Goal: Task Accomplishment & Management: Complete application form

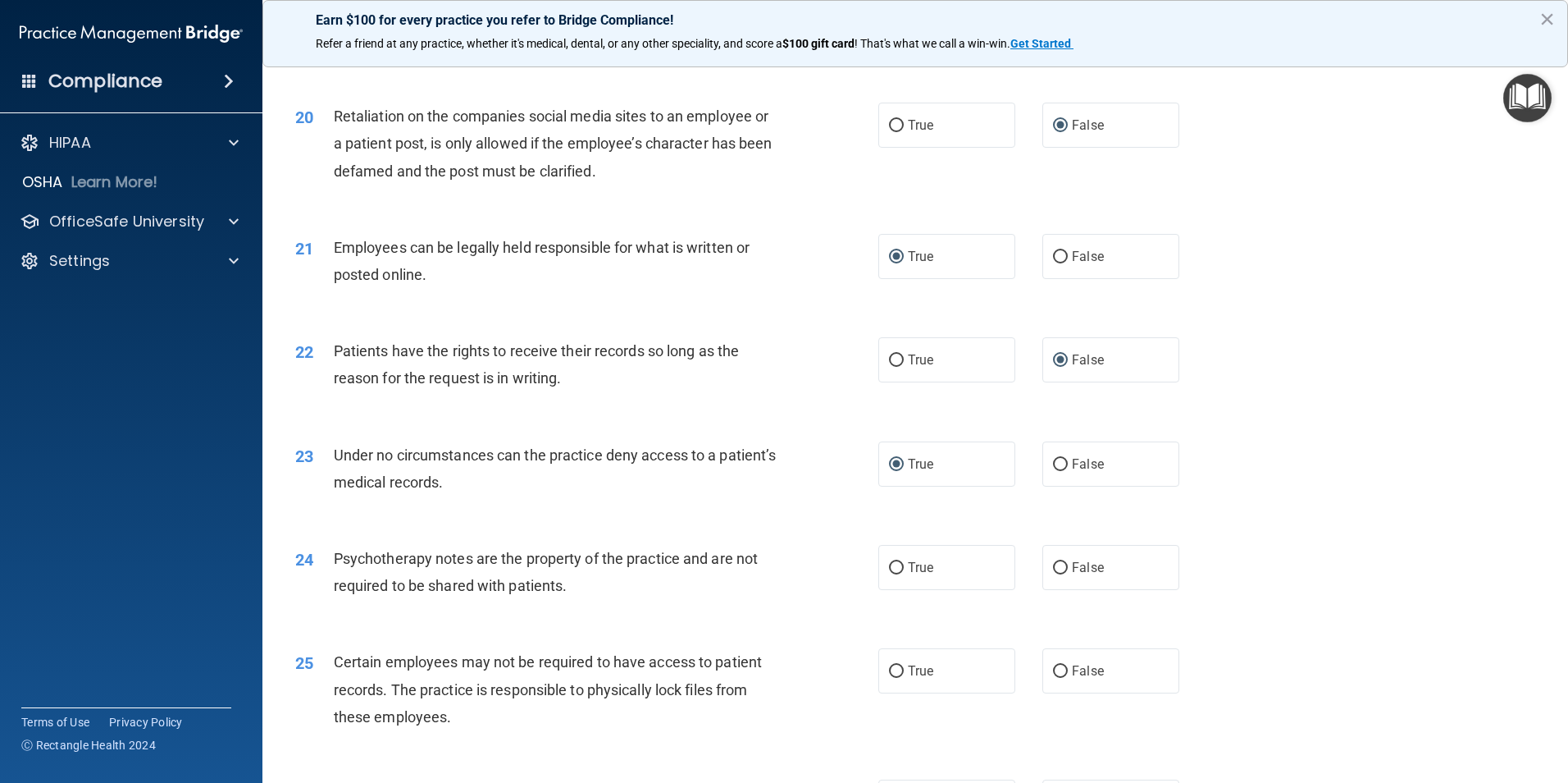
scroll to position [2626, 0]
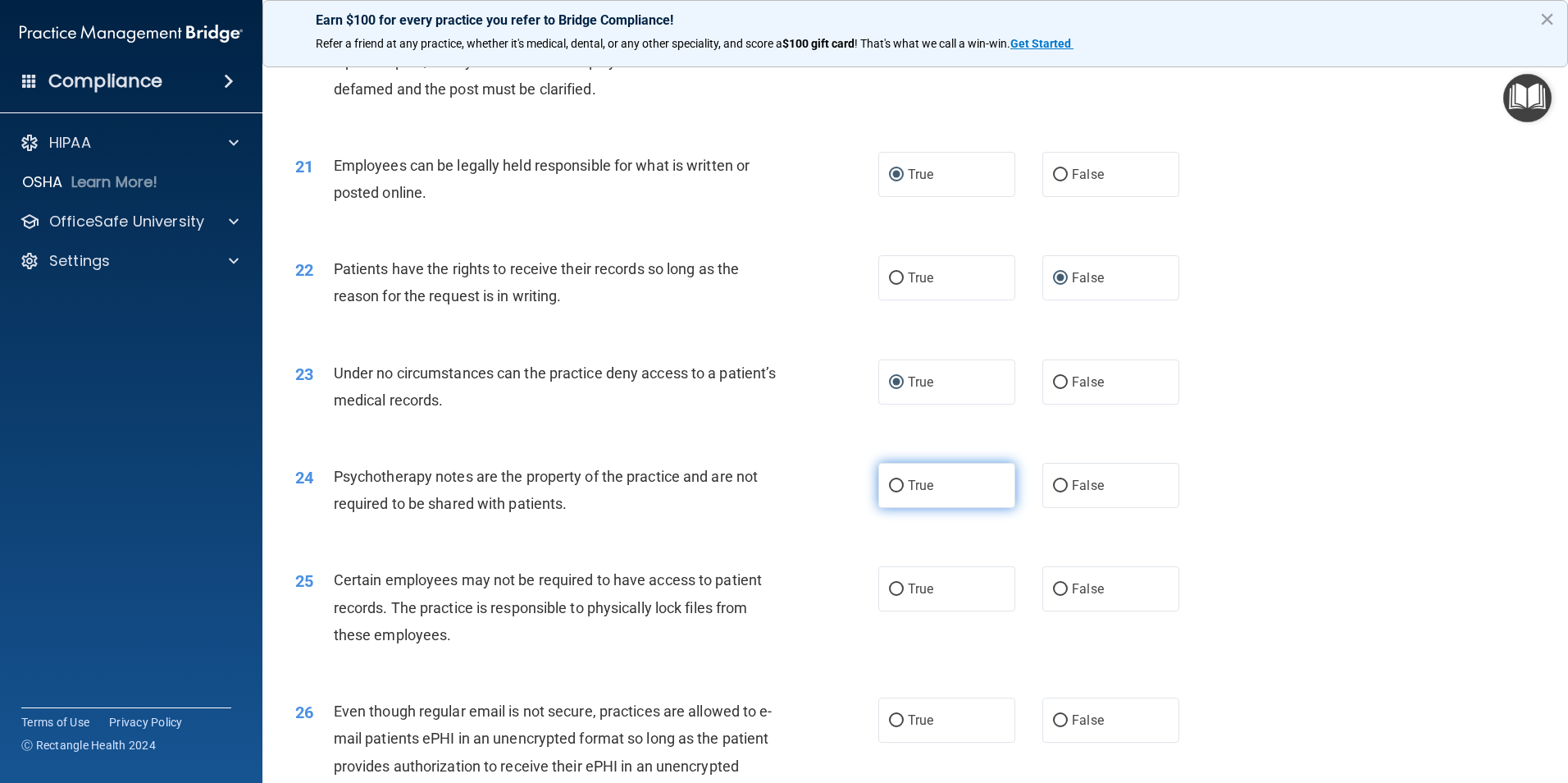
click at [889, 493] on input "True" at bounding box center [897, 485] width 15 height 12
radio input "true"
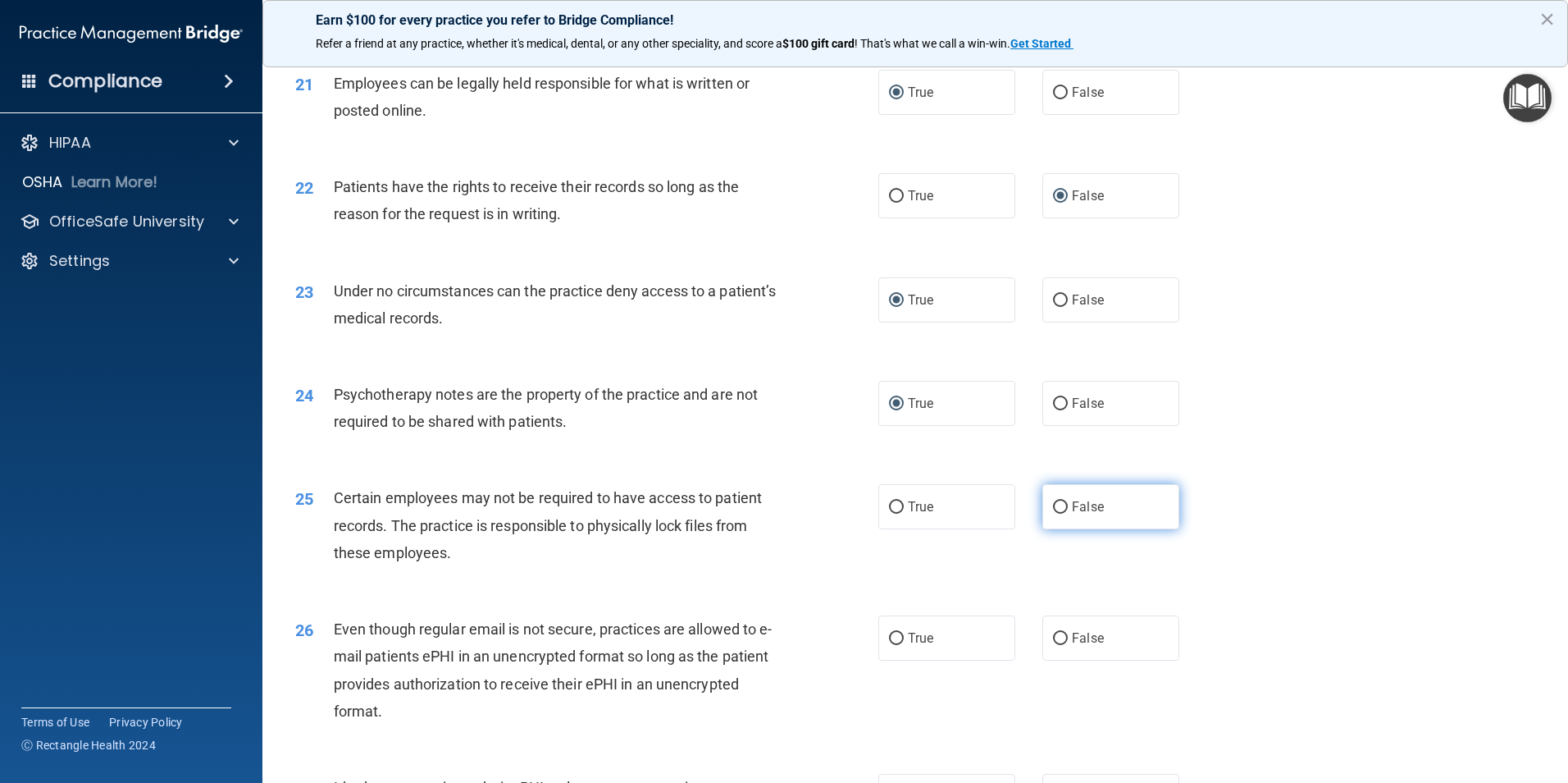
click at [1056, 513] on input "False" at bounding box center [1061, 507] width 15 height 12
radio input "true"
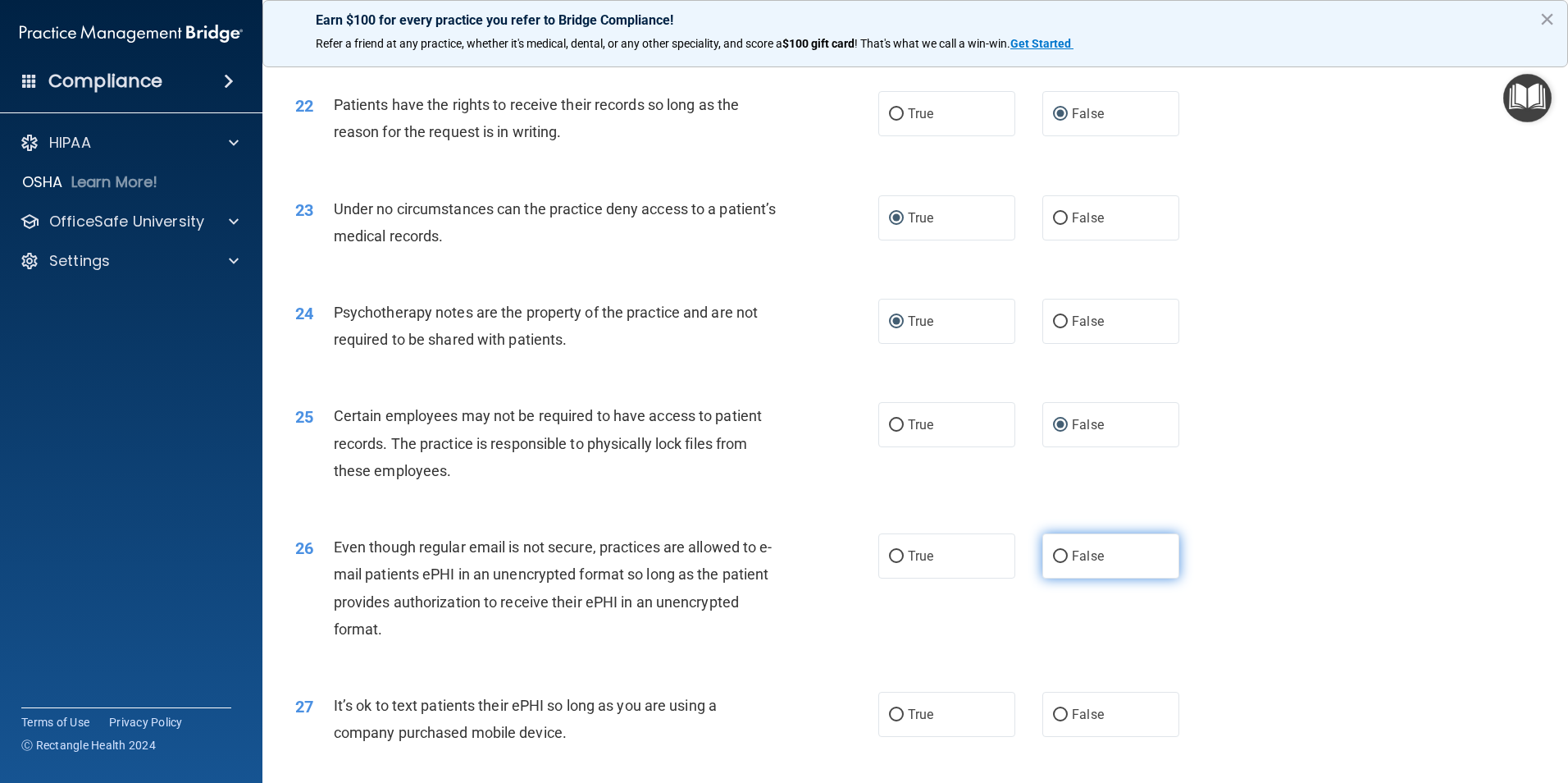
click at [1053, 563] on input "False" at bounding box center [1061, 556] width 15 height 12
radio input "true"
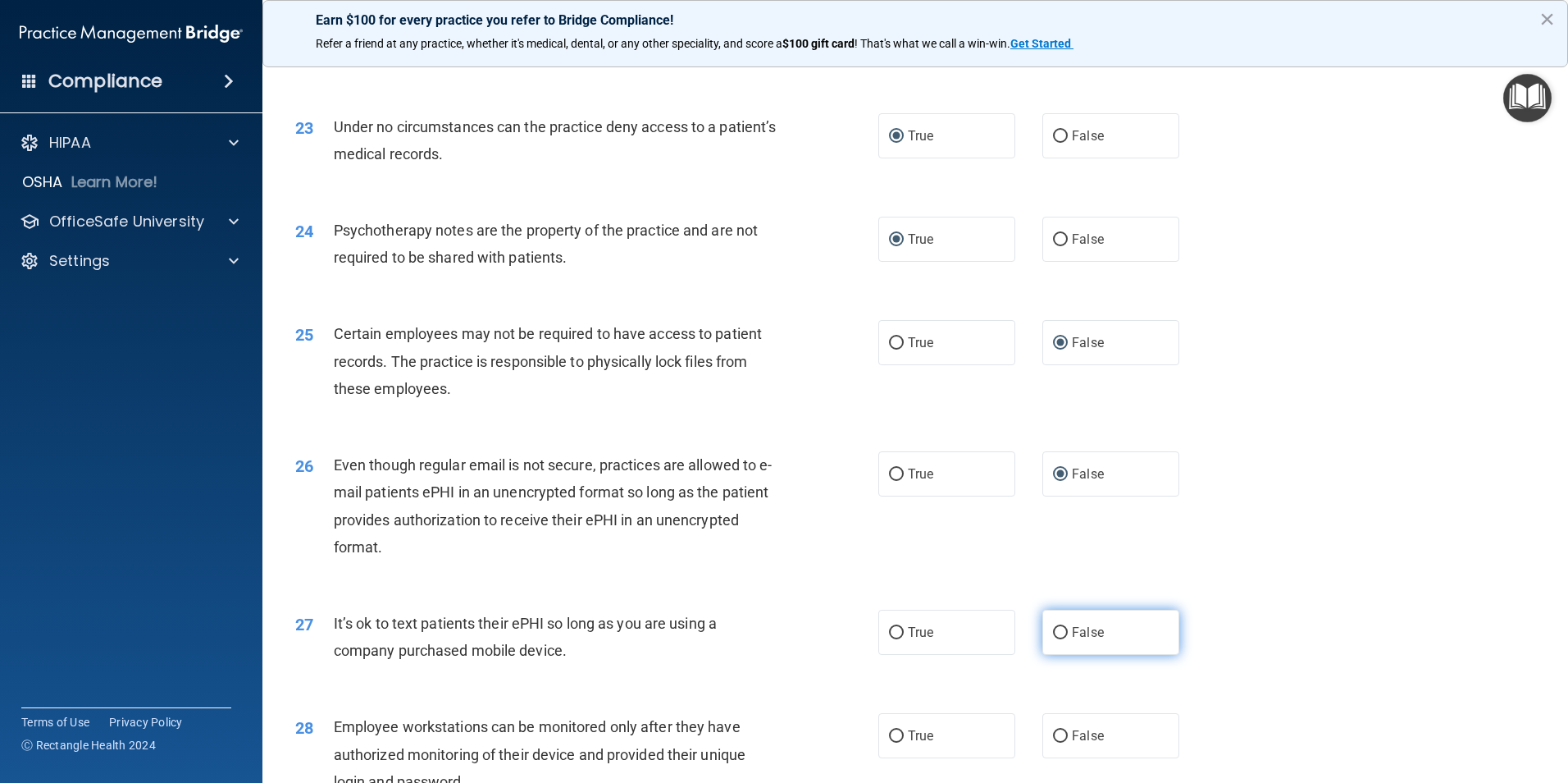
click at [1053, 640] on input "False" at bounding box center [1061, 632] width 15 height 12
radio input "true"
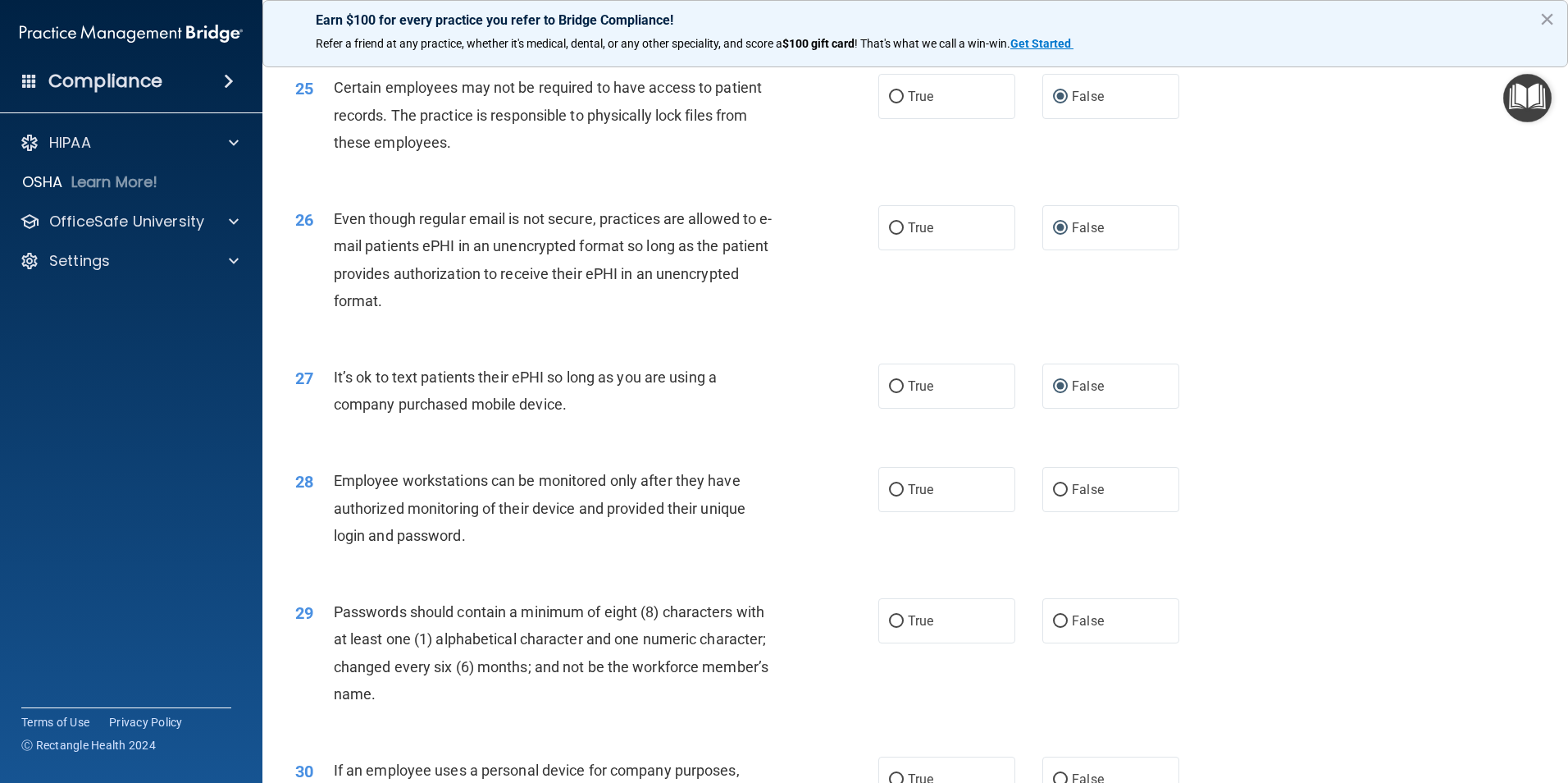
scroll to position [3201, 0]
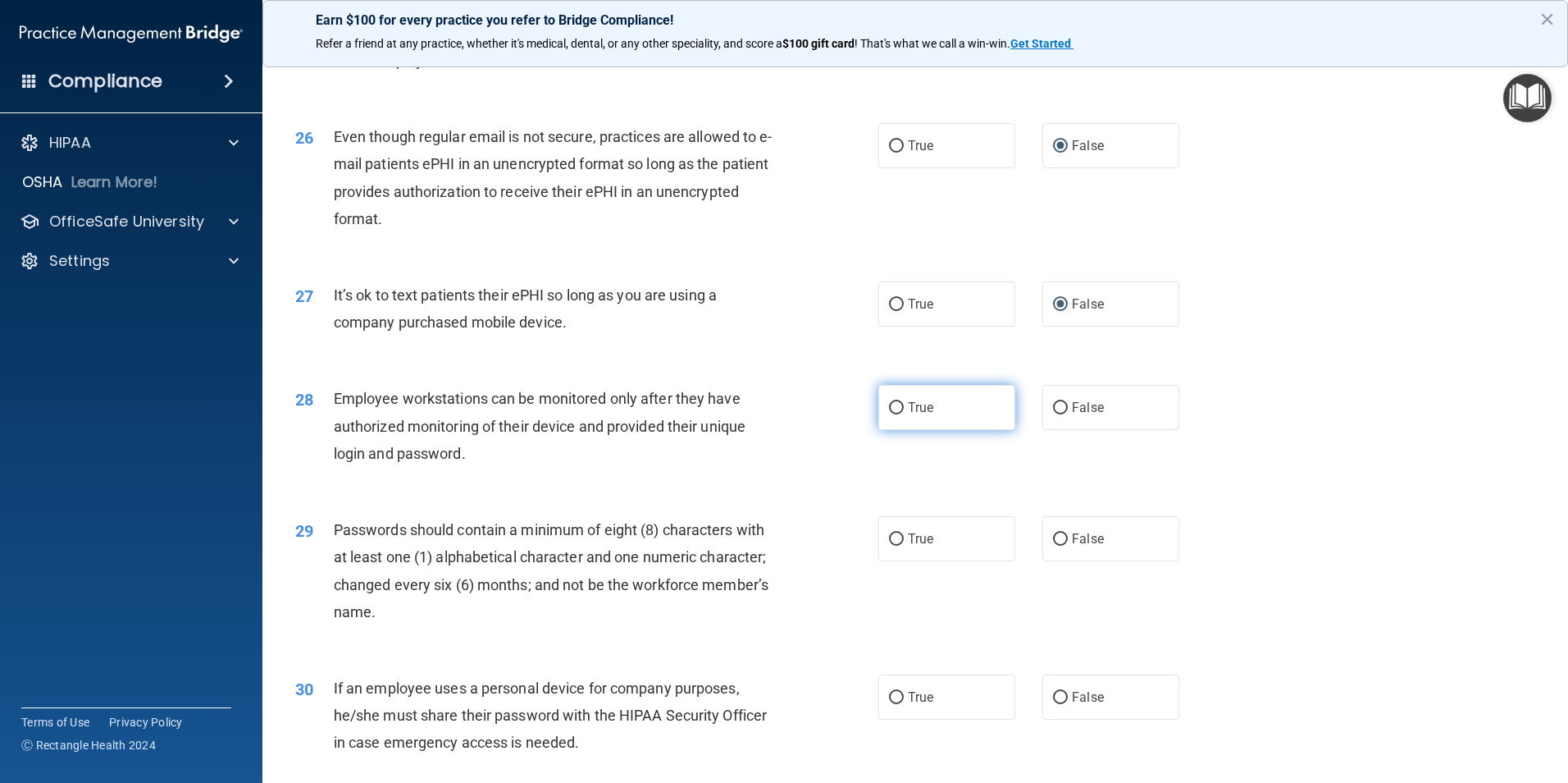
click at [890, 415] on input "True" at bounding box center [897, 407] width 15 height 12
radio input "true"
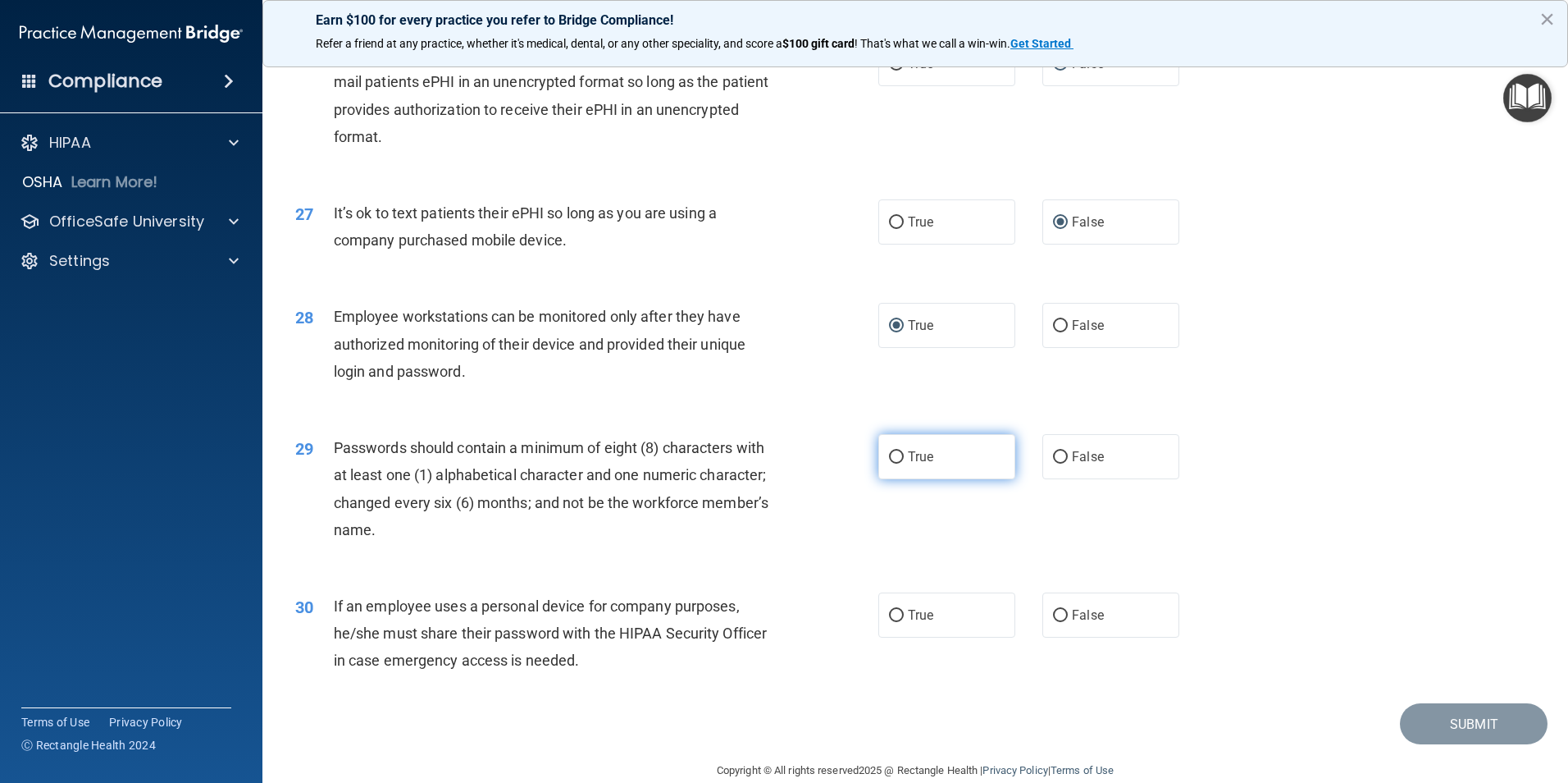
click at [889, 464] on input "True" at bounding box center [897, 457] width 15 height 12
radio input "true"
click at [1053, 622] on input "False" at bounding box center [1061, 616] width 15 height 12
radio input "true"
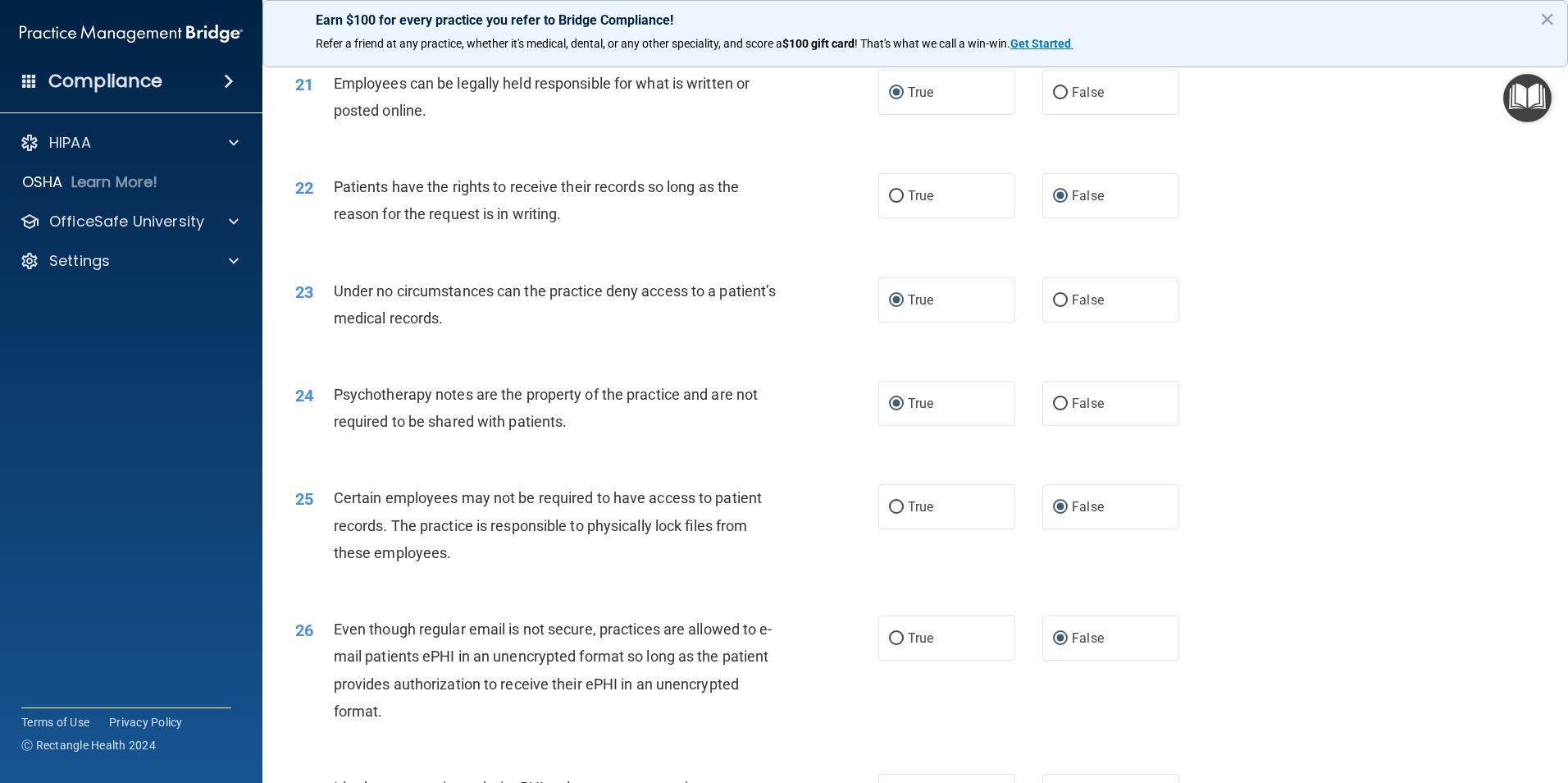
scroll to position [3338, 0]
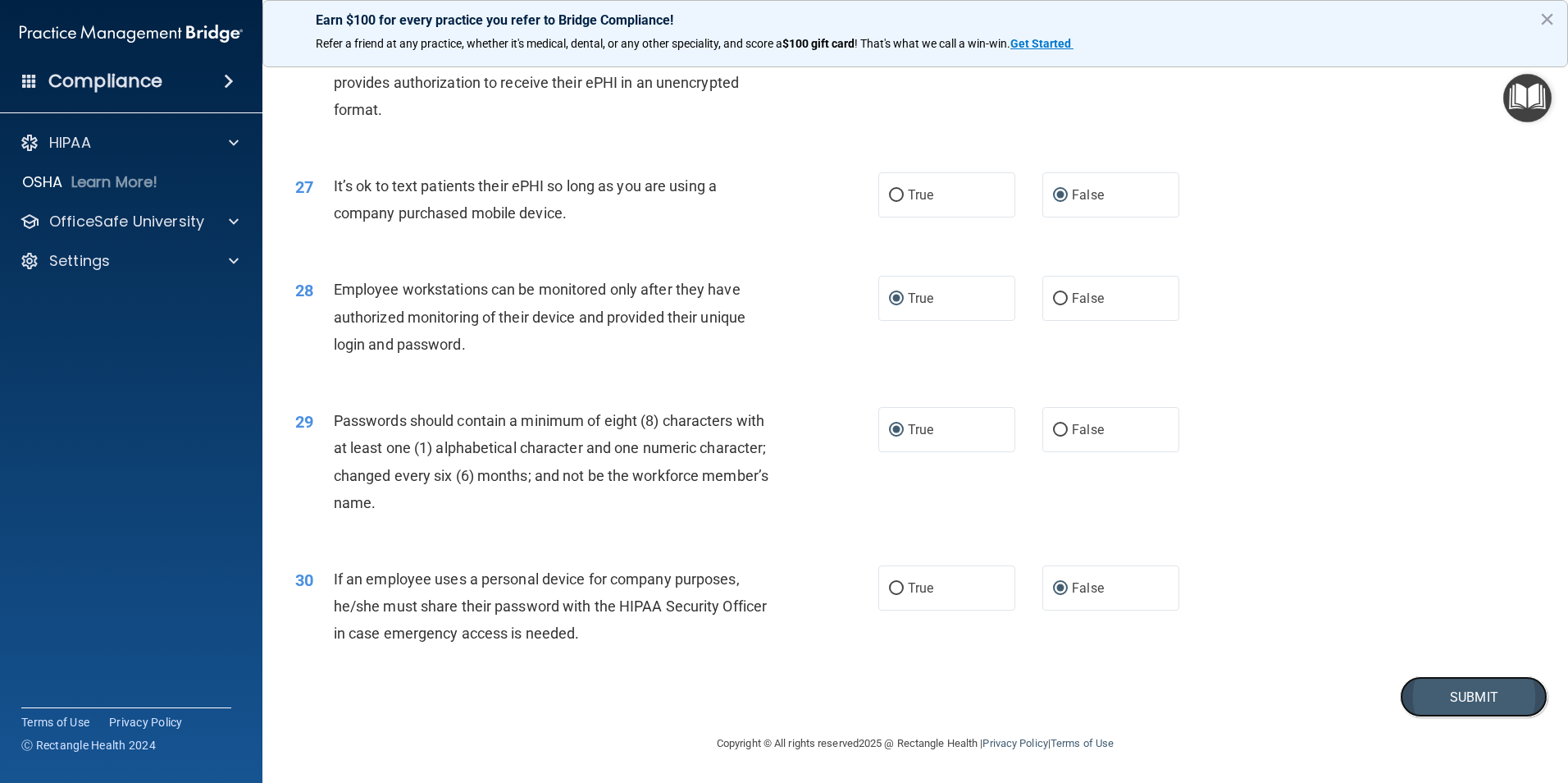
click at [1432, 693] on button "Submit" at bounding box center [1474, 697] width 148 height 42
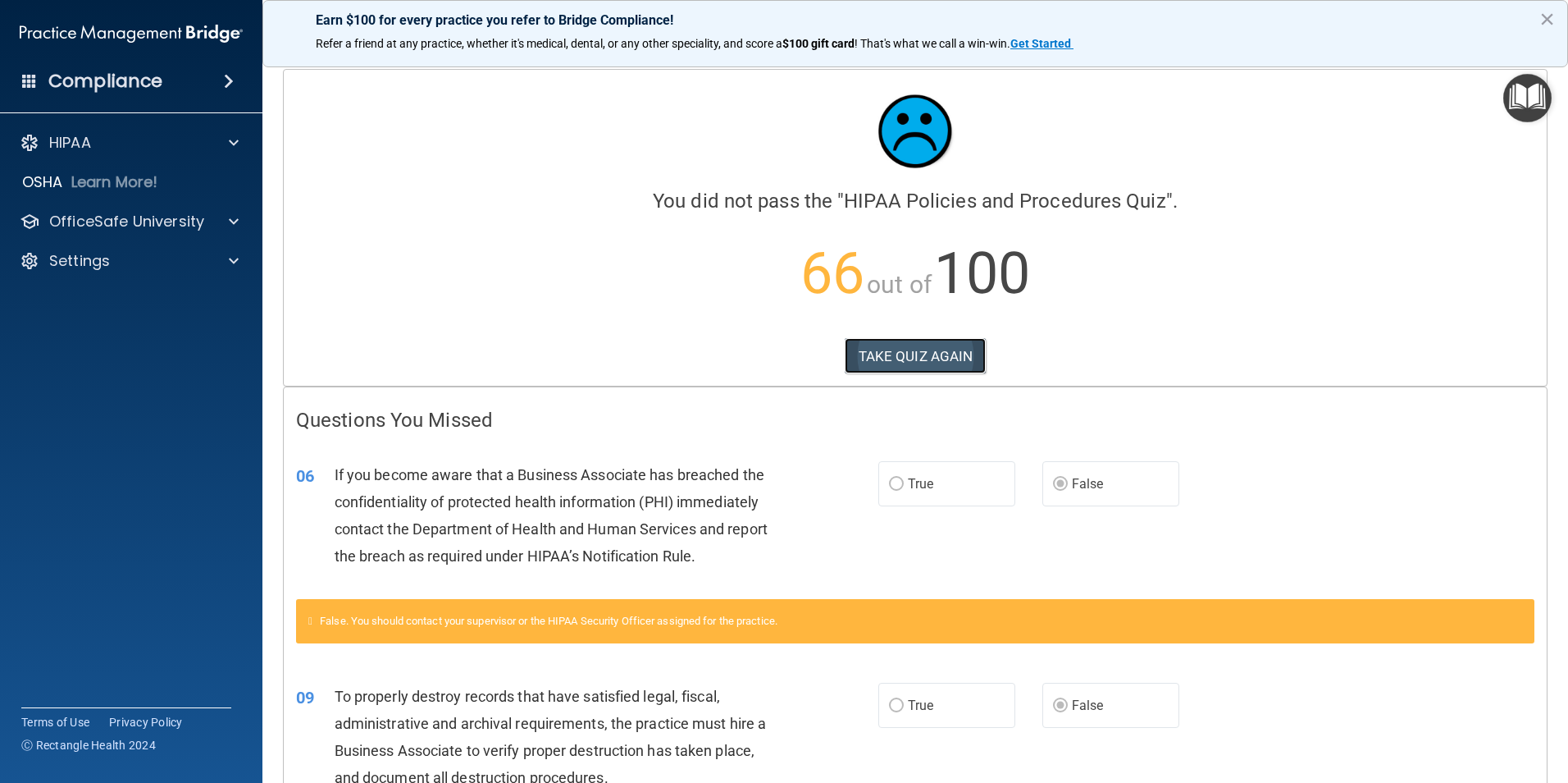
click at [910, 354] on button "TAKE QUIZ AGAIN" at bounding box center [916, 356] width 142 height 36
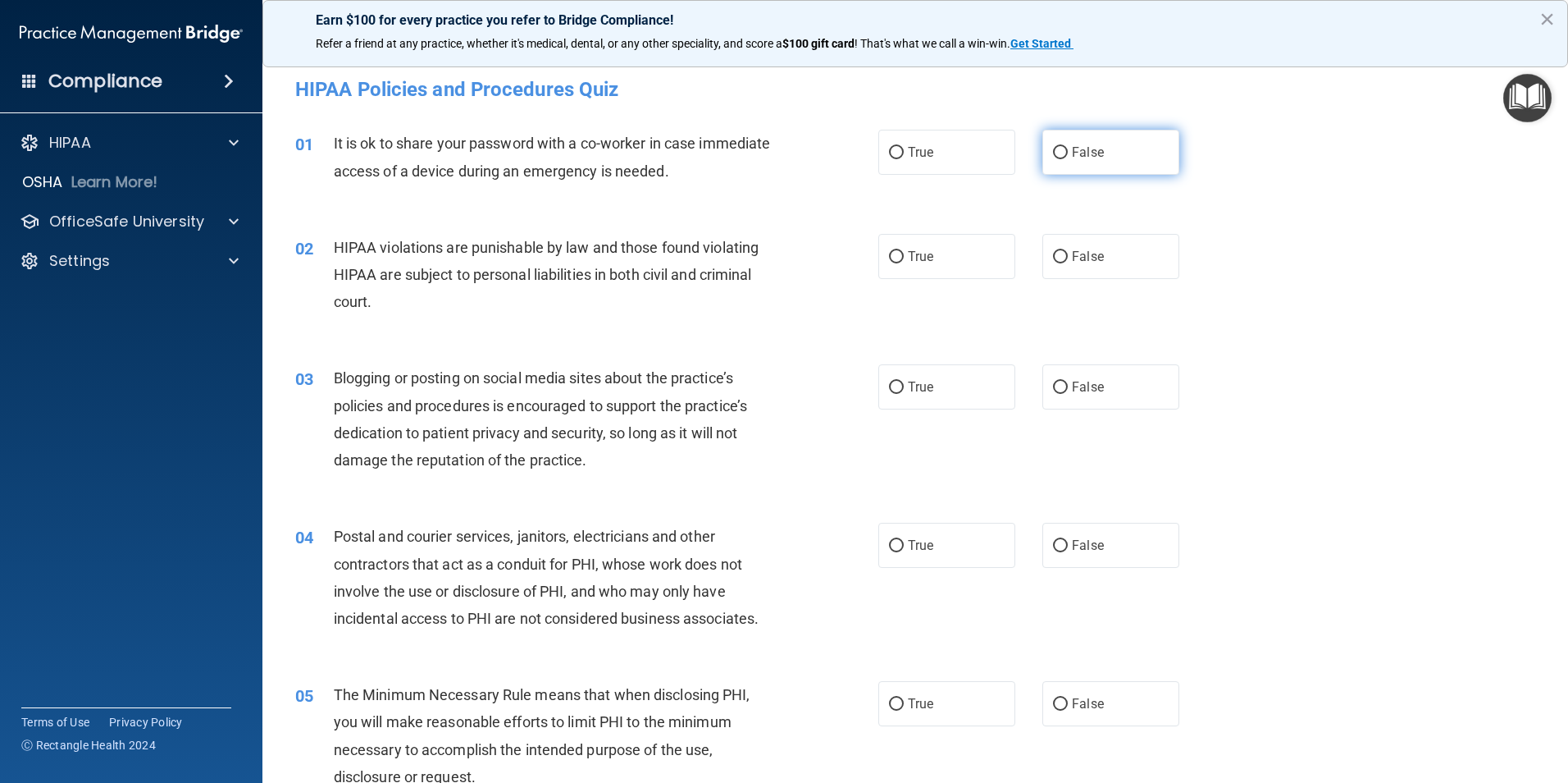
click at [1058, 152] on input "False" at bounding box center [1061, 153] width 15 height 12
radio input "true"
click at [890, 259] on input "True" at bounding box center [897, 257] width 15 height 12
radio input "true"
click at [1056, 383] on input "False" at bounding box center [1061, 387] width 15 height 12
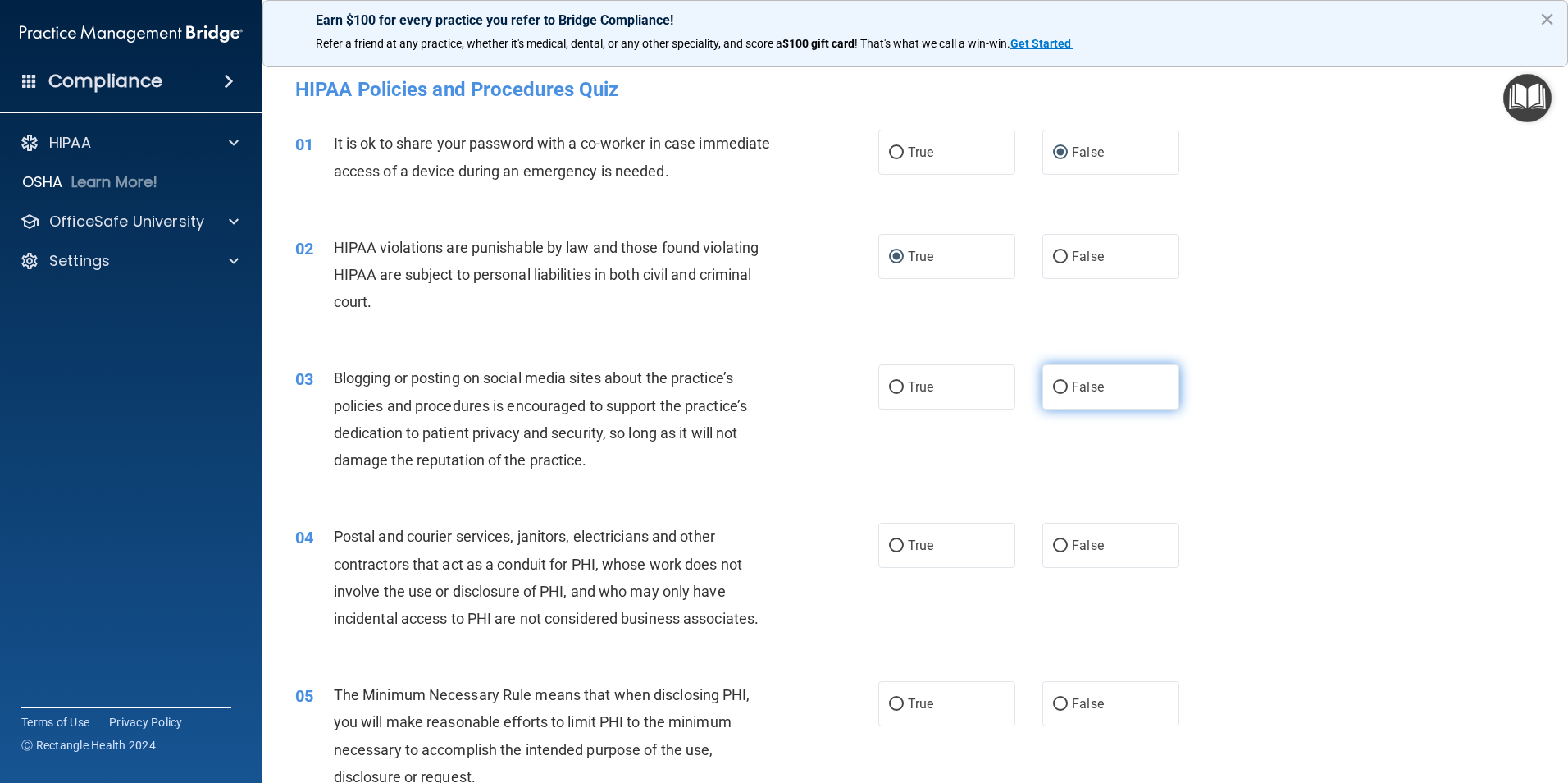
radio input "true"
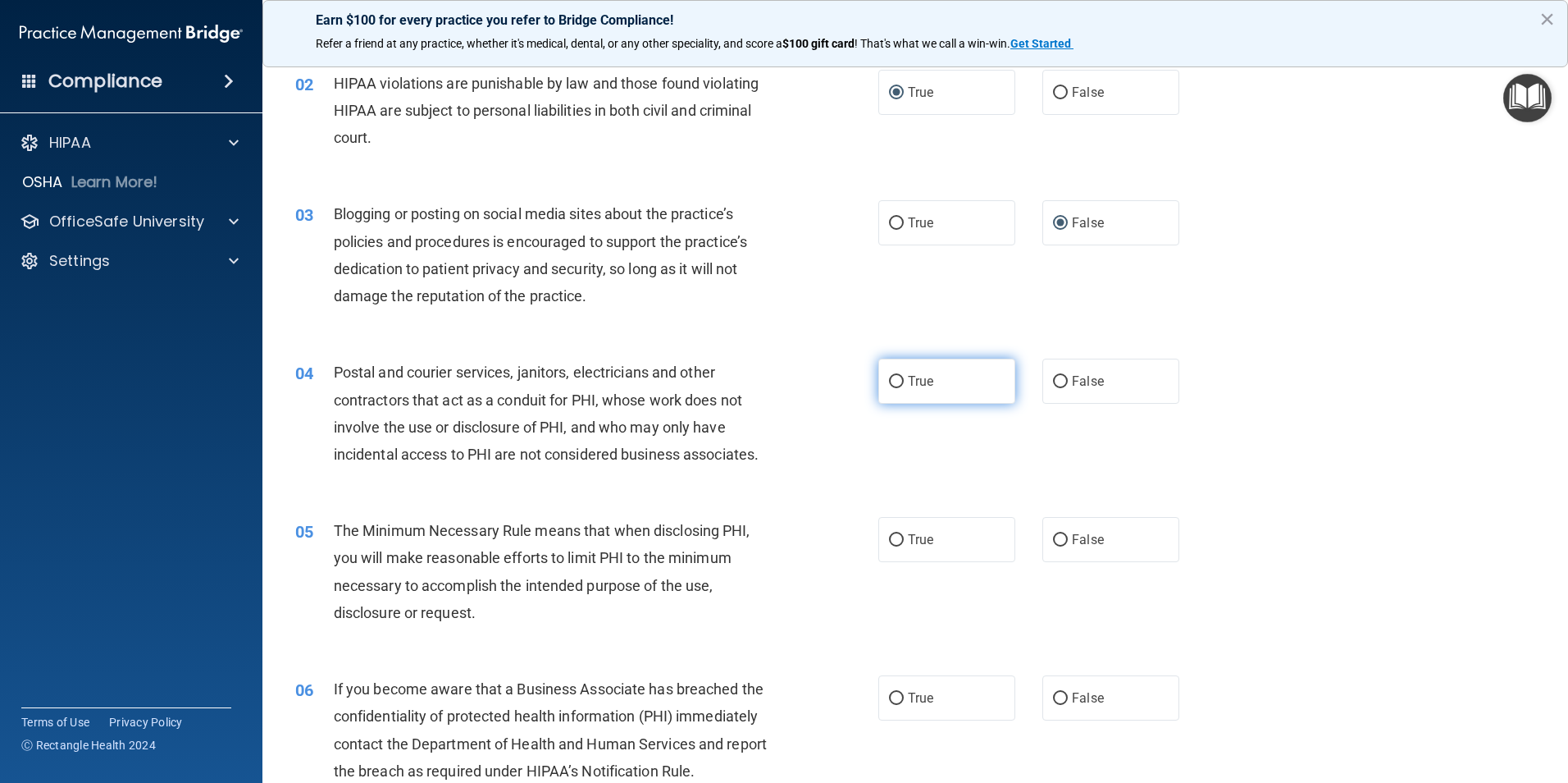
click at [889, 383] on input "True" at bounding box center [897, 381] width 15 height 12
radio input "true"
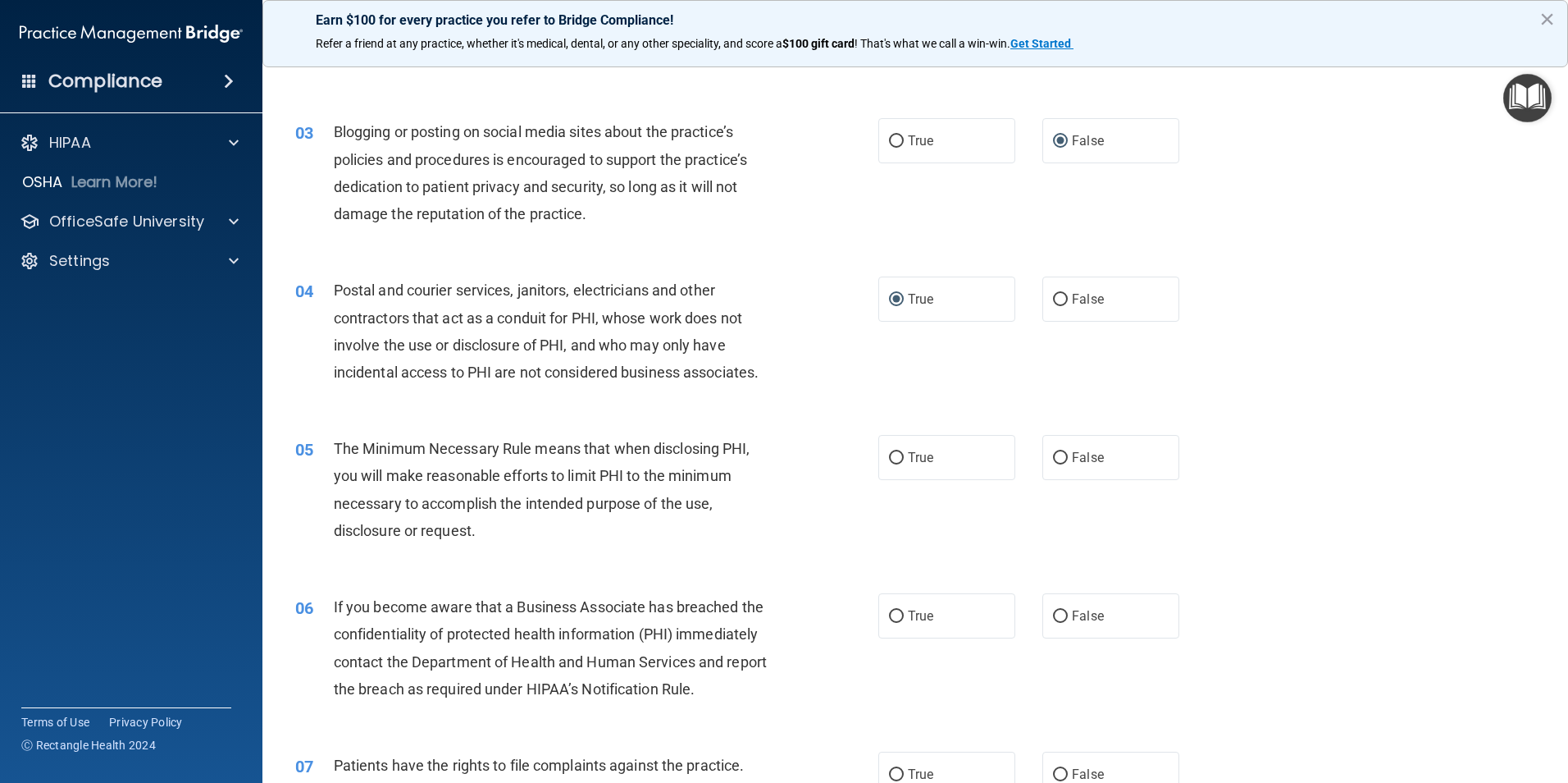
scroll to position [328, 0]
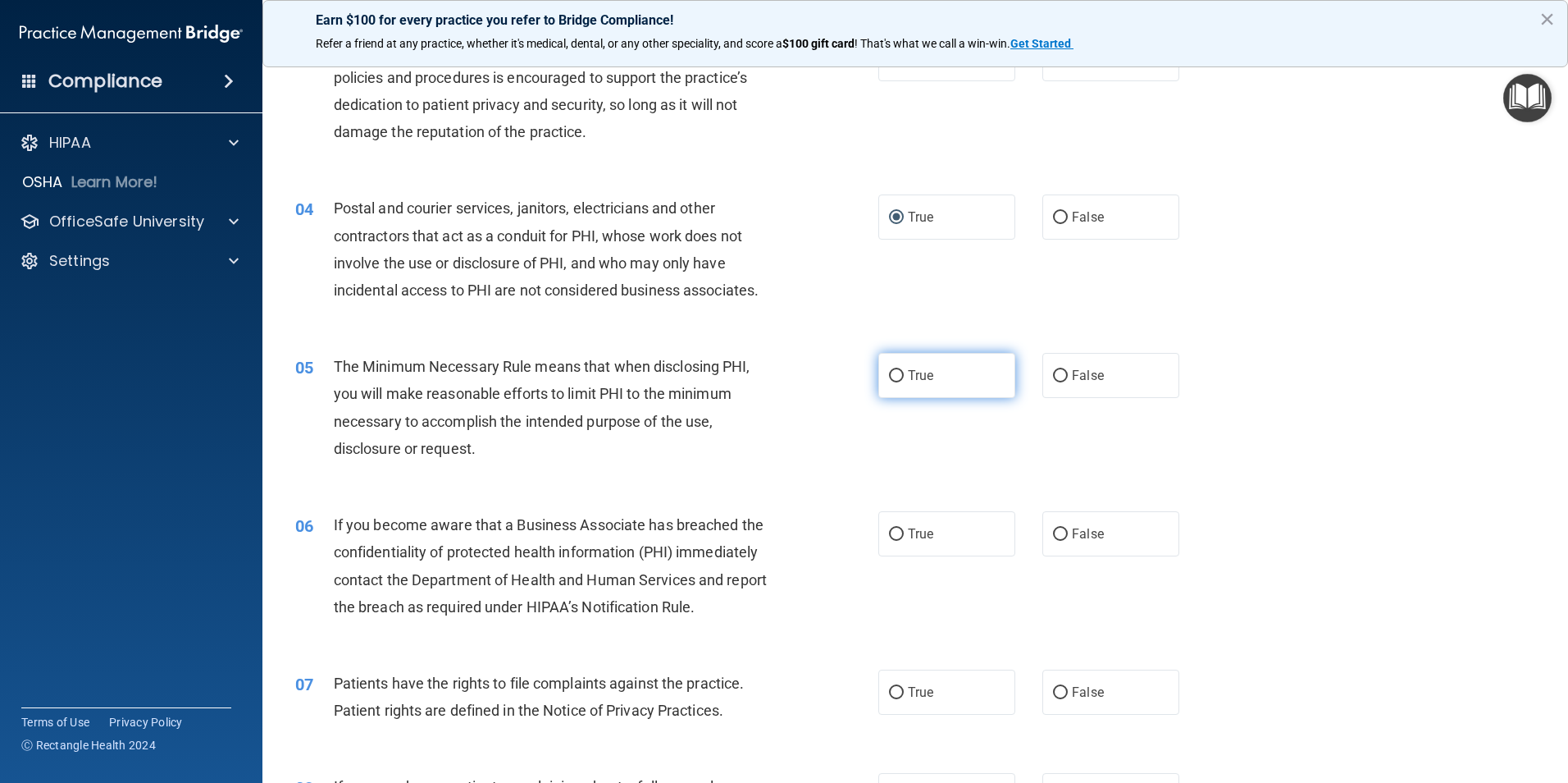
click at [889, 377] on input "True" at bounding box center [897, 376] width 15 height 12
radio input "true"
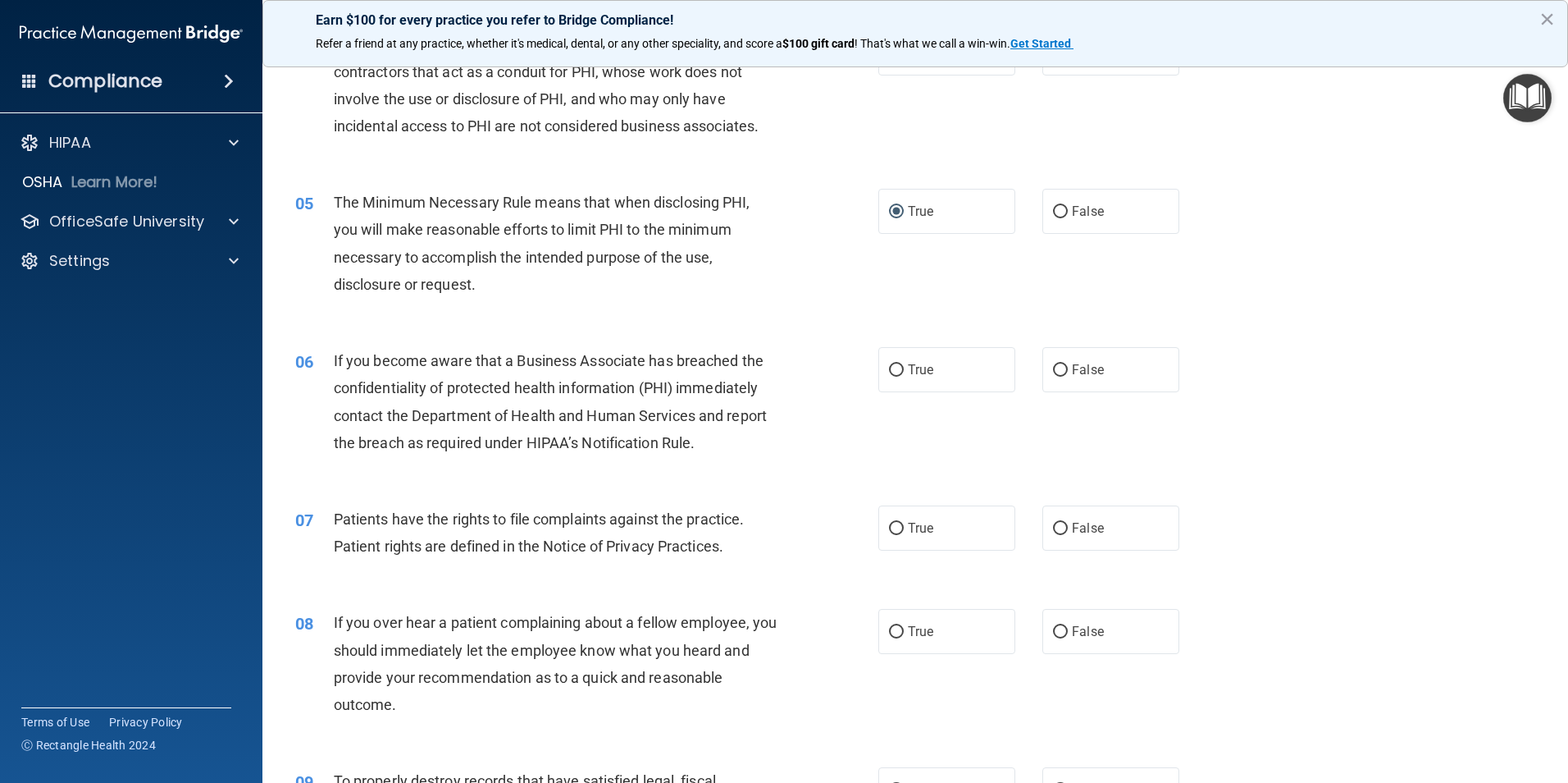
scroll to position [410, 0]
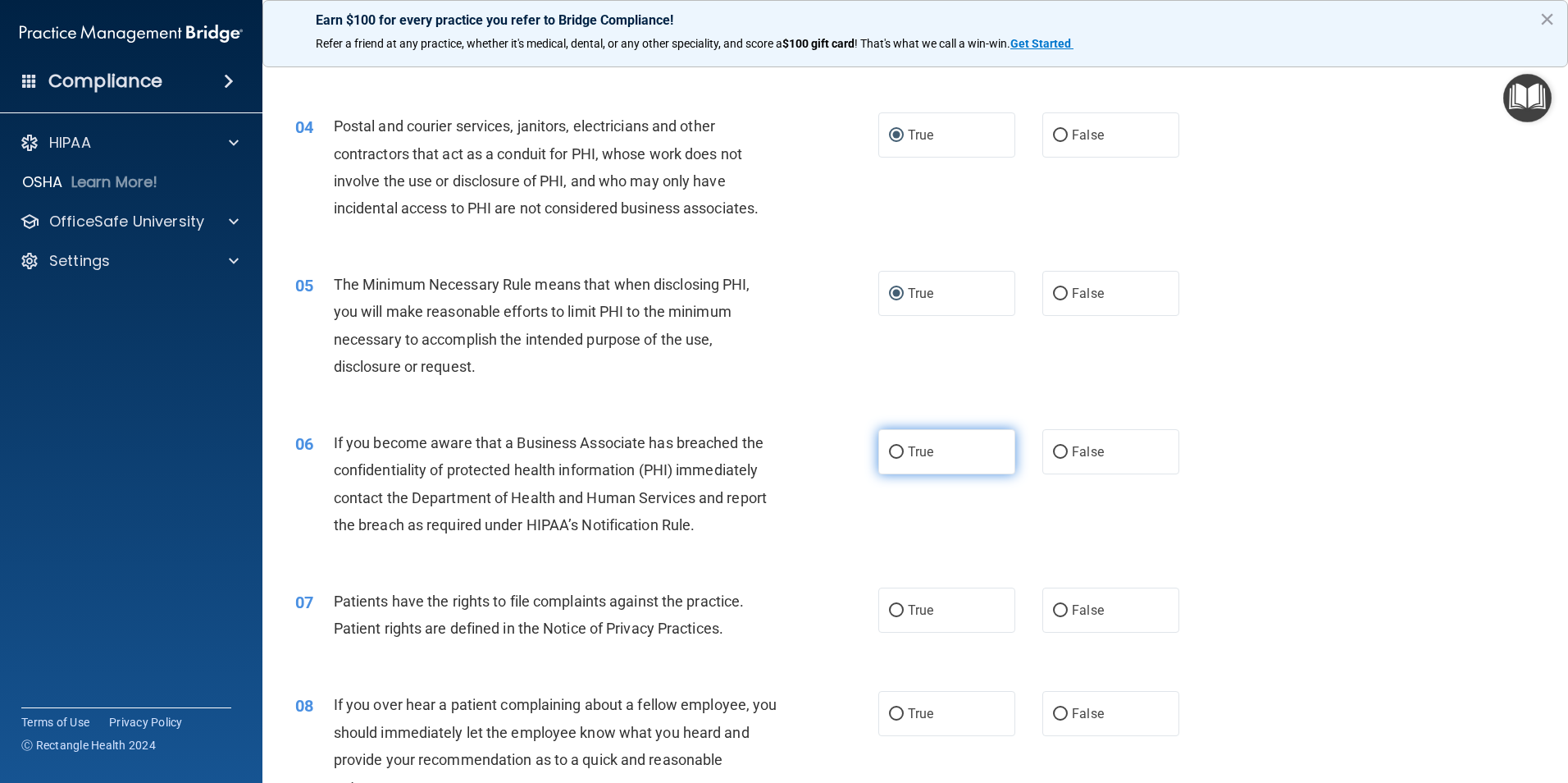
click at [893, 454] on input "True" at bounding box center [897, 452] width 15 height 12
radio input "true"
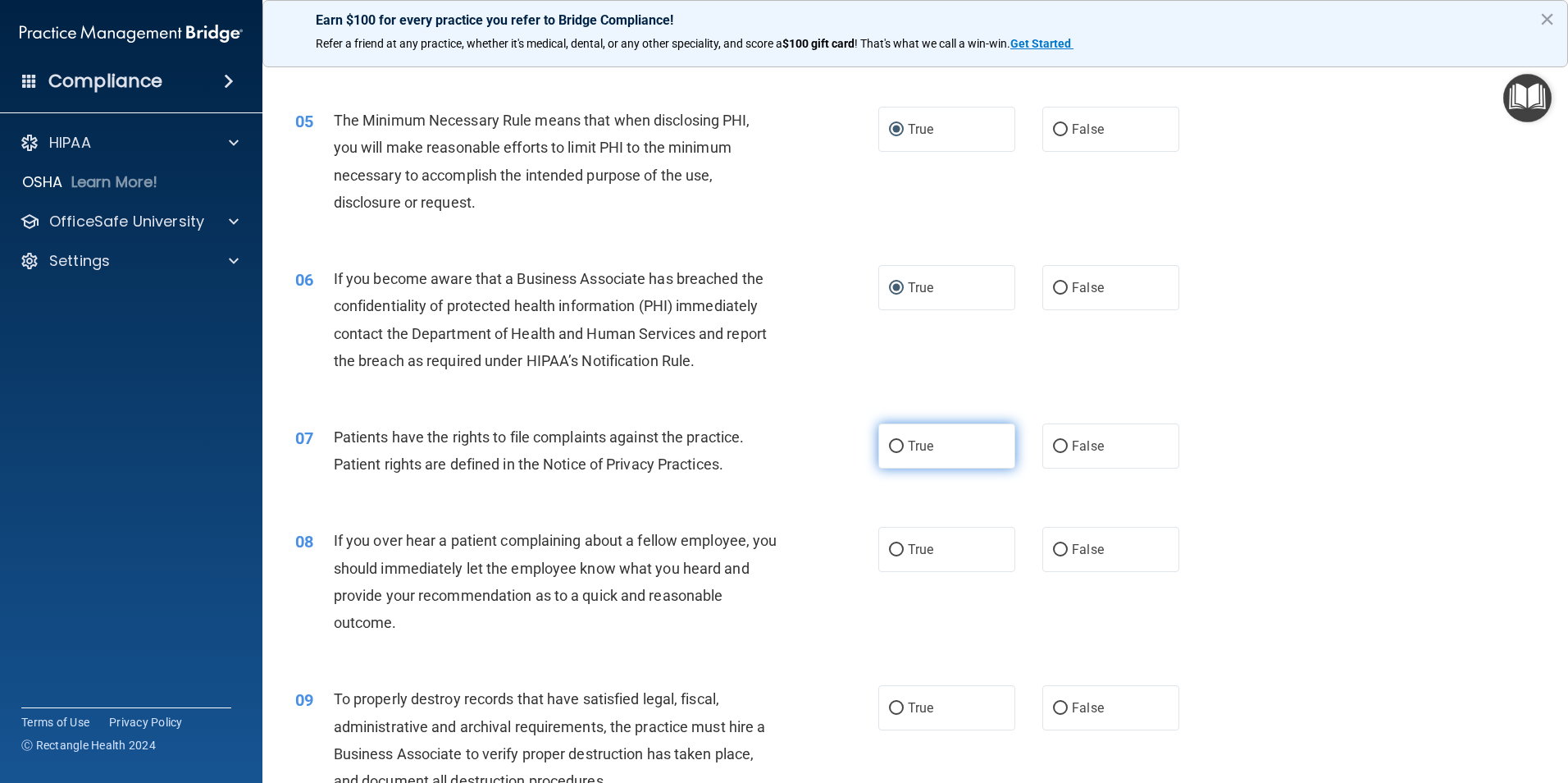
click at [882, 447] on label "True" at bounding box center [946, 445] width 137 height 46
click at [889, 447] on input "True" at bounding box center [897, 446] width 15 height 12
radio input "true"
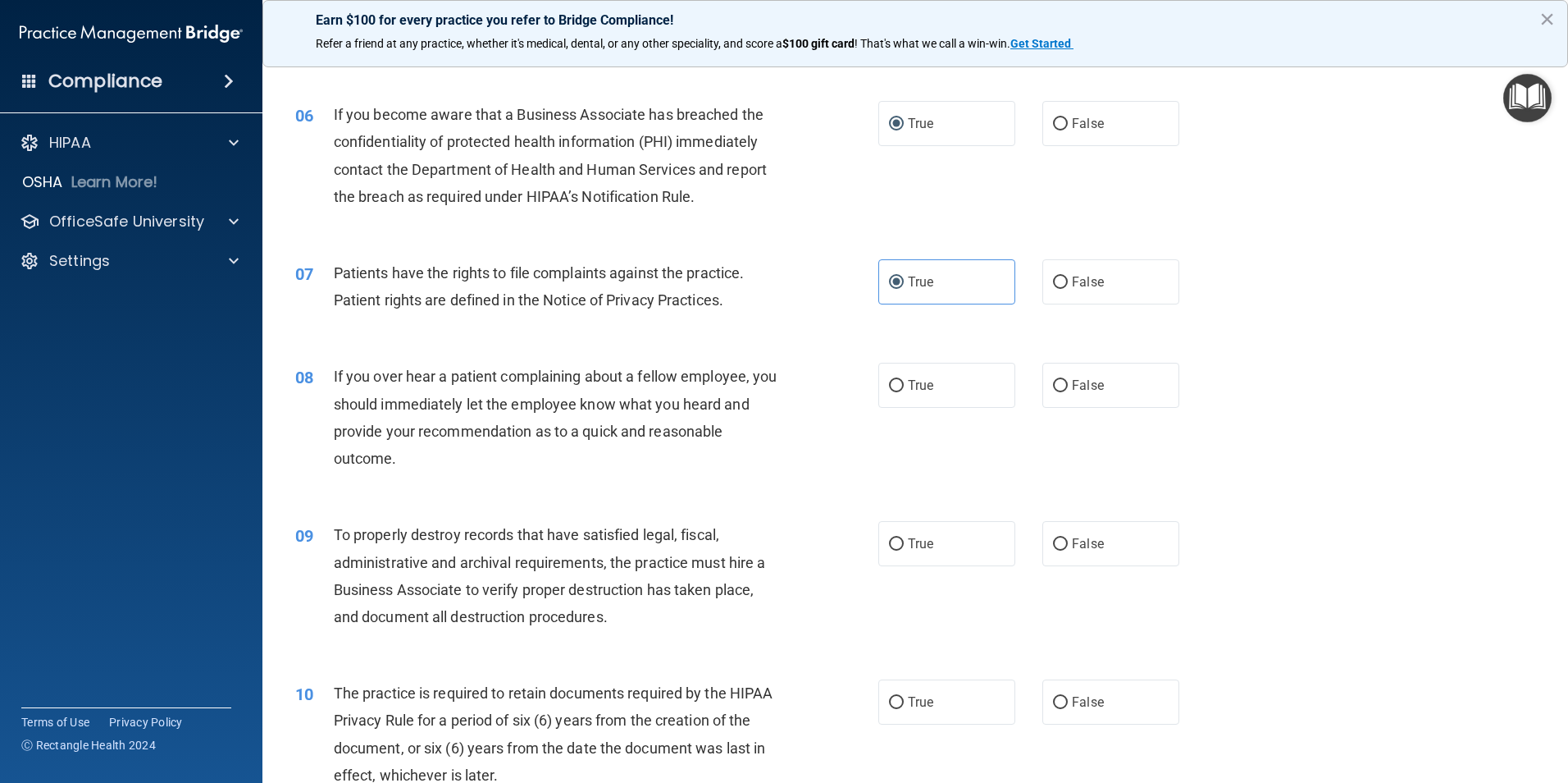
scroll to position [821, 0]
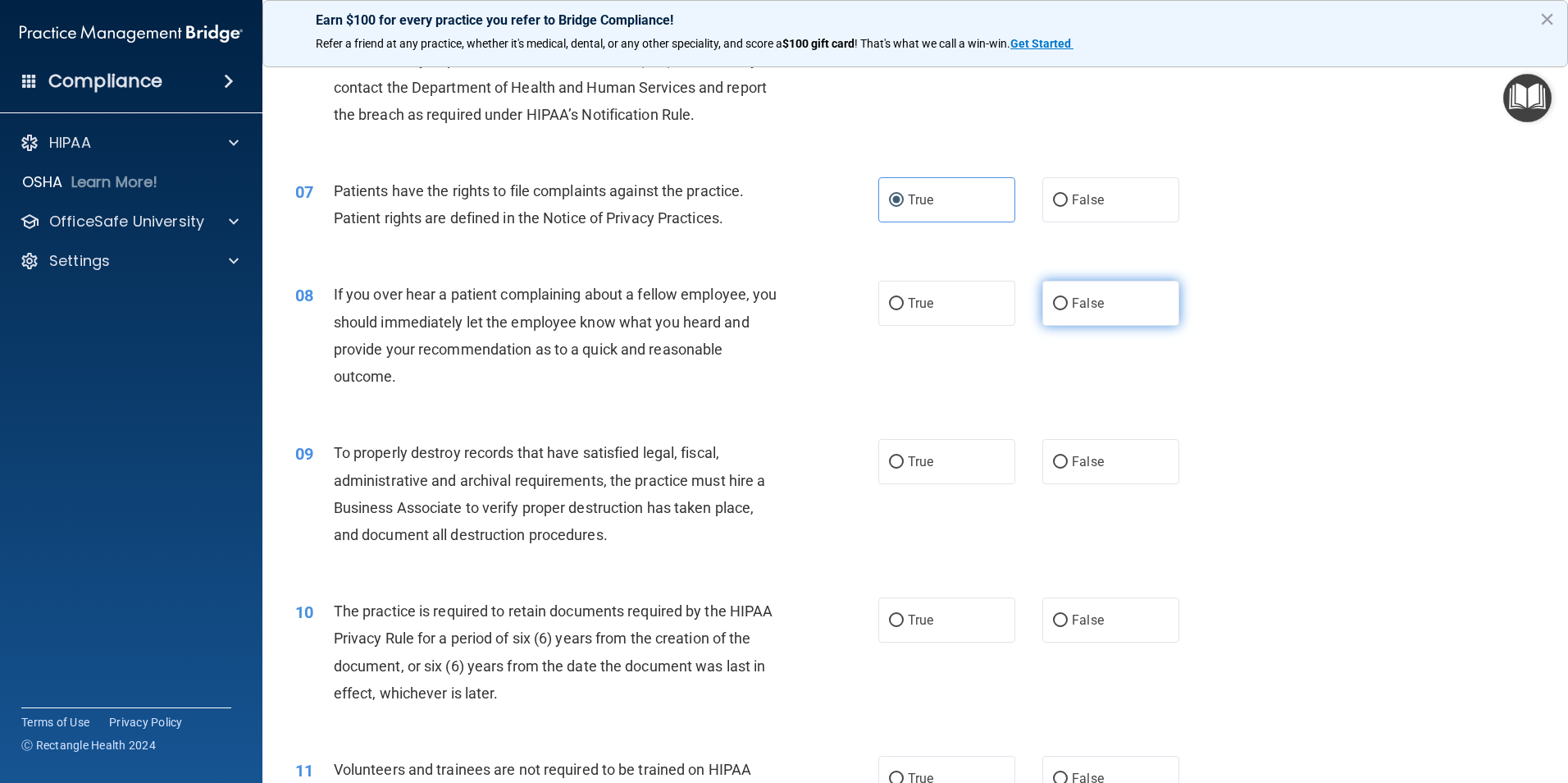
click at [1056, 302] on input "False" at bounding box center [1061, 303] width 15 height 12
radio input "true"
click at [1053, 465] on input "False" at bounding box center [1061, 462] width 15 height 12
radio input "true"
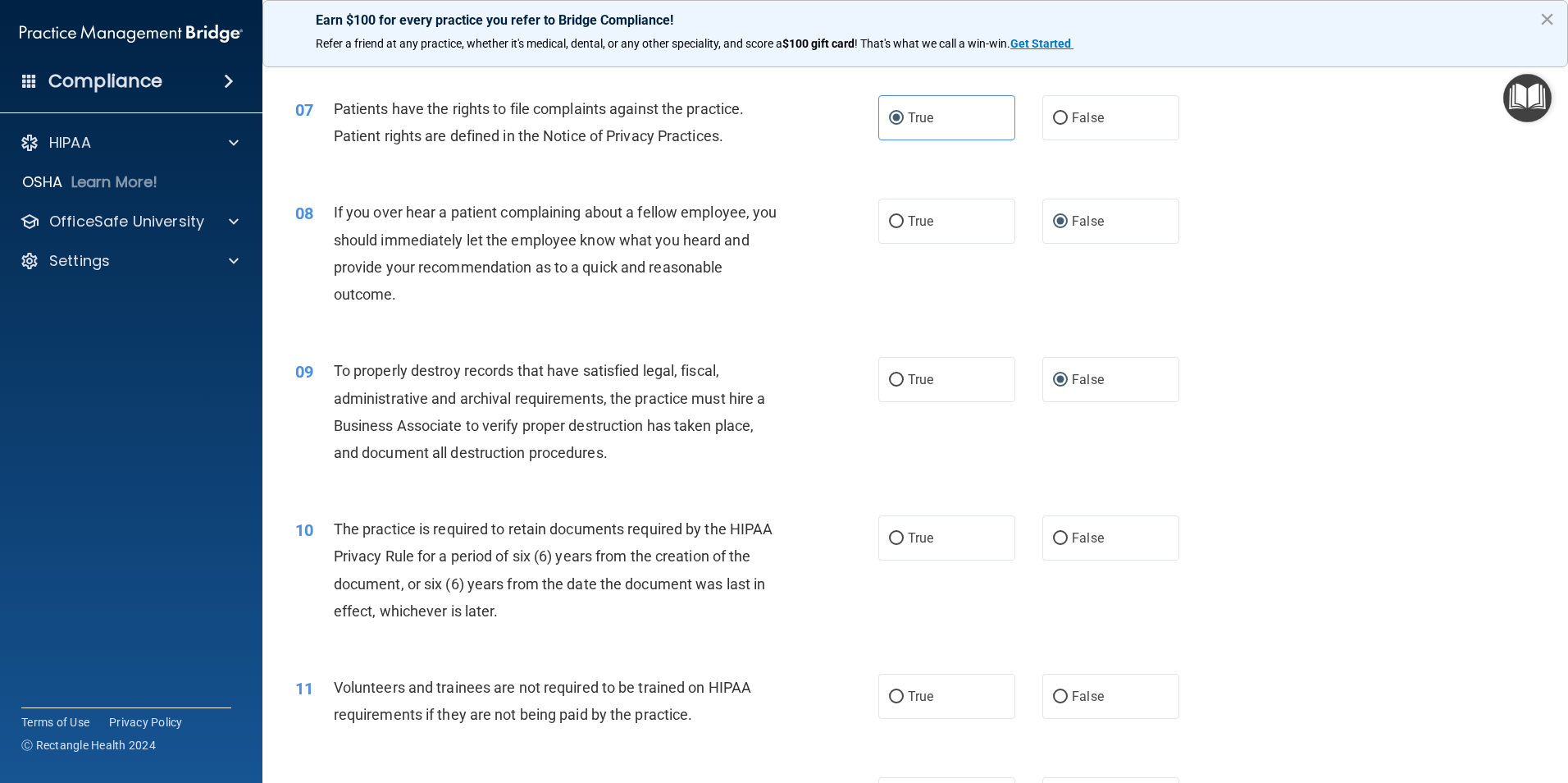
scroll to position [985, 0]
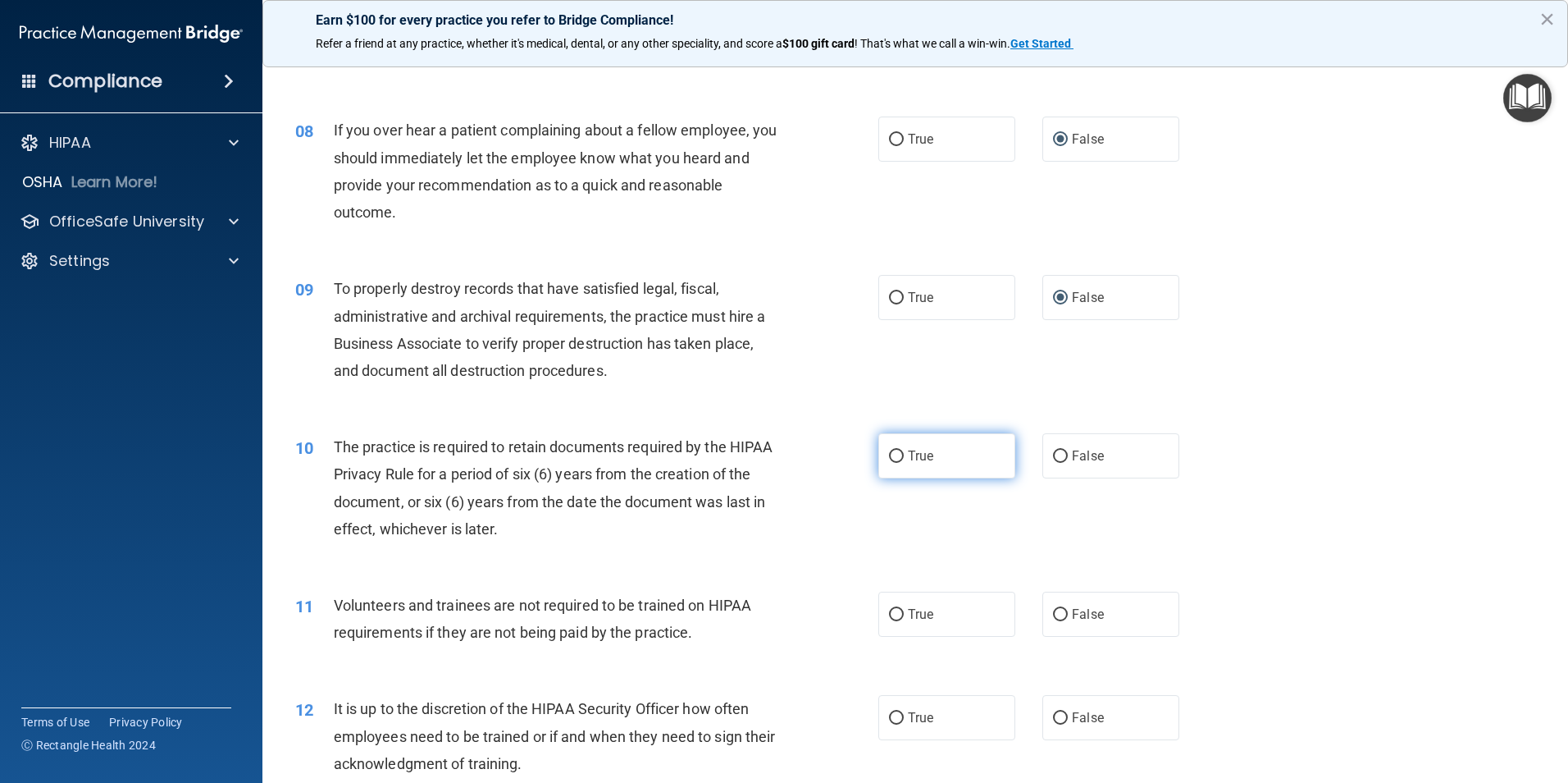
click at [890, 455] on input "True" at bounding box center [897, 457] width 15 height 12
radio input "true"
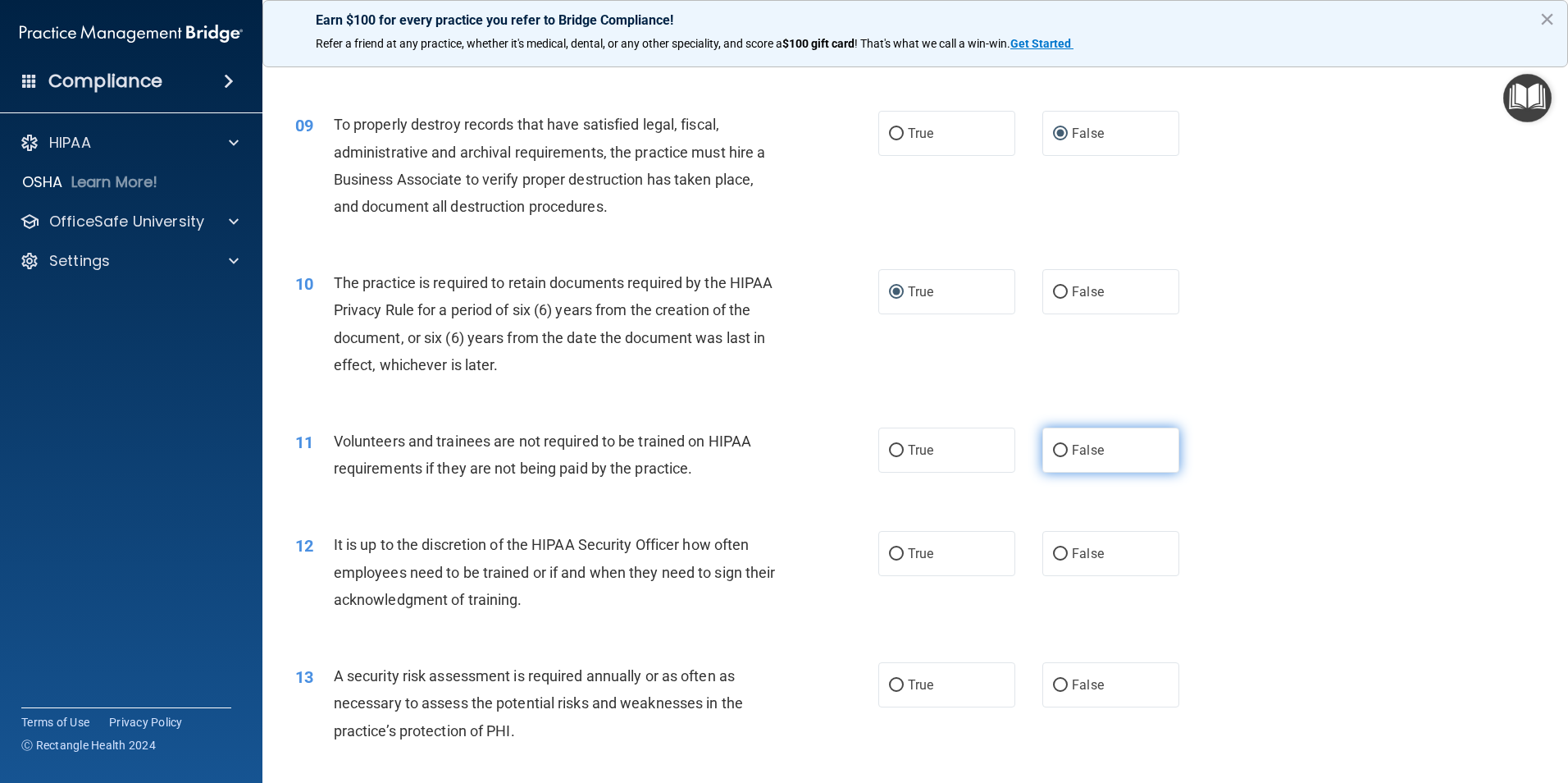
click at [1053, 448] on input "False" at bounding box center [1061, 450] width 15 height 12
radio input "true"
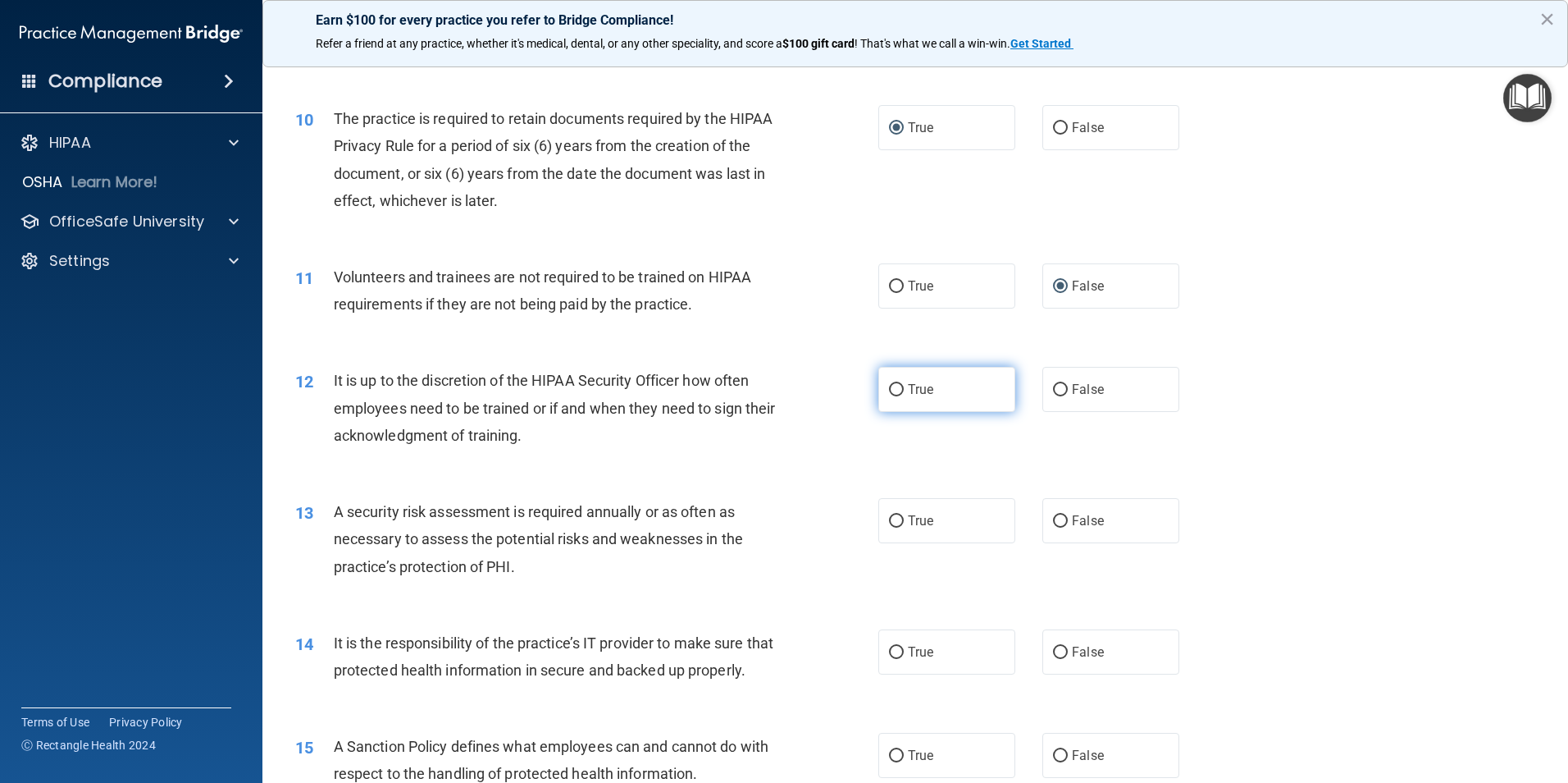
click at [890, 392] on input "True" at bounding box center [897, 390] width 15 height 12
radio input "true"
click at [1057, 389] on input "False" at bounding box center [1061, 390] width 15 height 12
radio input "true"
radio input "false"
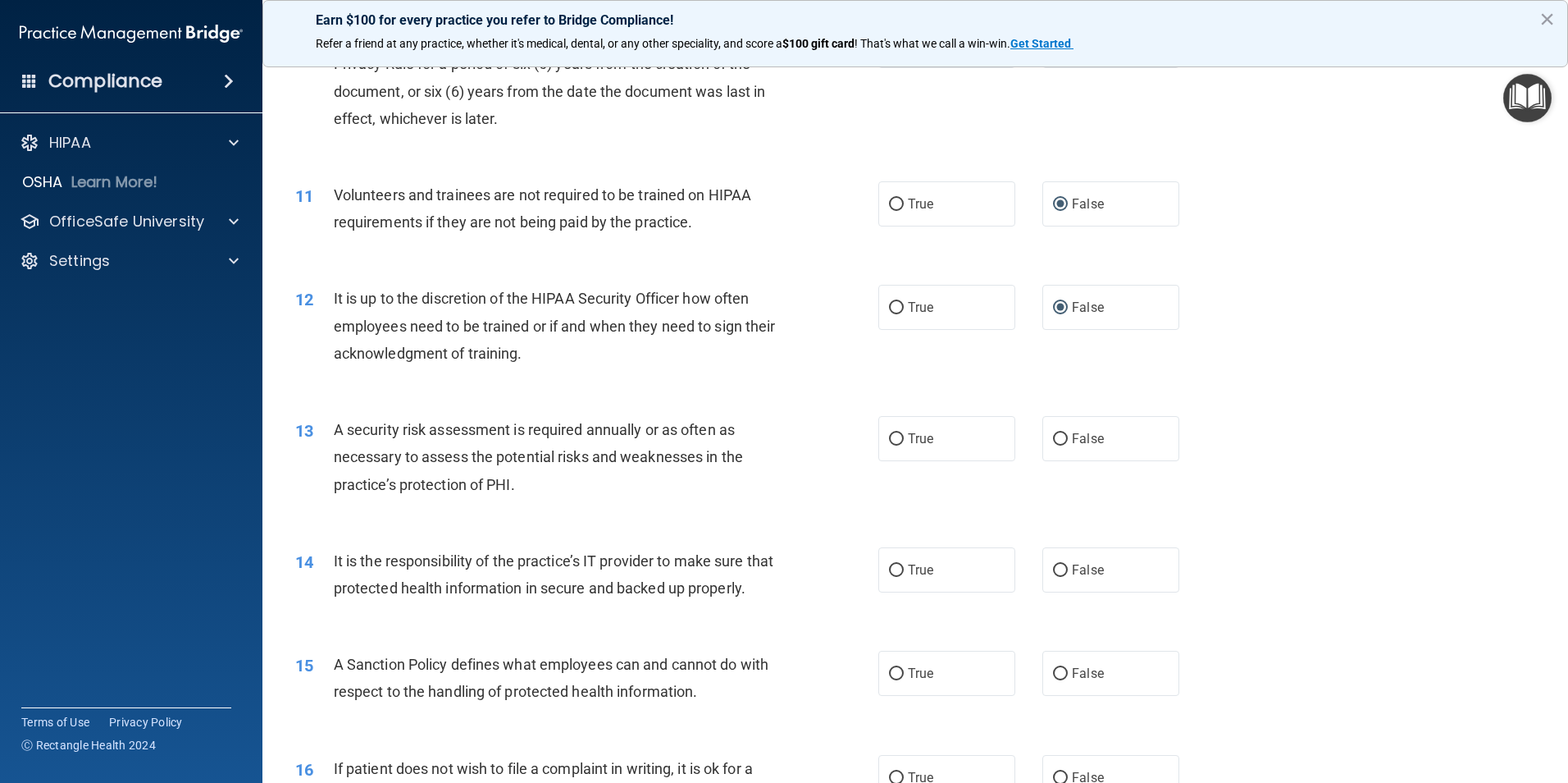
scroll to position [1478, 0]
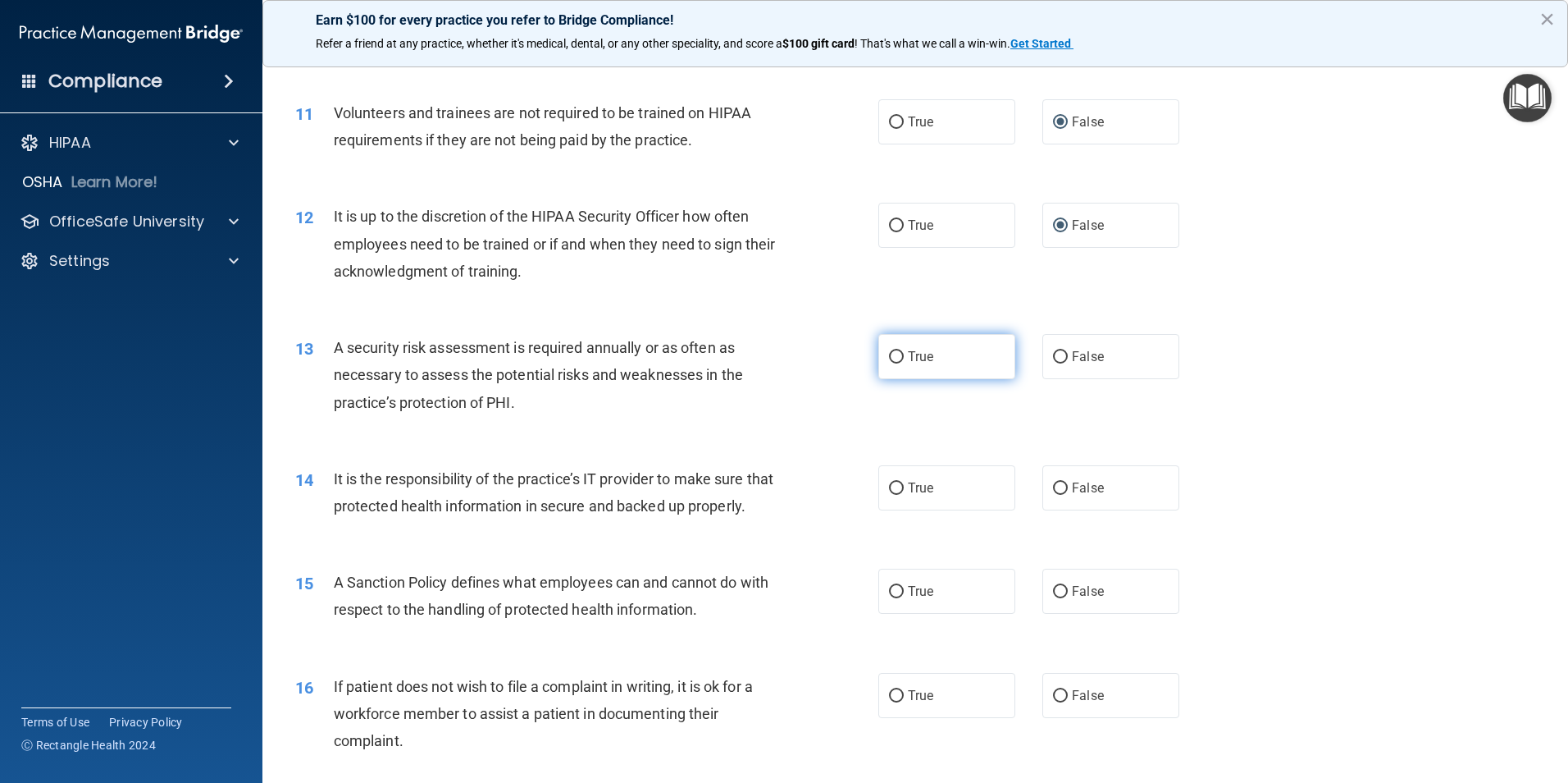
click at [891, 357] on input "True" at bounding box center [897, 357] width 15 height 12
radio input "true"
click at [1050, 495] on label "False" at bounding box center [1111, 487] width 137 height 46
click at [1053, 495] on input "False" at bounding box center [1061, 488] width 15 height 12
radio input "true"
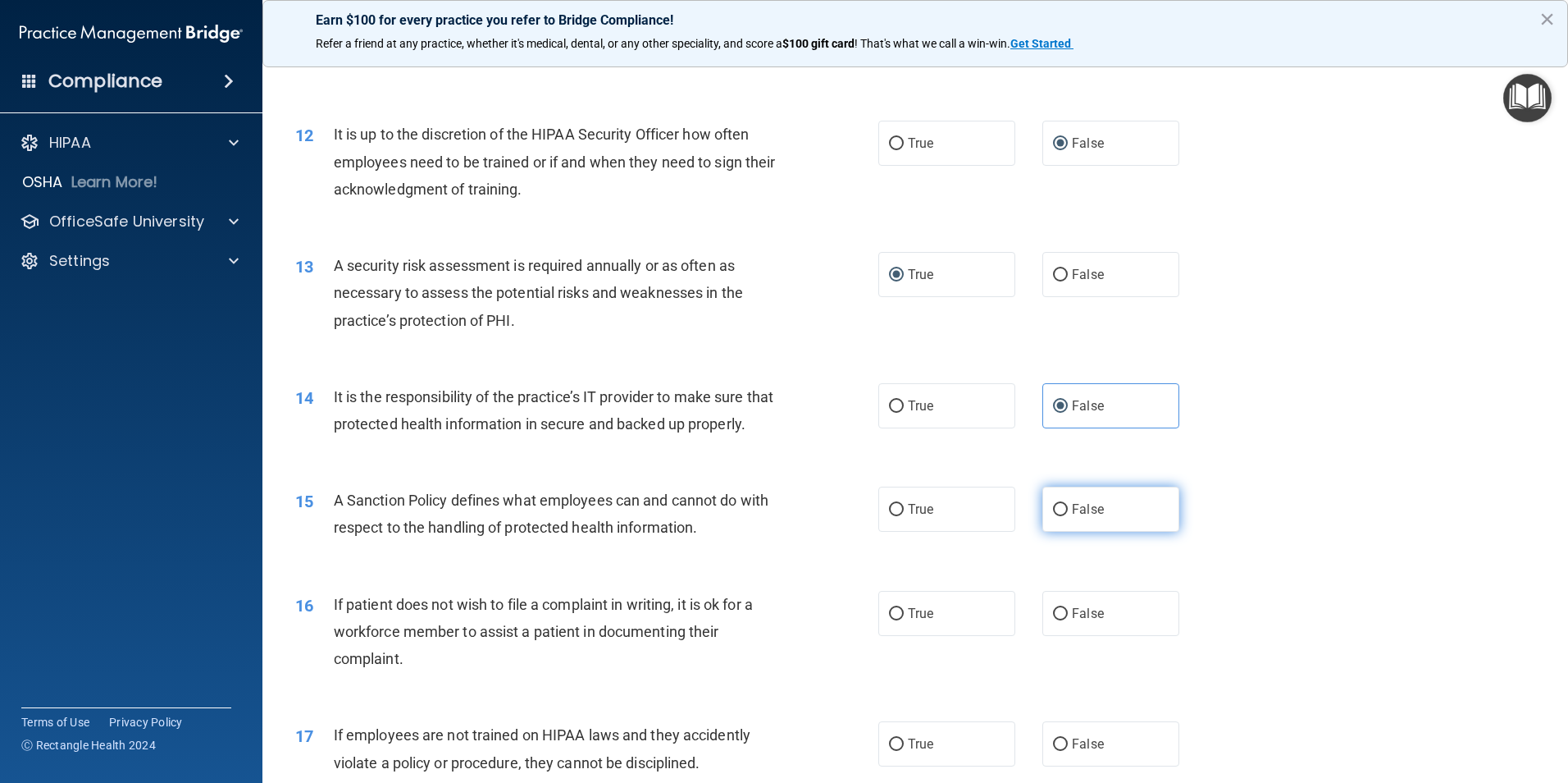
scroll to position [1641, 0]
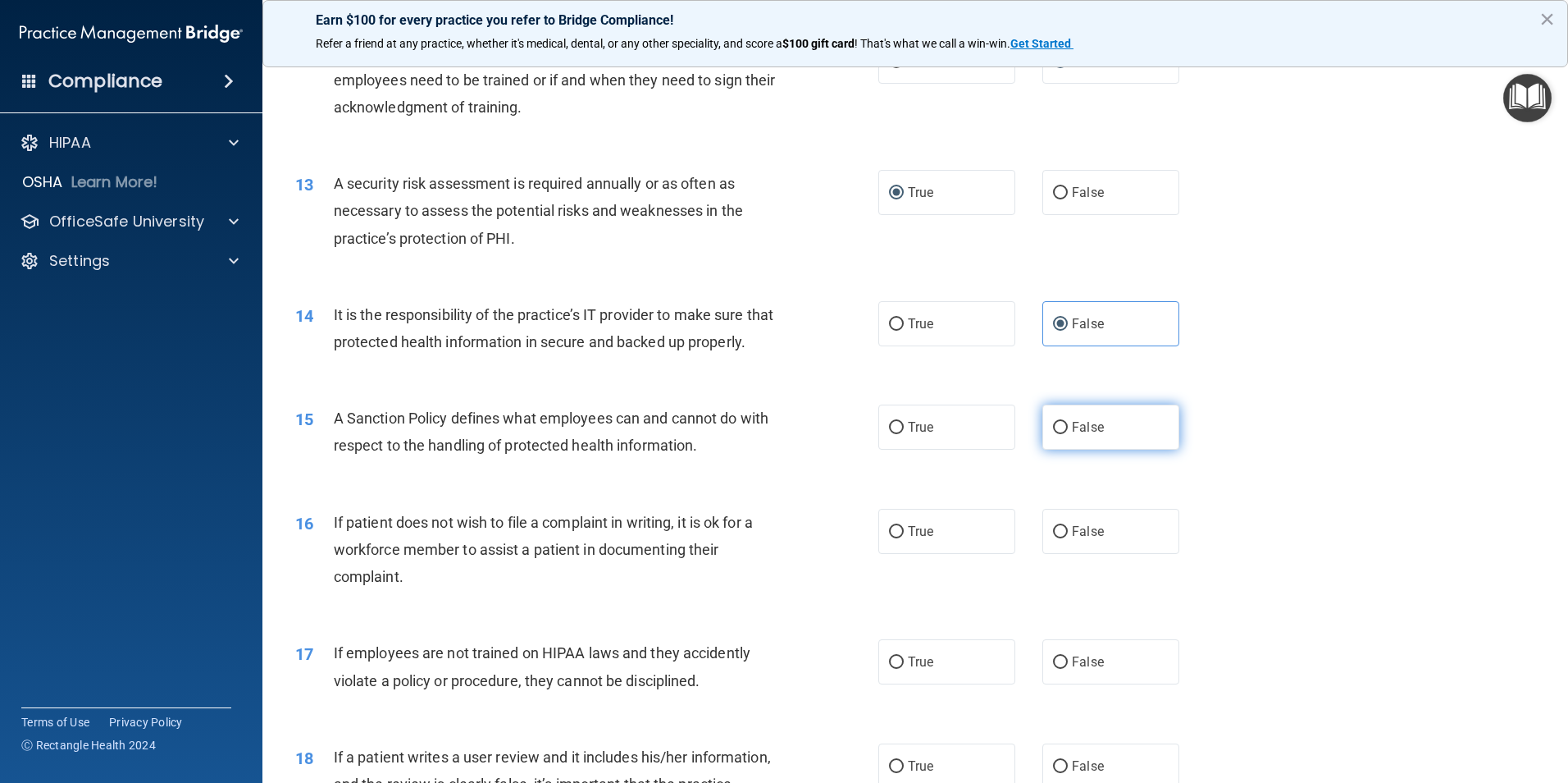
click at [1053, 434] on input "False" at bounding box center [1061, 428] width 15 height 12
radio input "true"
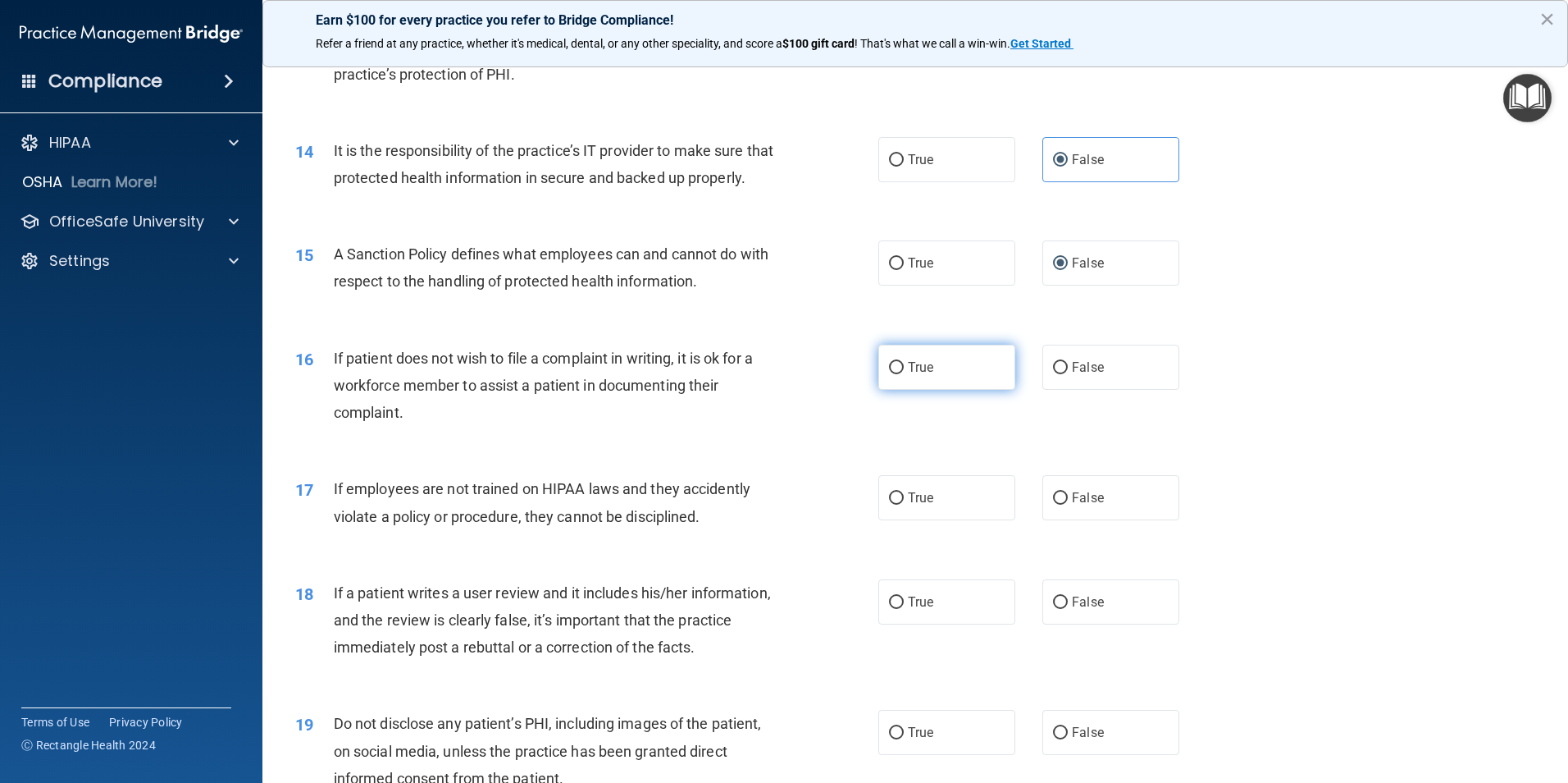
click at [889, 374] on input "True" at bounding box center [897, 367] width 15 height 12
radio input "true"
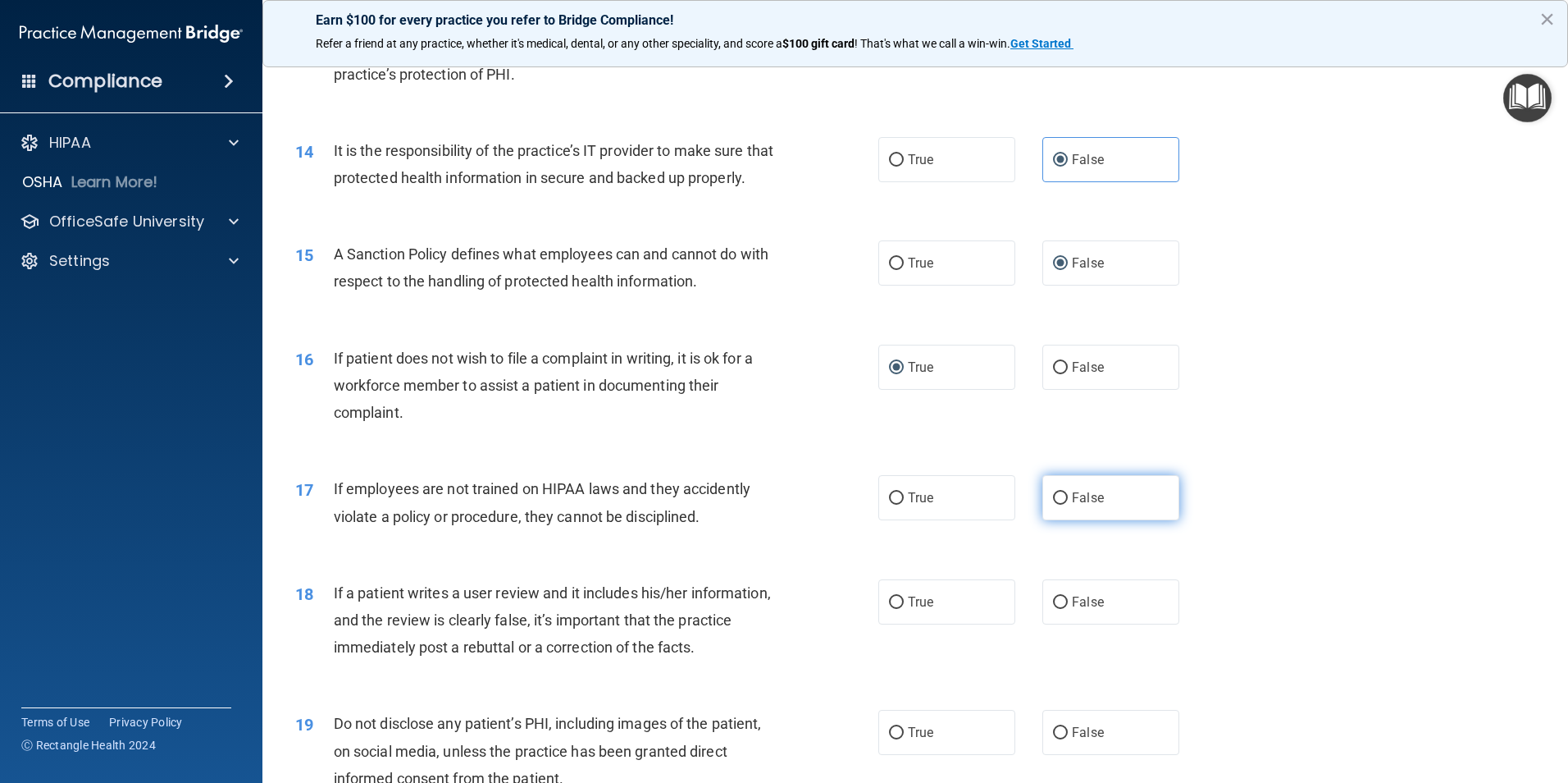
click at [1053, 505] on input "False" at bounding box center [1061, 498] width 15 height 12
radio input "true"
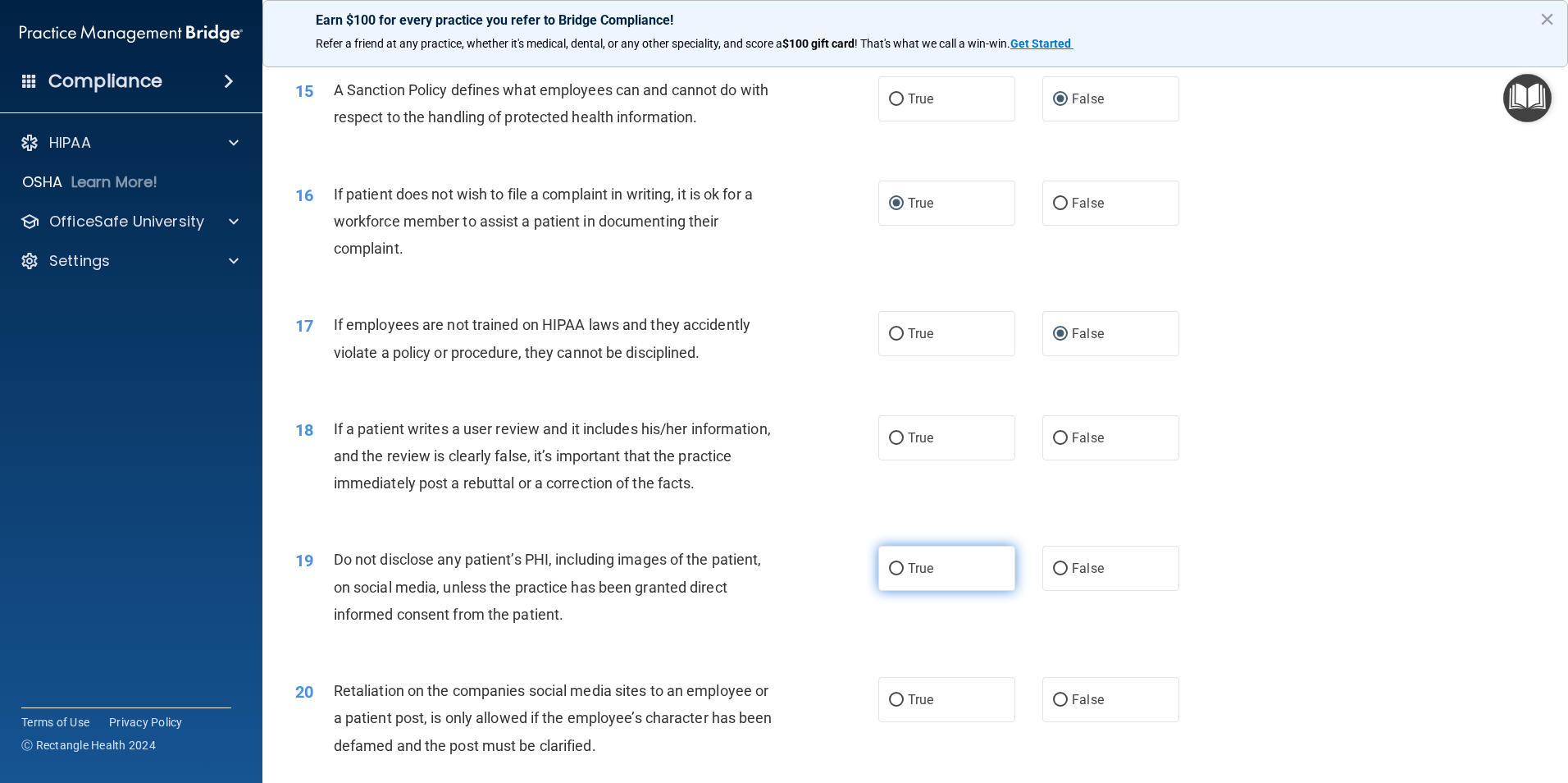
scroll to position [2051, 0]
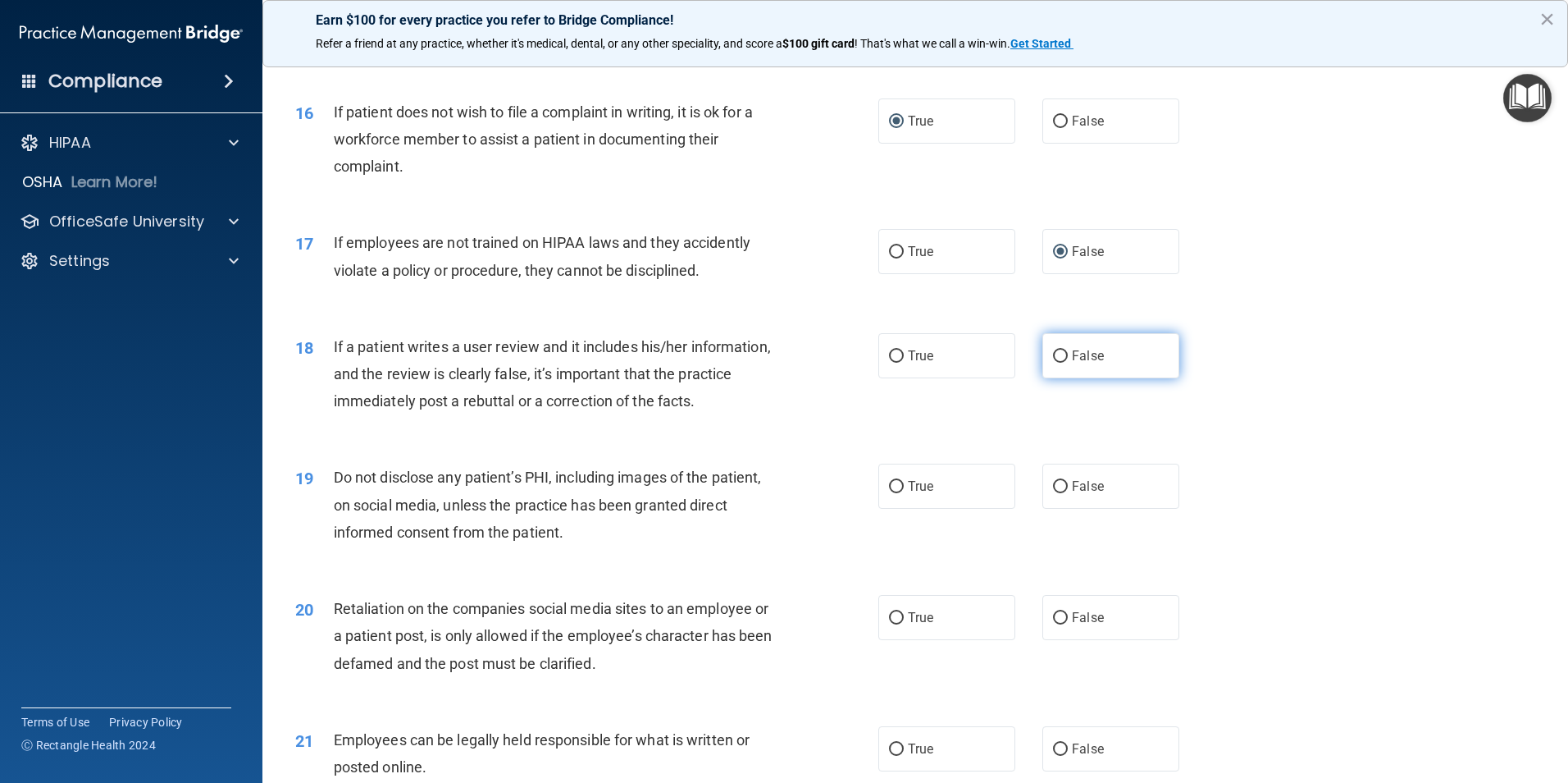
click at [1063, 378] on label "False" at bounding box center [1111, 355] width 137 height 46
click at [1063, 363] on input "False" at bounding box center [1061, 356] width 15 height 12
radio input "true"
click at [889, 493] on input "True" at bounding box center [897, 486] width 15 height 12
radio input "true"
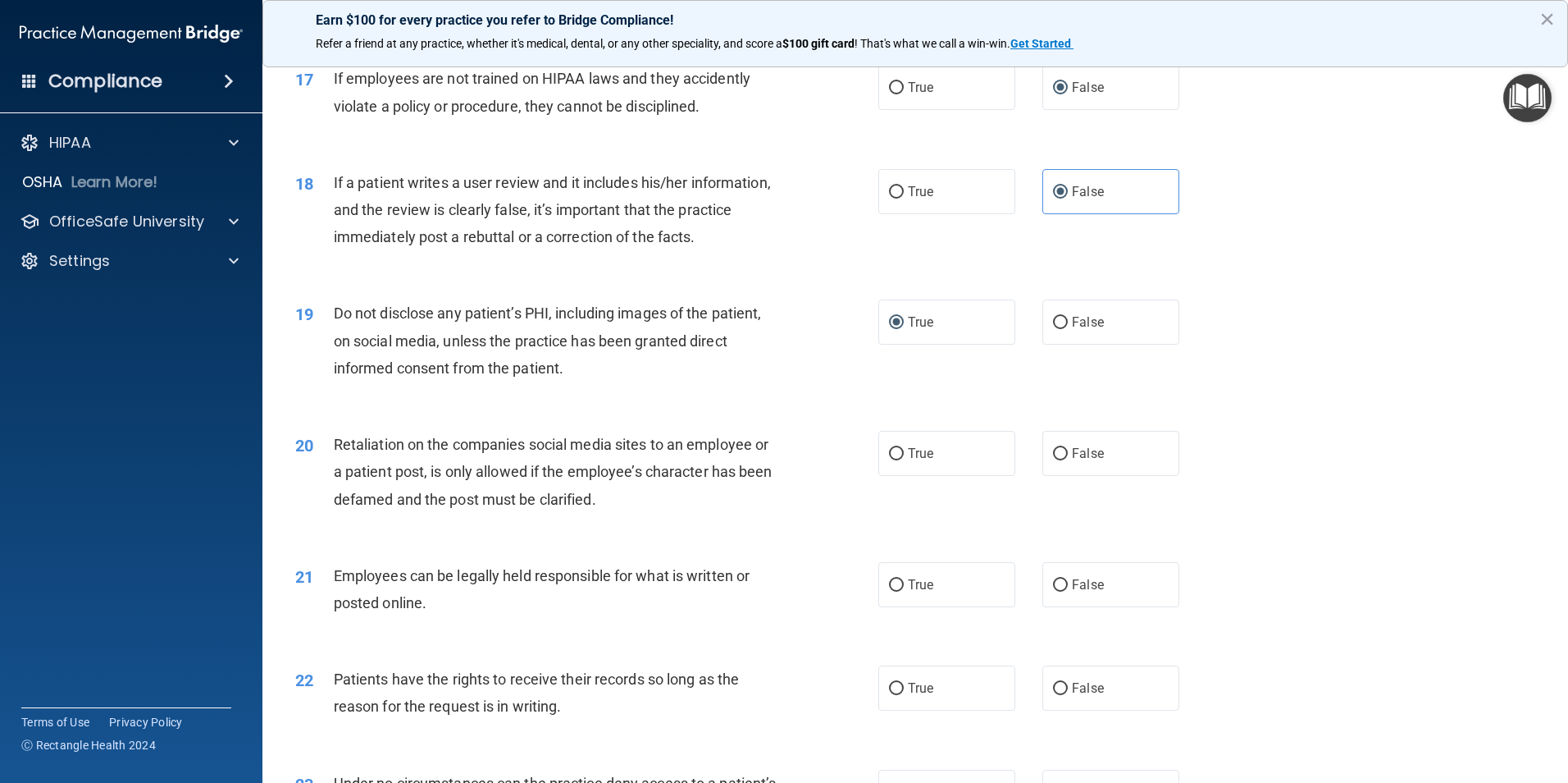
scroll to position [2298, 0]
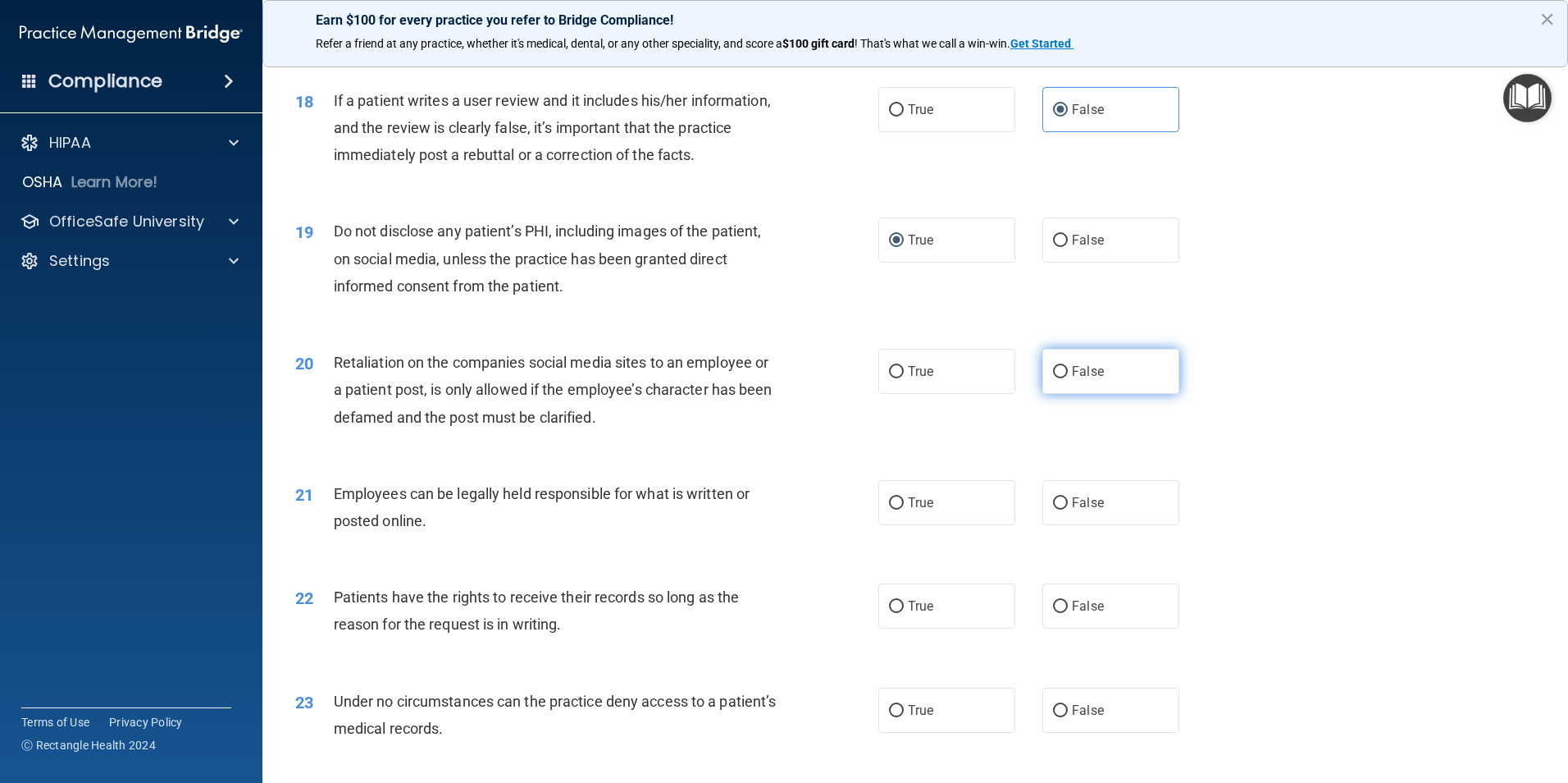
click at [1053, 378] on input "False" at bounding box center [1061, 372] width 15 height 12
radio input "true"
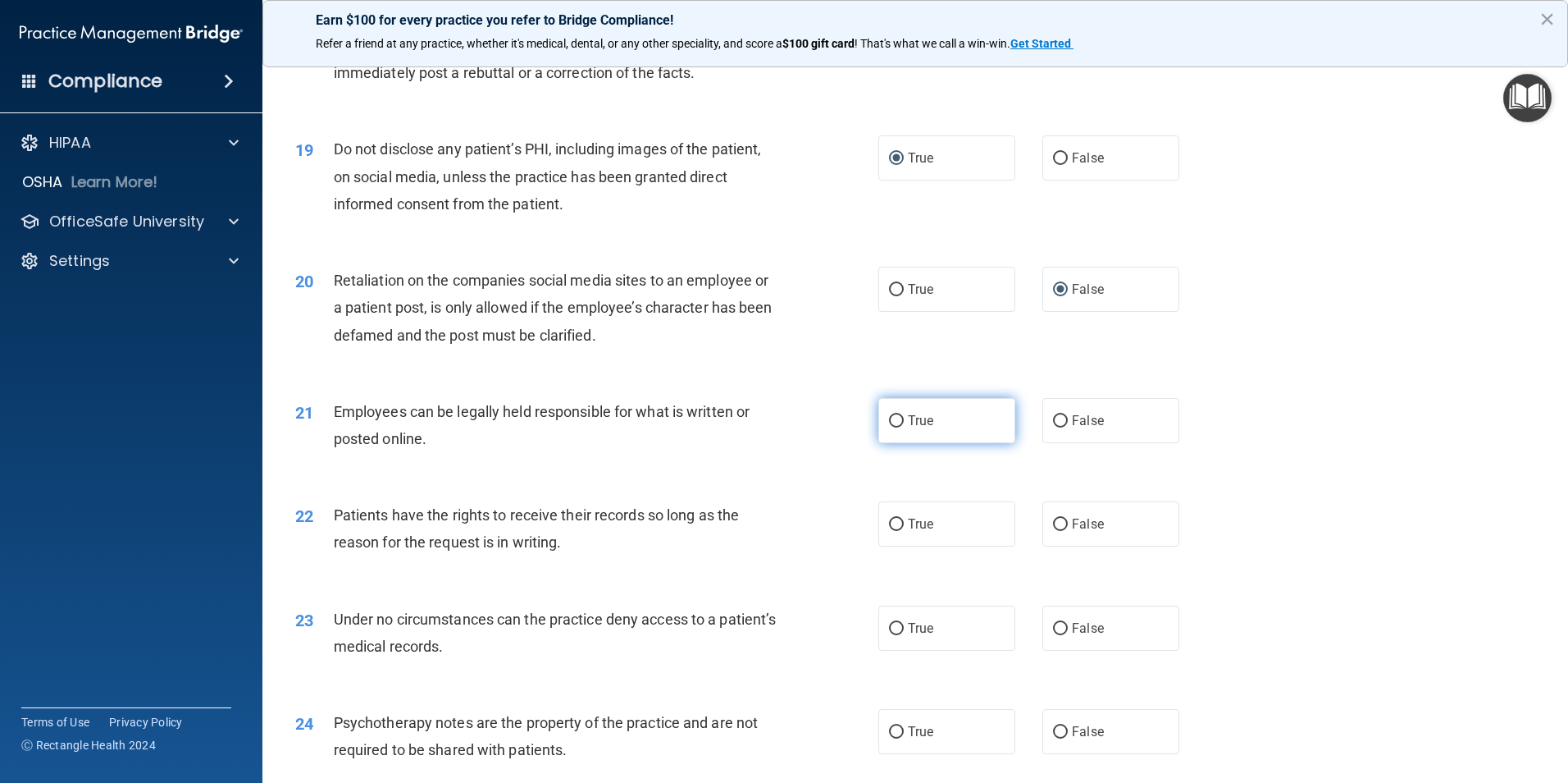
click at [893, 428] on input "True" at bounding box center [897, 421] width 15 height 12
radio input "true"
drag, startPoint x: 893, startPoint y: 554, endPoint x: 1042, endPoint y: 549, distance: 149.1
click at [1042, 547] on div "True False" at bounding box center [1043, 524] width 329 height 46
click at [1056, 531] on input "False" at bounding box center [1061, 524] width 15 height 12
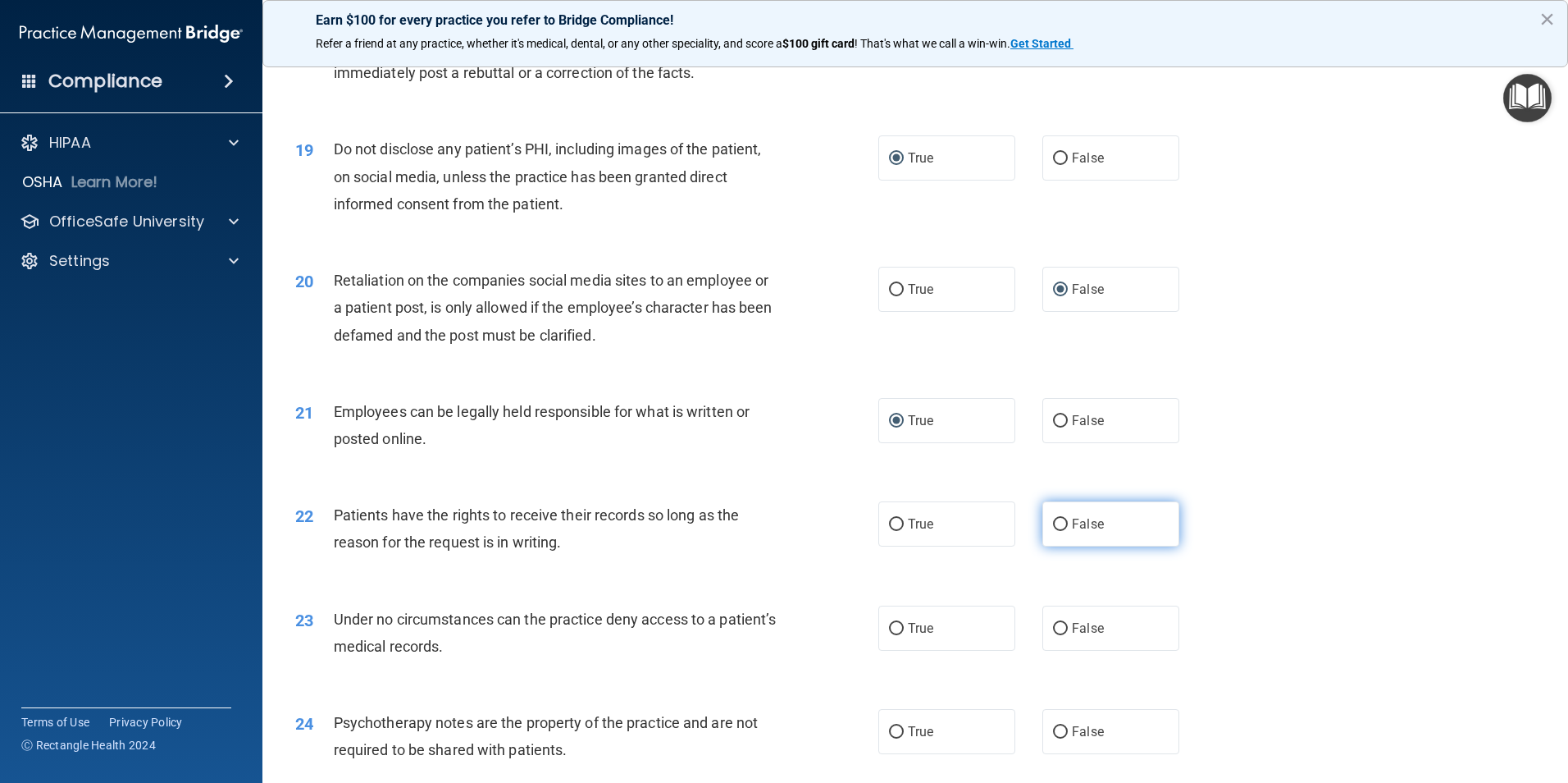
radio input "true"
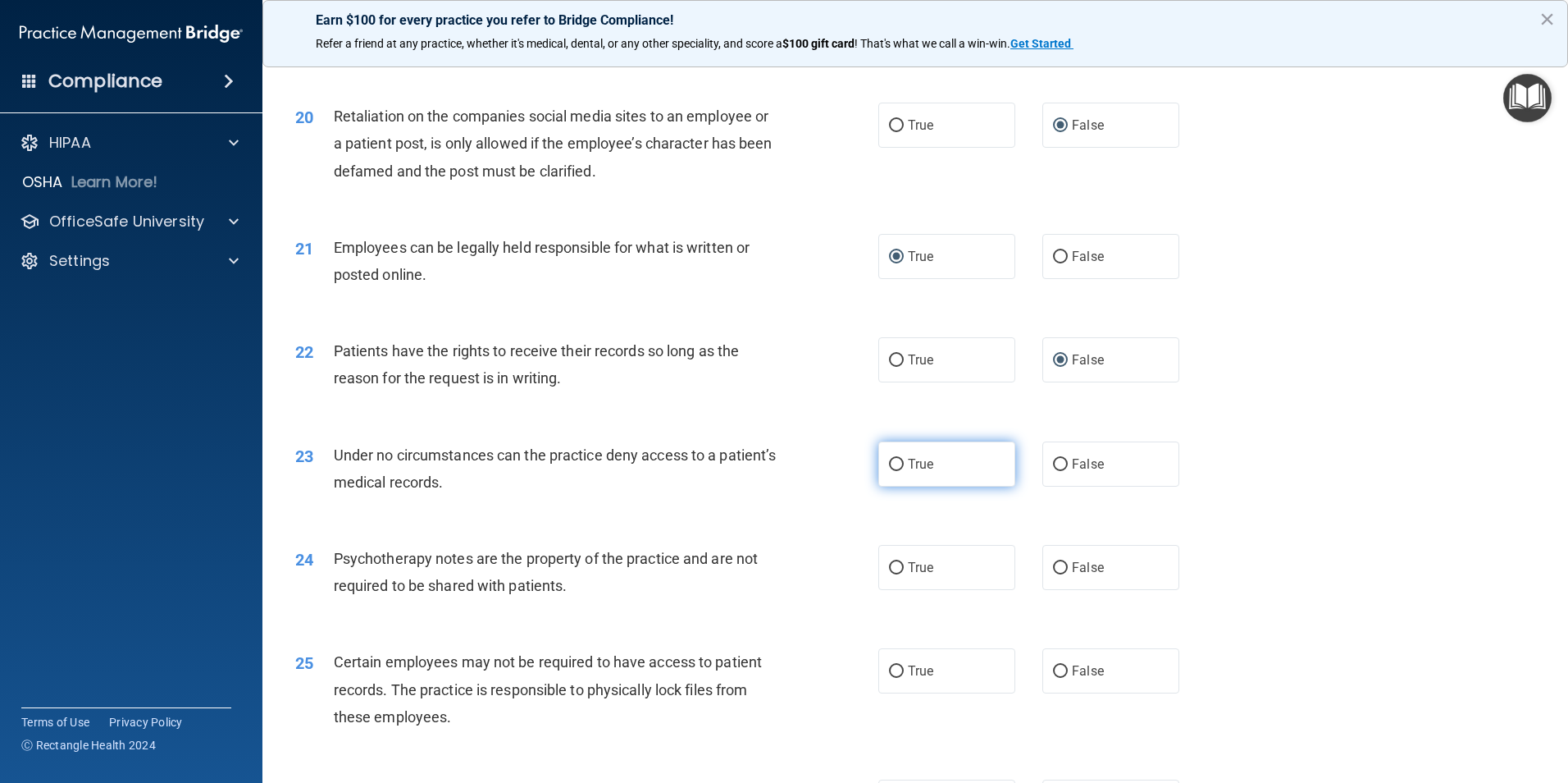
click at [889, 471] on input "True" at bounding box center [897, 464] width 15 height 12
radio input "true"
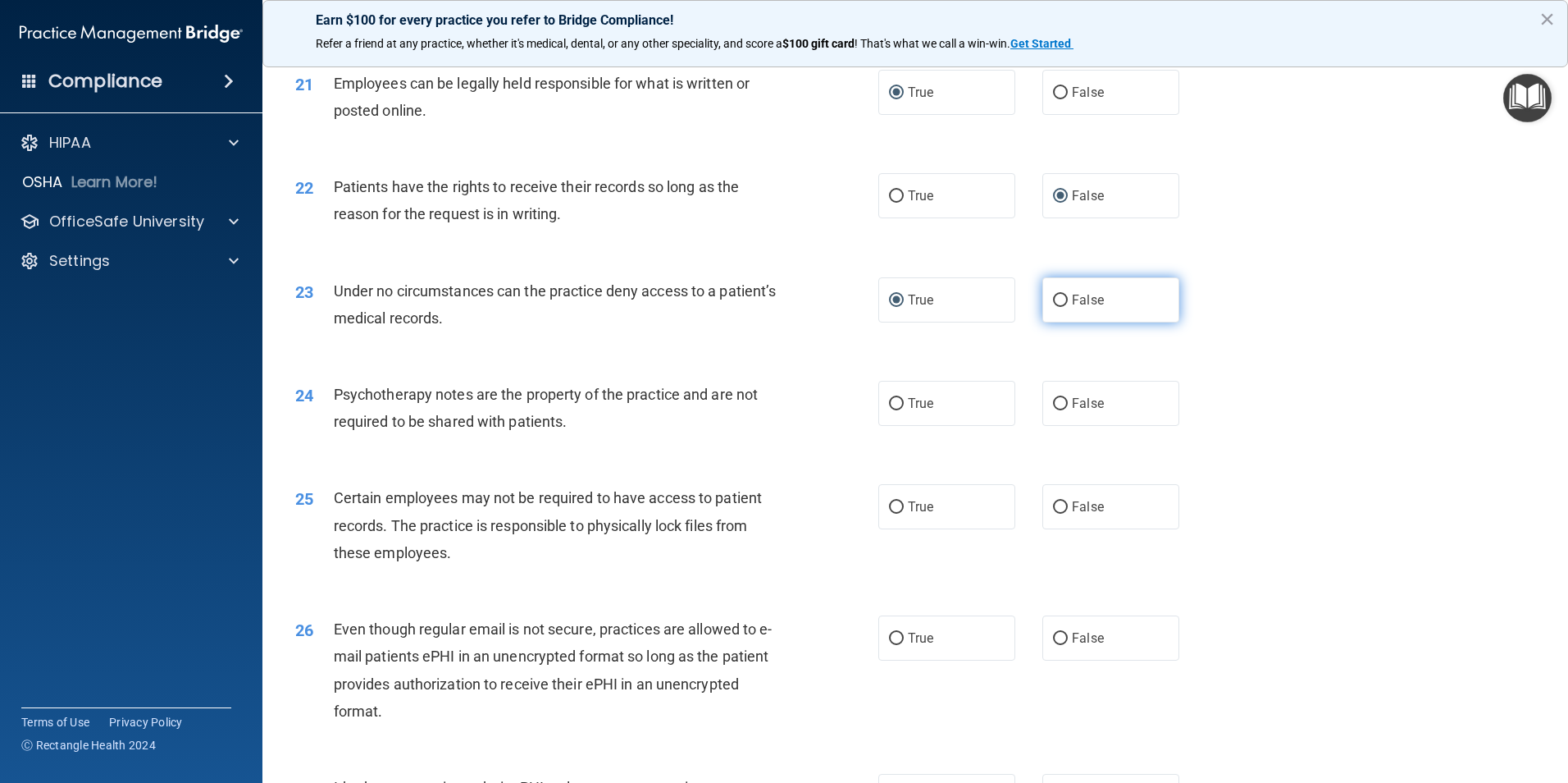
click at [1053, 307] on input "False" at bounding box center [1061, 300] width 15 height 12
radio input "true"
radio input "false"
click at [892, 410] on input "True" at bounding box center [897, 404] width 15 height 12
radio input "true"
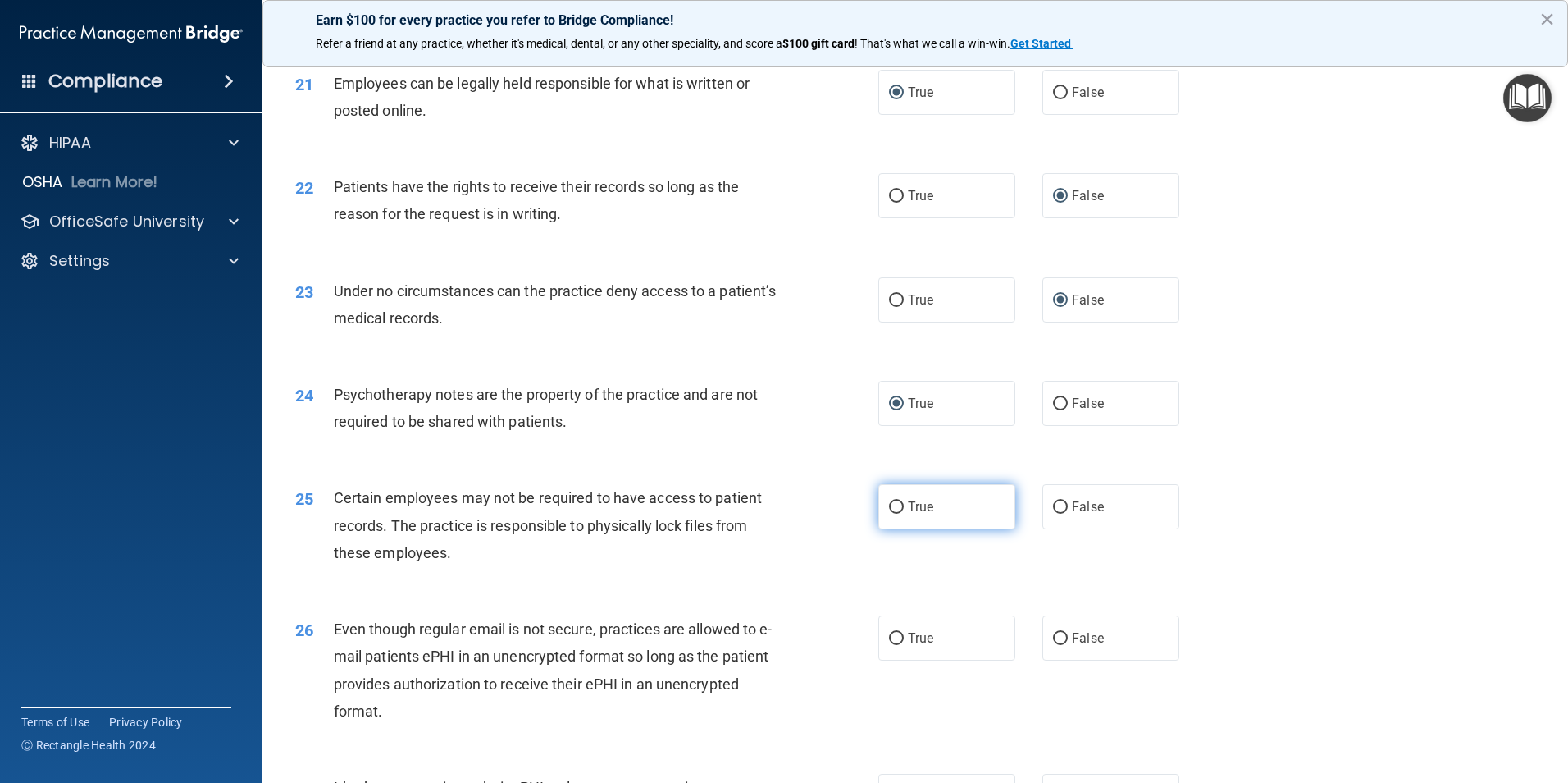
click at [890, 513] on input "True" at bounding box center [897, 507] width 15 height 12
radio input "true"
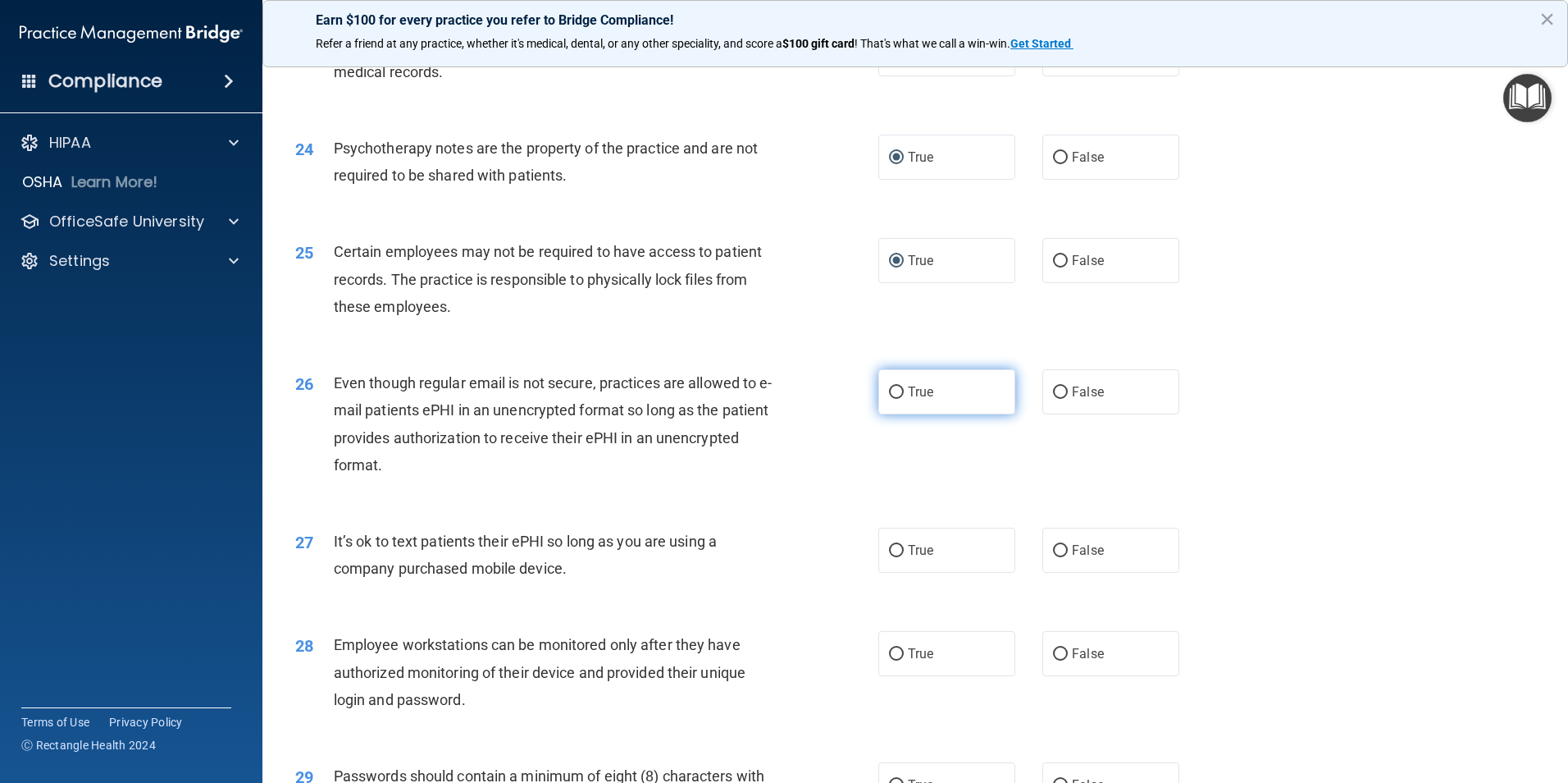
click at [889, 399] on input "True" at bounding box center [897, 392] width 15 height 12
radio input "true"
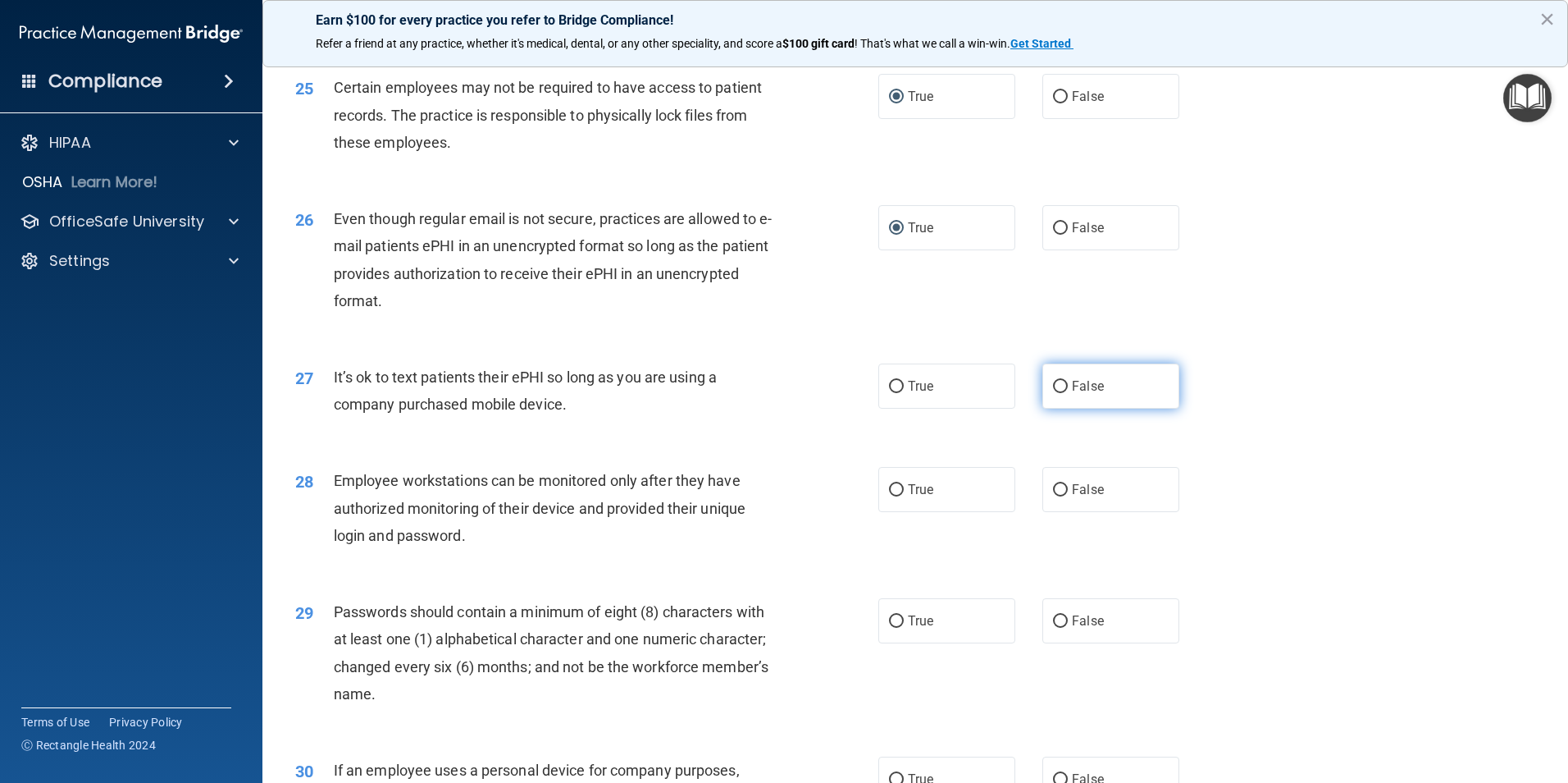
click at [1053, 393] on input "False" at bounding box center [1061, 387] width 15 height 12
radio input "true"
click at [1055, 497] on input "False" at bounding box center [1061, 490] width 15 height 12
radio input "true"
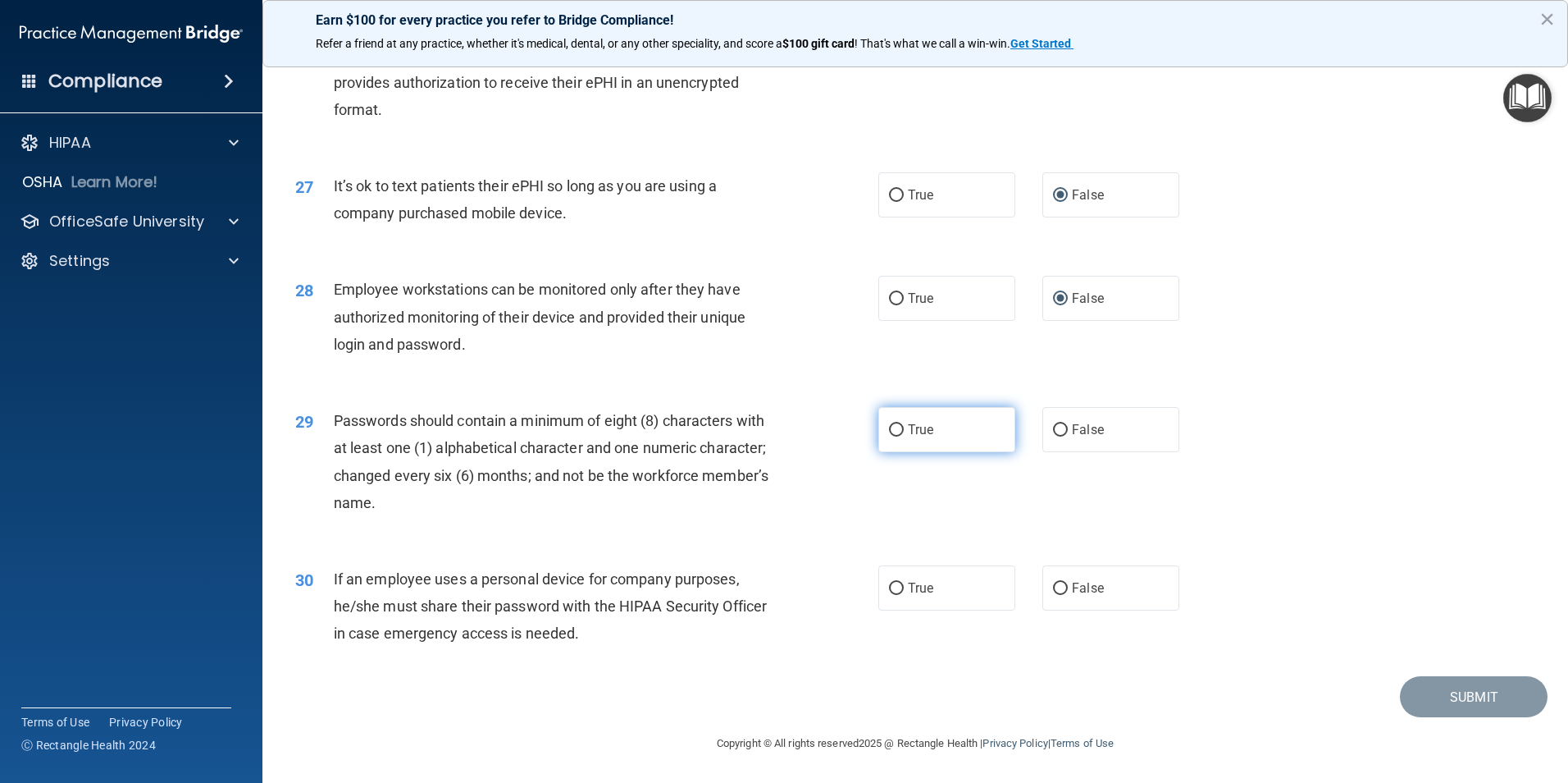
click at [891, 436] on input "True" at bounding box center [897, 430] width 15 height 12
radio input "true"
click at [1053, 590] on input "False" at bounding box center [1061, 589] width 15 height 12
radio input "true"
click at [1440, 696] on button "Submit" at bounding box center [1474, 697] width 148 height 42
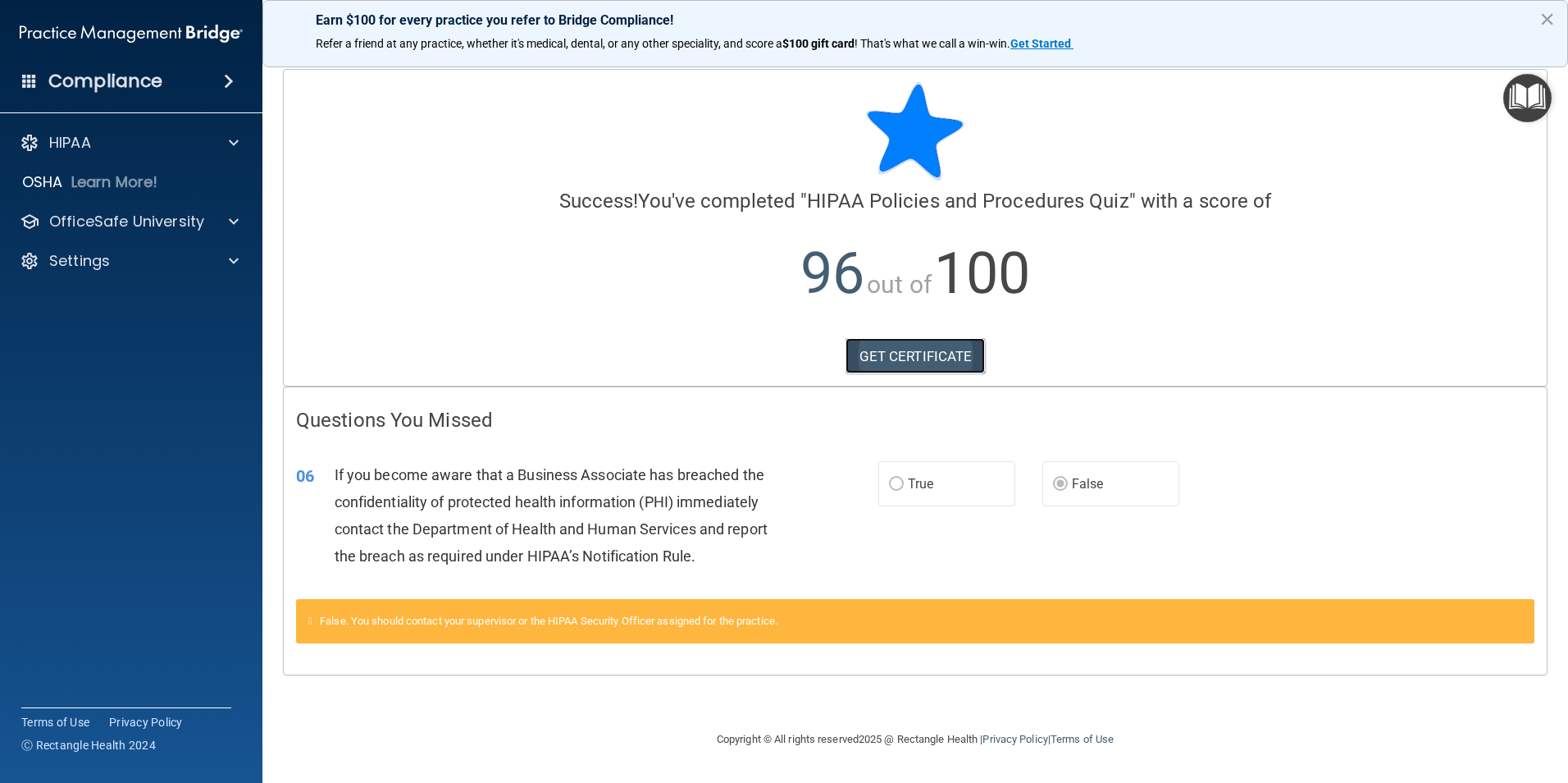
click at [898, 354] on link "GET CERTIFICATE" at bounding box center [916, 356] width 140 height 36
click at [226, 137] on div at bounding box center [231, 142] width 41 height 20
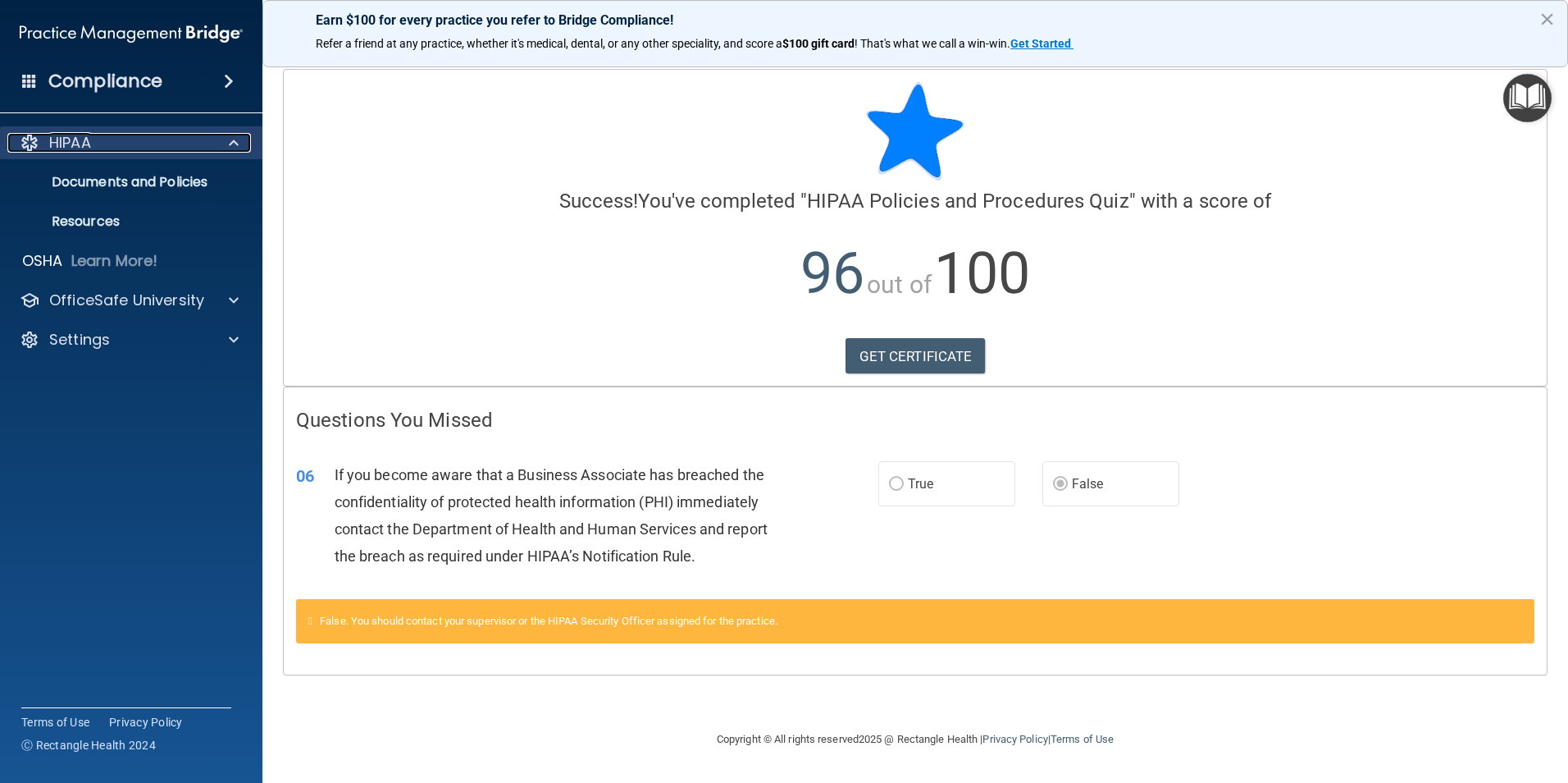
click at [130, 139] on div "HIPAA" at bounding box center [109, 142] width 204 height 20
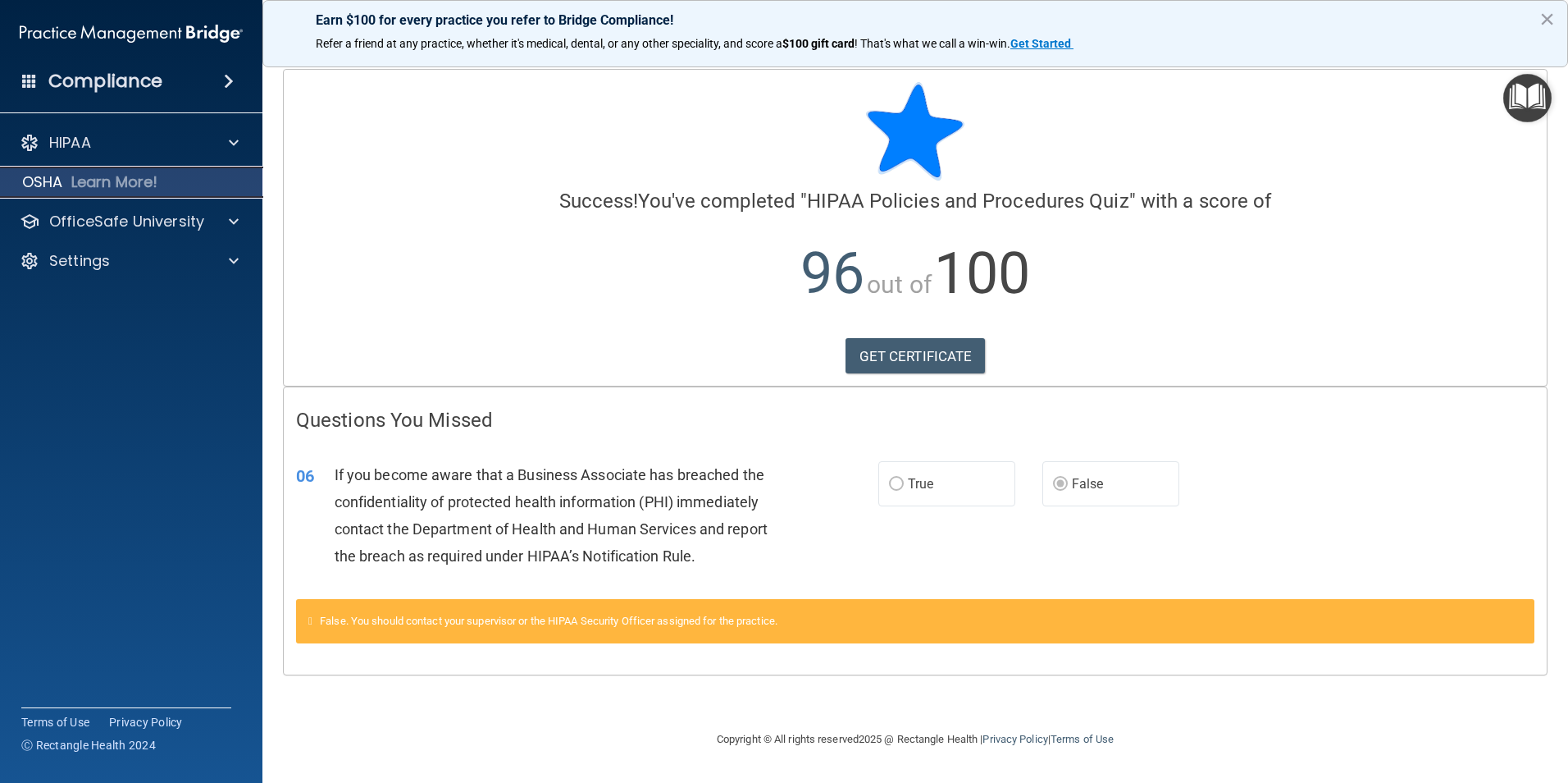
click at [112, 179] on p "Learn More!" at bounding box center [115, 181] width 87 height 20
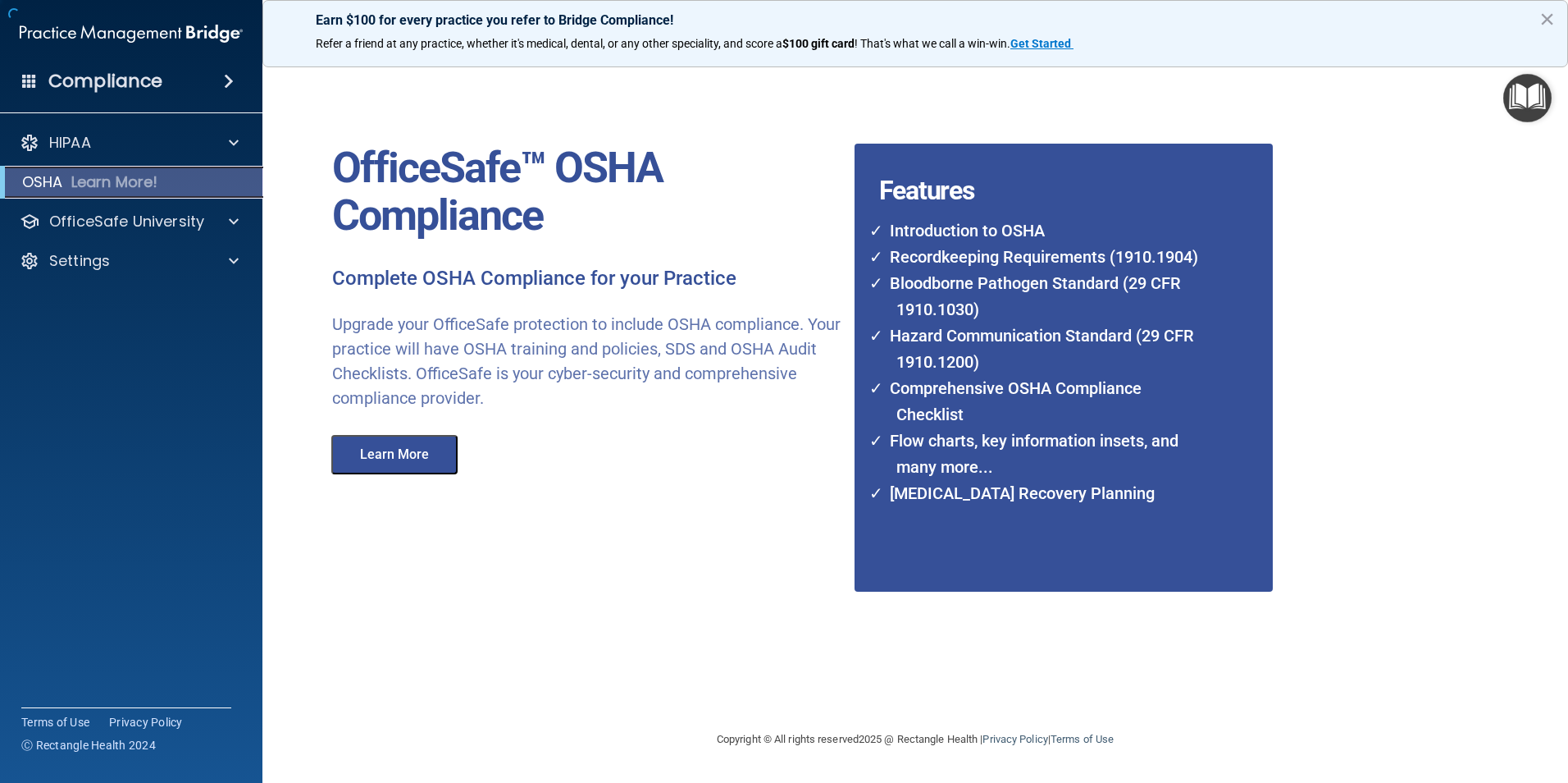
click at [112, 179] on p "Learn More!" at bounding box center [115, 181] width 87 height 20
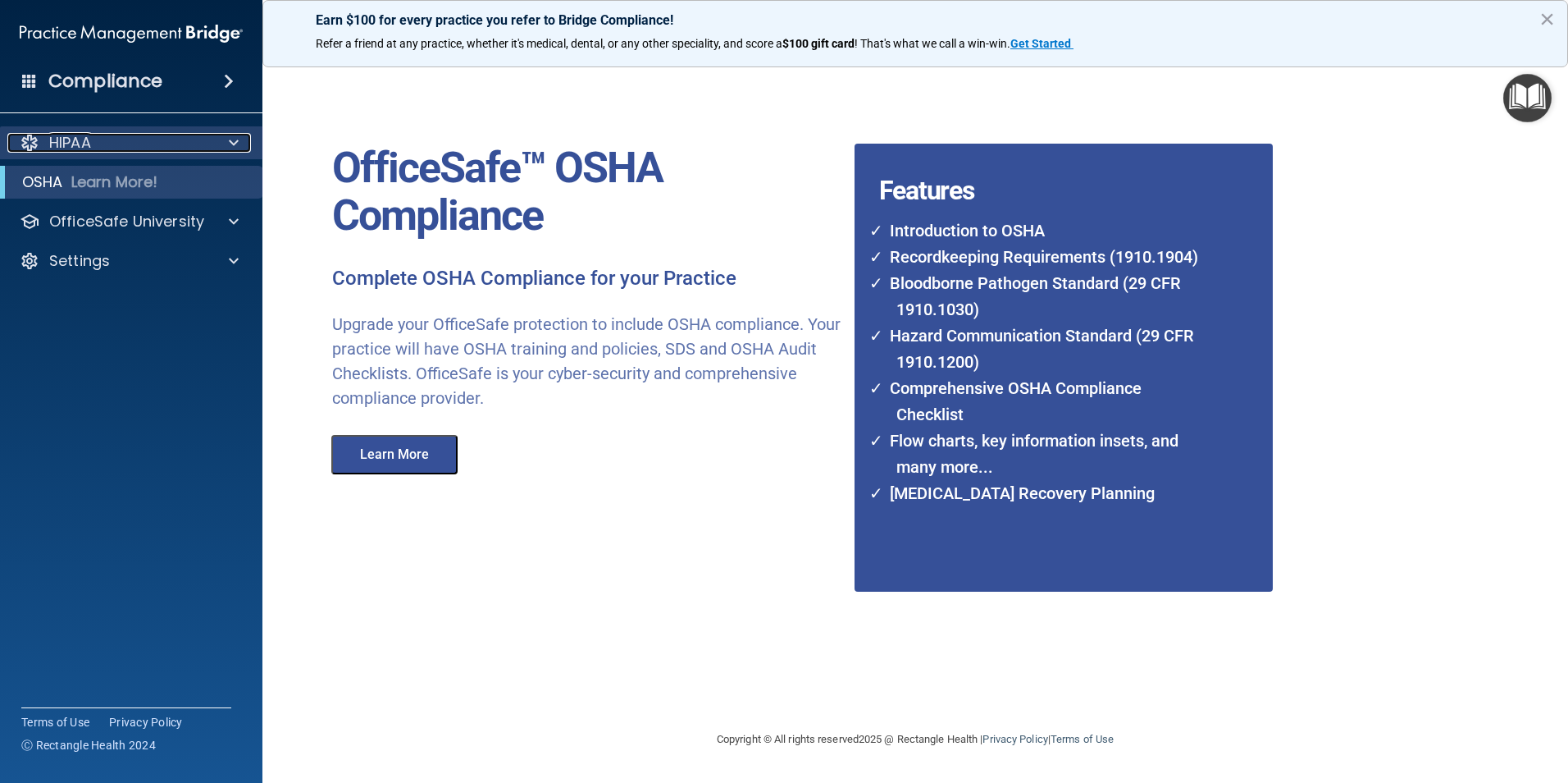
click at [94, 145] on div "HIPAA" at bounding box center [109, 142] width 204 height 20
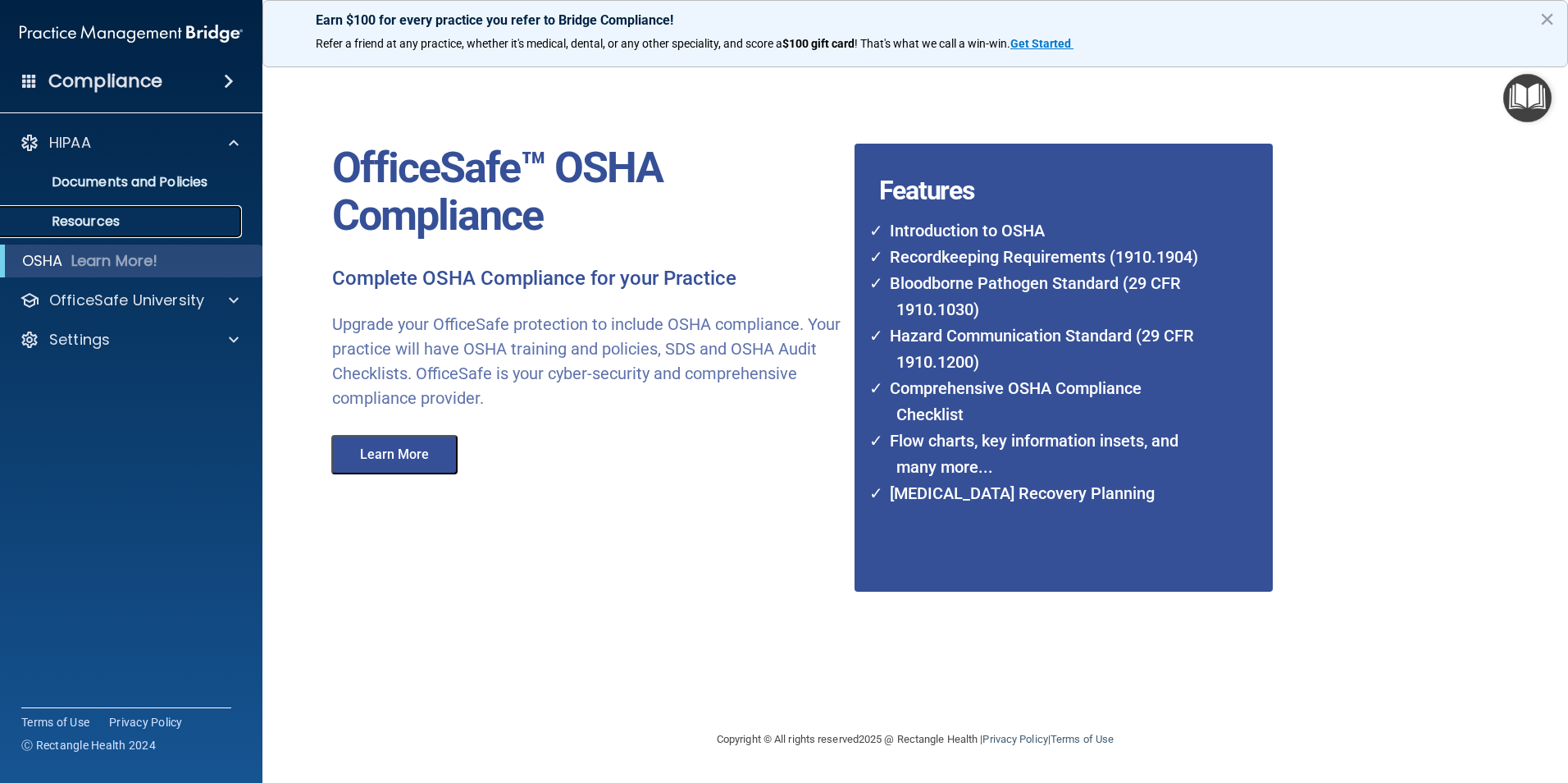
click at [96, 211] on link "Resources" at bounding box center [112, 221] width 258 height 33
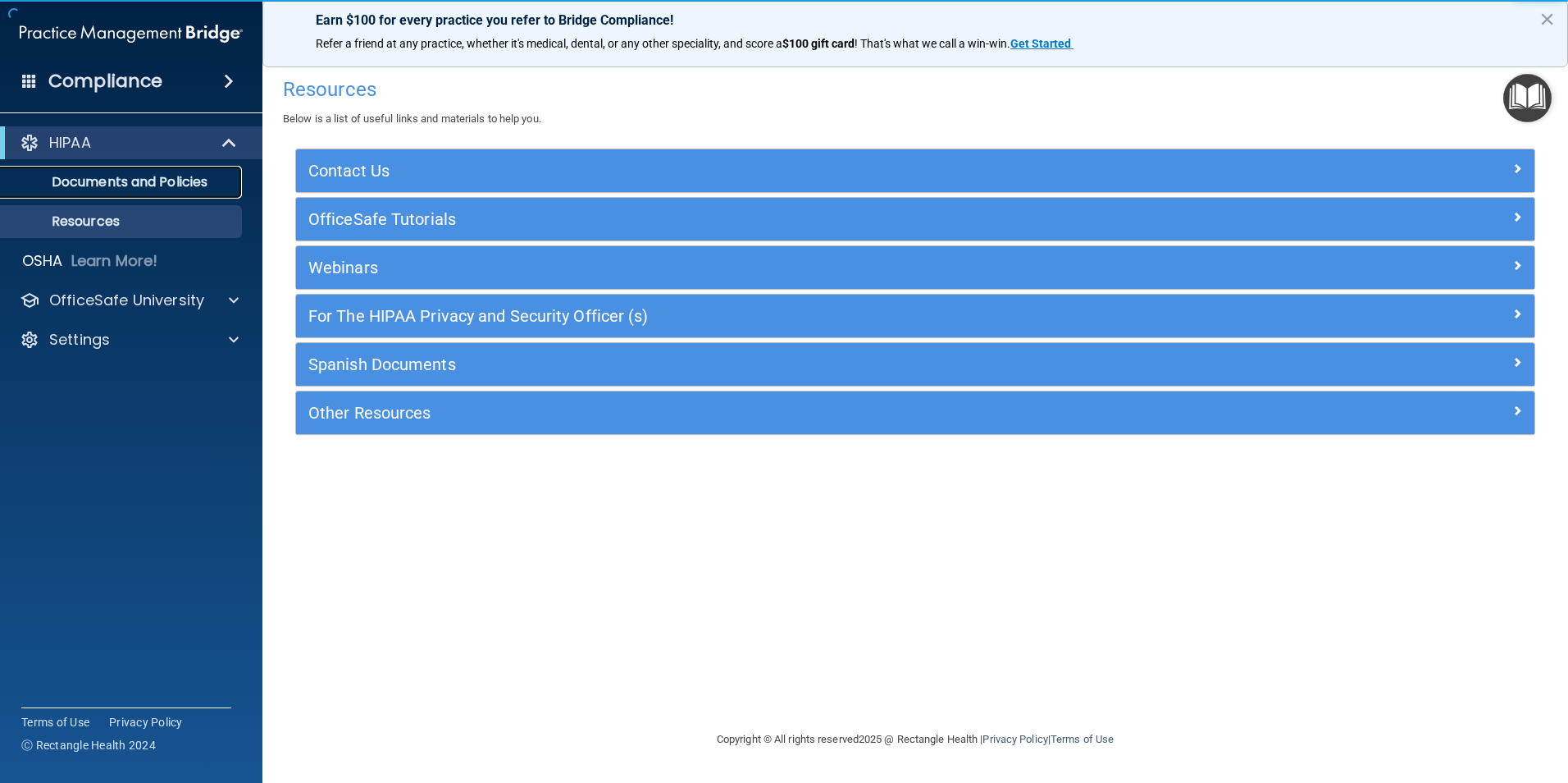
click at [109, 181] on p "Documents and Policies" at bounding box center [122, 182] width 224 height 17
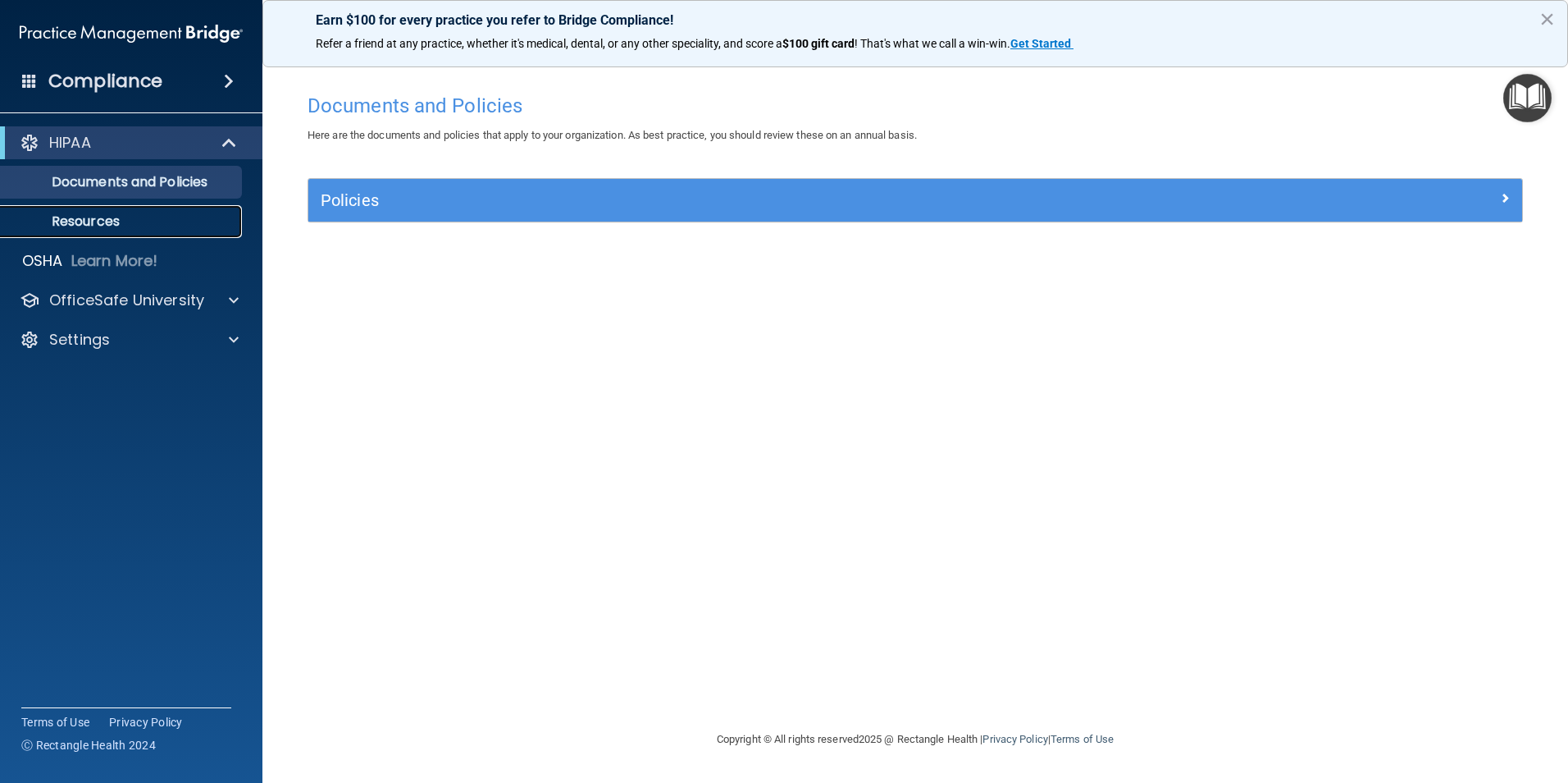
click at [101, 222] on p "Resources" at bounding box center [122, 221] width 224 height 17
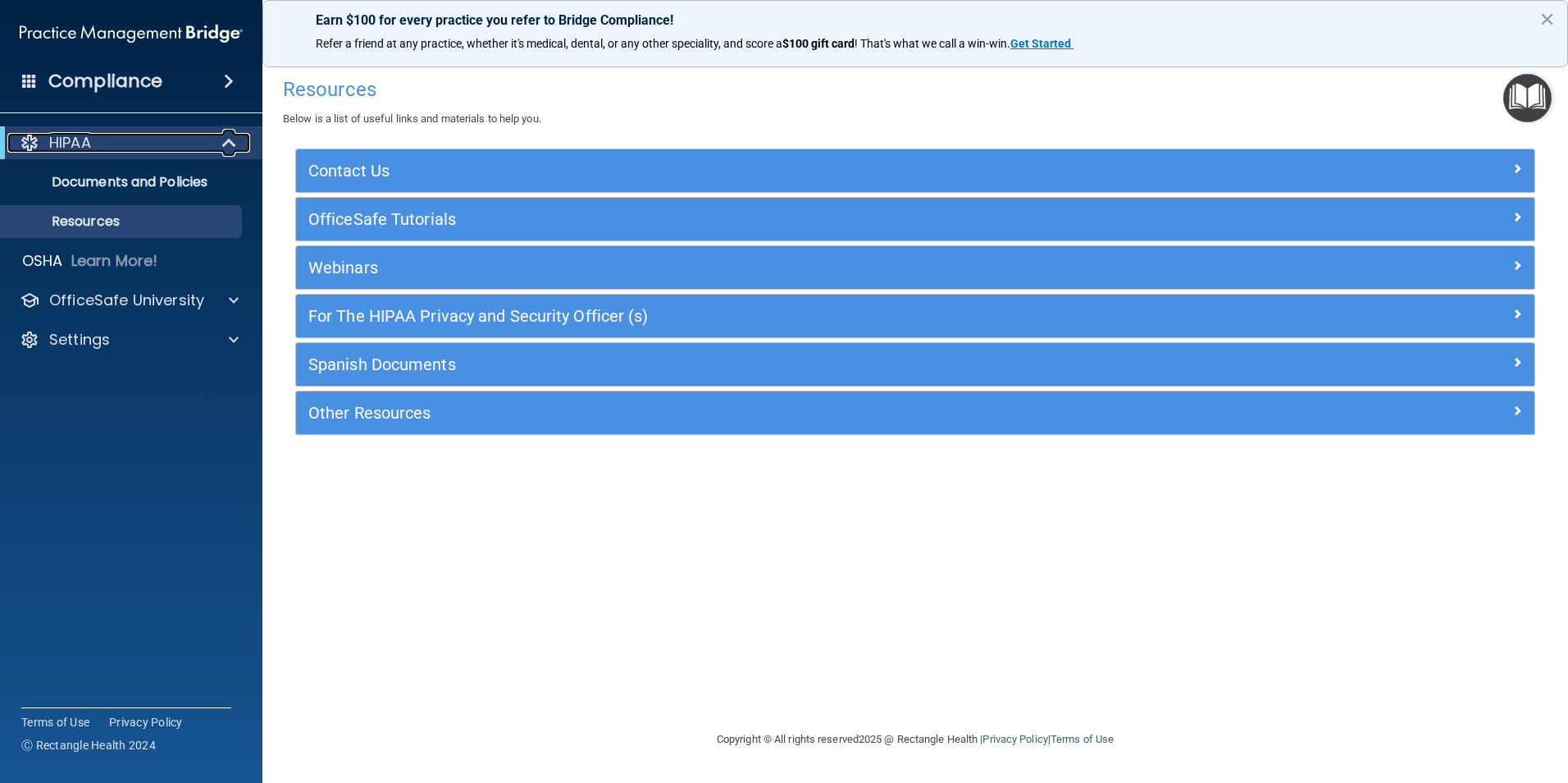
click at [227, 138] on span at bounding box center [231, 142] width 14 height 20
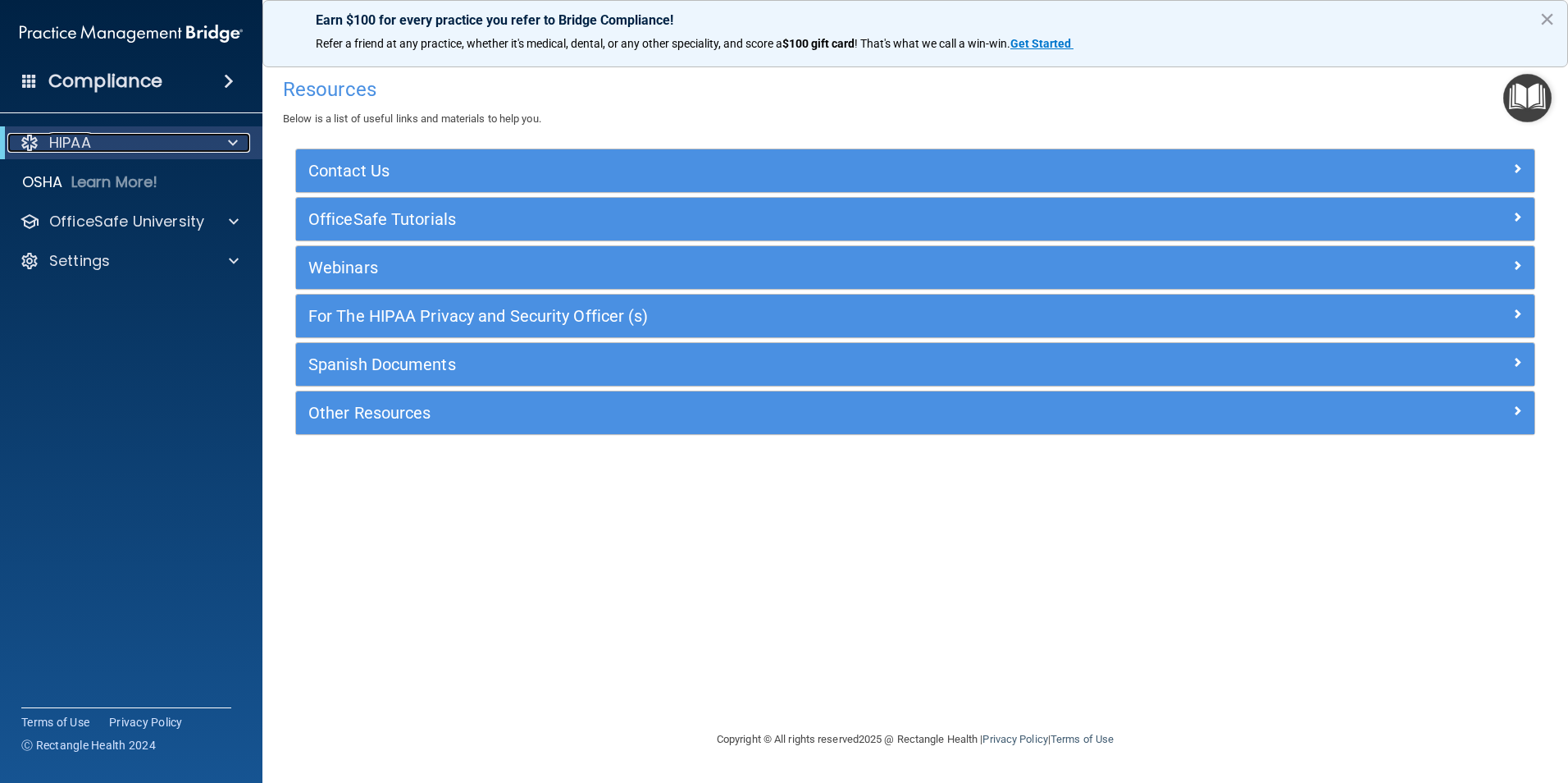
click at [228, 138] on span at bounding box center [232, 142] width 10 height 20
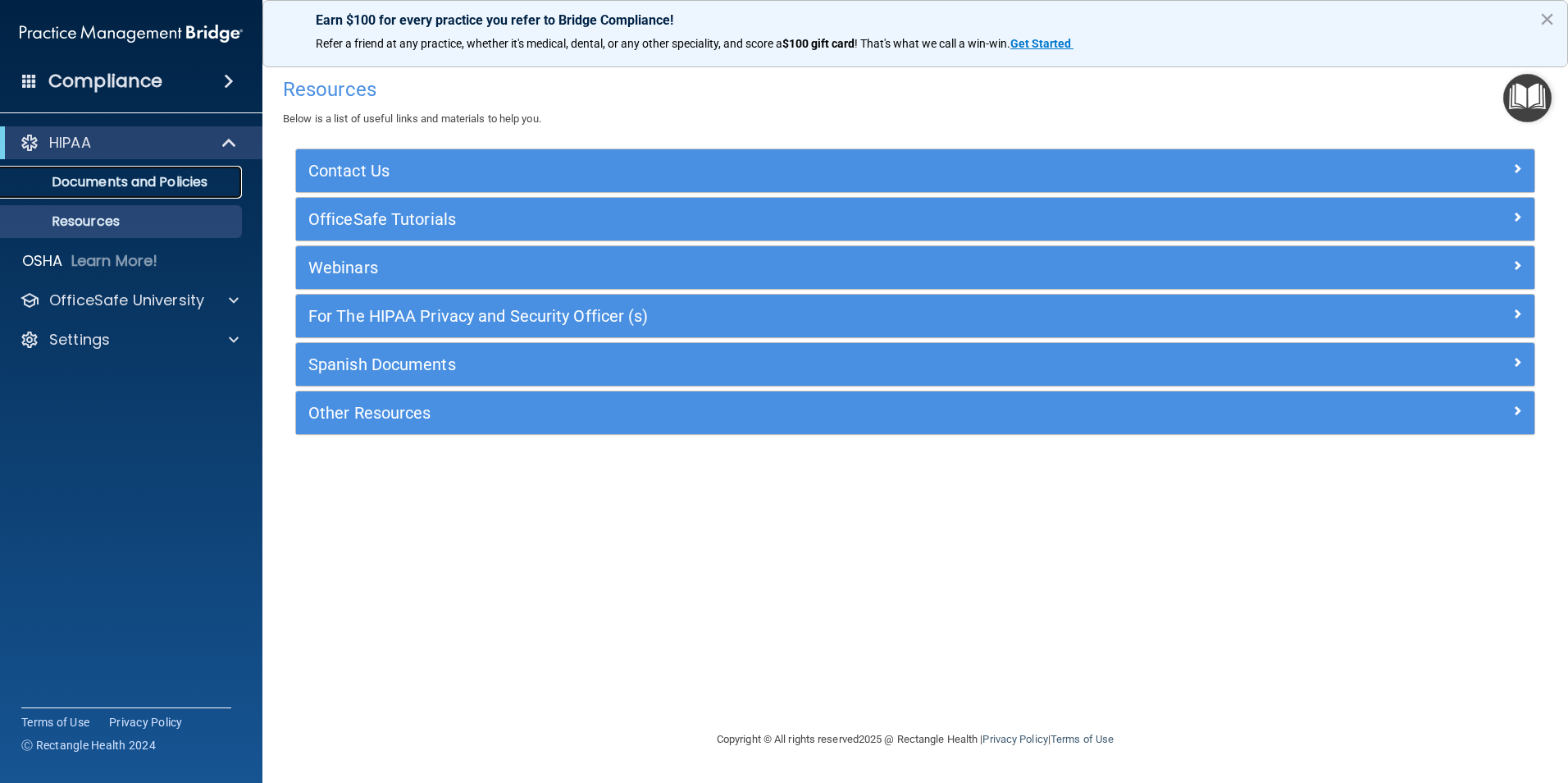
click at [134, 185] on p "Documents and Policies" at bounding box center [122, 182] width 224 height 17
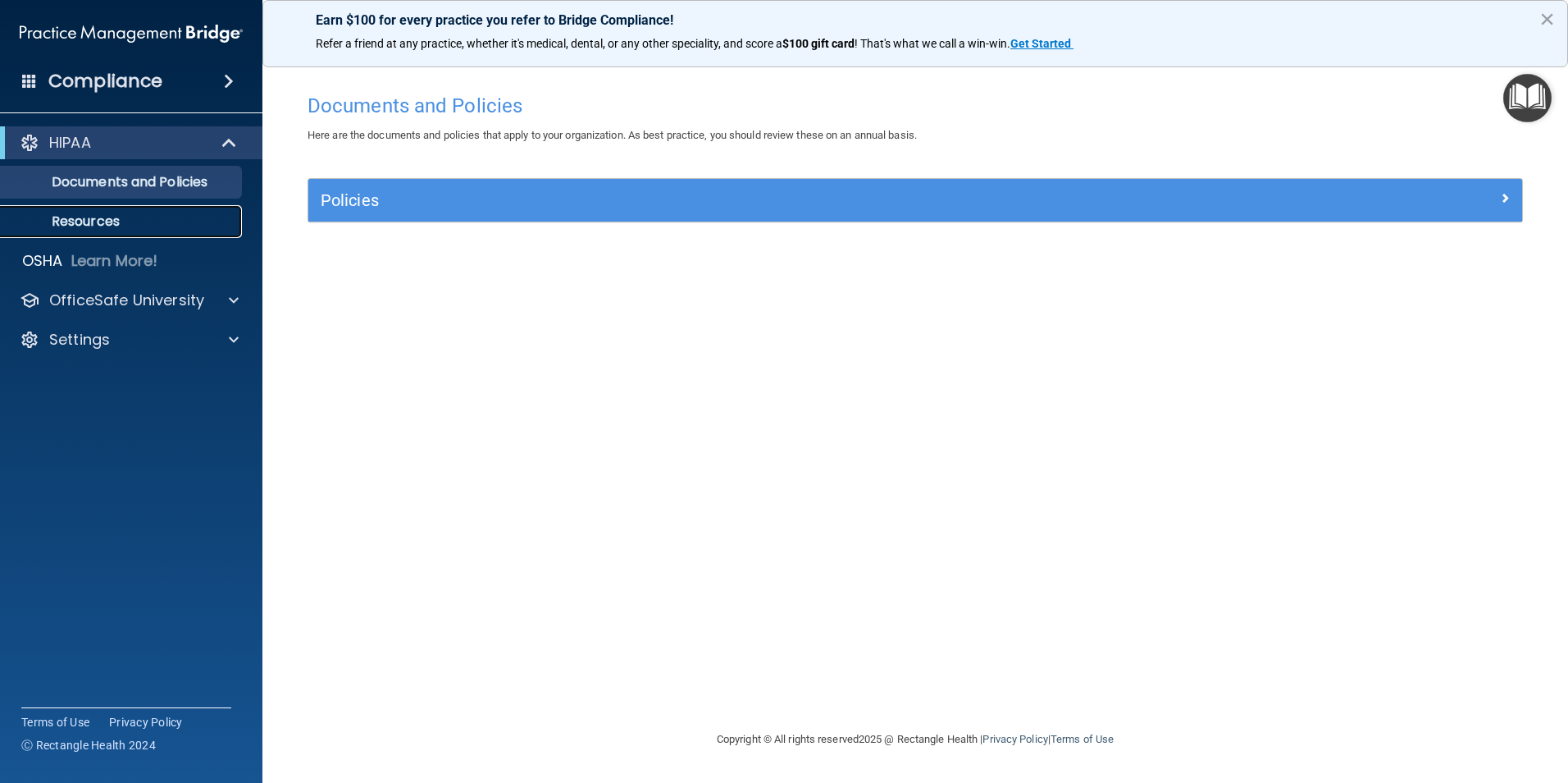
click at [120, 215] on p "Resources" at bounding box center [122, 221] width 224 height 17
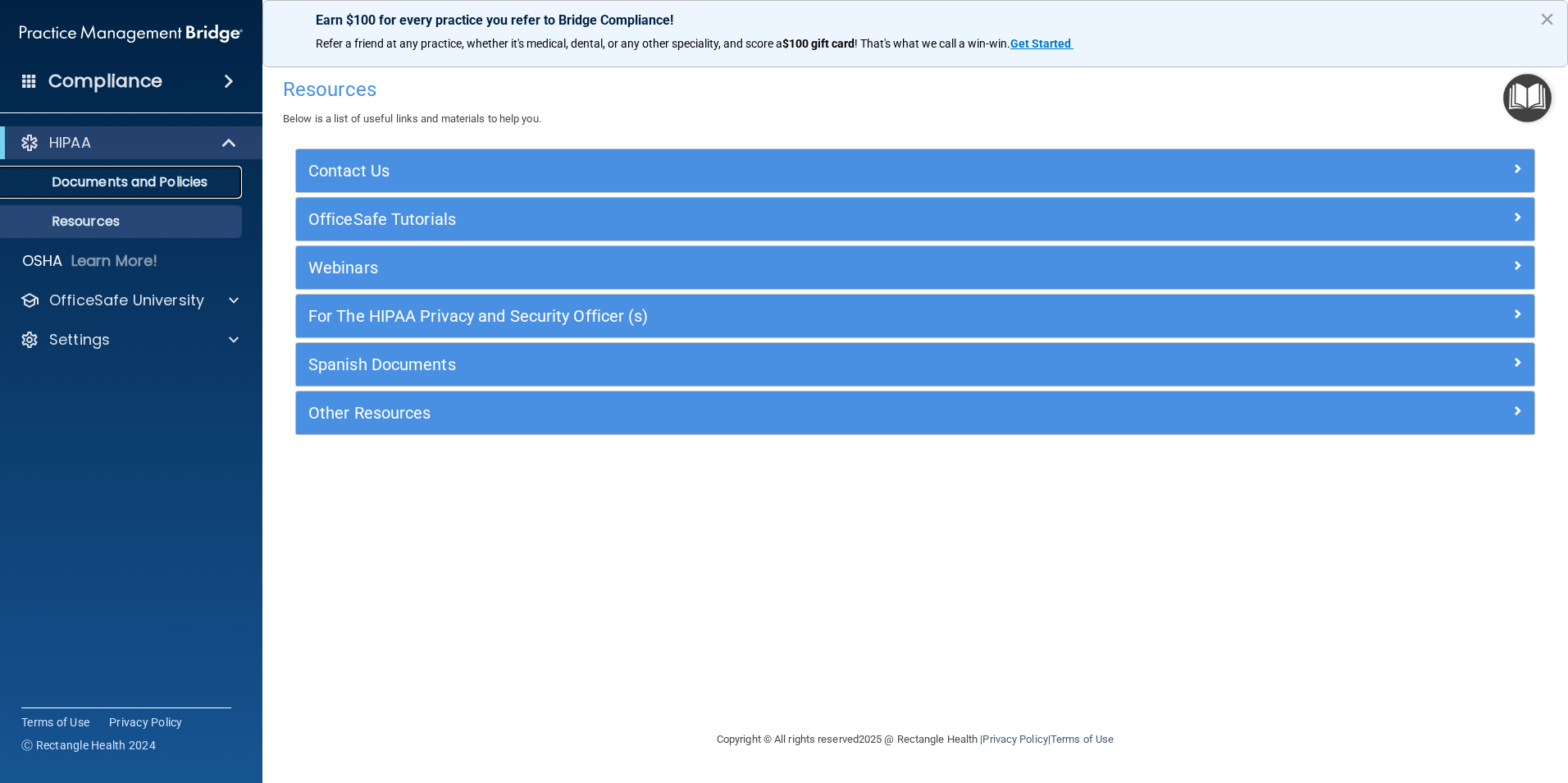
click at [127, 174] on p "Documents and Policies" at bounding box center [122, 182] width 224 height 17
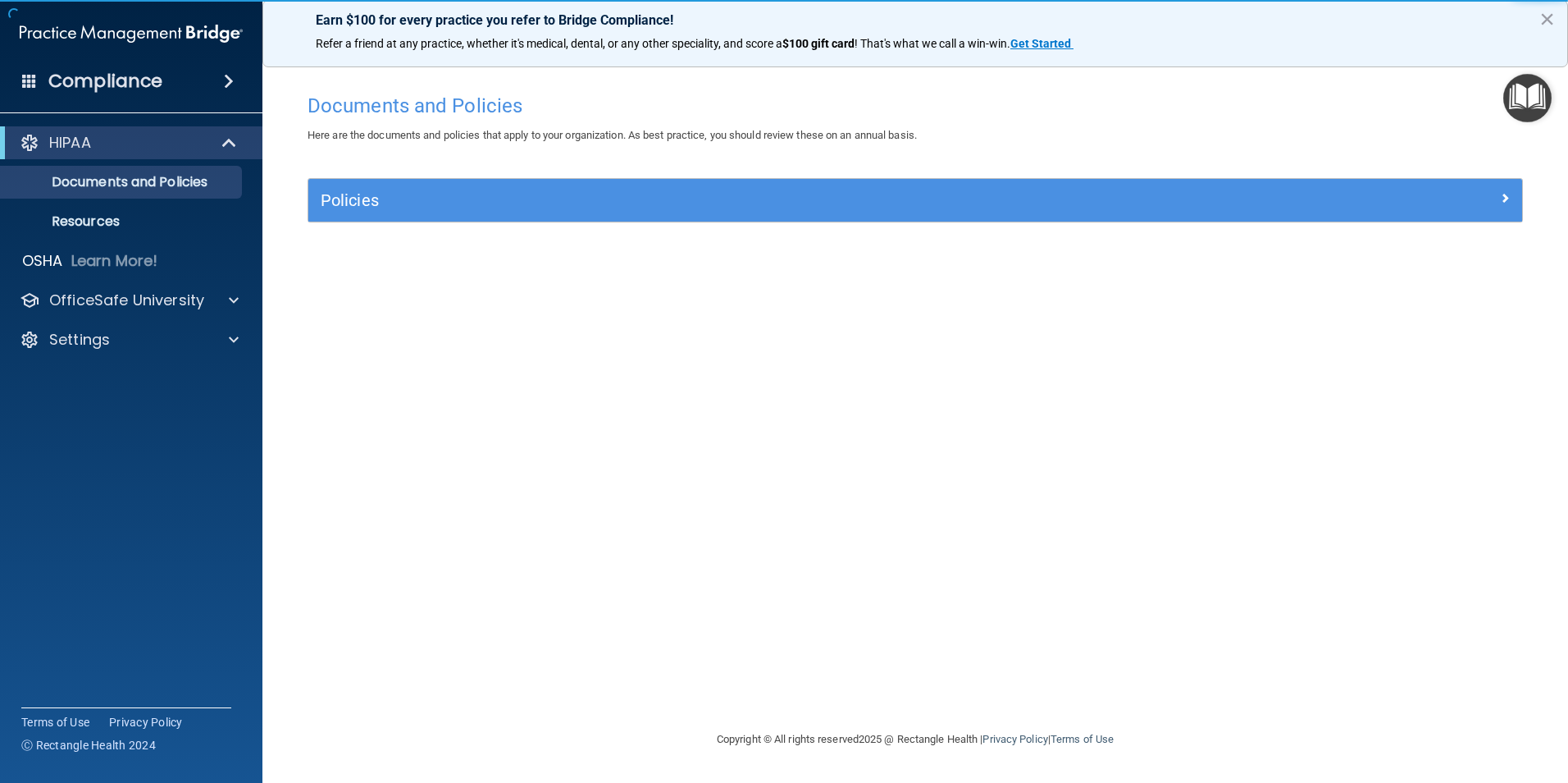
click at [147, 153] on div "HIPAA" at bounding box center [131, 142] width 262 height 33
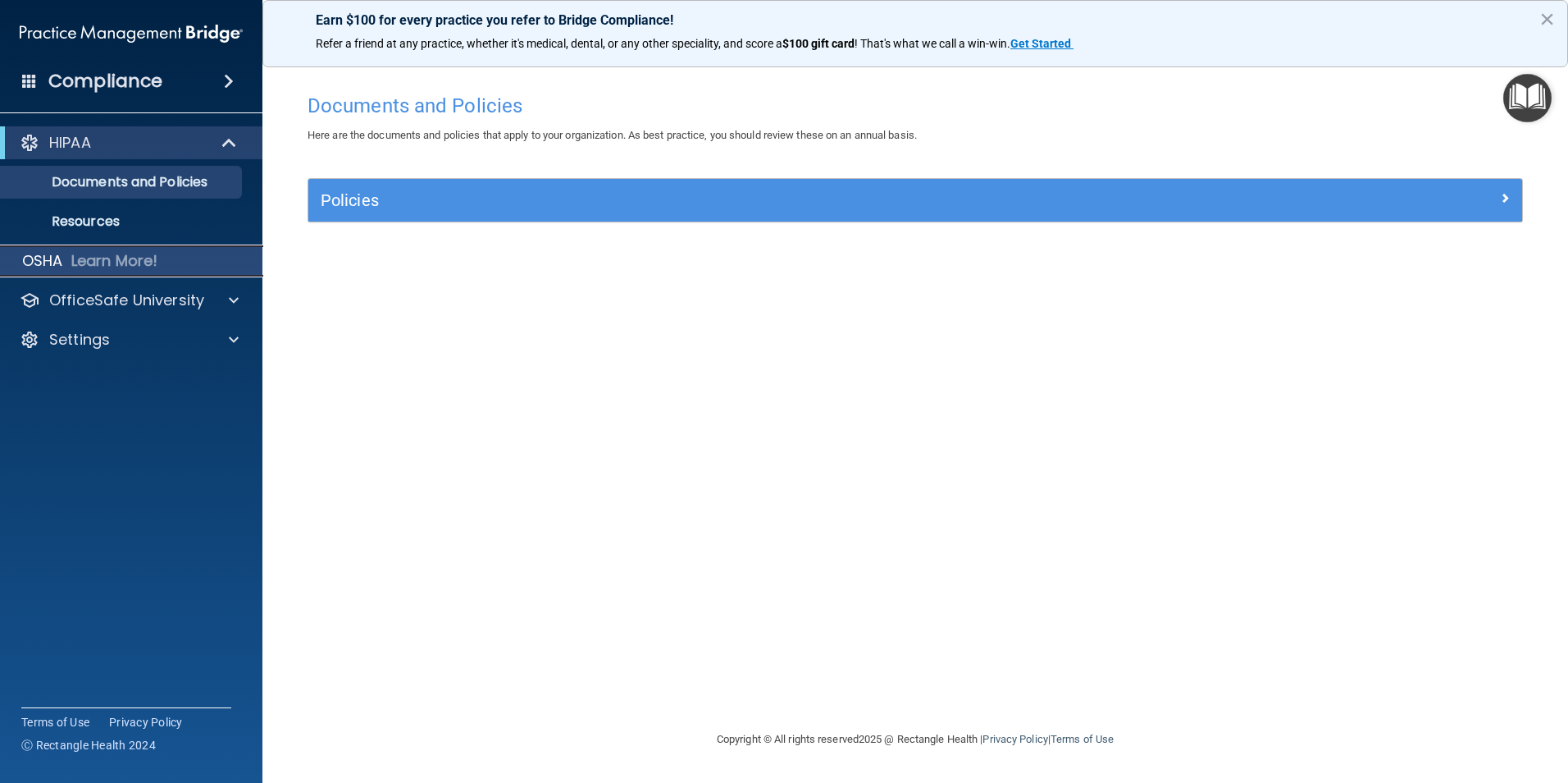
click at [115, 266] on p "Learn More!" at bounding box center [115, 260] width 87 height 20
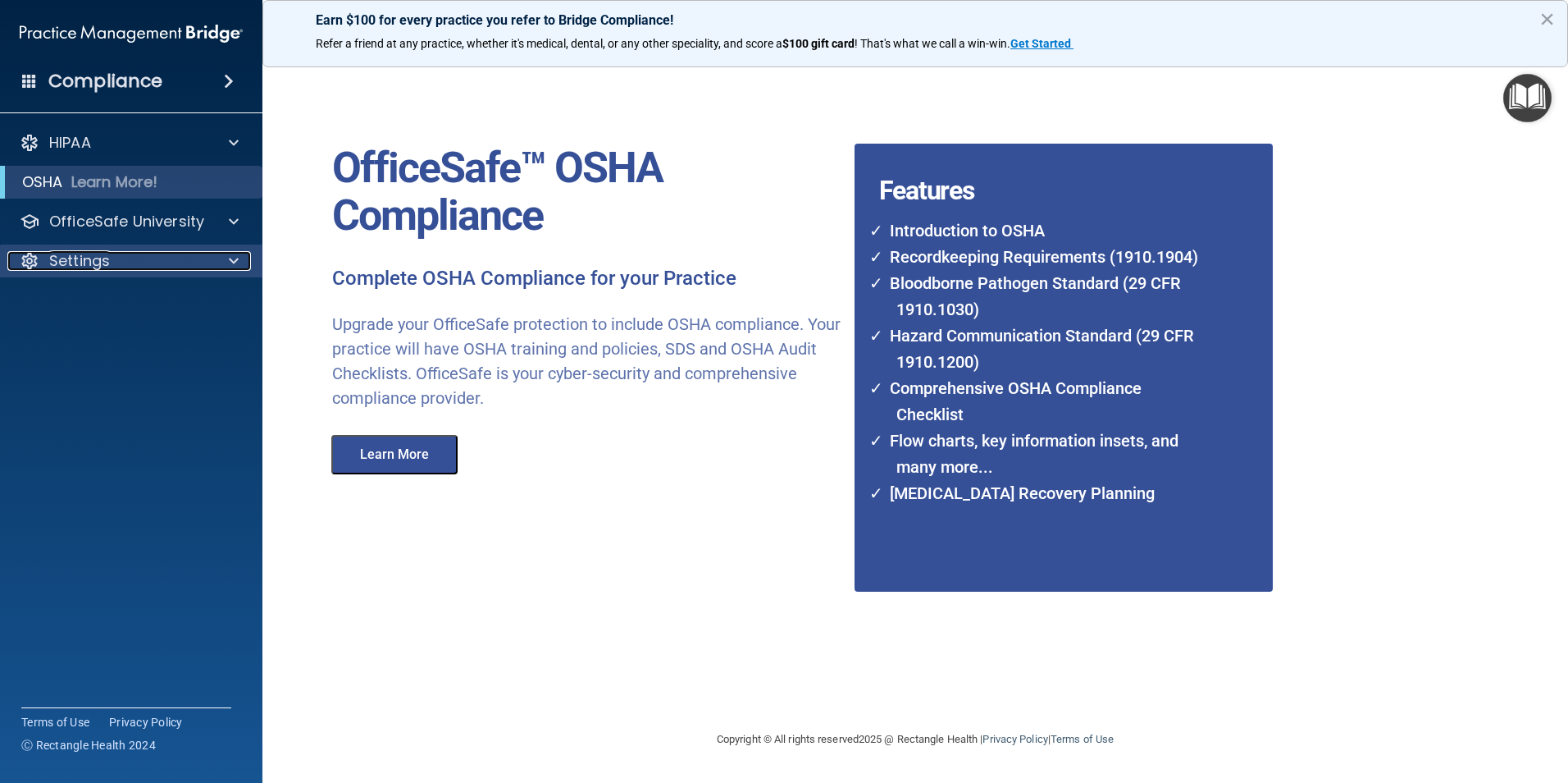
click at [117, 261] on div "Settings" at bounding box center [109, 260] width 204 height 20
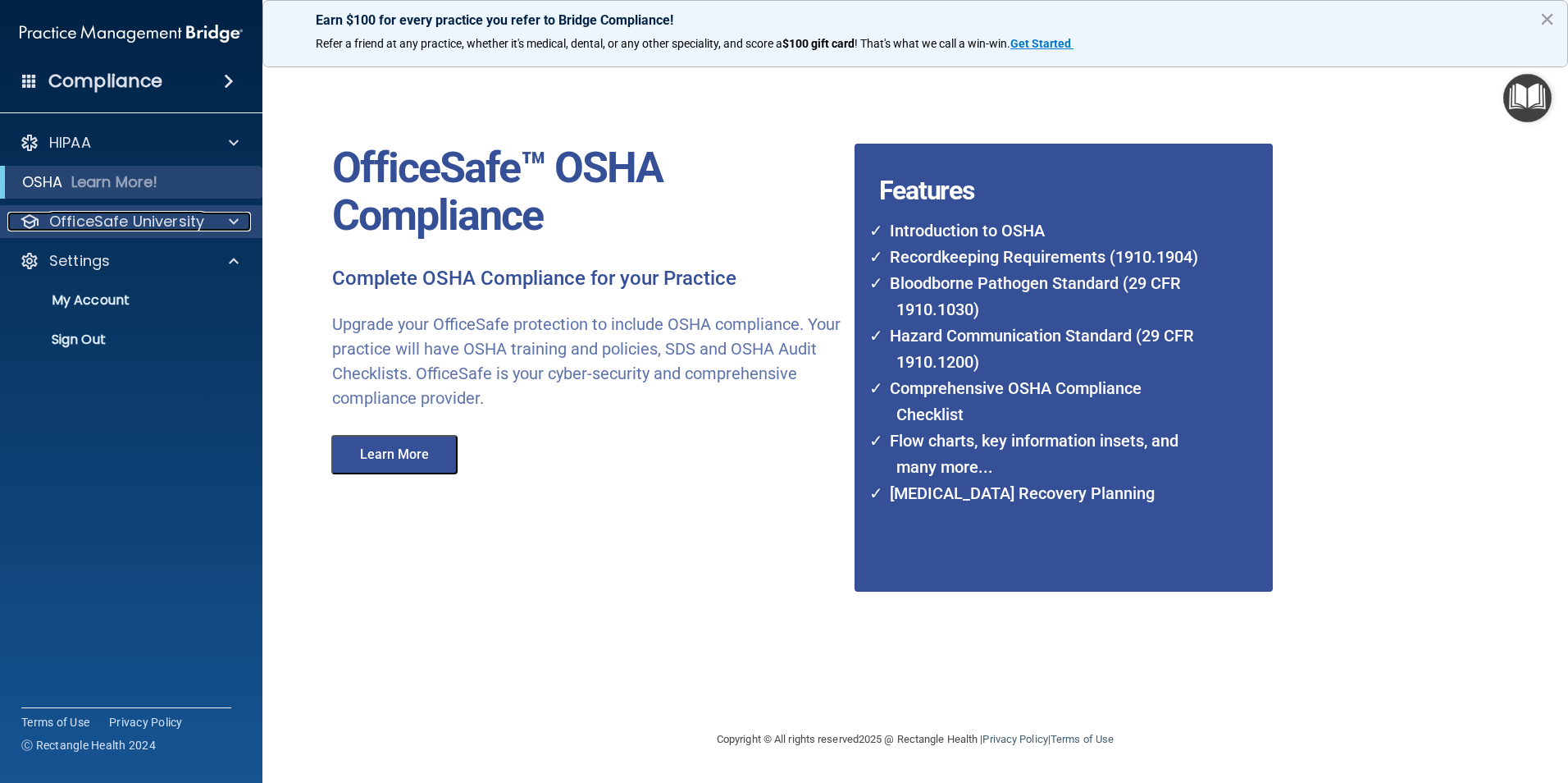
click at [121, 219] on p "OfficeSafe University" at bounding box center [126, 221] width 155 height 20
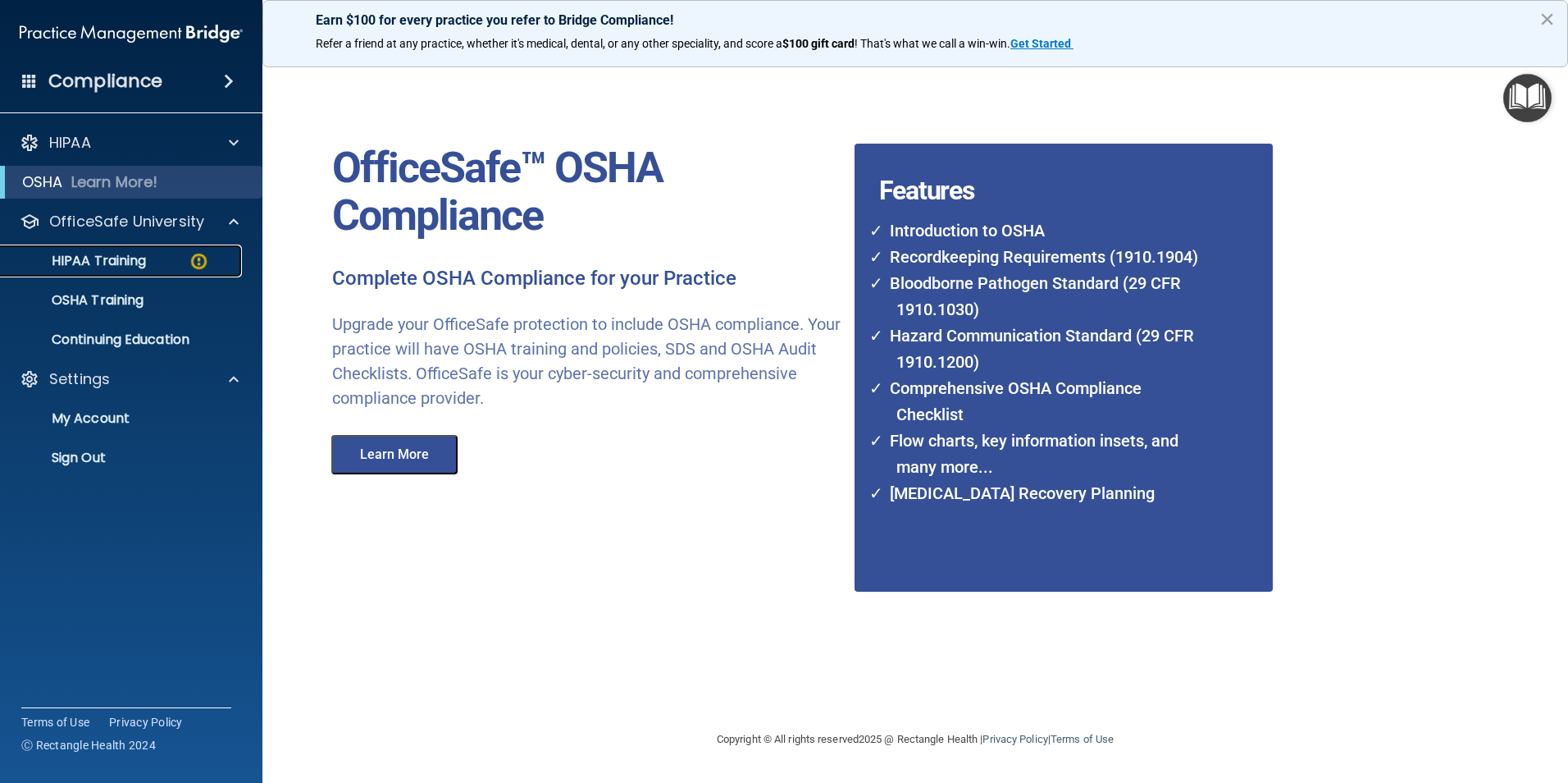
click at [121, 259] on p "HIPAA Training" at bounding box center [78, 261] width 136 height 17
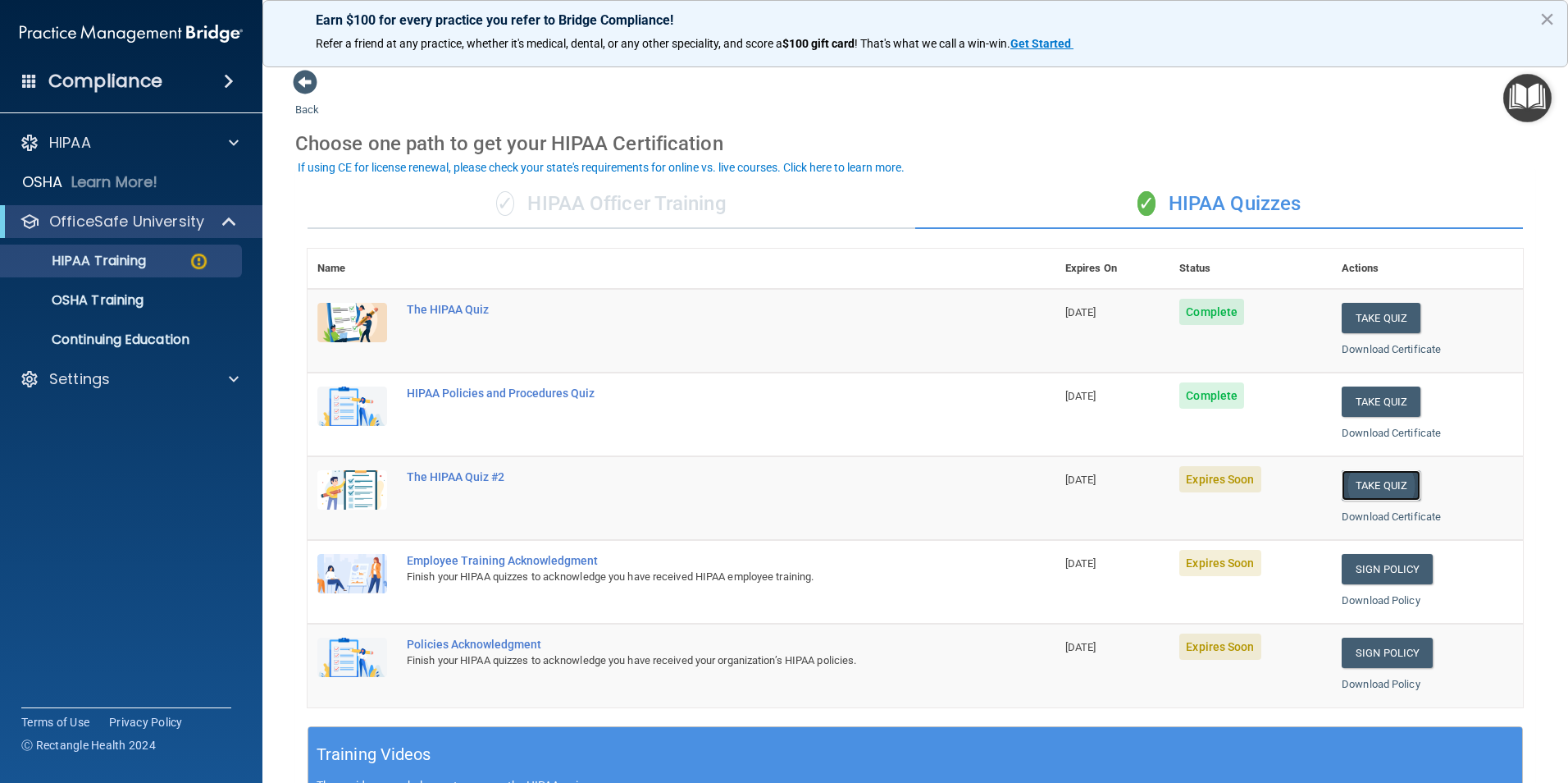
click at [1359, 482] on button "Take Quiz" at bounding box center [1381, 485] width 79 height 31
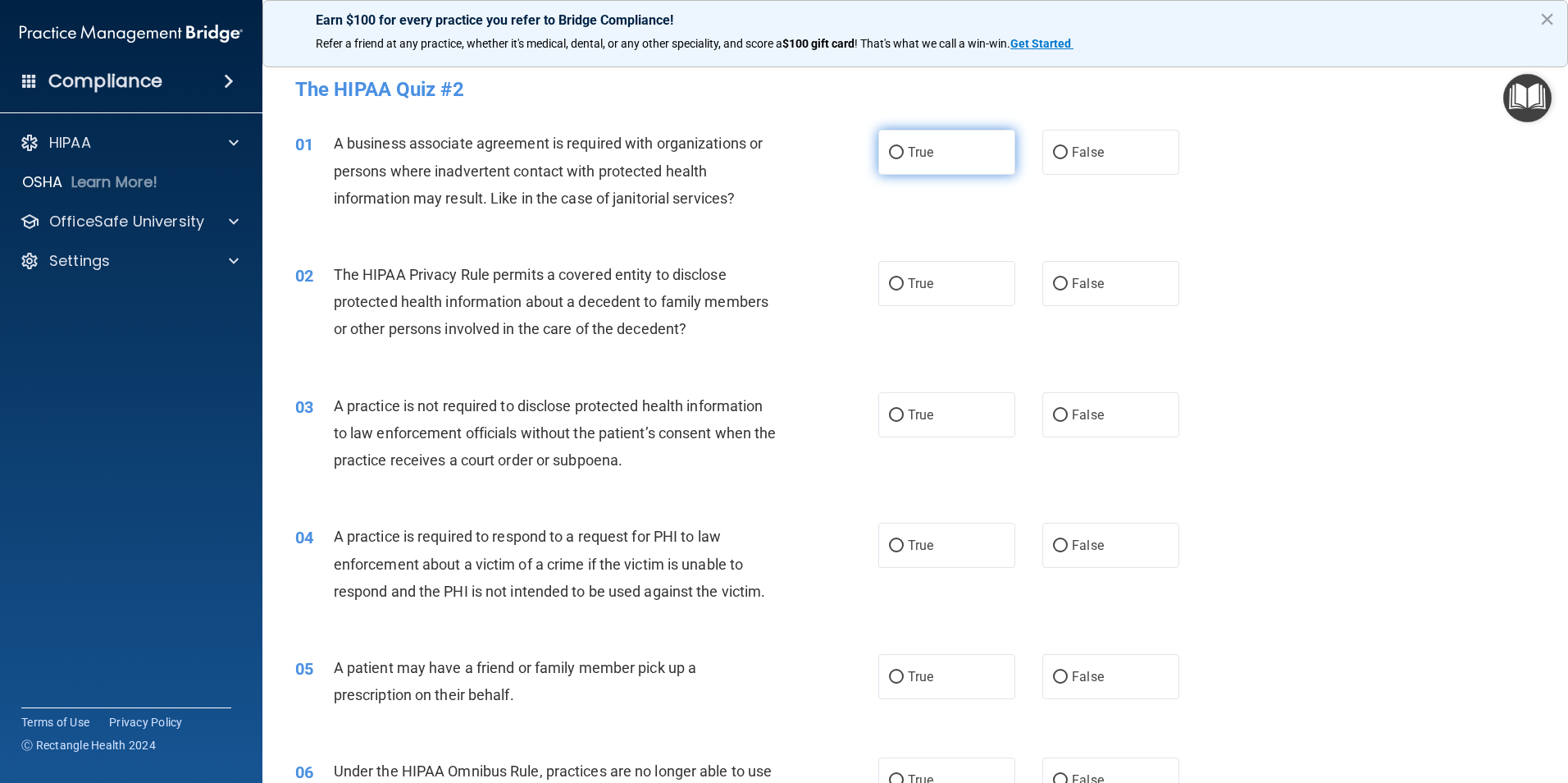
click at [889, 155] on input "True" at bounding box center [897, 153] width 15 height 12
radio input "true"
click at [894, 285] on input "True" at bounding box center [897, 284] width 15 height 12
radio input "true"
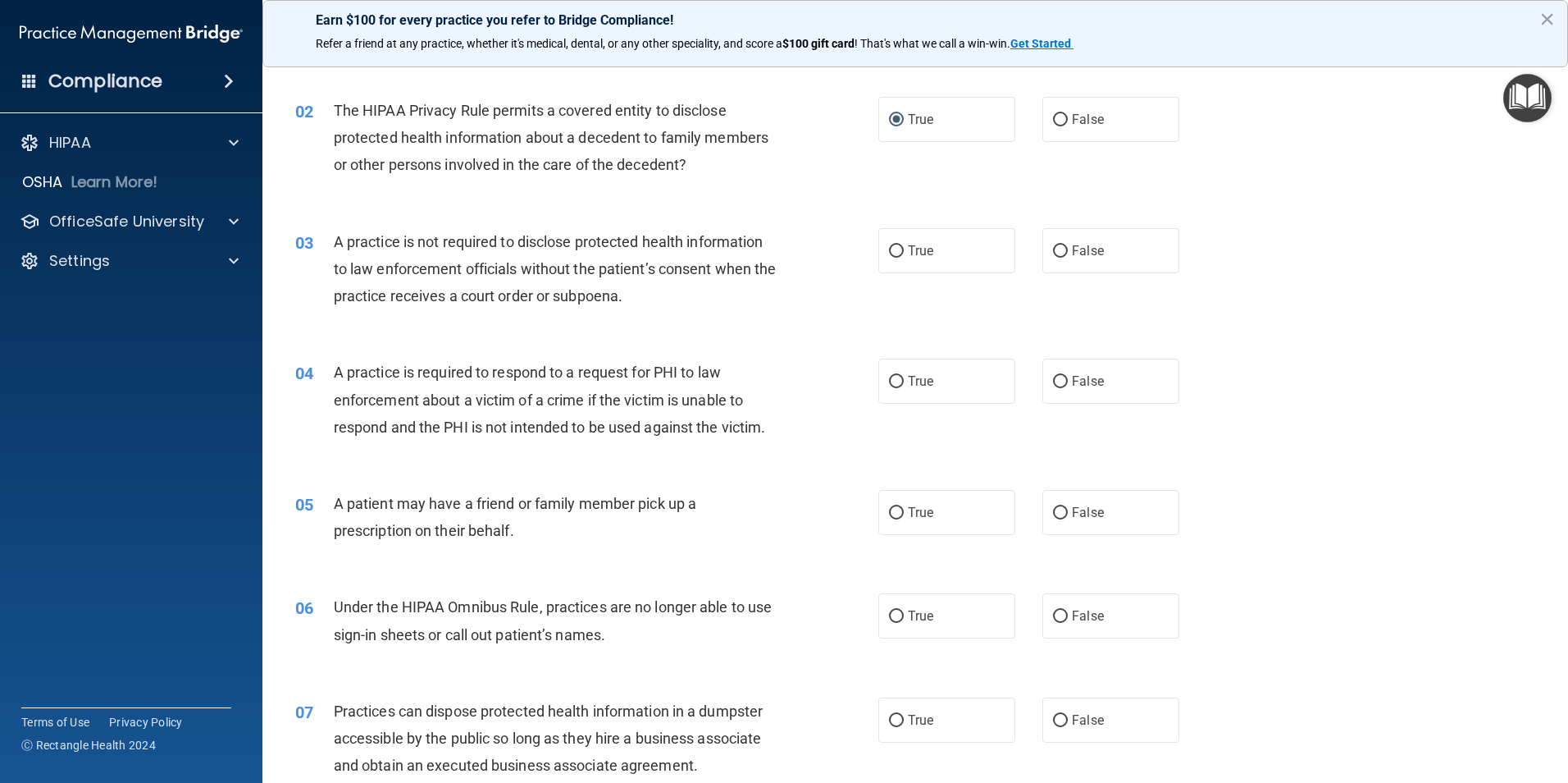
scroll to position [82, 0]
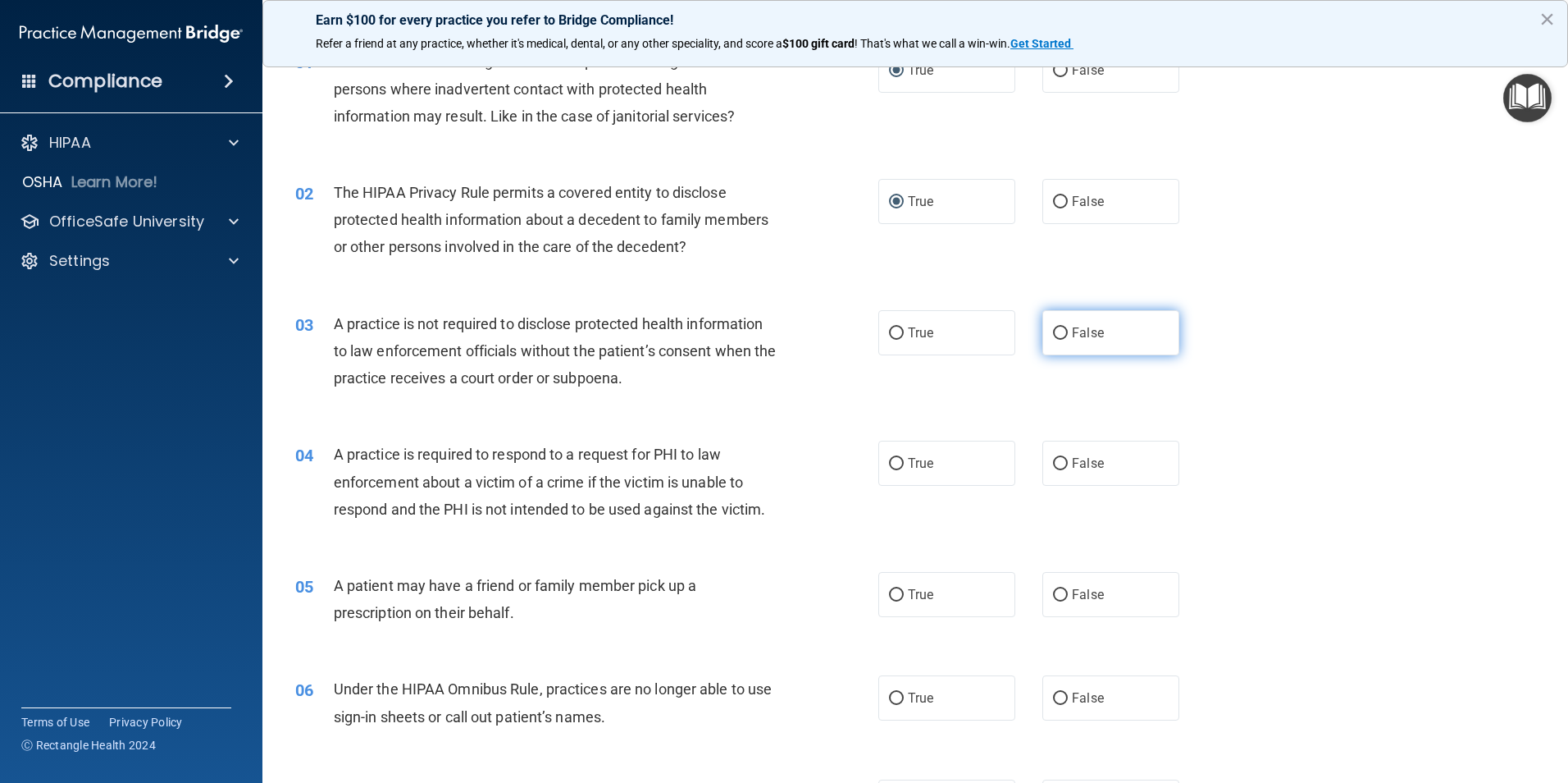
click at [1053, 334] on input "False" at bounding box center [1061, 333] width 15 height 12
radio input "true"
click at [891, 466] on input "True" at bounding box center [897, 463] width 15 height 12
radio input "true"
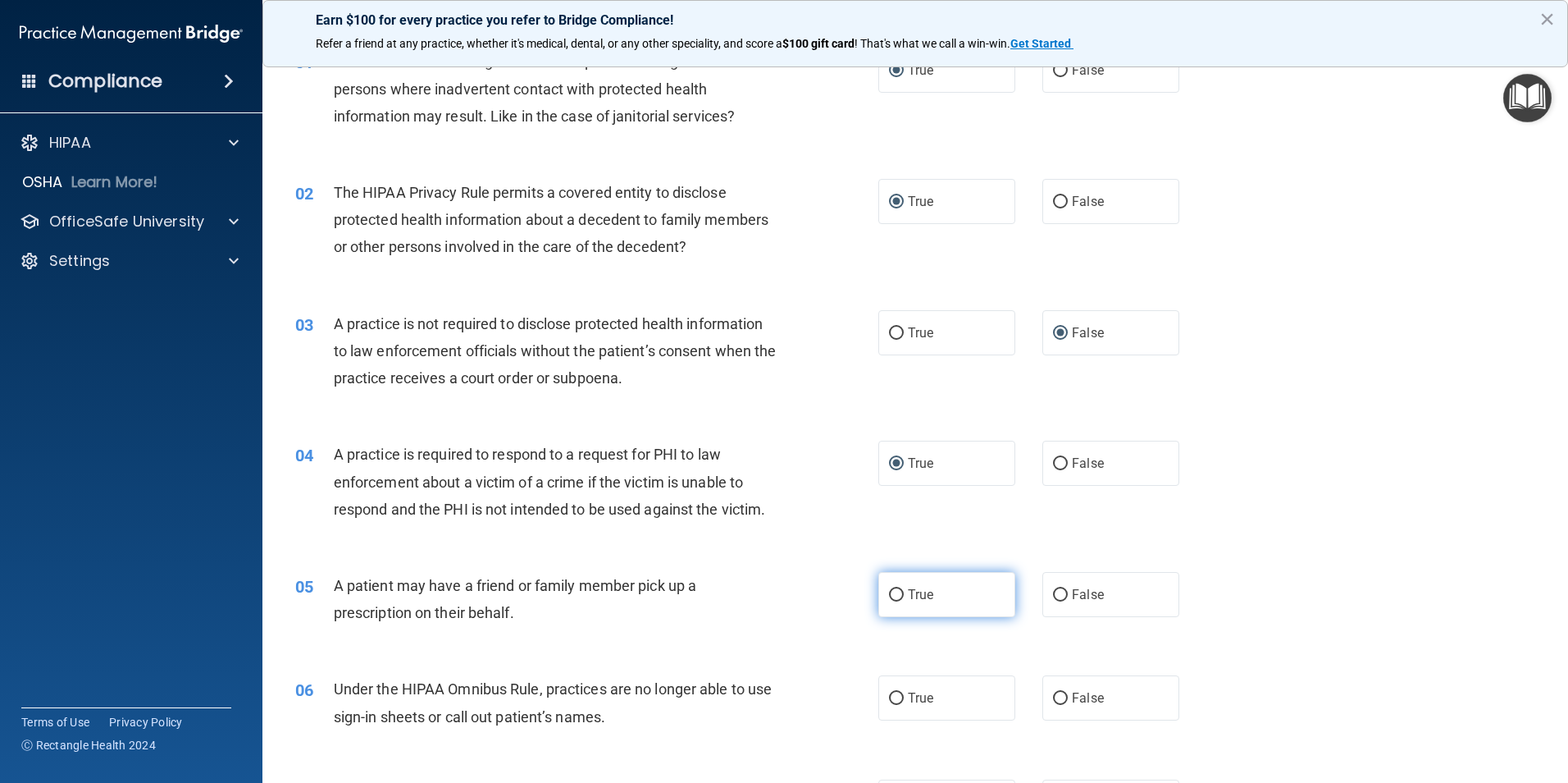
click at [894, 590] on input "True" at bounding box center [897, 595] width 15 height 12
radio input "true"
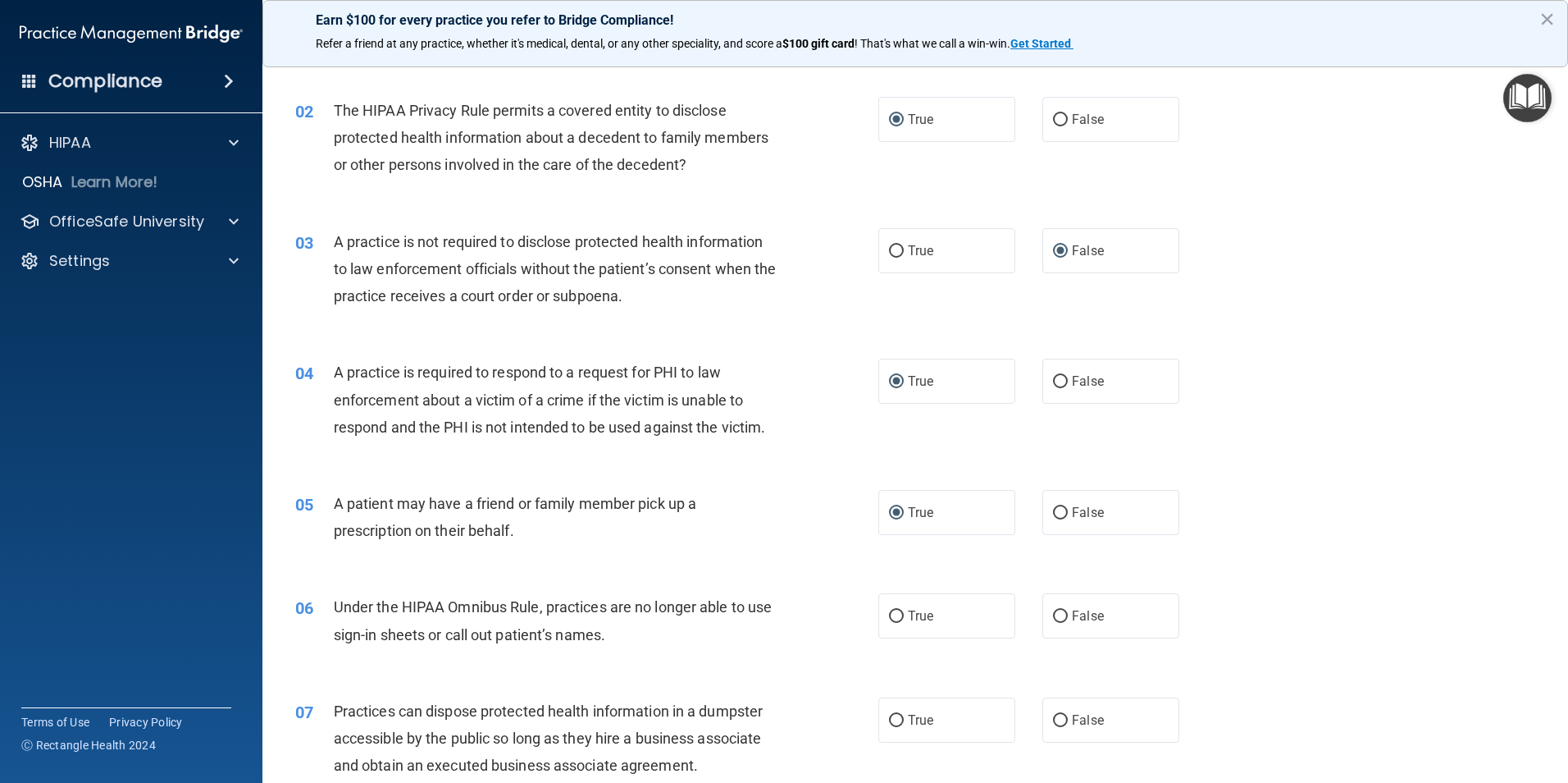
scroll to position [246, 0]
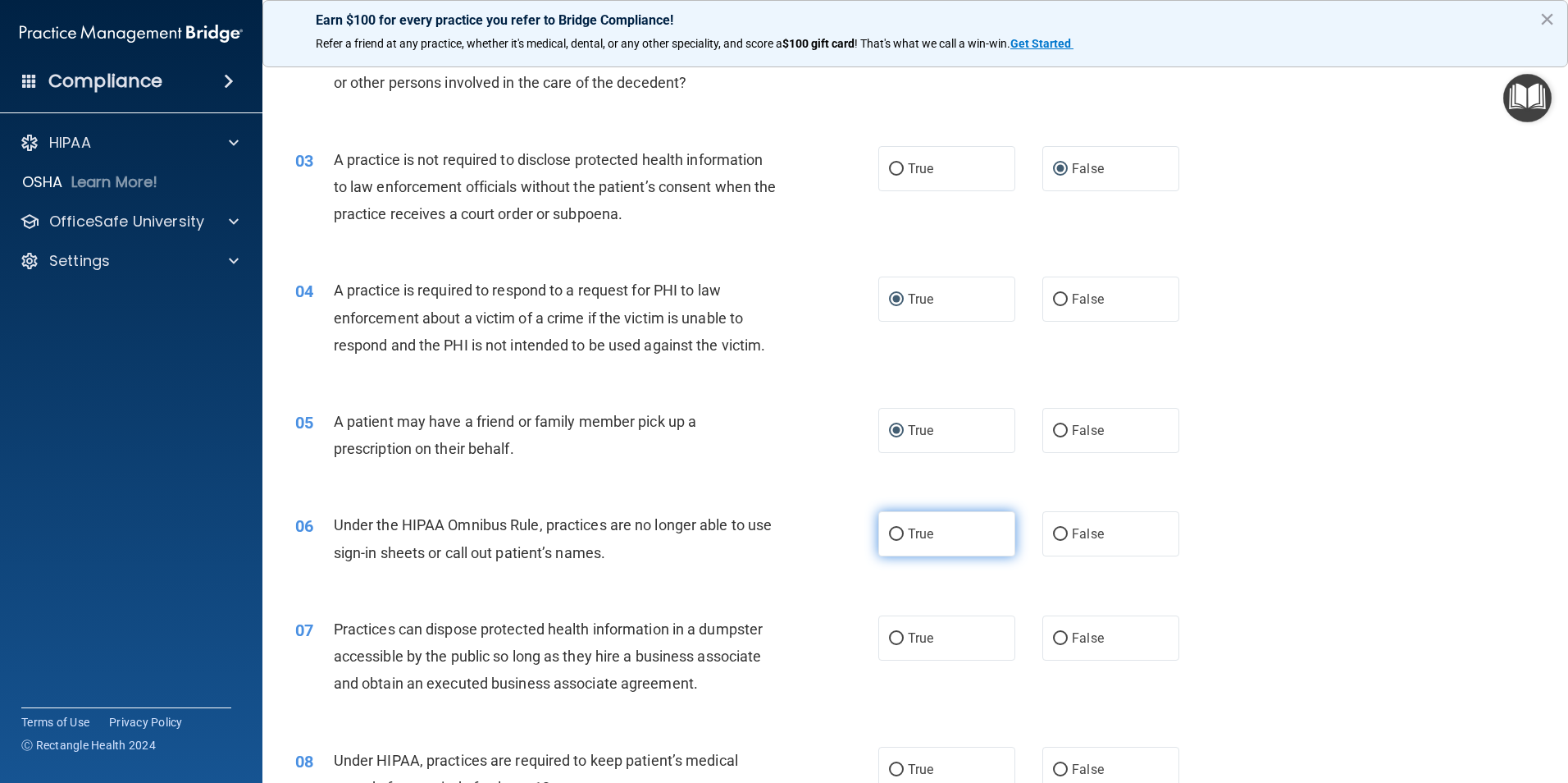
click at [890, 541] on input "True" at bounding box center [897, 534] width 15 height 12
radio input "true"
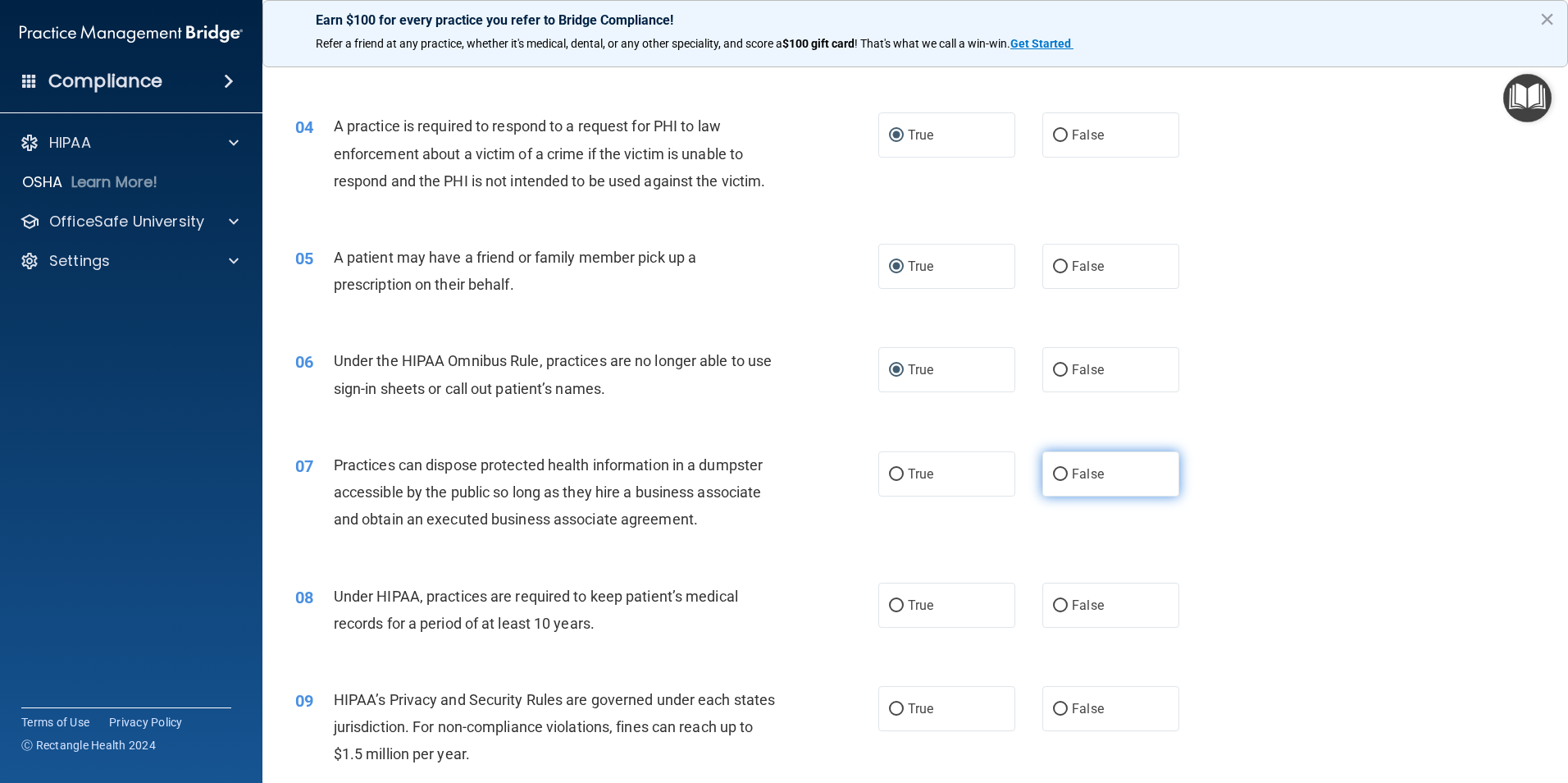
click at [1051, 484] on label "False" at bounding box center [1111, 473] width 137 height 46
click at [1053, 481] on input "False" at bounding box center [1061, 474] width 15 height 12
radio input "true"
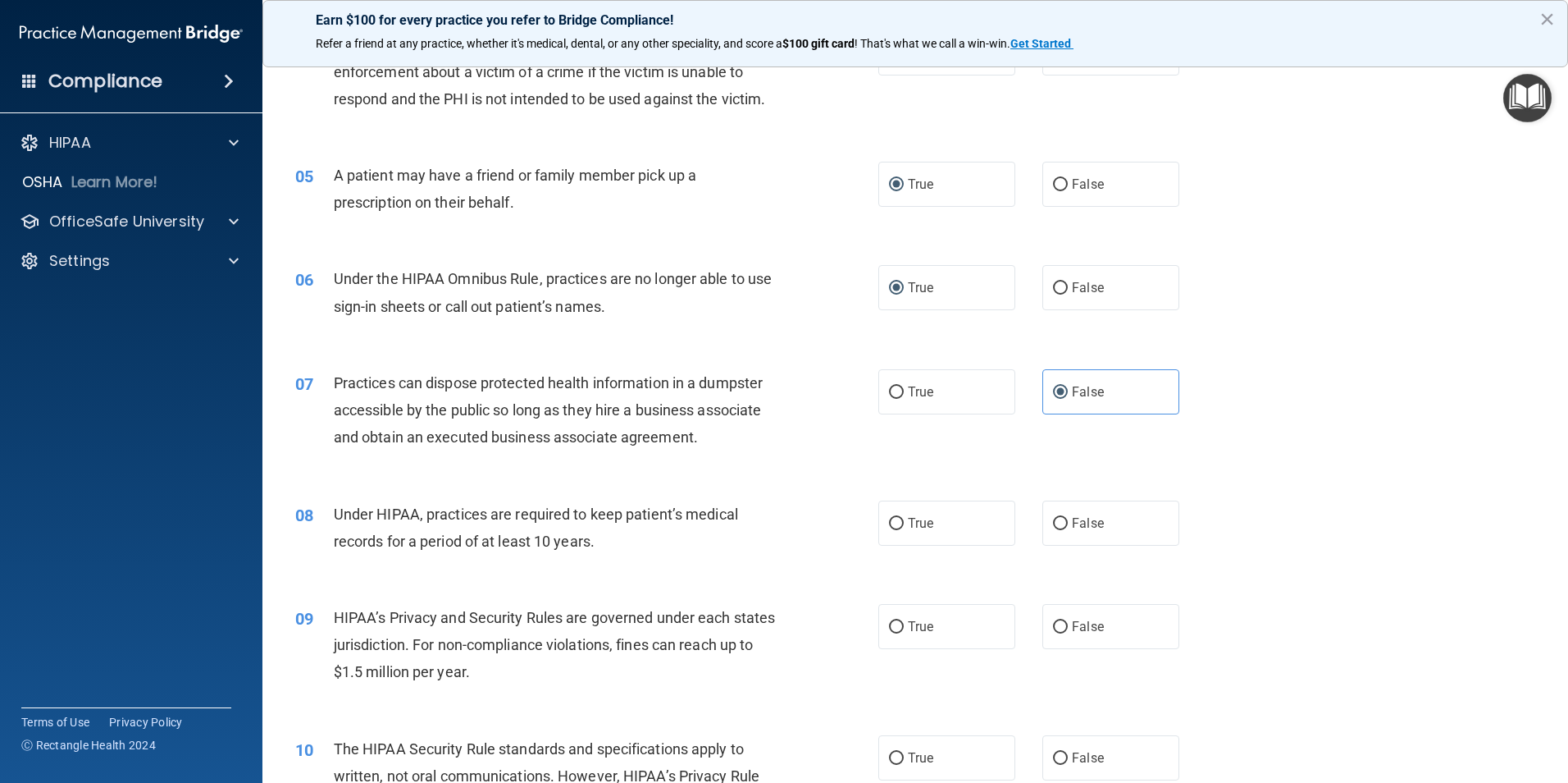
scroll to position [575, 0]
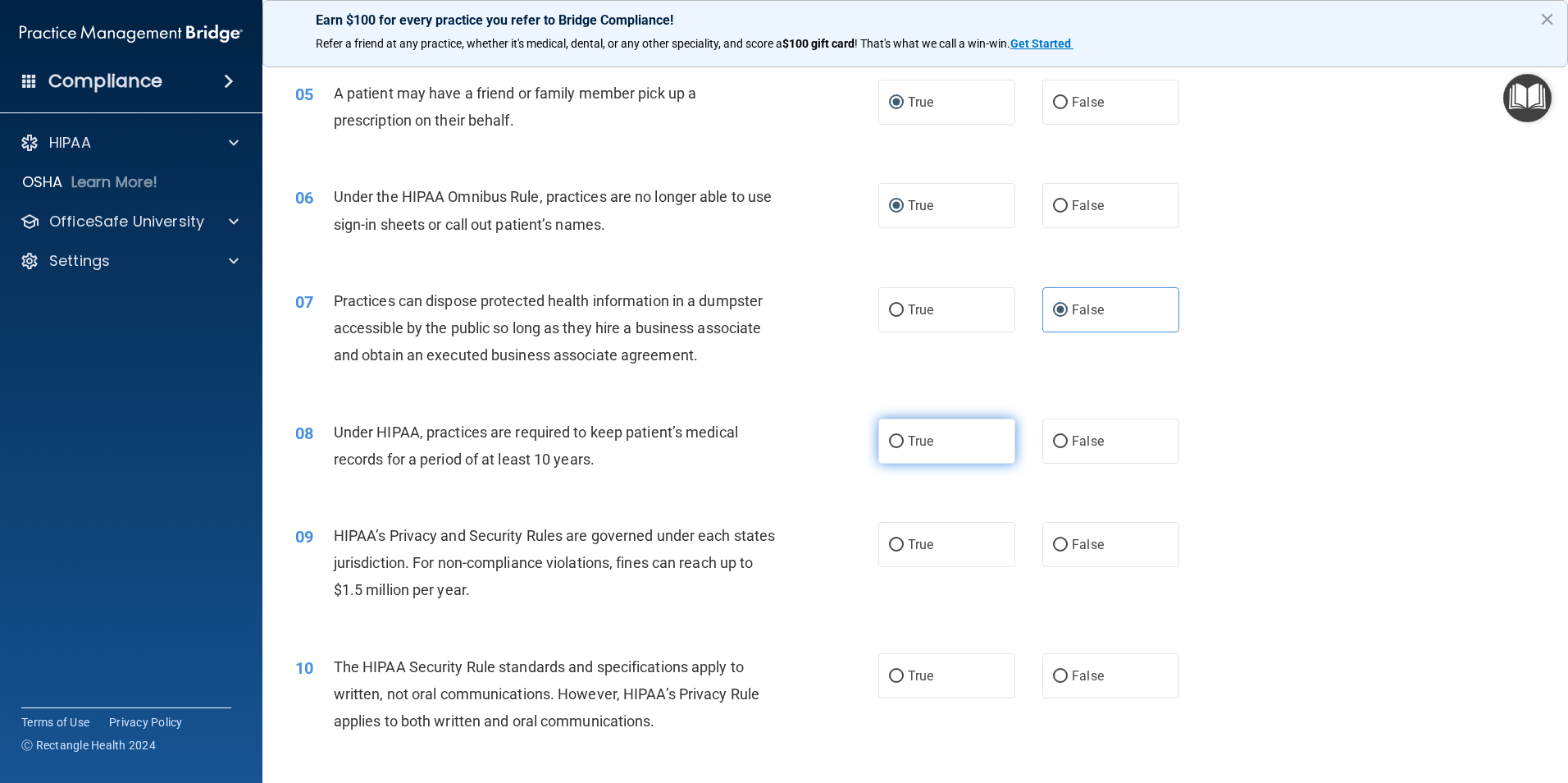
click at [889, 440] on input "True" at bounding box center [897, 442] width 15 height 12
radio input "true"
click at [892, 541] on input "True" at bounding box center [897, 545] width 15 height 12
radio input "true"
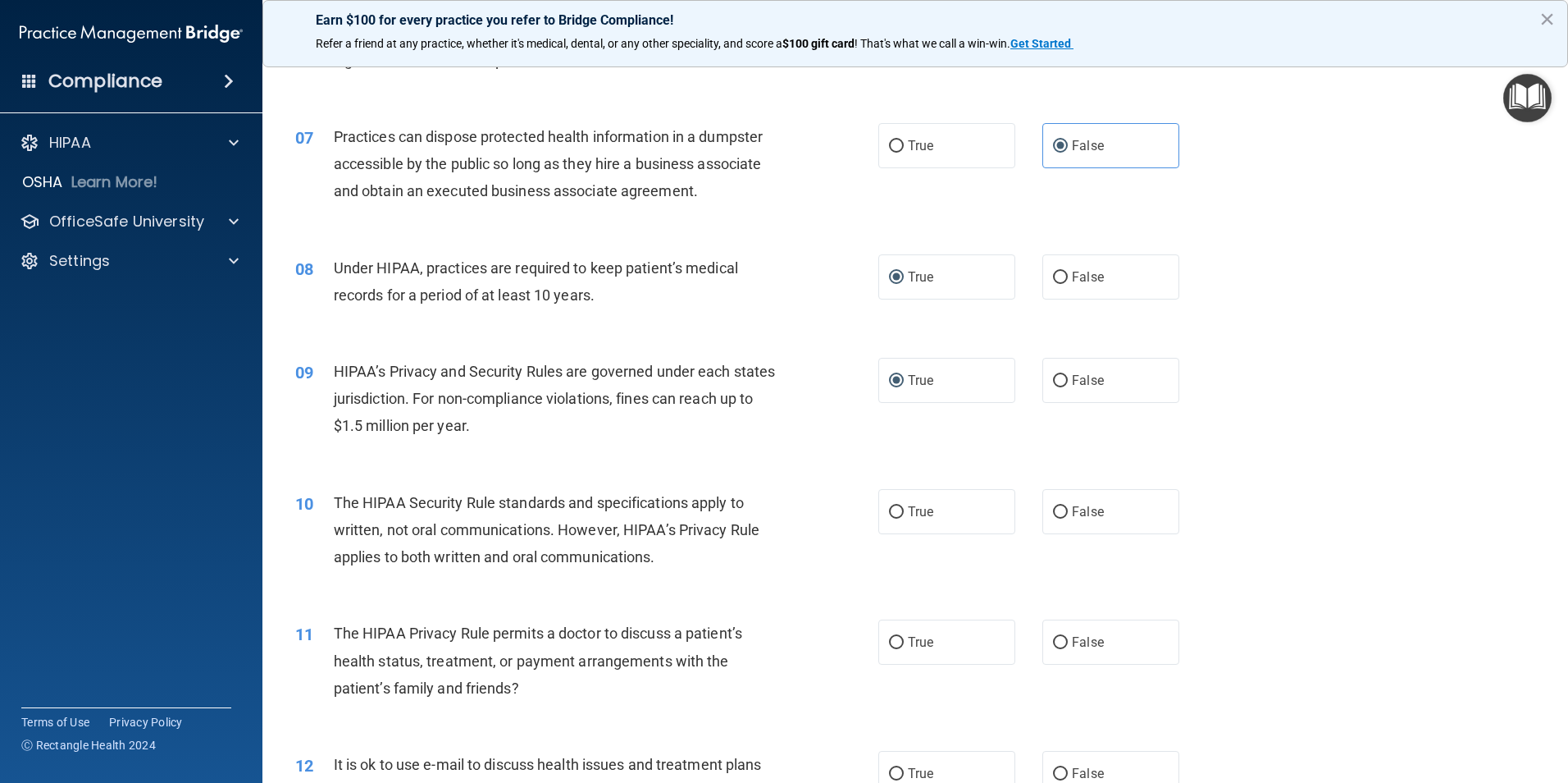
scroll to position [821, 0]
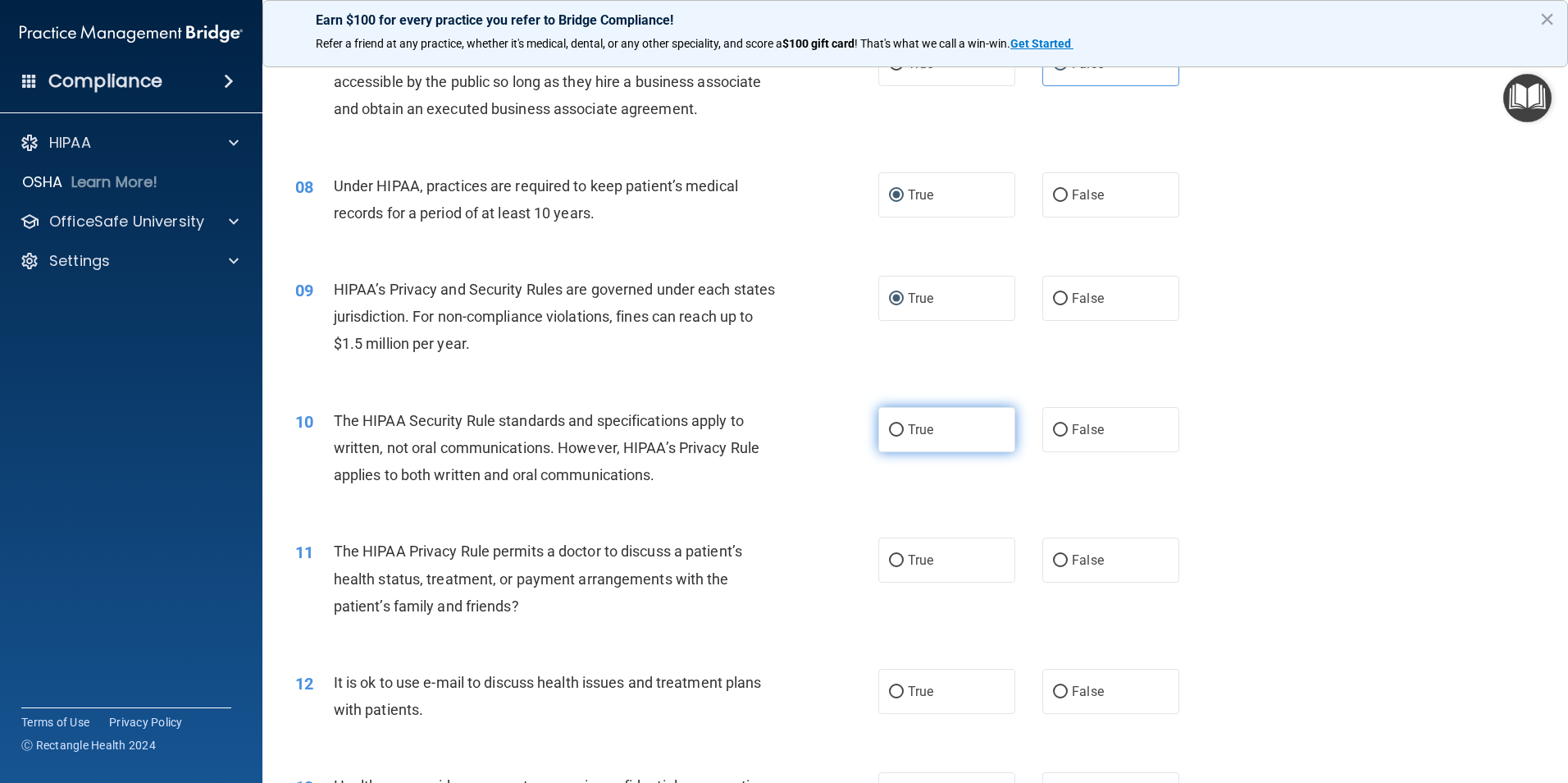
click at [895, 429] on input "True" at bounding box center [897, 430] width 15 height 12
radio input "true"
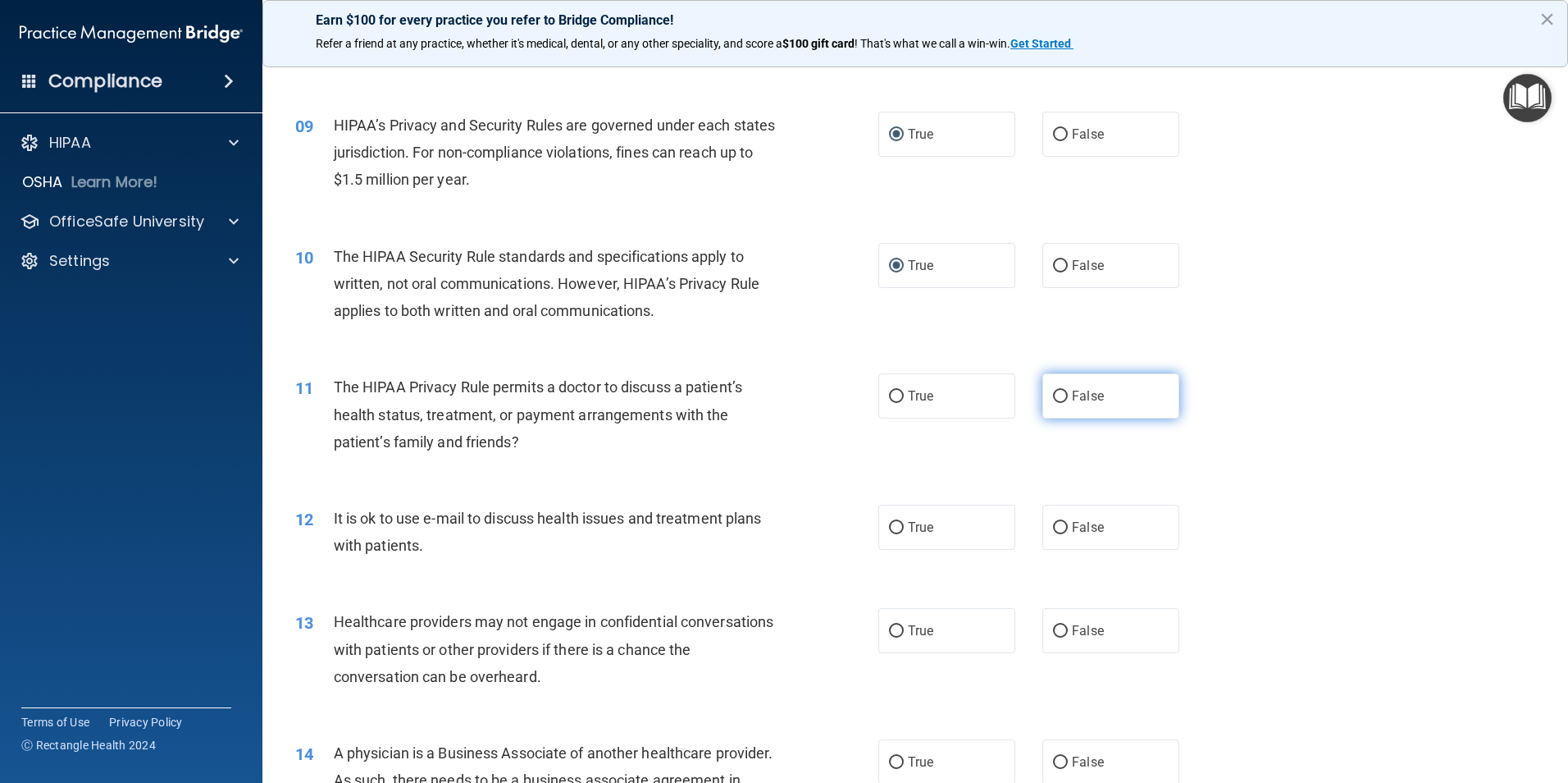
click at [1053, 401] on input "False" at bounding box center [1061, 396] width 15 height 12
radio input "true"
click at [1057, 528] on input "False" at bounding box center [1061, 527] width 15 height 12
radio input "true"
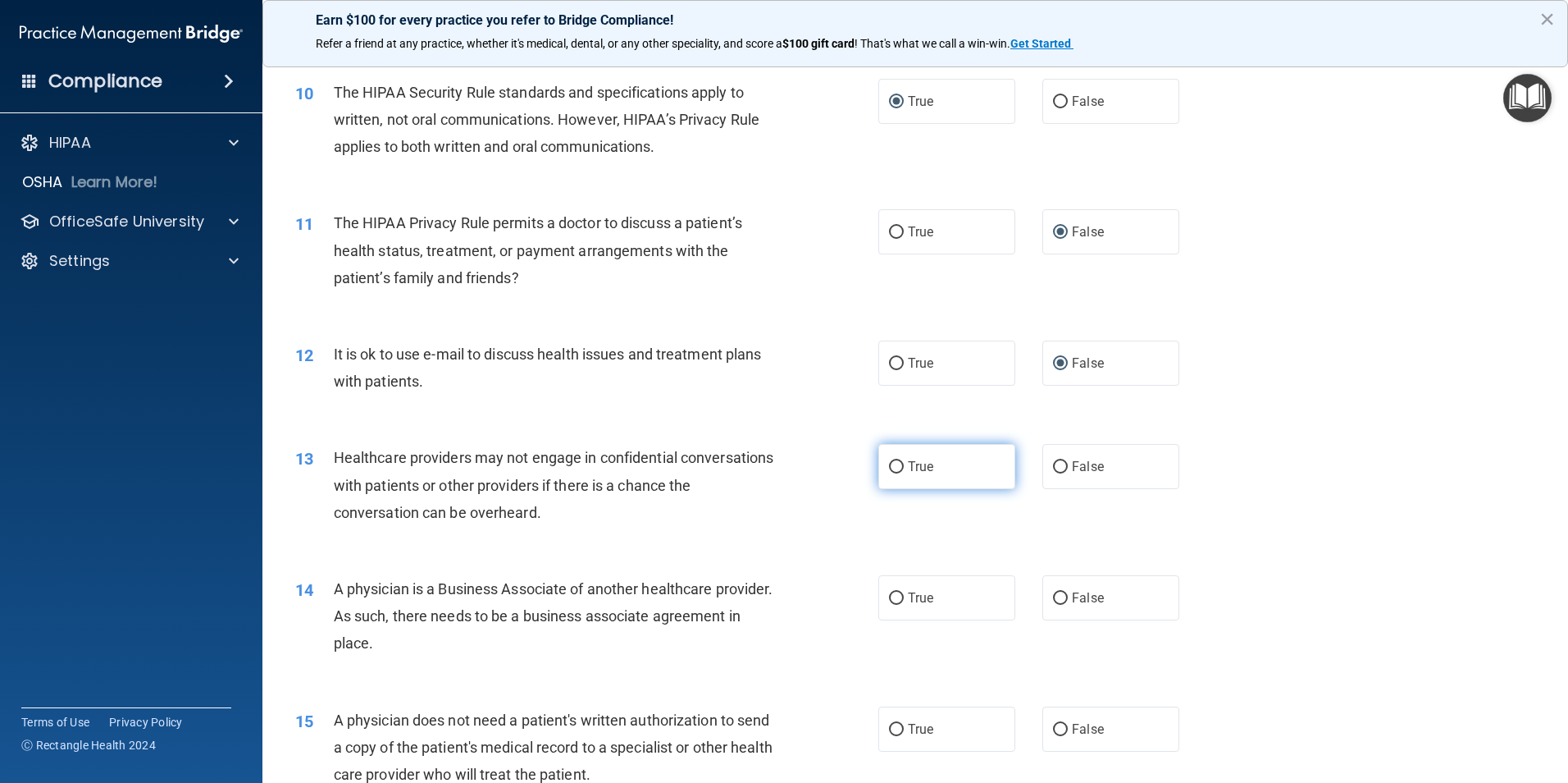
click at [891, 469] on input "True" at bounding box center [897, 467] width 15 height 12
radio input "true"
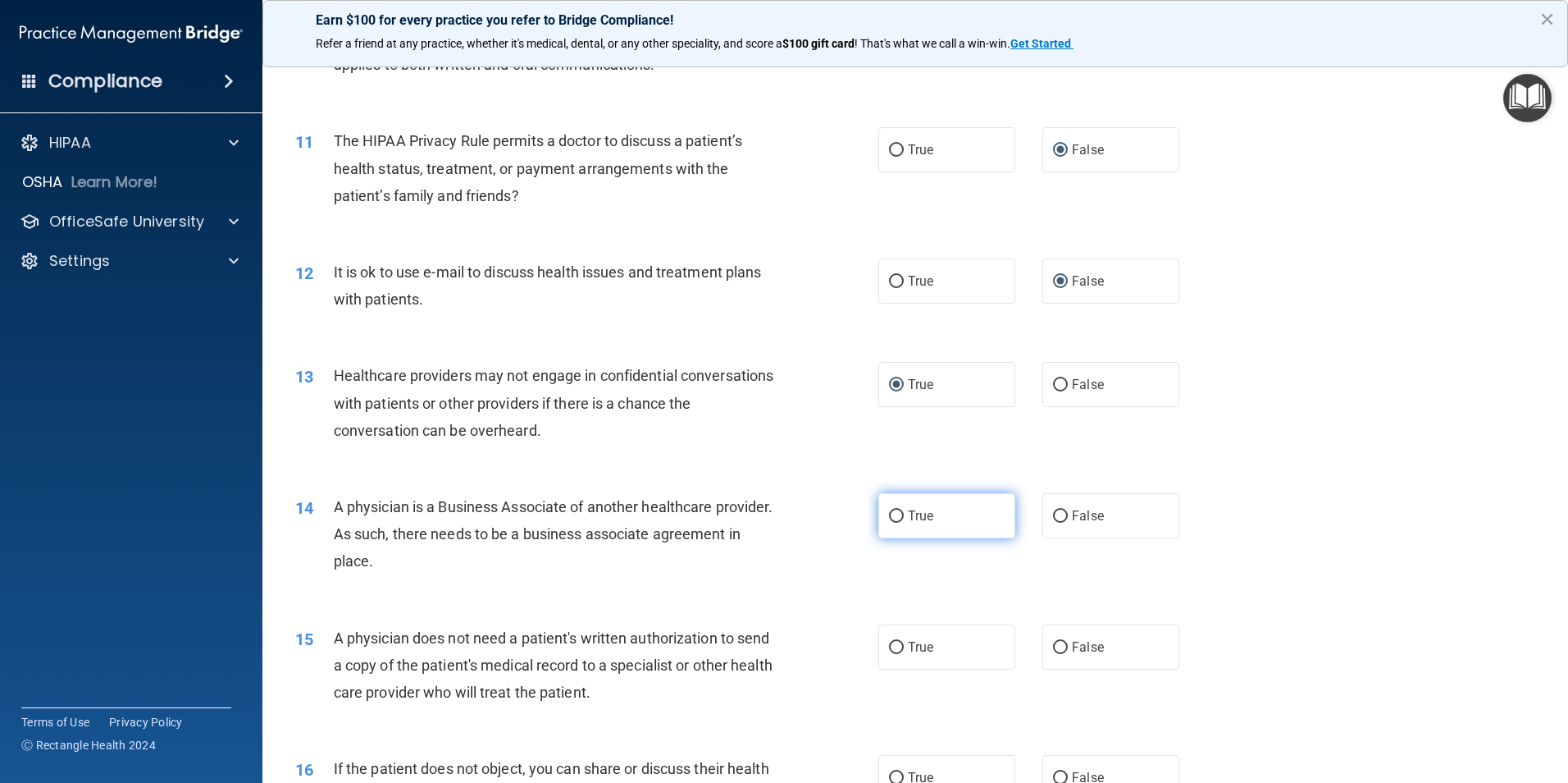
click at [893, 523] on input "True" at bounding box center [897, 516] width 15 height 12
radio input "true"
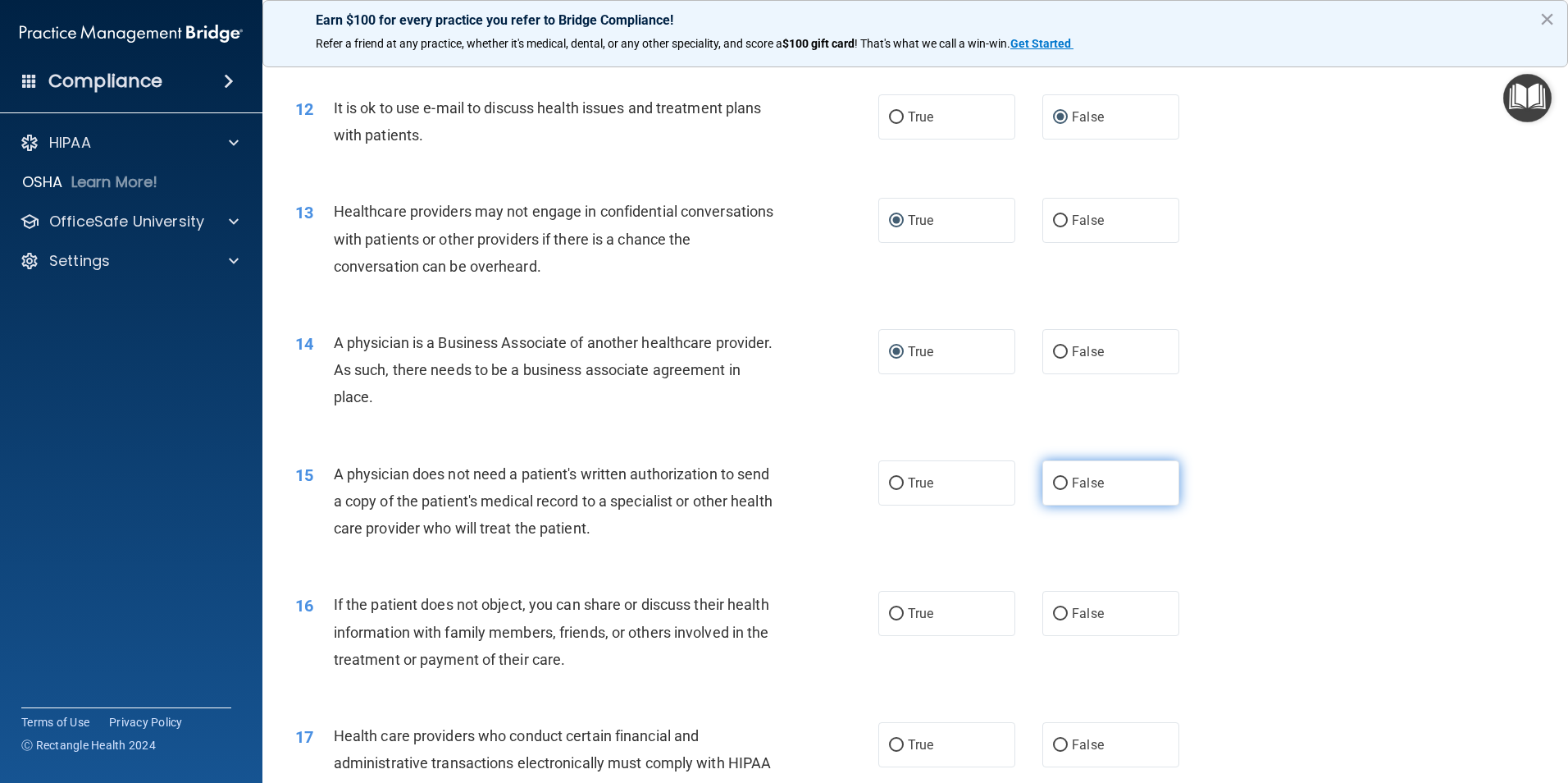
click at [1053, 485] on input "False" at bounding box center [1061, 484] width 15 height 12
radio input "true"
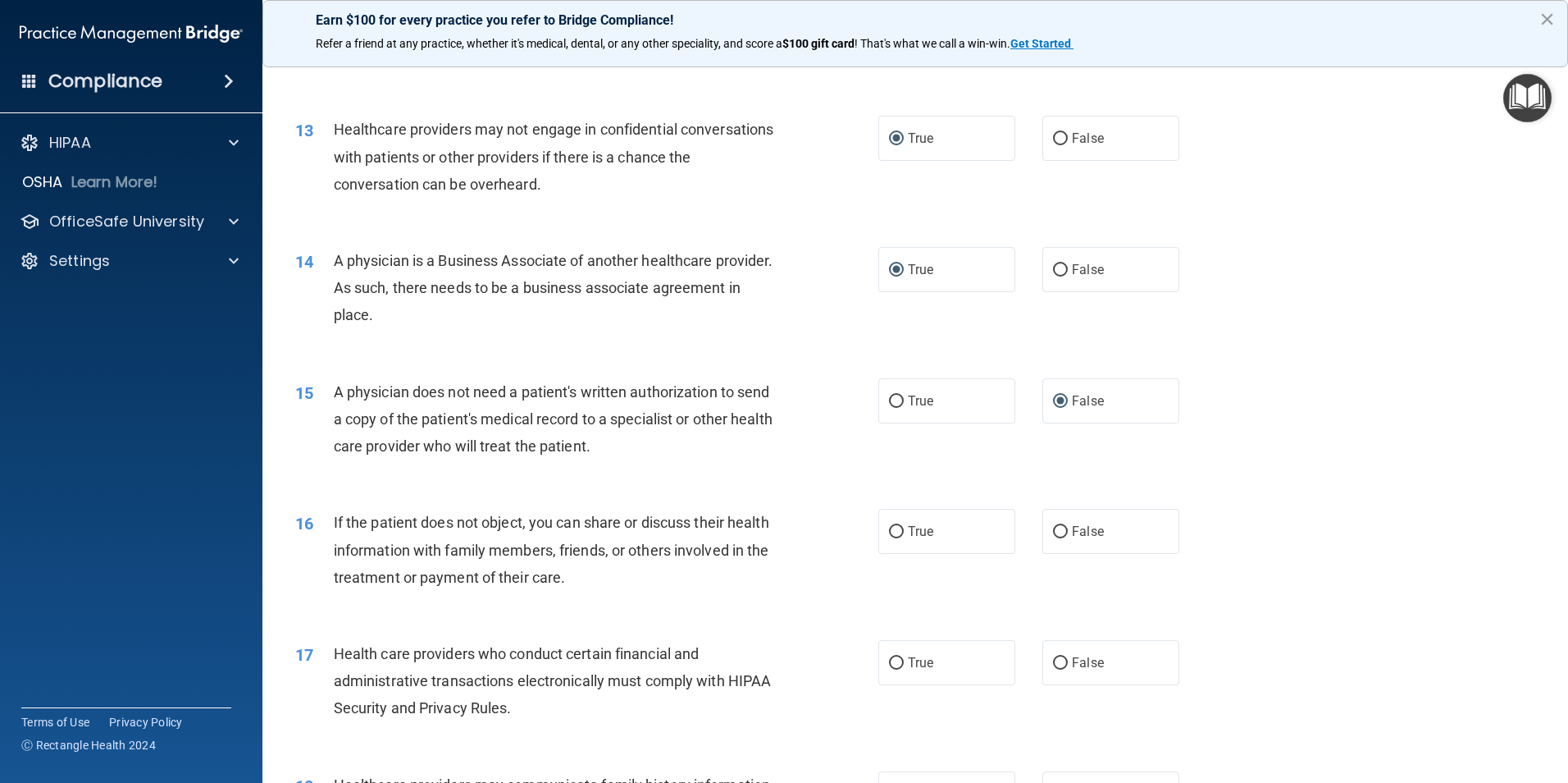
scroll to position [1559, 0]
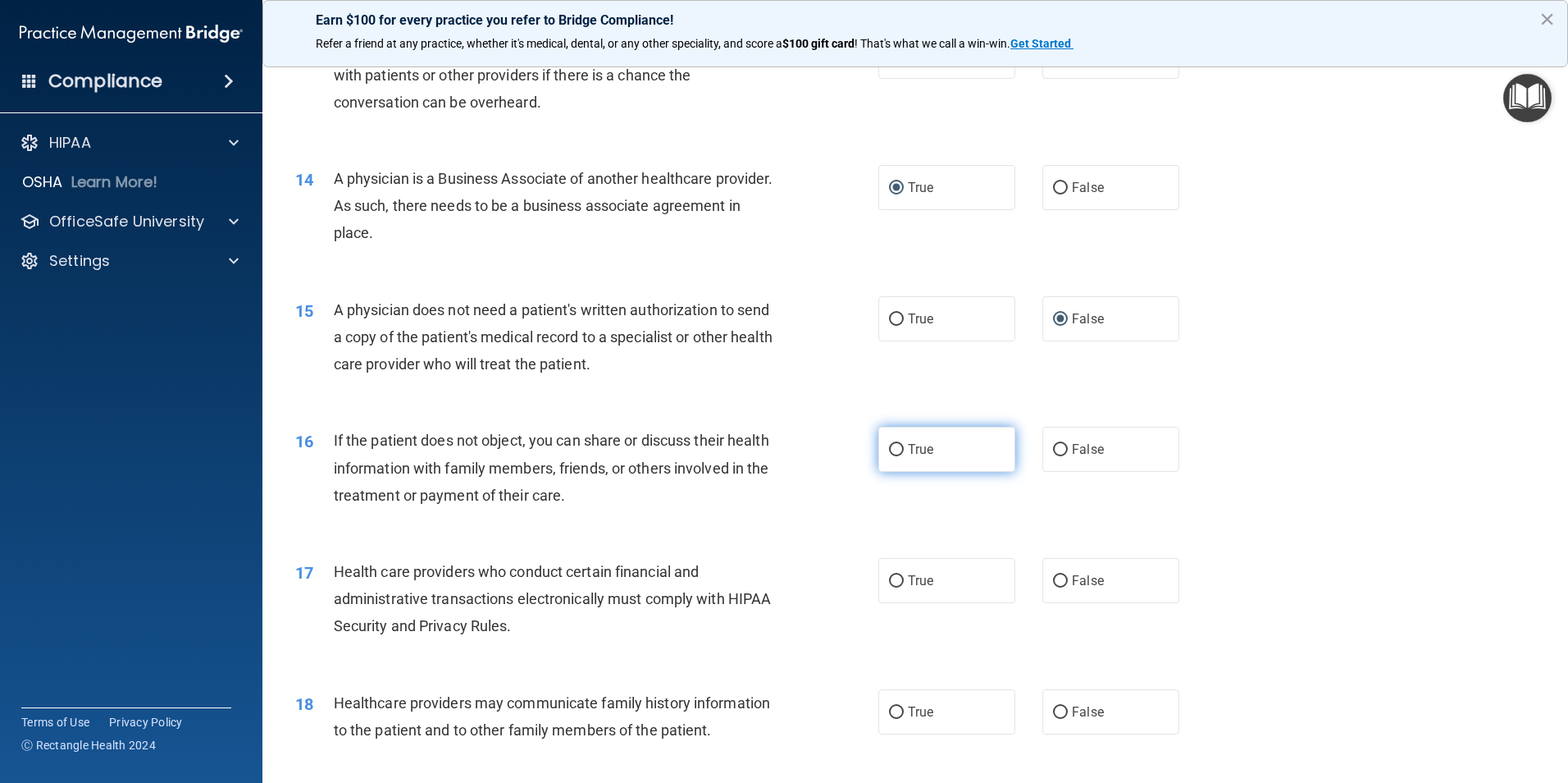
click at [891, 447] on input "True" at bounding box center [897, 449] width 15 height 12
radio input "true"
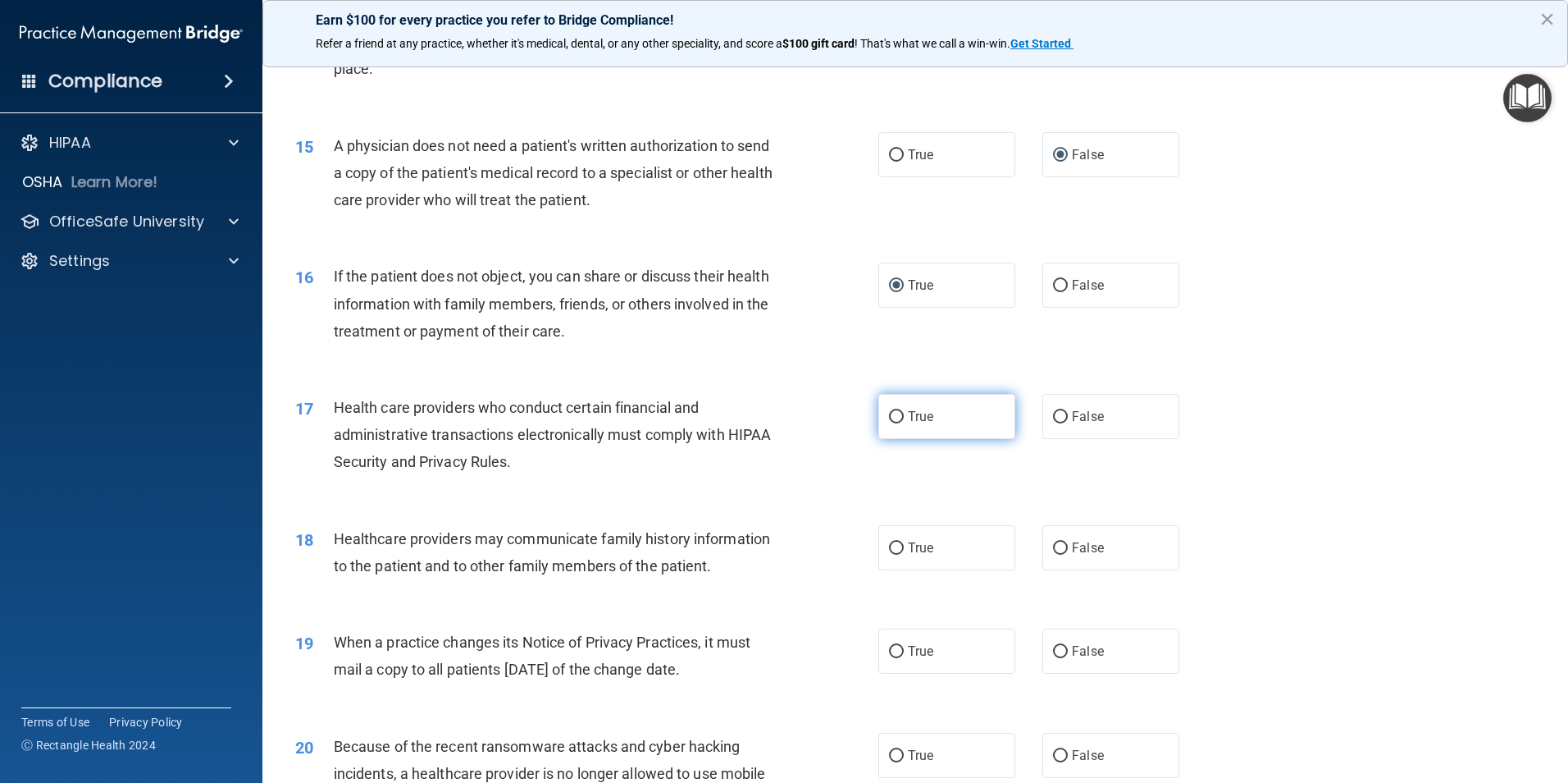
click at [889, 419] on input "True" at bounding box center [897, 417] width 15 height 12
radio input "true"
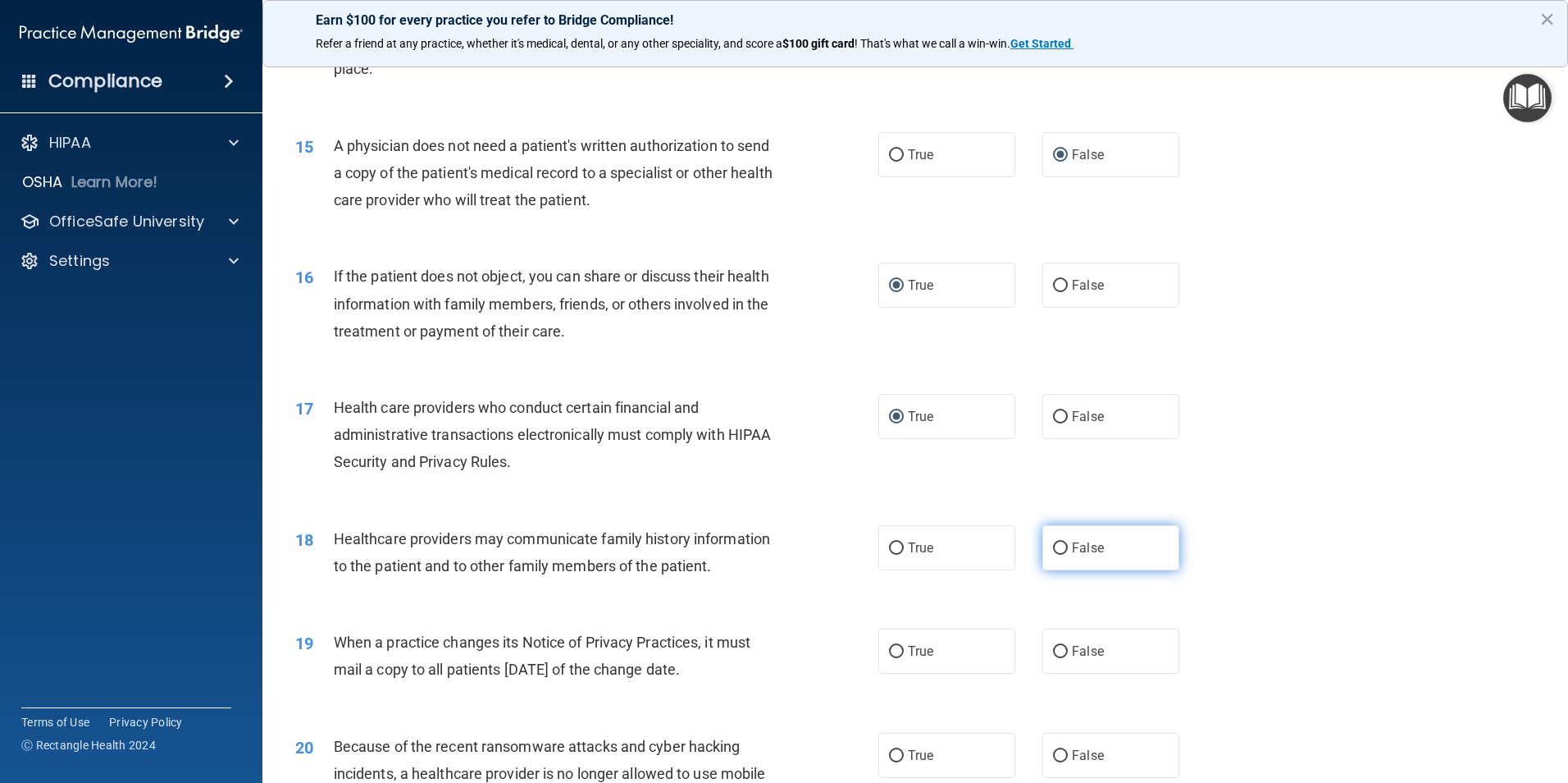
click at [1054, 547] on input "False" at bounding box center [1061, 548] width 15 height 12
radio input "true"
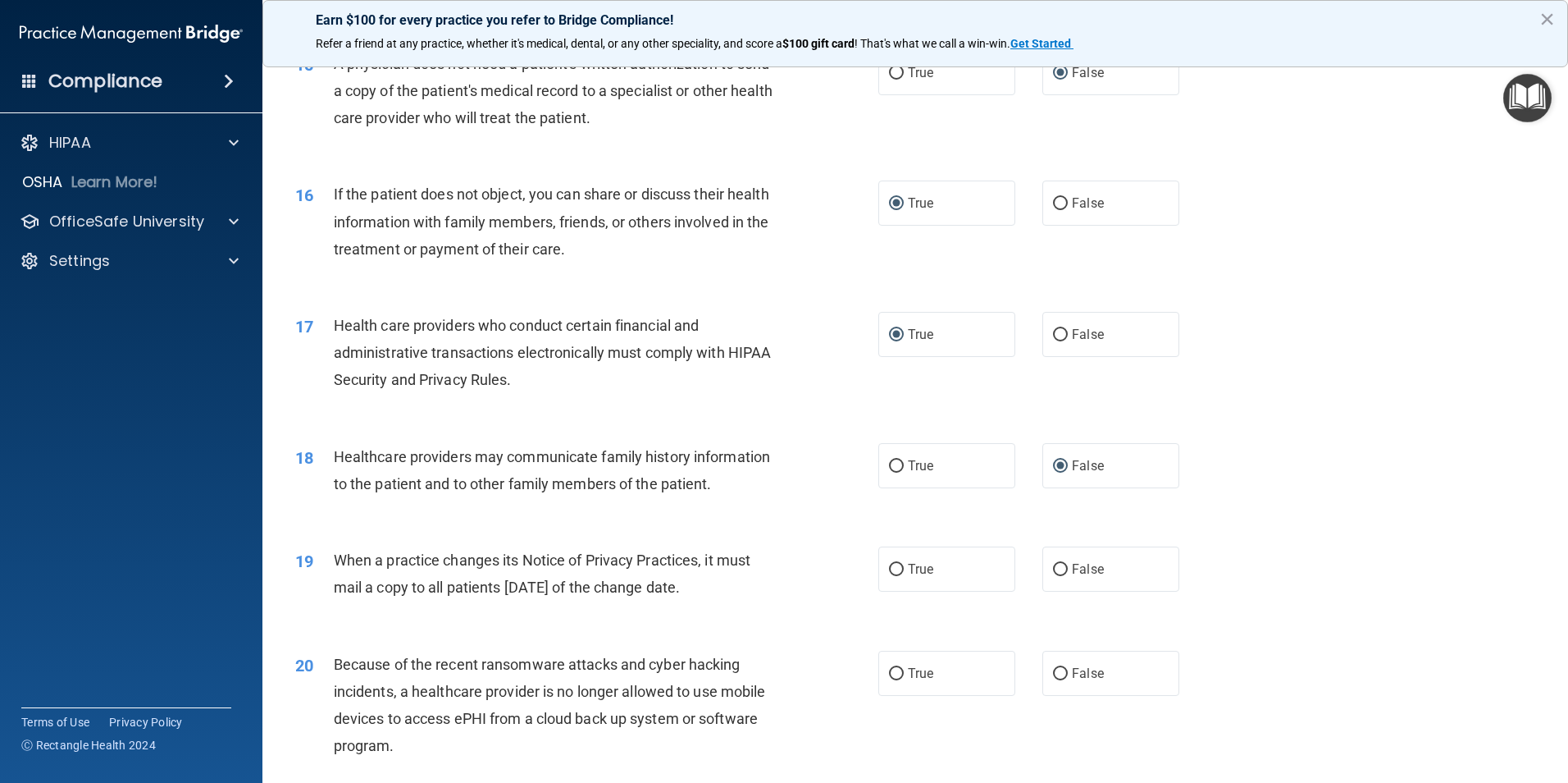
scroll to position [1888, 0]
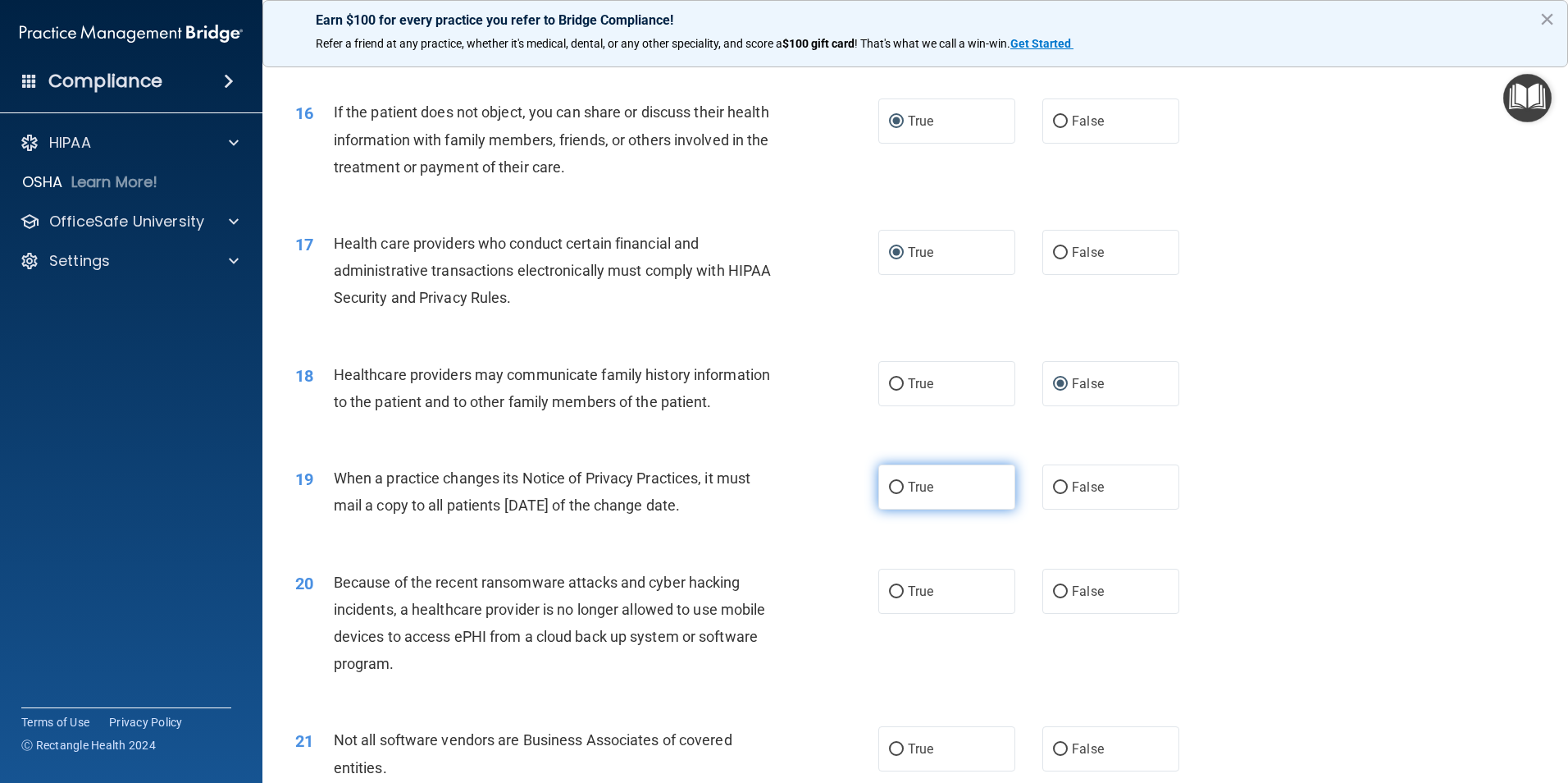
click at [890, 490] on input "True" at bounding box center [897, 487] width 15 height 12
radio input "true"
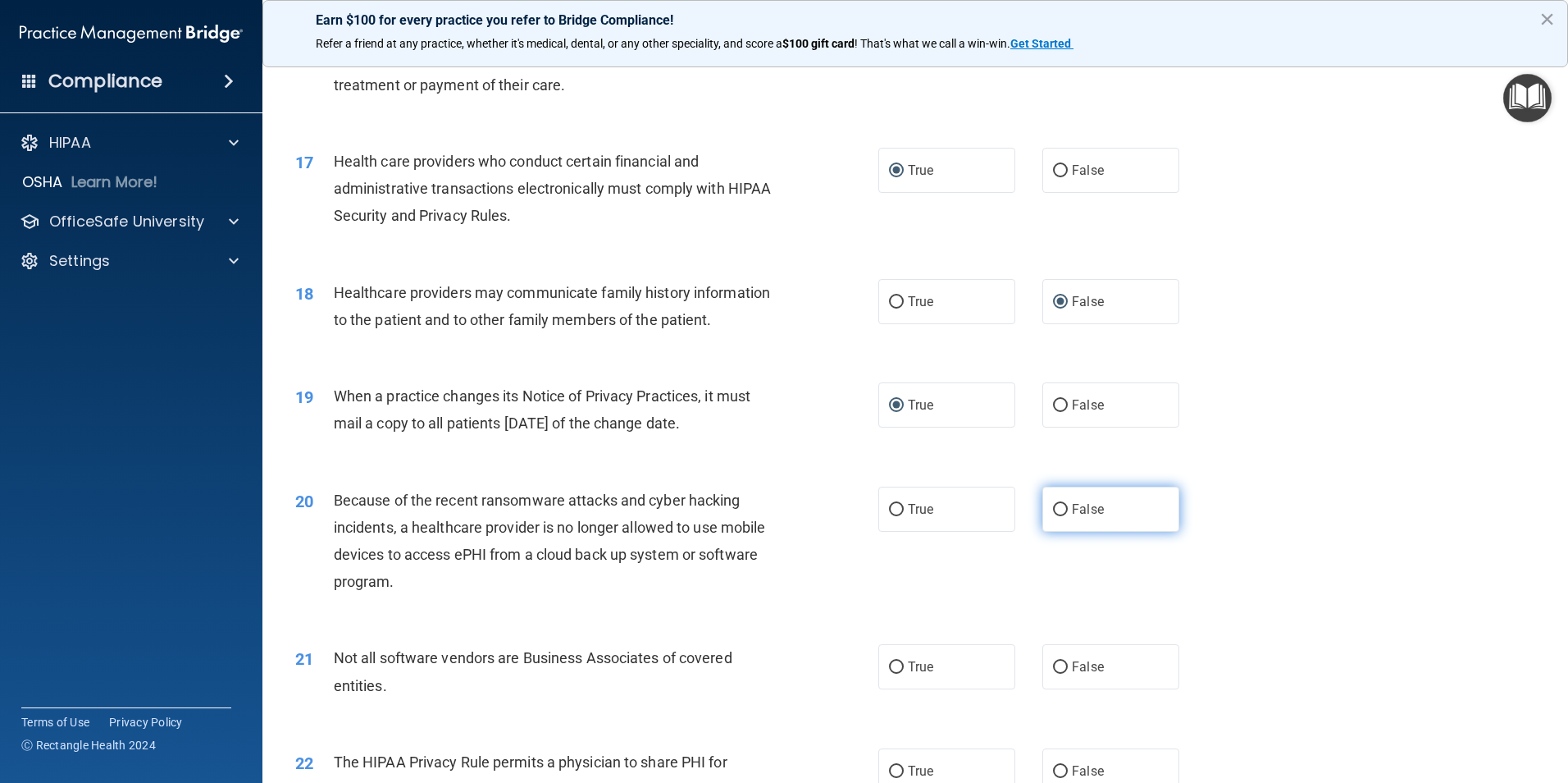
click at [1058, 513] on input "False" at bounding box center [1061, 510] width 15 height 12
radio input "true"
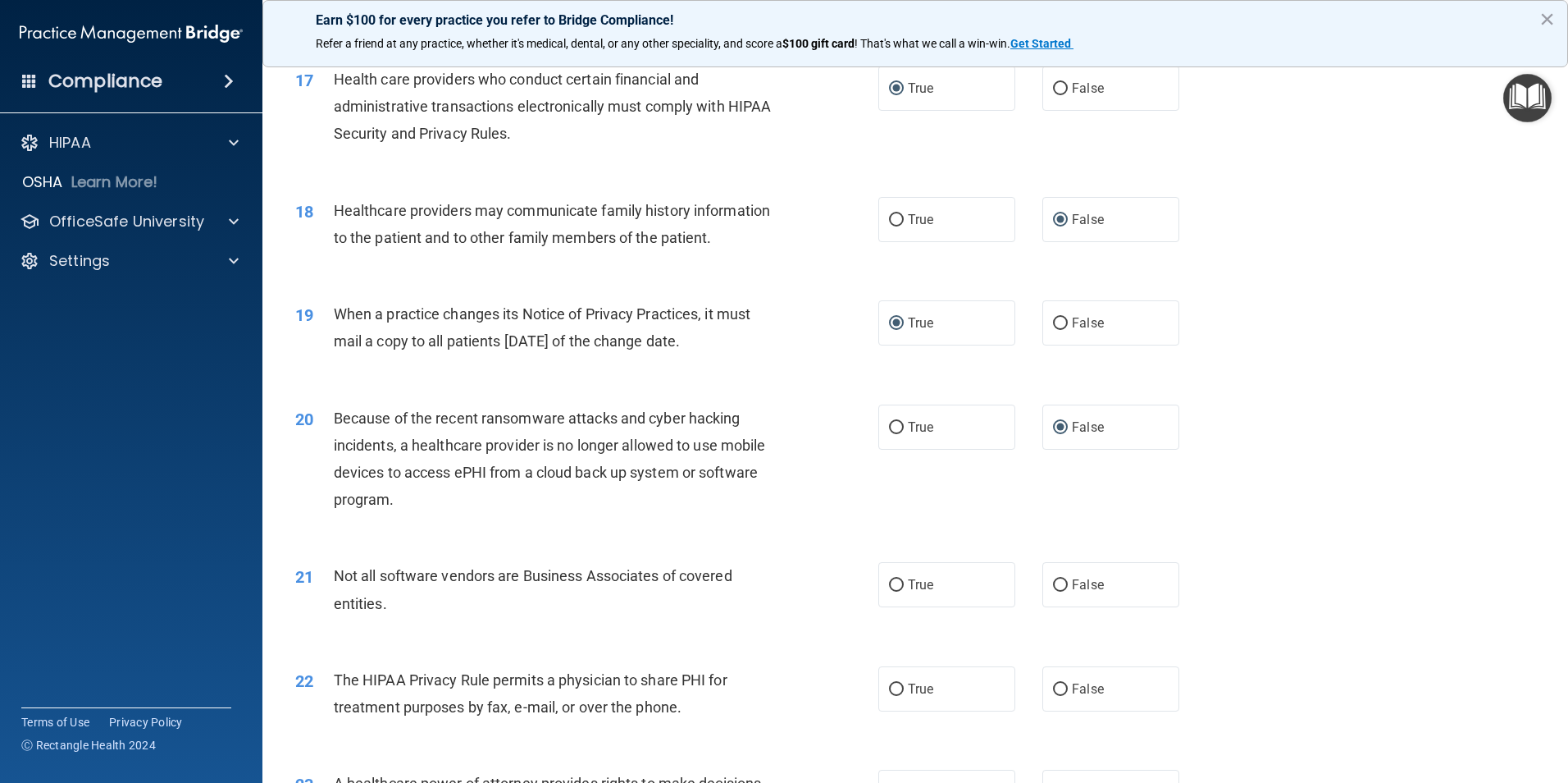
scroll to position [2134, 0]
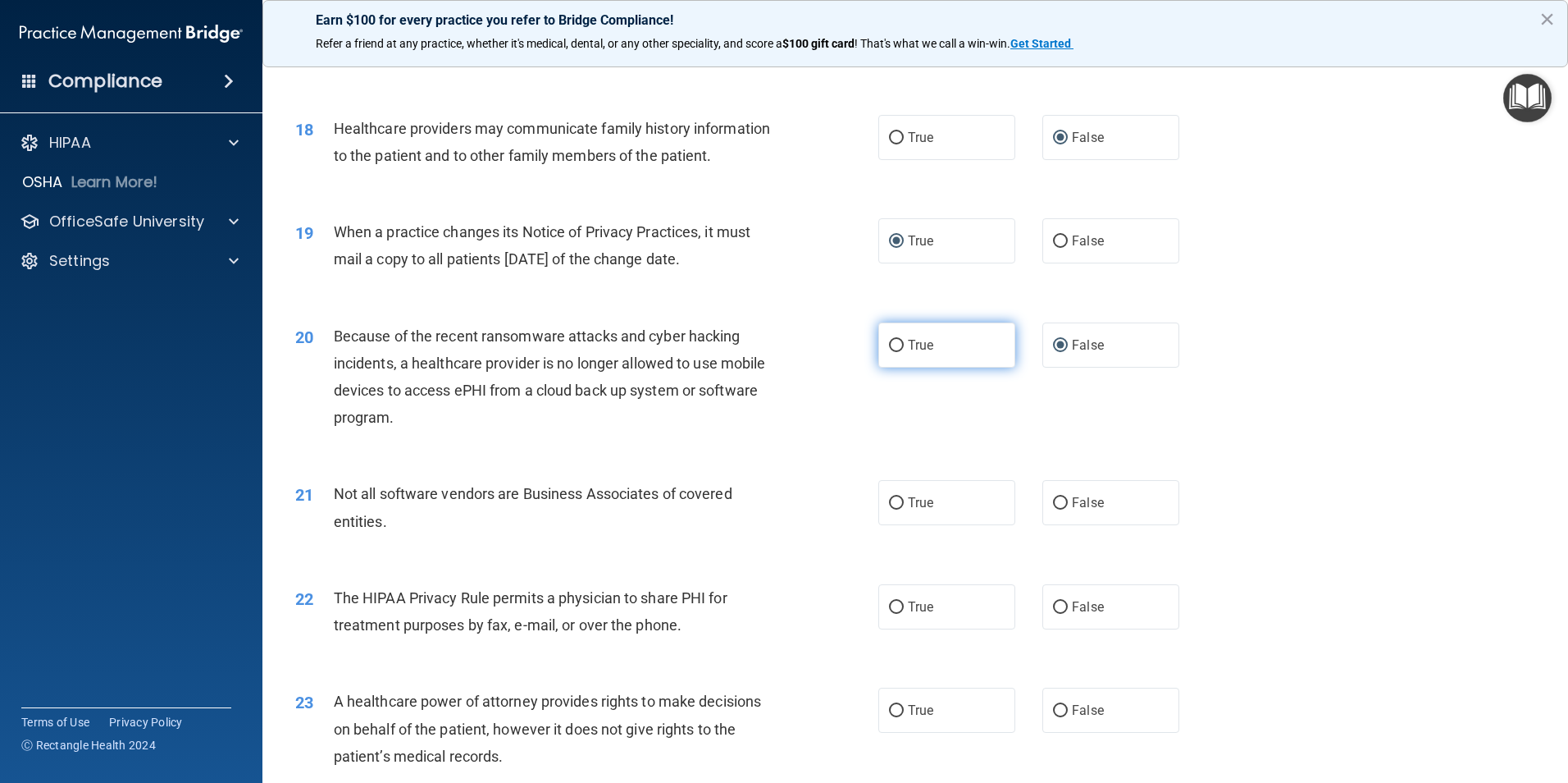
click at [882, 348] on label "True" at bounding box center [946, 345] width 137 height 46
click at [889, 348] on input "True" at bounding box center [897, 345] width 15 height 12
radio input "true"
radio input "false"
click at [892, 503] on input "True" at bounding box center [897, 503] width 15 height 12
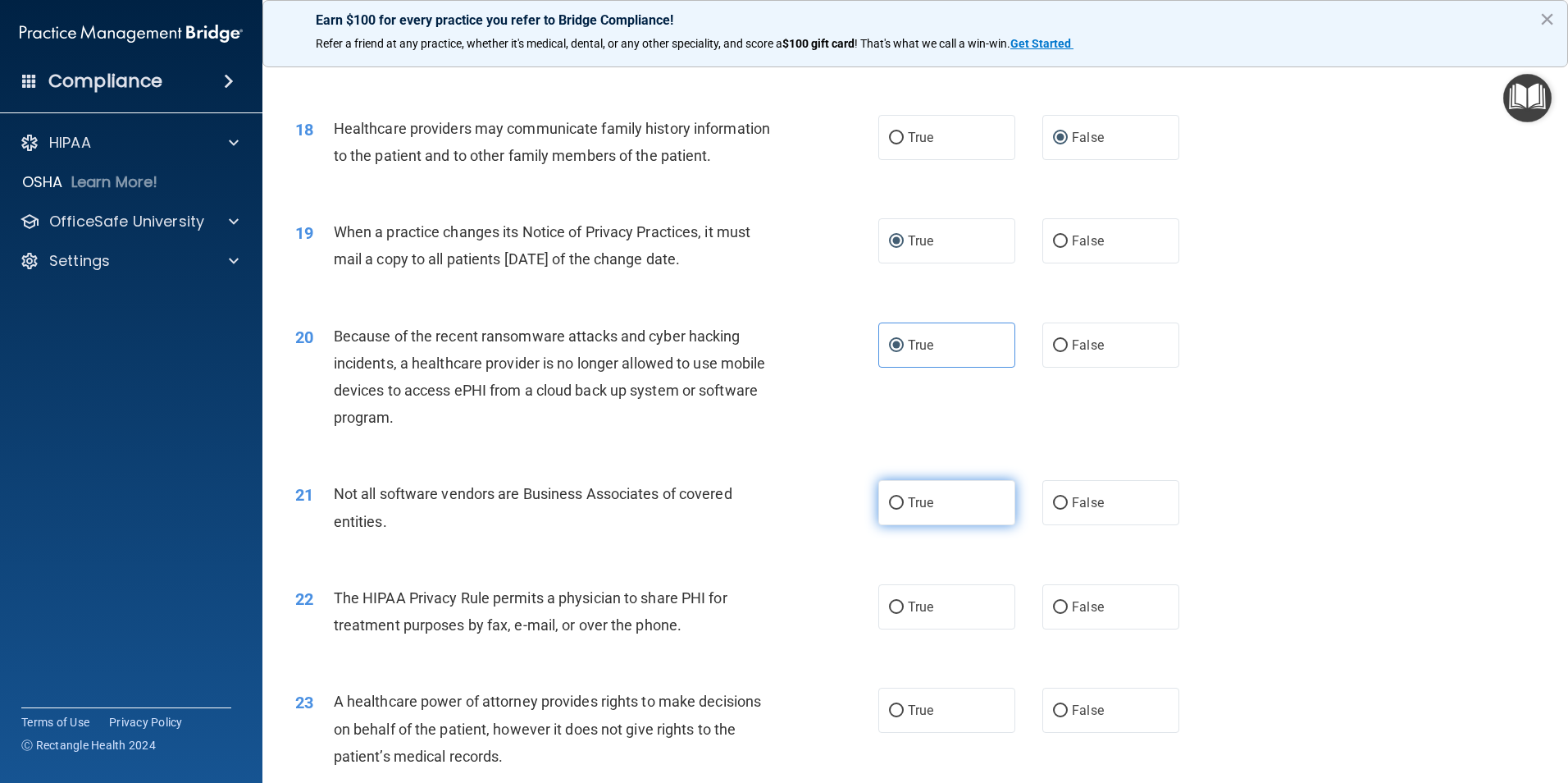
radio input "true"
click at [893, 612] on input "True" at bounding box center [897, 607] width 15 height 12
radio input "true"
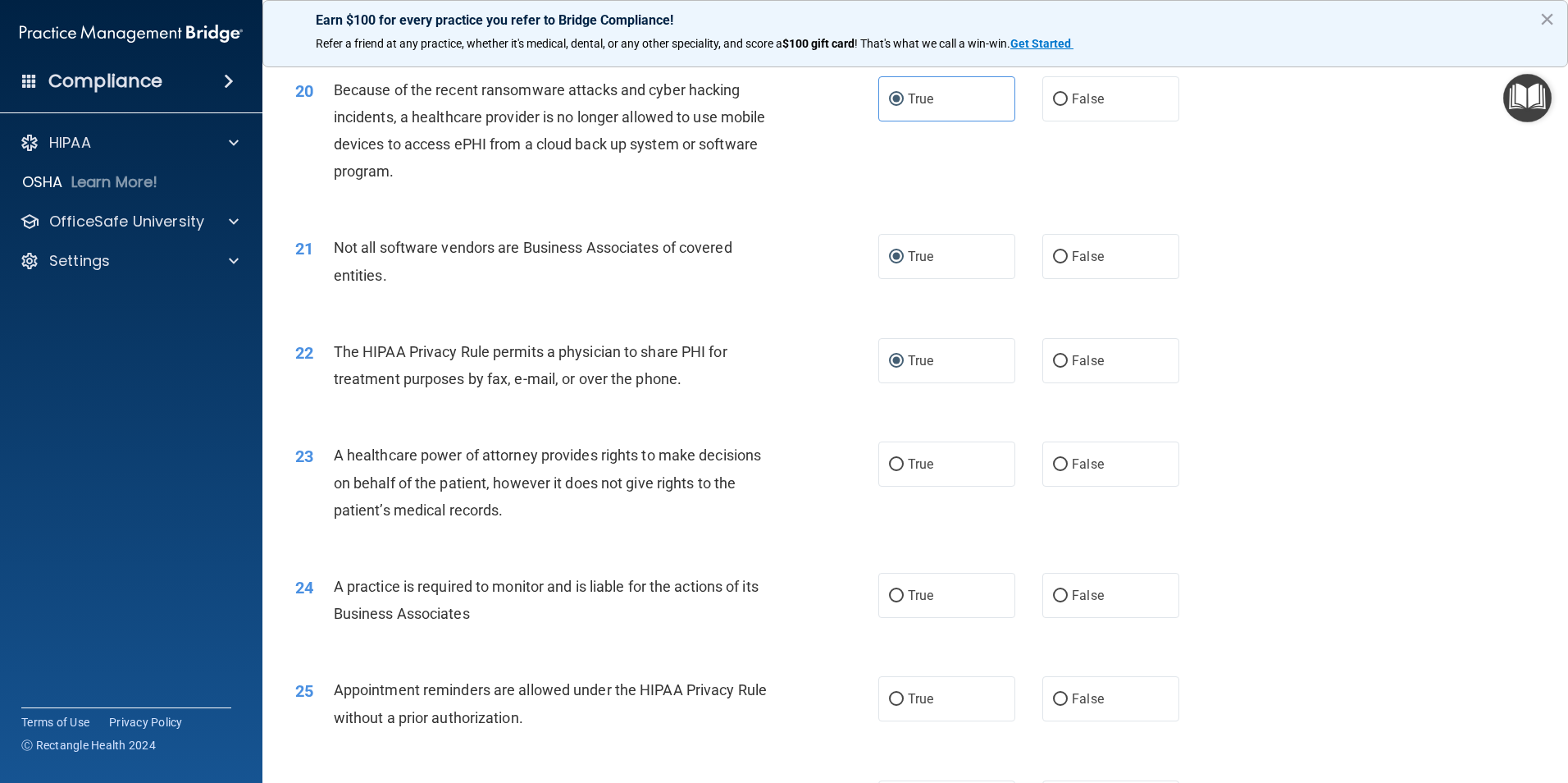
scroll to position [2298, 0]
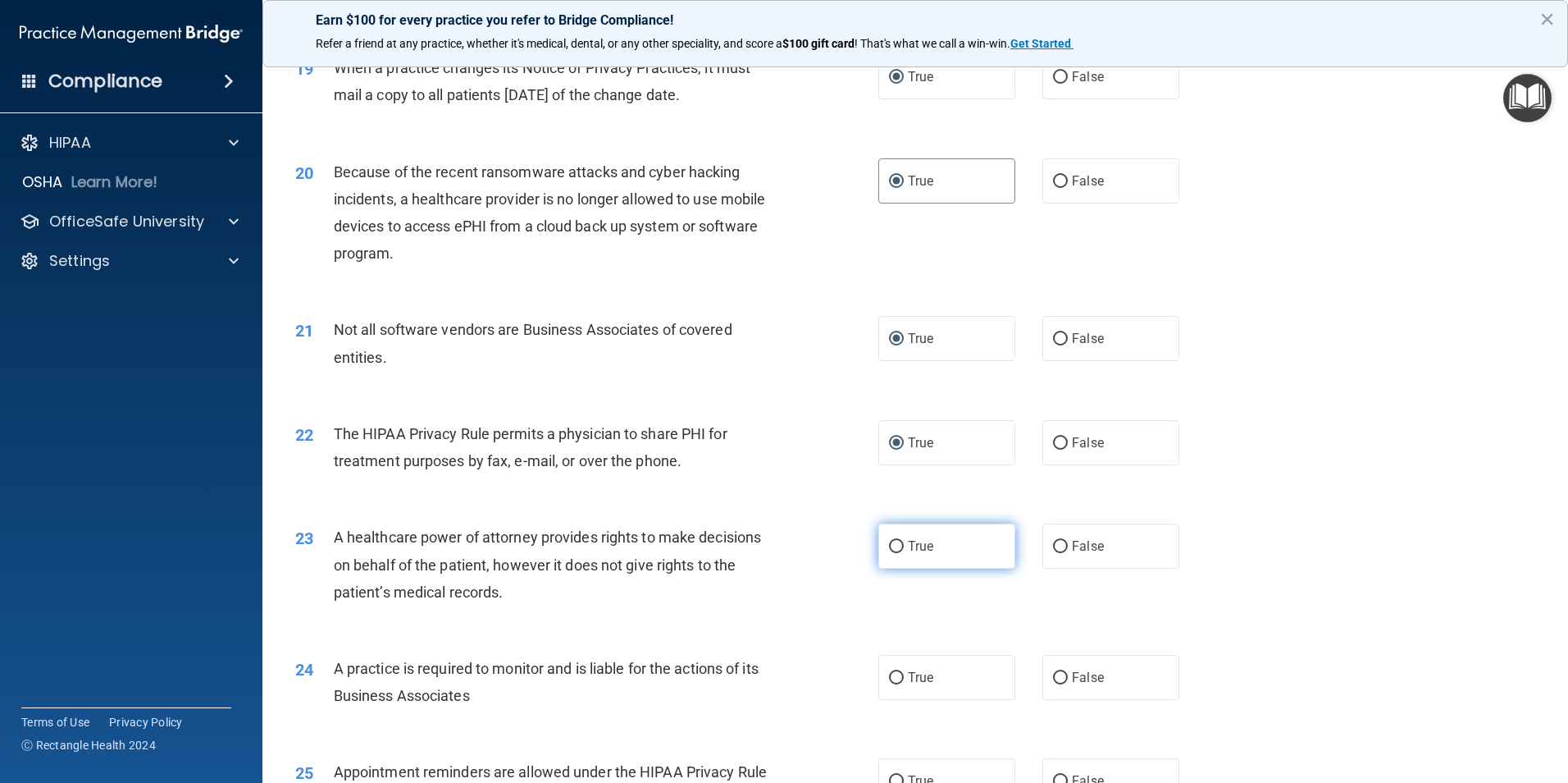
click at [889, 543] on input "True" at bounding box center [897, 547] width 15 height 12
radio input "true"
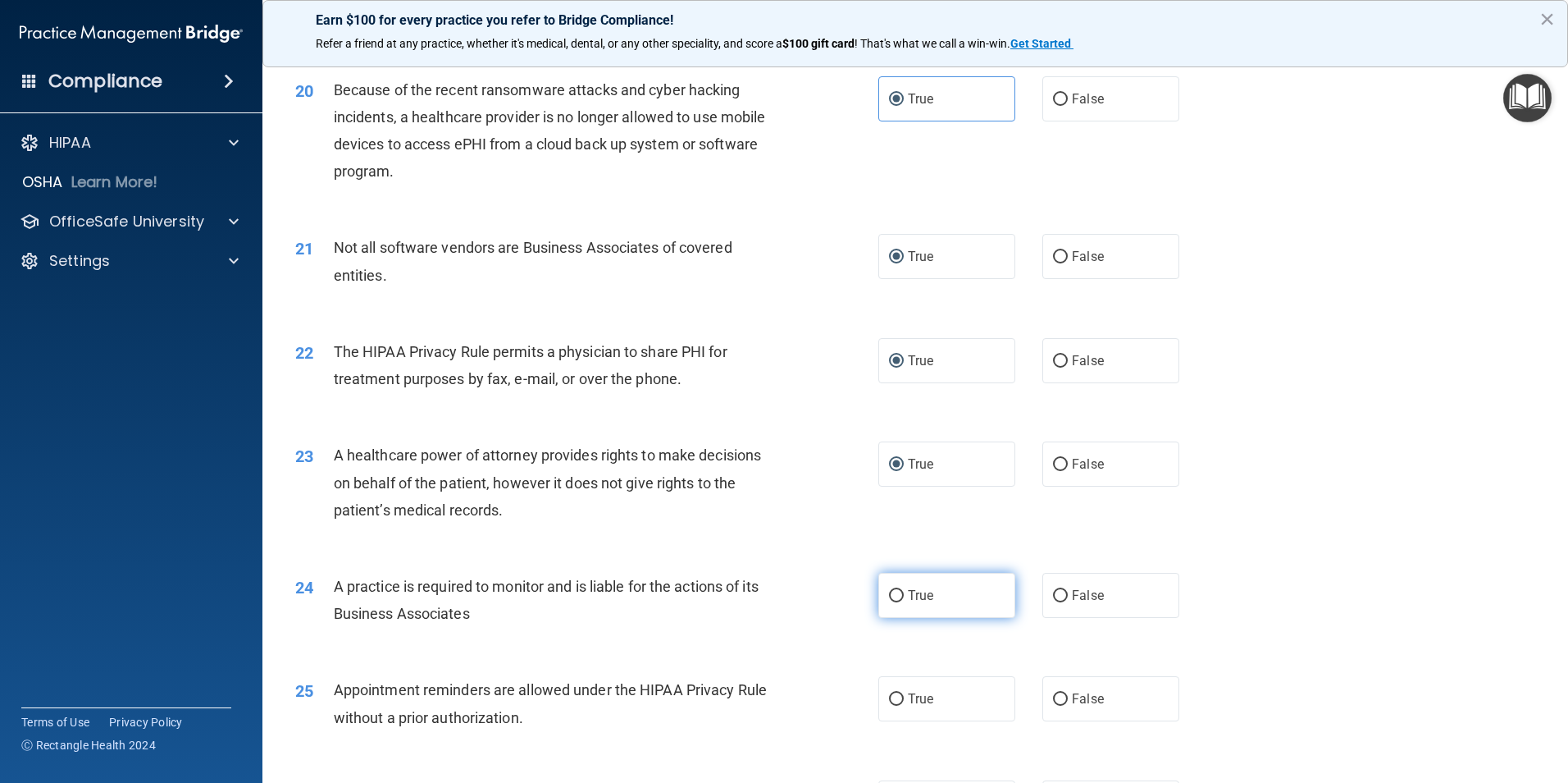
click at [894, 598] on input "True" at bounding box center [897, 596] width 15 height 12
radio input "true"
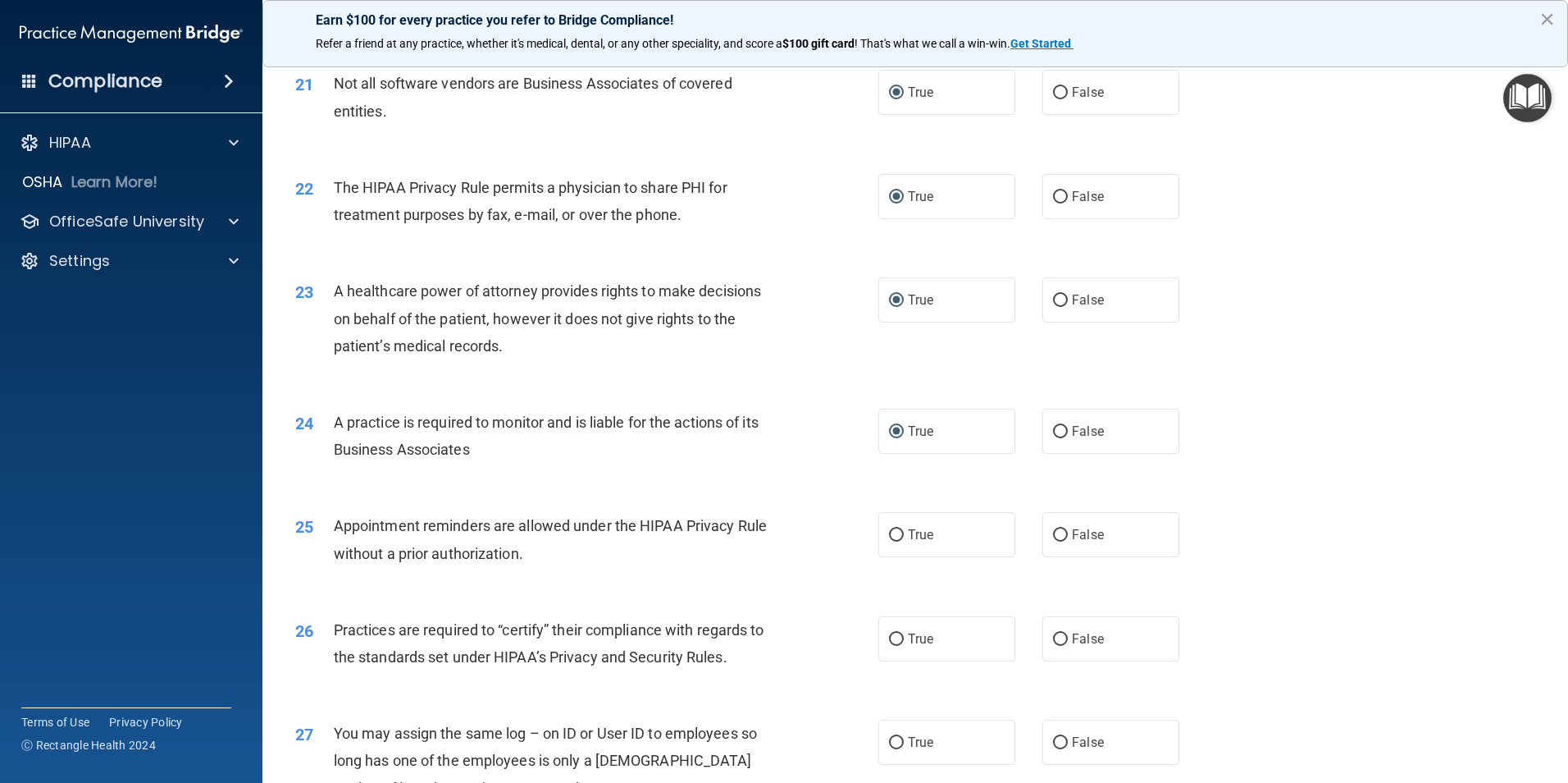
scroll to position [2626, 0]
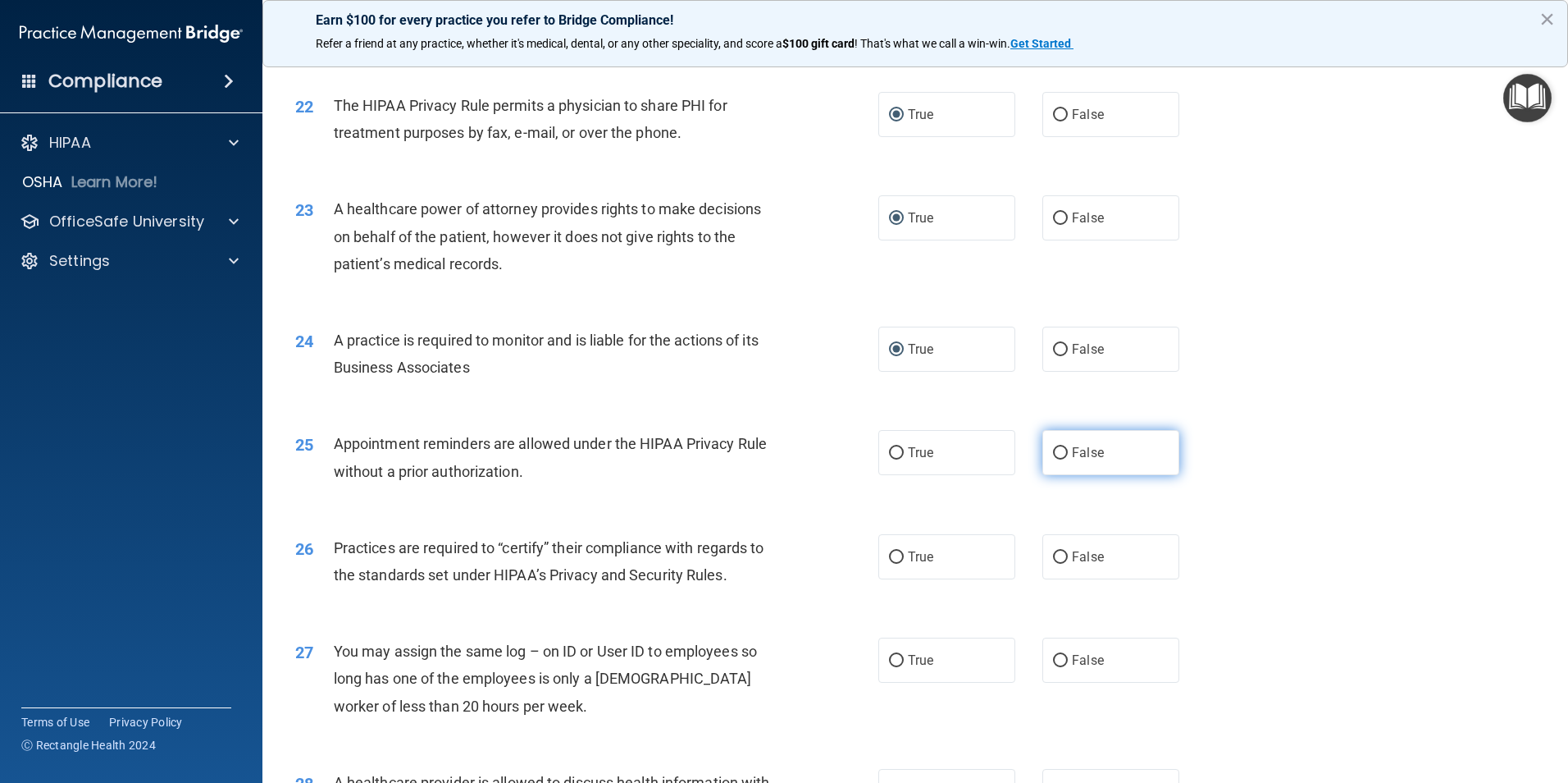
click at [1053, 458] on input "False" at bounding box center [1061, 453] width 15 height 12
radio input "true"
click at [894, 559] on input "True" at bounding box center [897, 557] width 15 height 12
radio input "true"
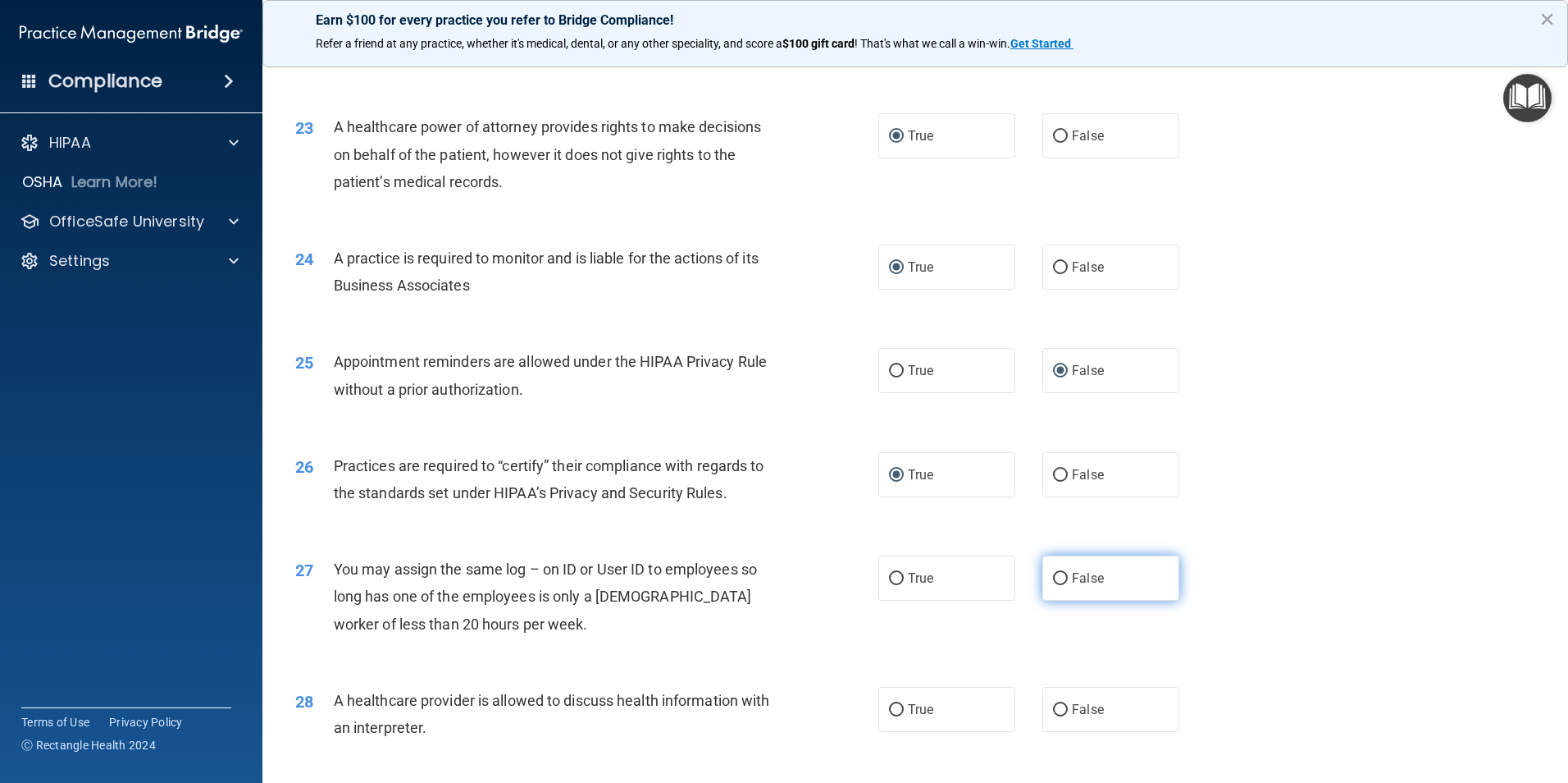
click at [1056, 577] on input "False" at bounding box center [1061, 578] width 15 height 12
radio input "true"
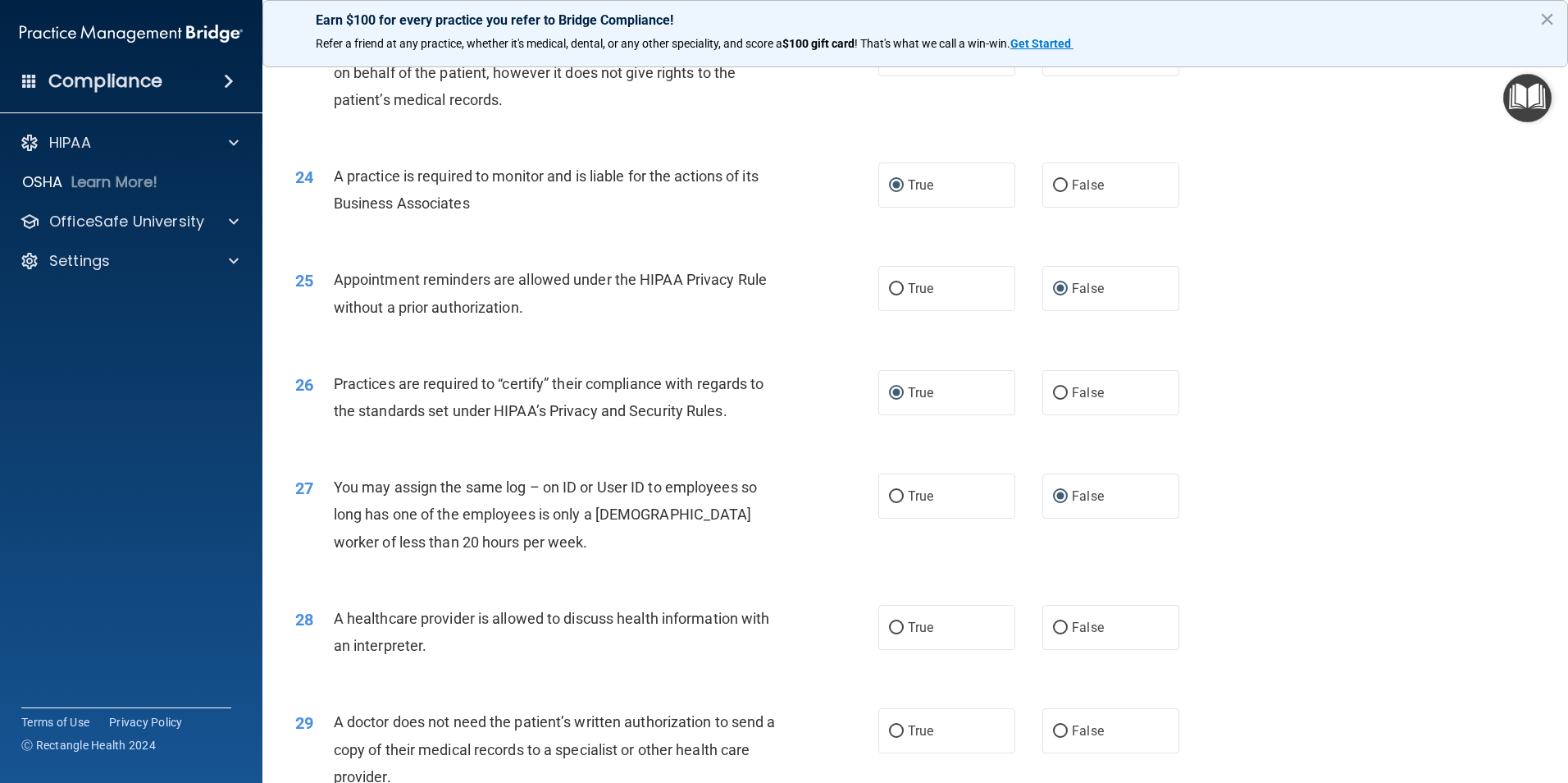
scroll to position [2873, 0]
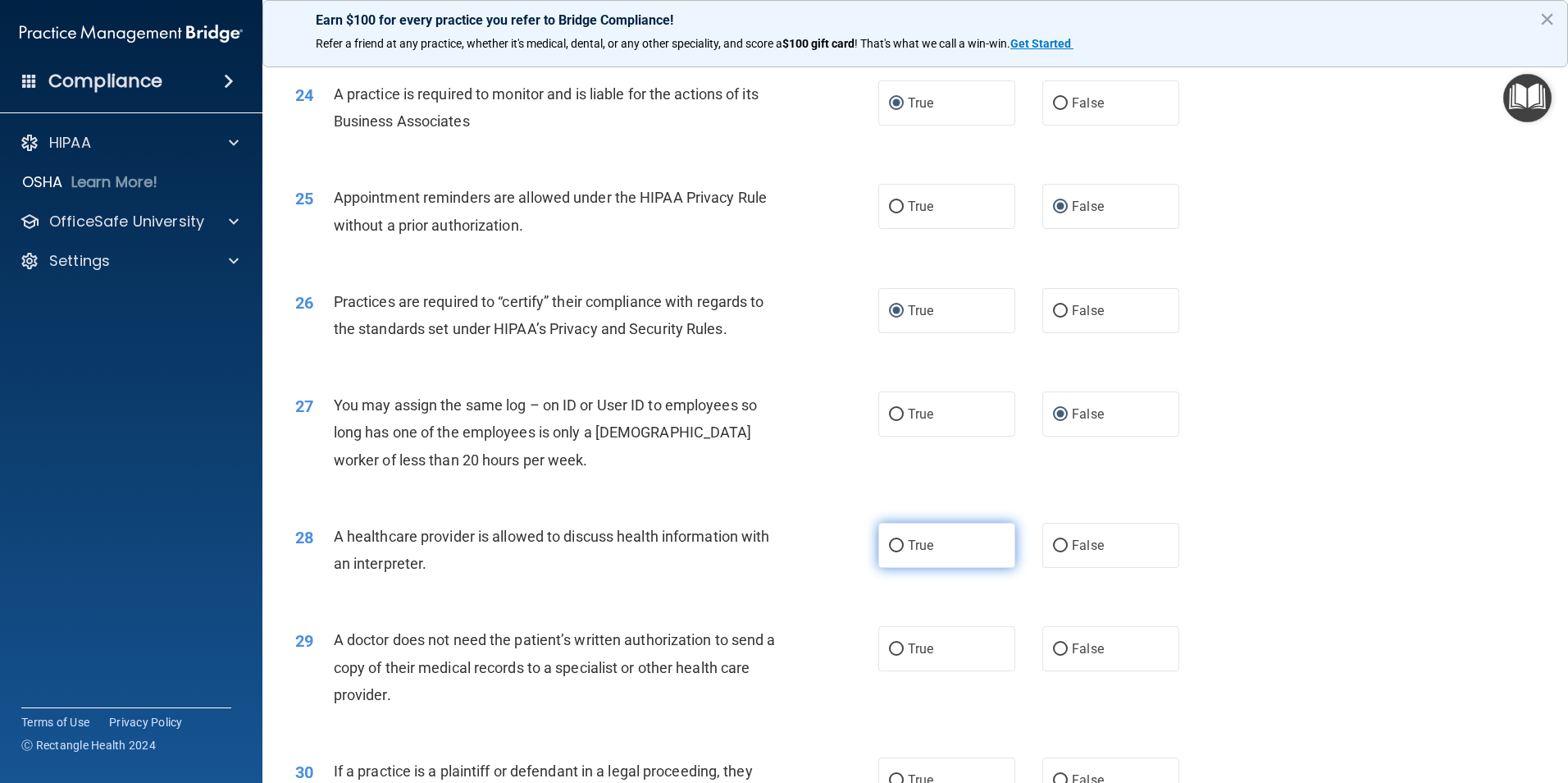
click at [890, 549] on input "True" at bounding box center [897, 546] width 15 height 12
radio input "true"
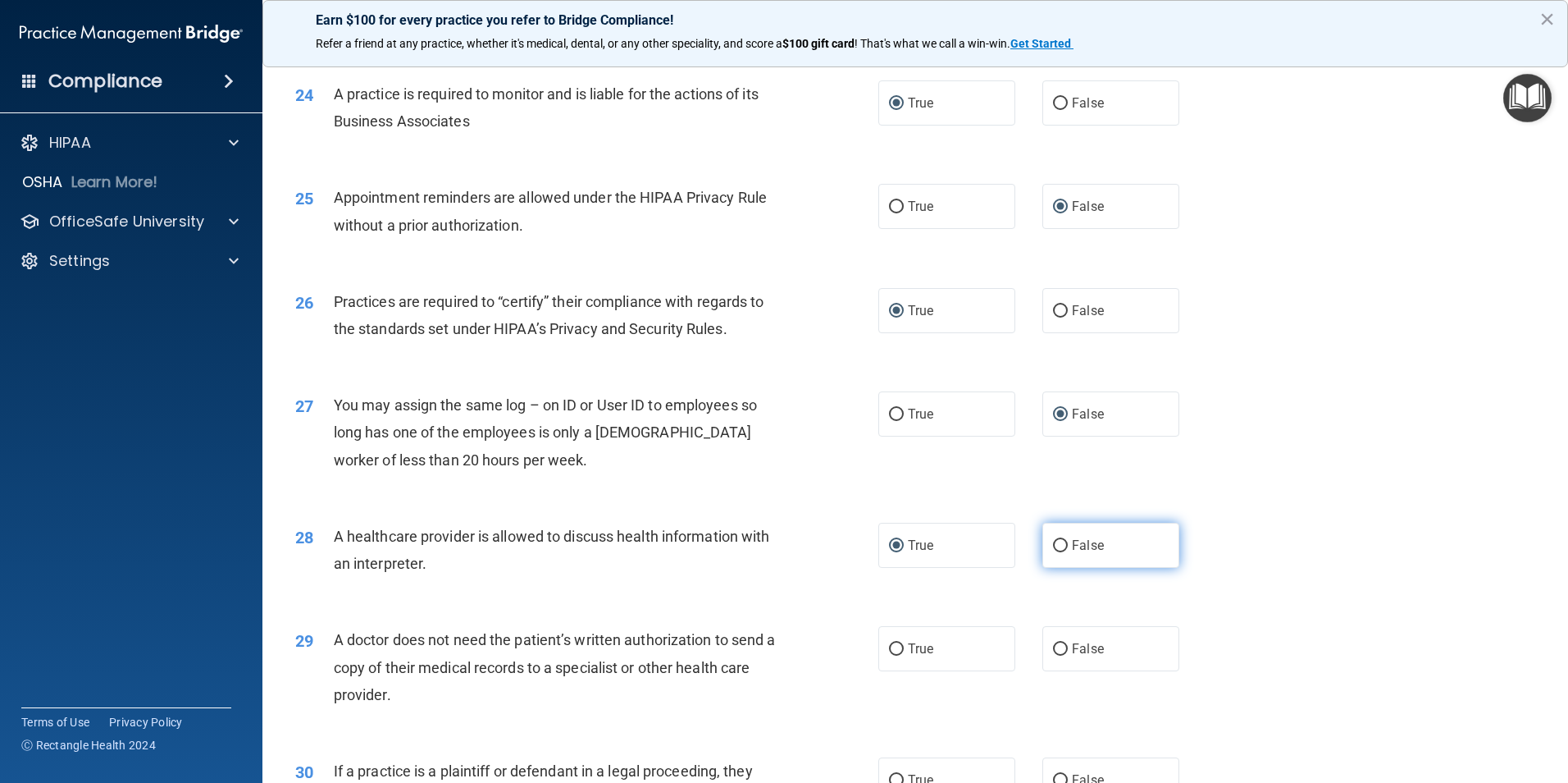
click at [1053, 549] on input "False" at bounding box center [1061, 546] width 15 height 12
radio input "true"
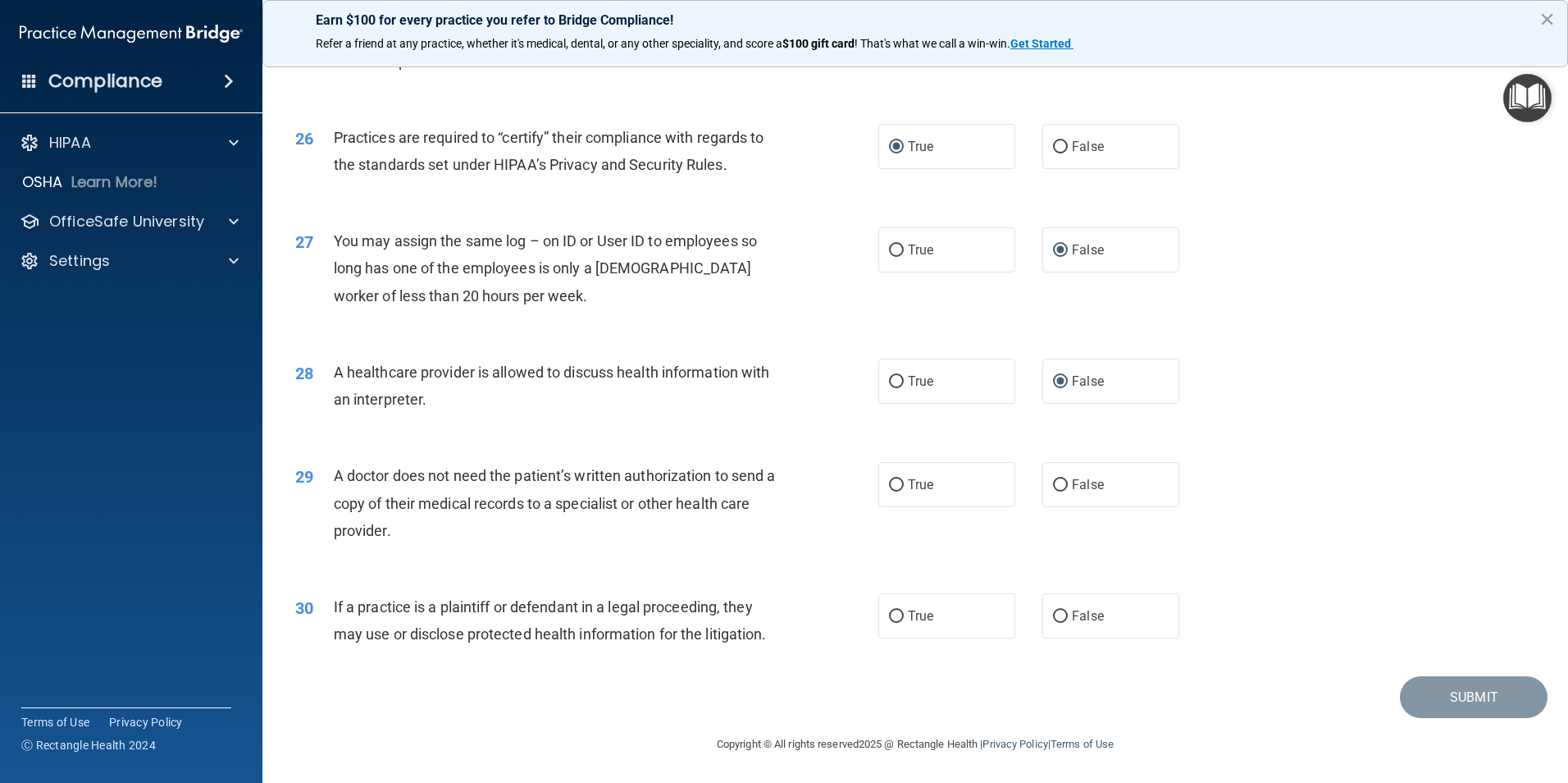
scroll to position [2954, 0]
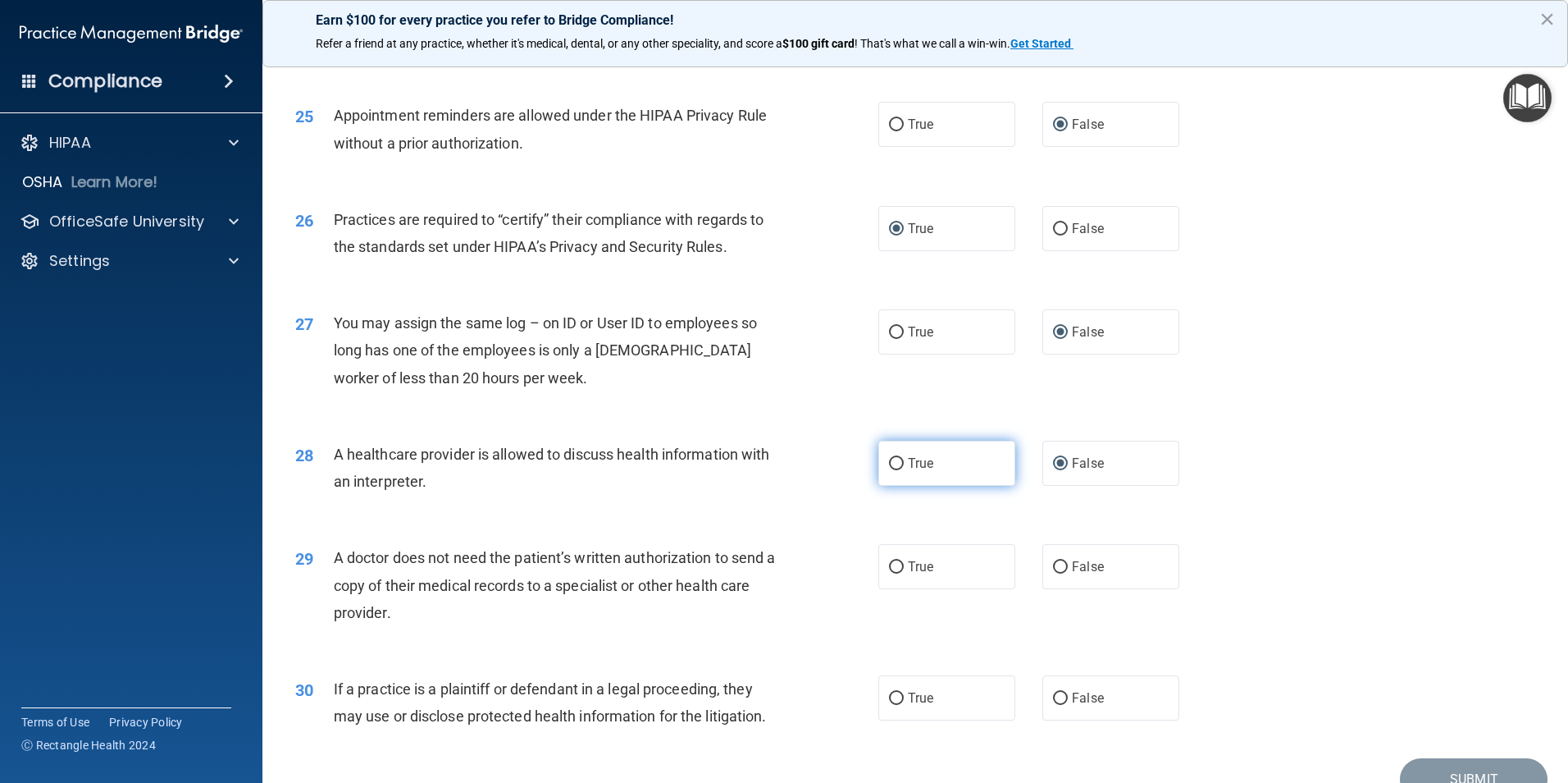
click at [889, 469] on input "True" at bounding box center [897, 463] width 15 height 12
radio input "true"
radio input "false"
click at [1059, 562] on input "False" at bounding box center [1061, 567] width 15 height 12
radio input "true"
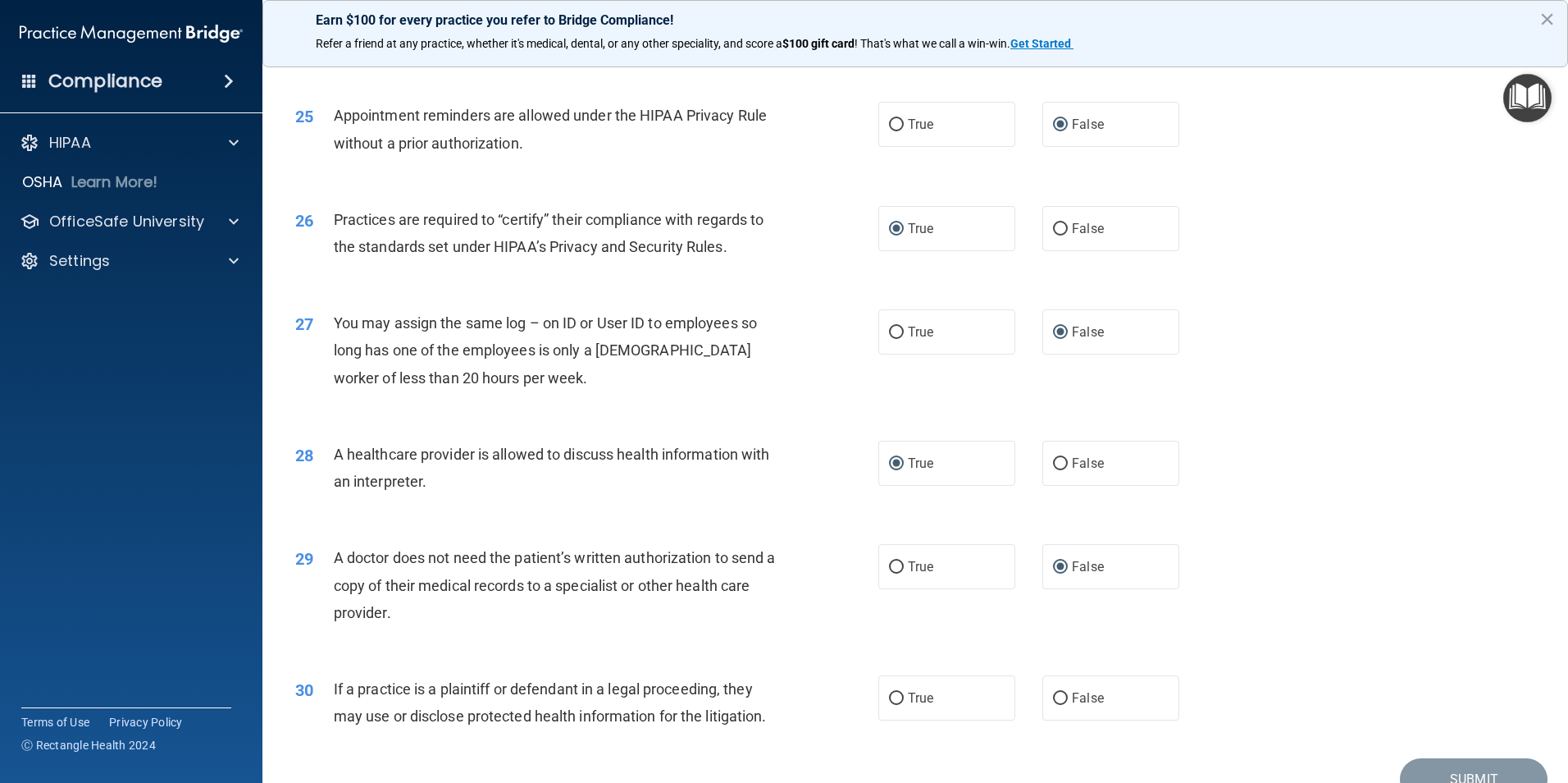
scroll to position [3037, 0]
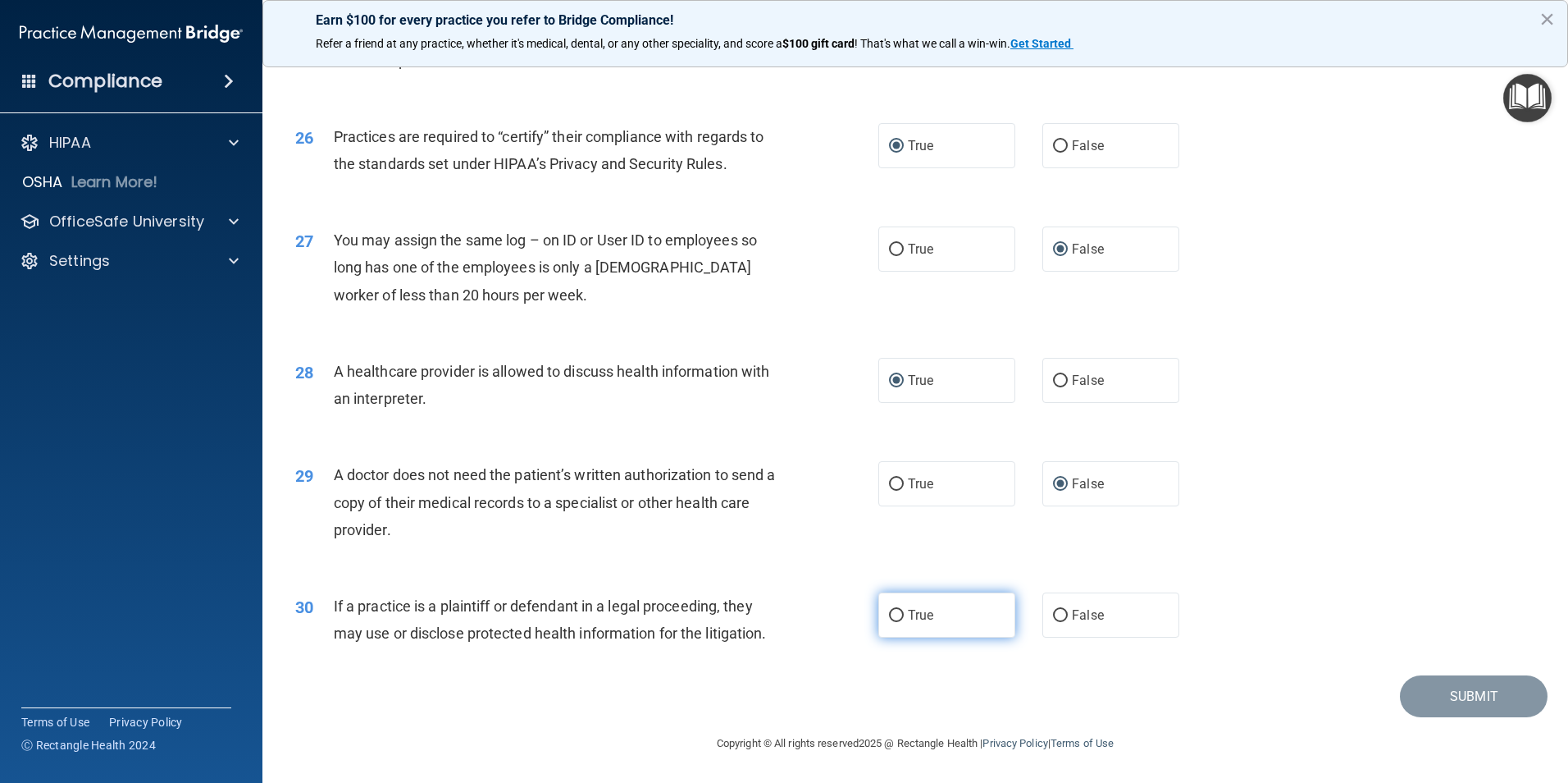
click at [890, 619] on input "True" at bounding box center [897, 616] width 15 height 12
radio input "true"
click at [1458, 699] on button "Submit" at bounding box center [1474, 696] width 148 height 42
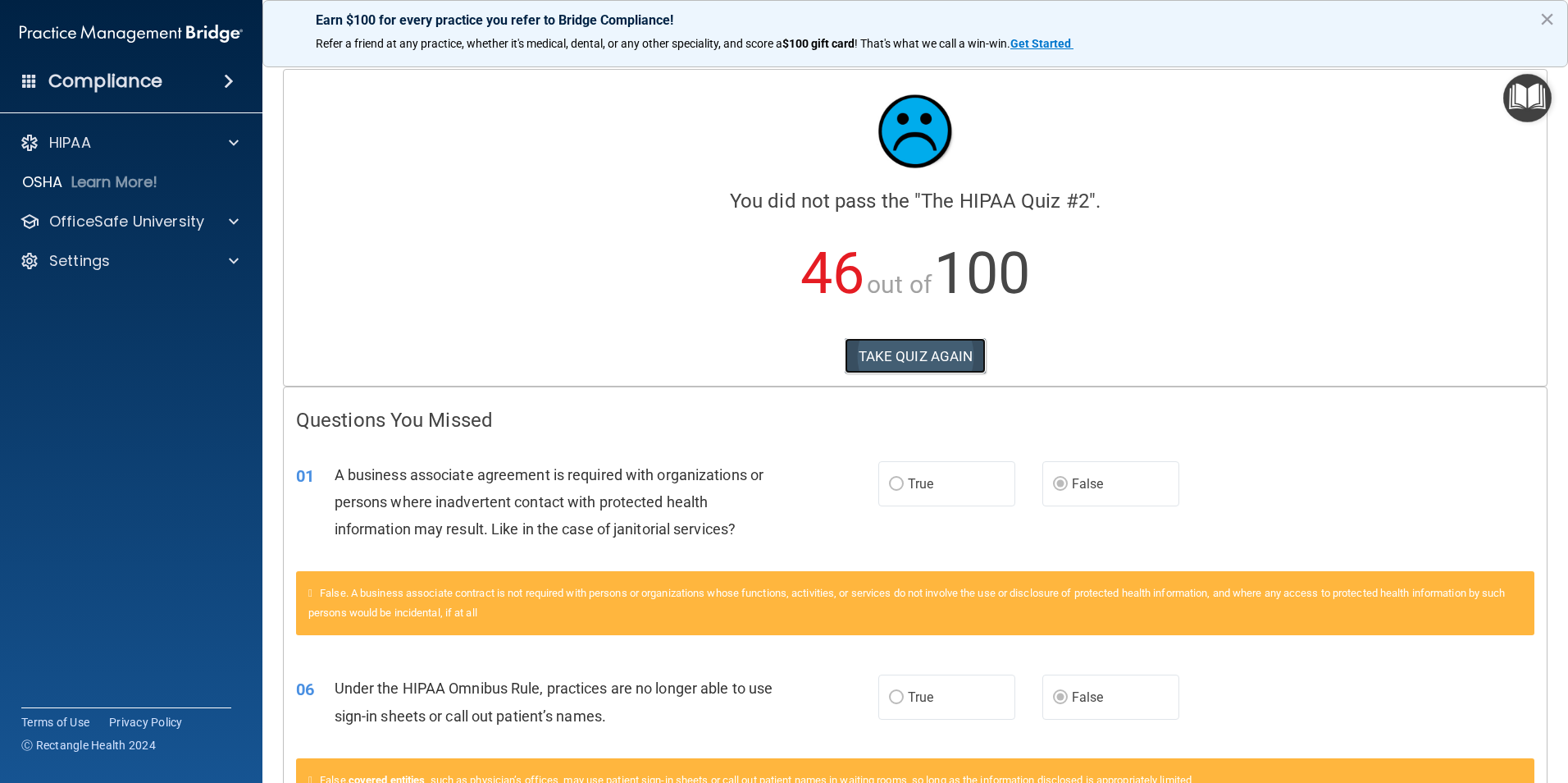
click at [884, 355] on button "TAKE QUIZ AGAIN" at bounding box center [916, 356] width 142 height 36
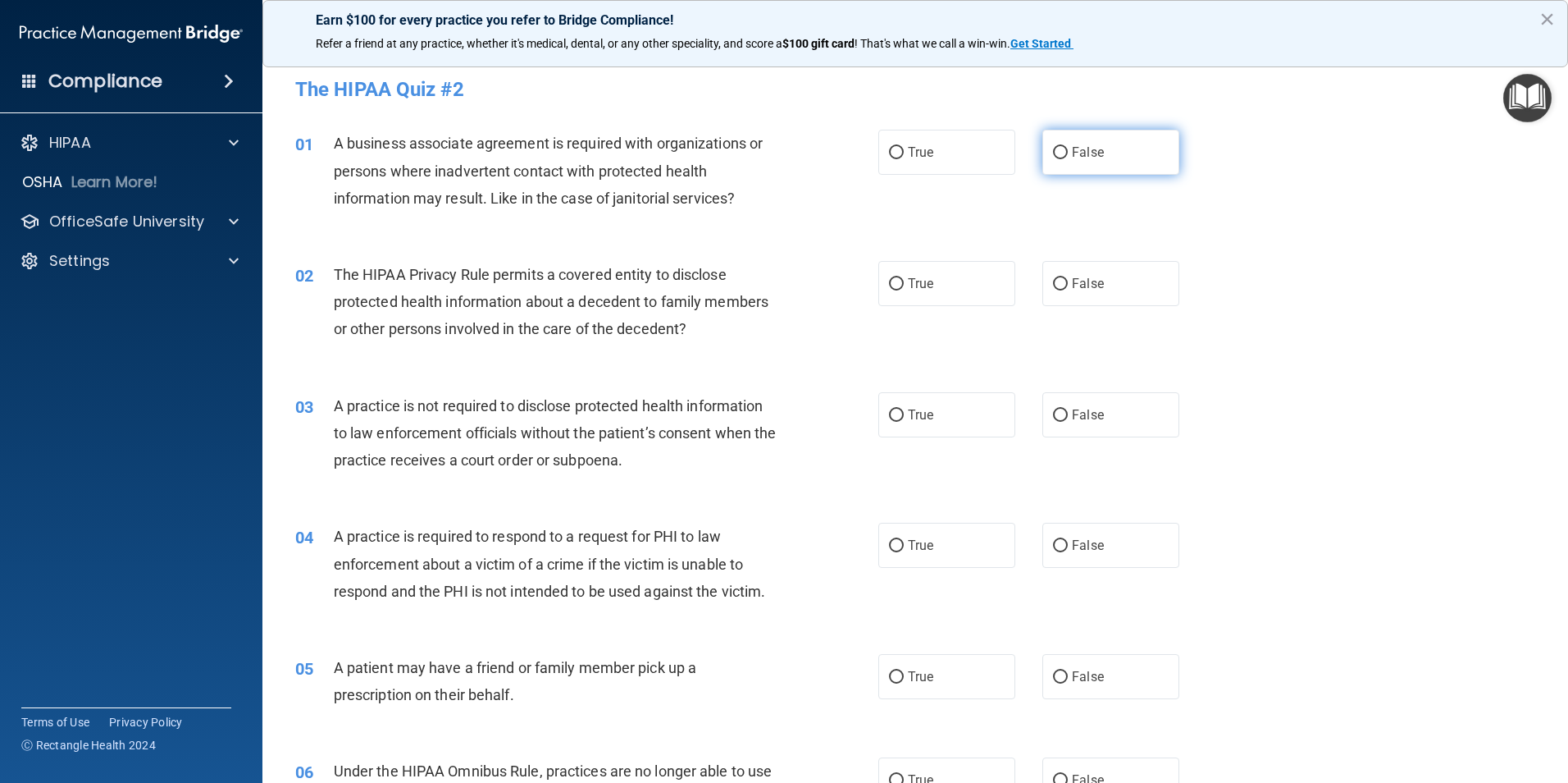
click at [1059, 152] on input "False" at bounding box center [1061, 153] width 15 height 12
radio input "true"
click at [889, 284] on input "True" at bounding box center [897, 284] width 15 height 12
radio input "true"
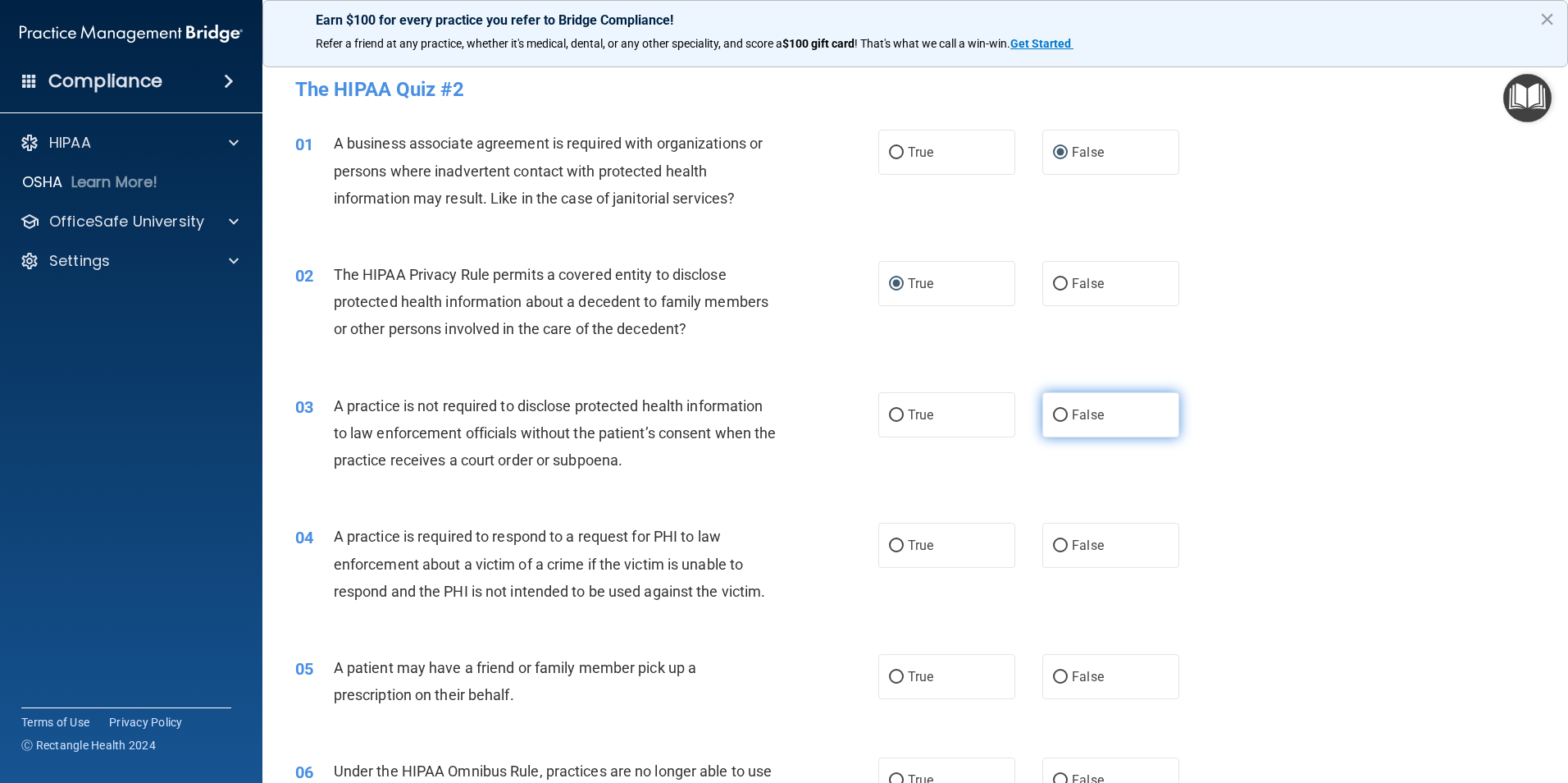
click at [1053, 414] on input "False" at bounding box center [1061, 415] width 15 height 12
radio input "true"
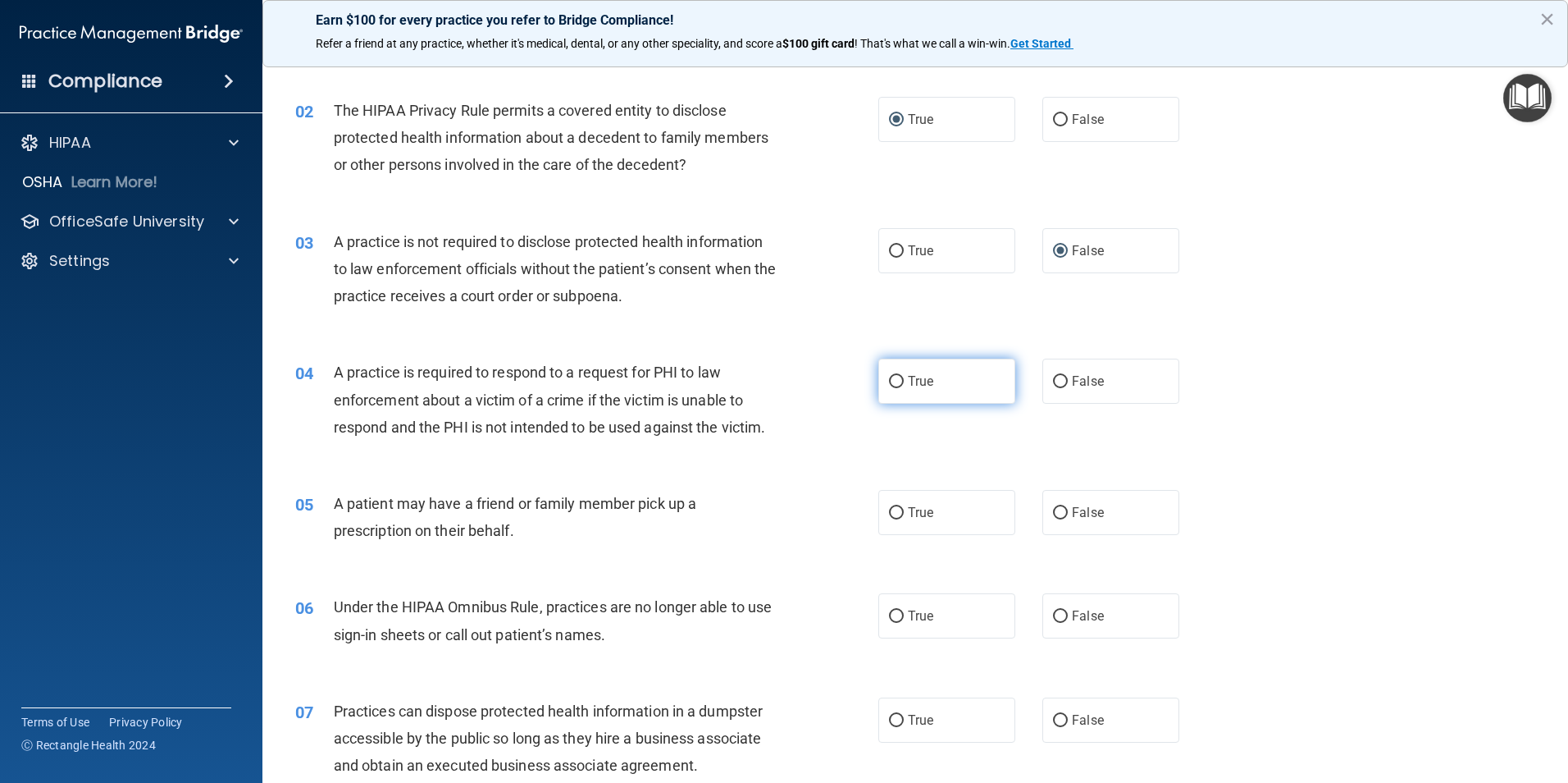
click at [889, 380] on input "True" at bounding box center [897, 381] width 15 height 12
radio input "true"
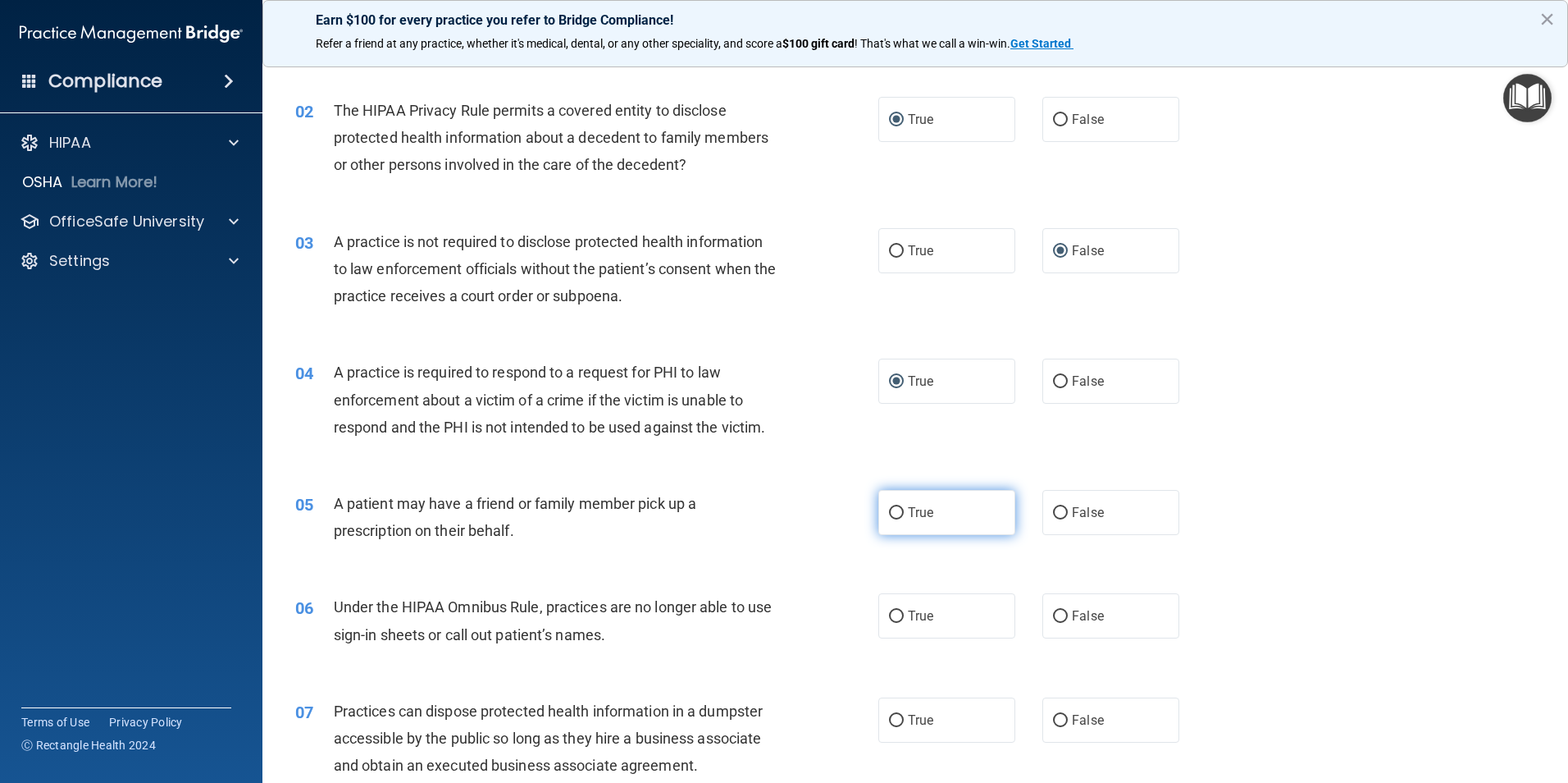
click at [895, 513] on input "True" at bounding box center [897, 512] width 15 height 12
radio input "true"
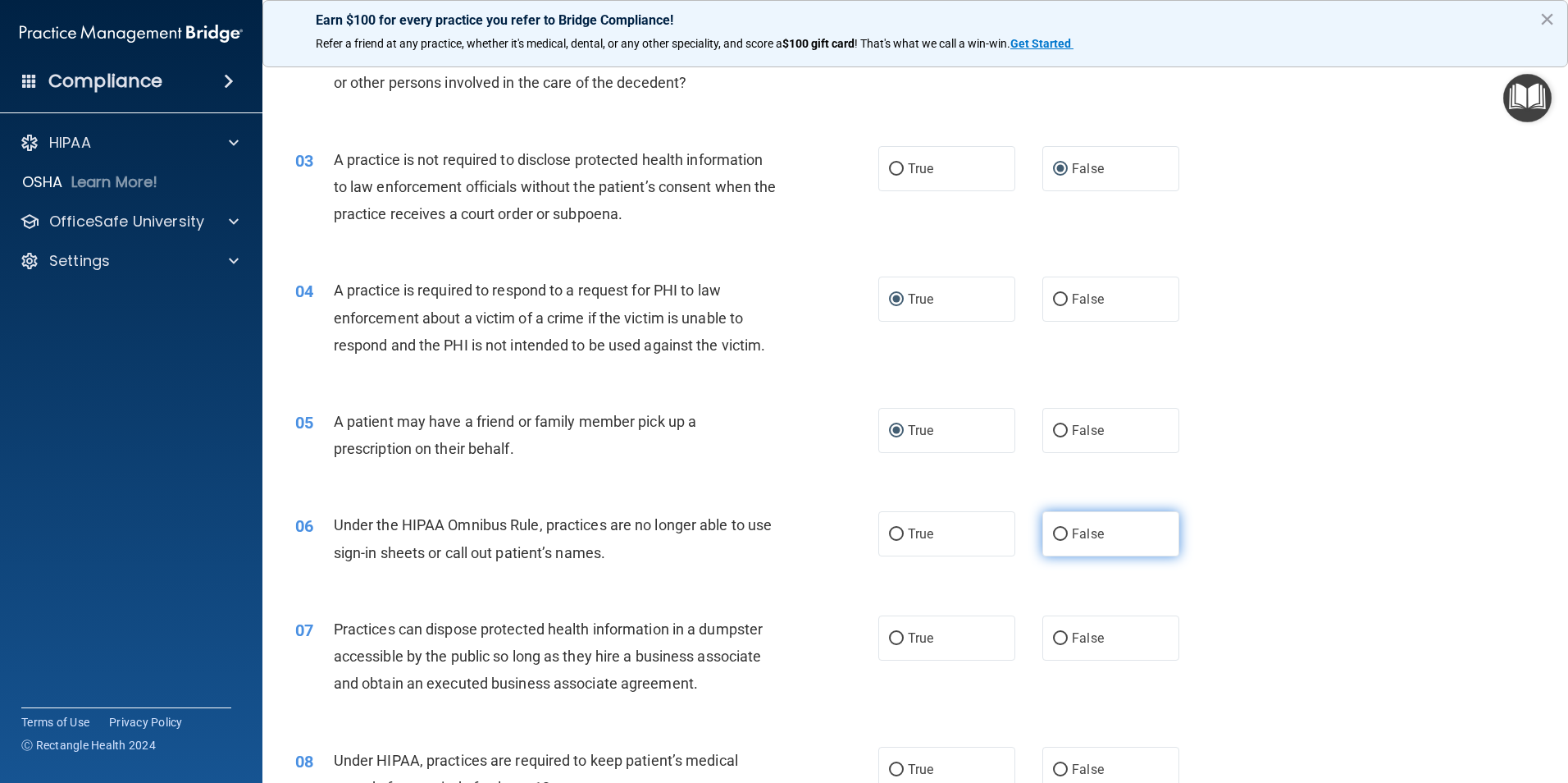
click at [1053, 530] on input "False" at bounding box center [1061, 534] width 15 height 12
radio input "true"
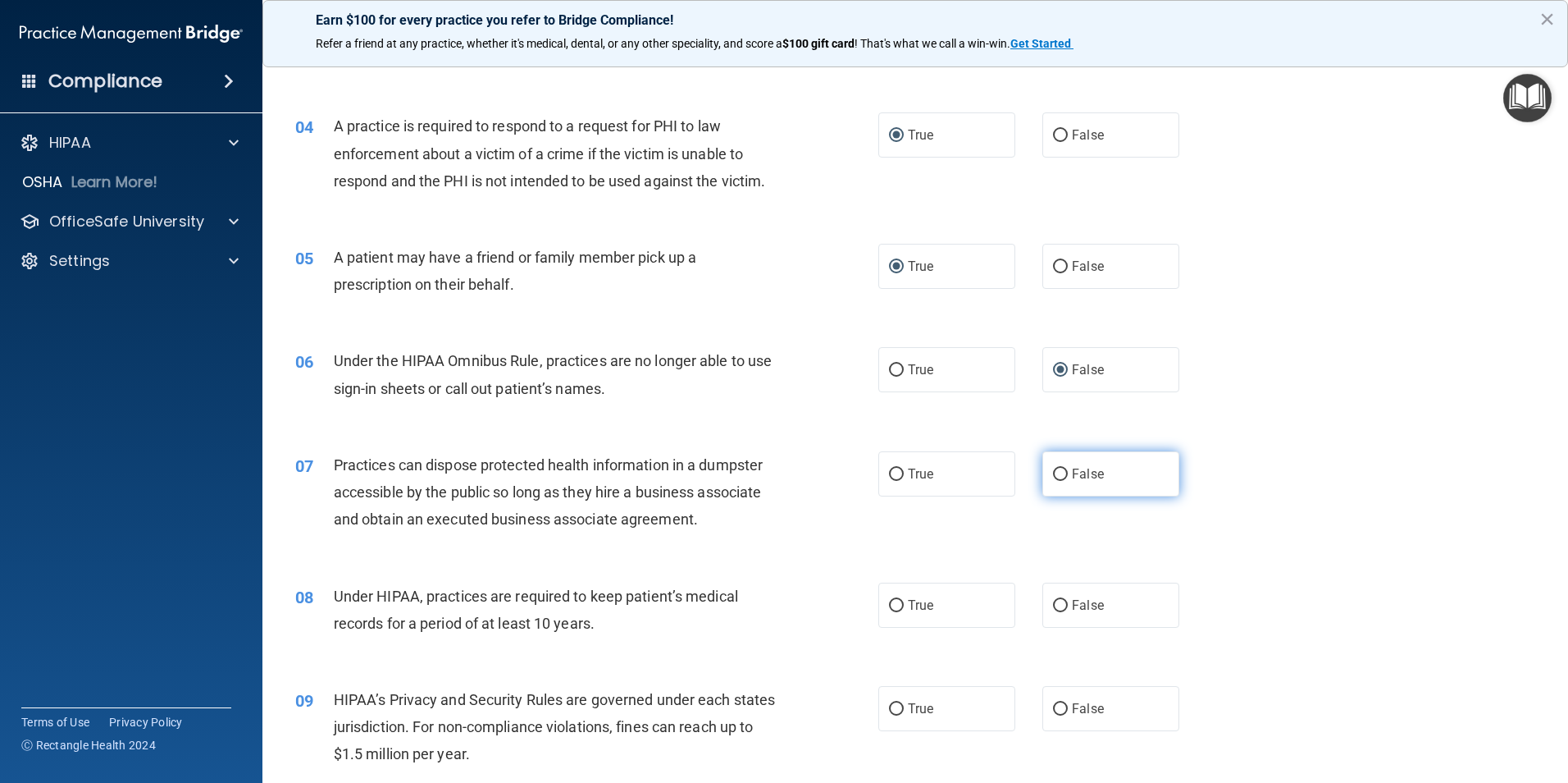
click at [1053, 482] on label "False" at bounding box center [1111, 473] width 137 height 46
click at [1053, 481] on input "False" at bounding box center [1061, 474] width 15 height 12
radio input "true"
click at [1057, 611] on input "False" at bounding box center [1061, 605] width 15 height 12
radio input "true"
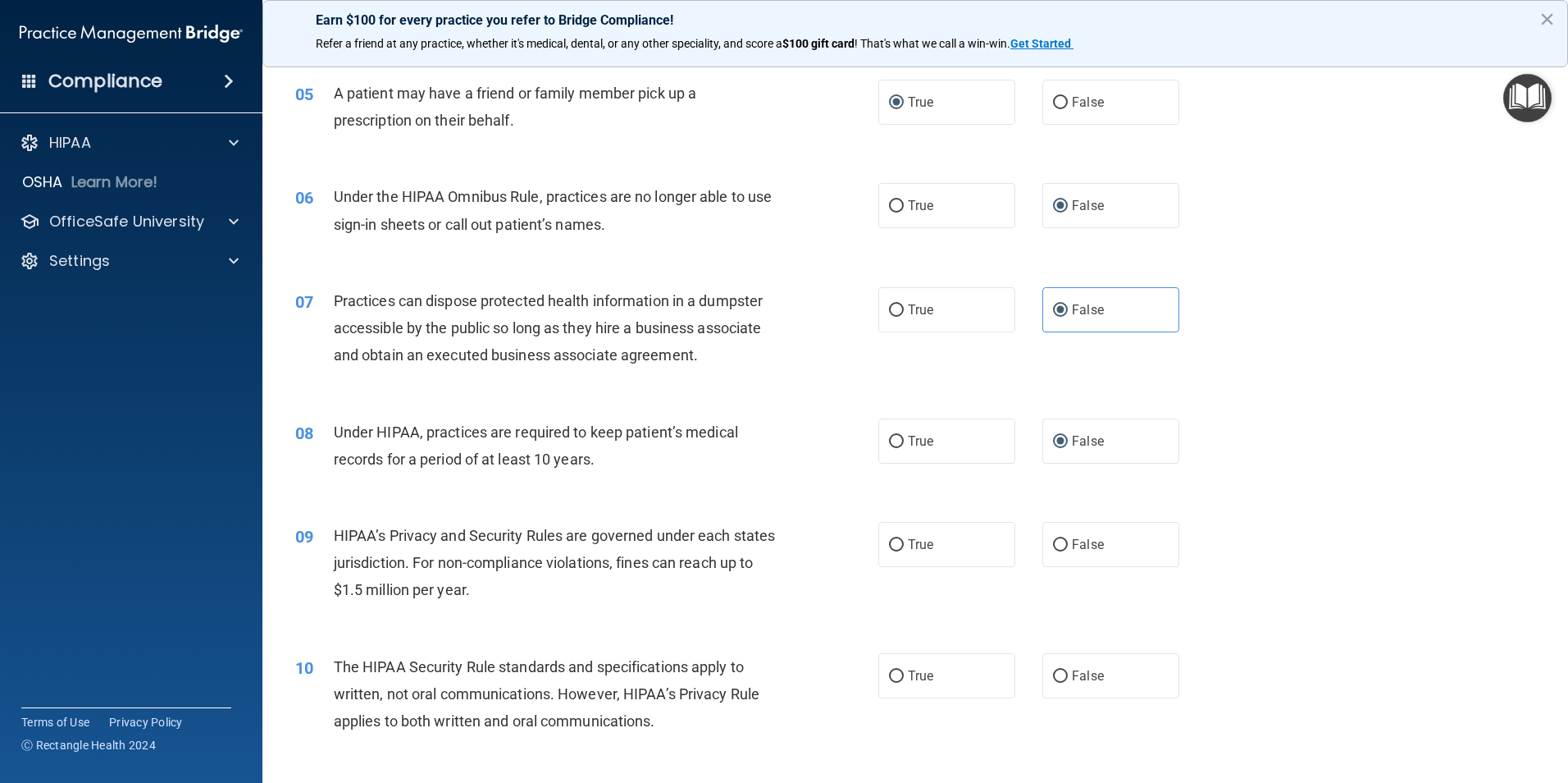
scroll to position [657, 0]
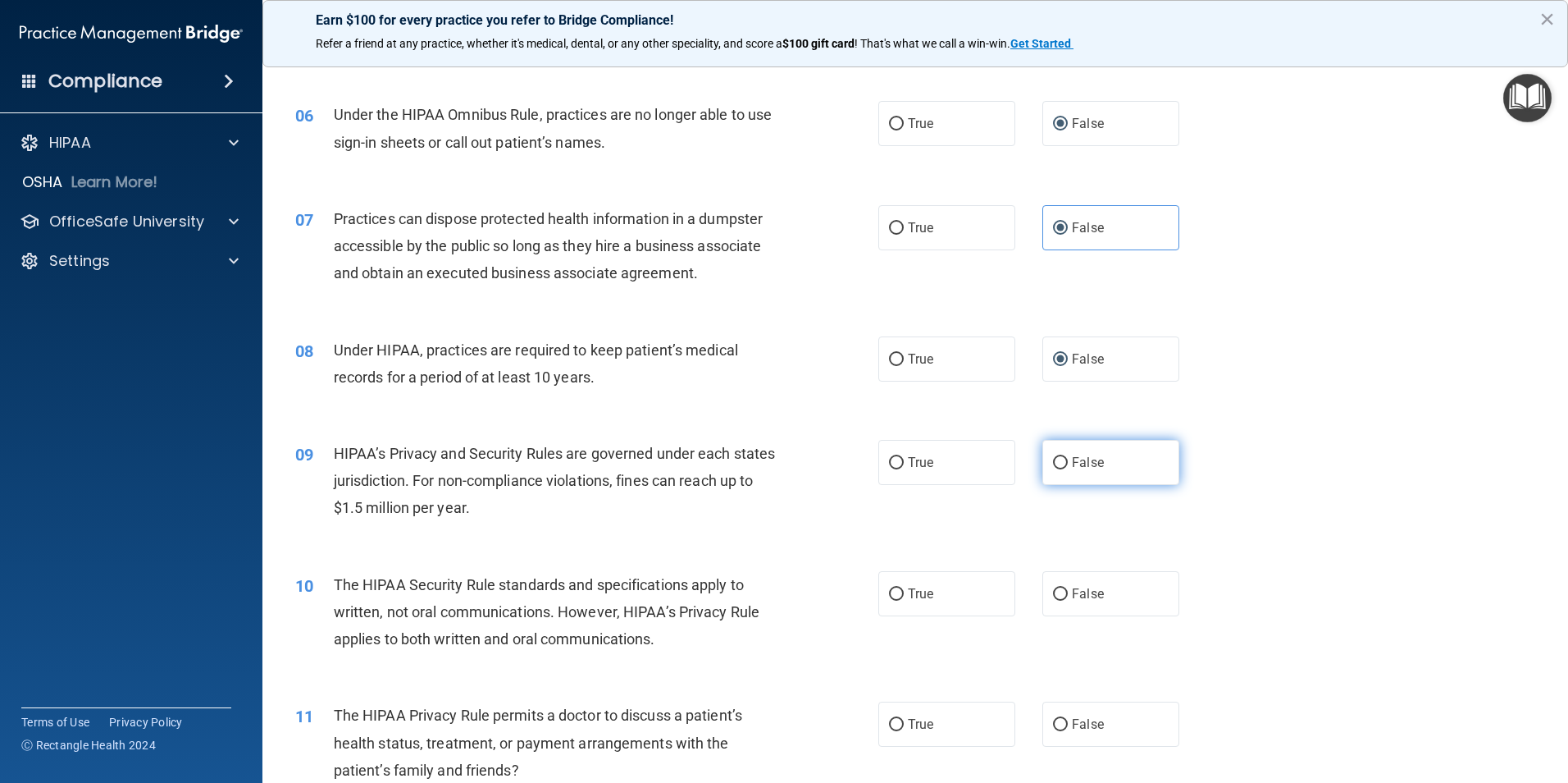
click at [1055, 474] on label "False" at bounding box center [1111, 462] width 137 height 46
click at [1055, 470] on input "False" at bounding box center [1061, 463] width 15 height 12
radio input "true"
click at [890, 594] on input "True" at bounding box center [897, 594] width 15 height 12
radio input "true"
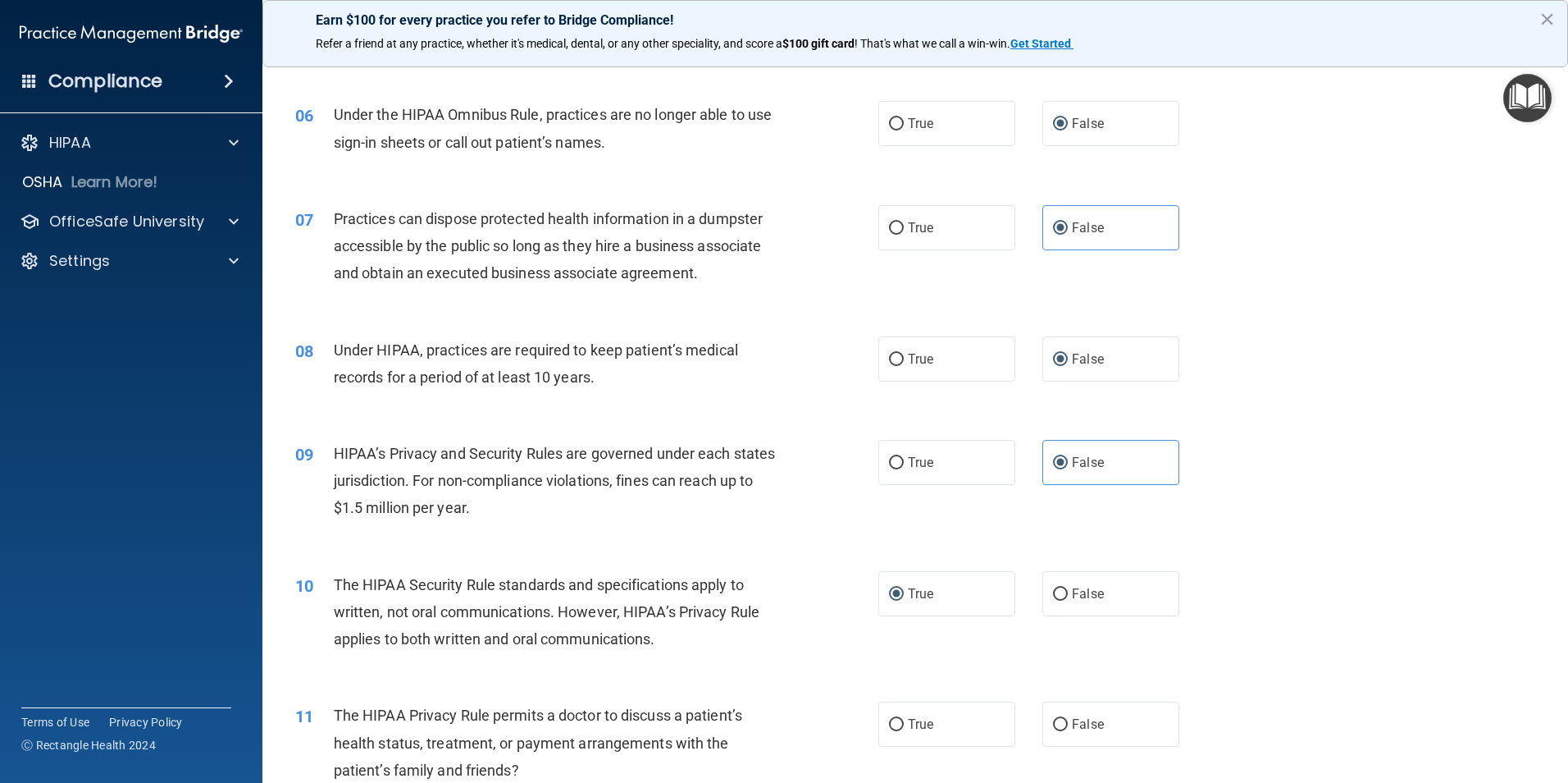
scroll to position [821, 0]
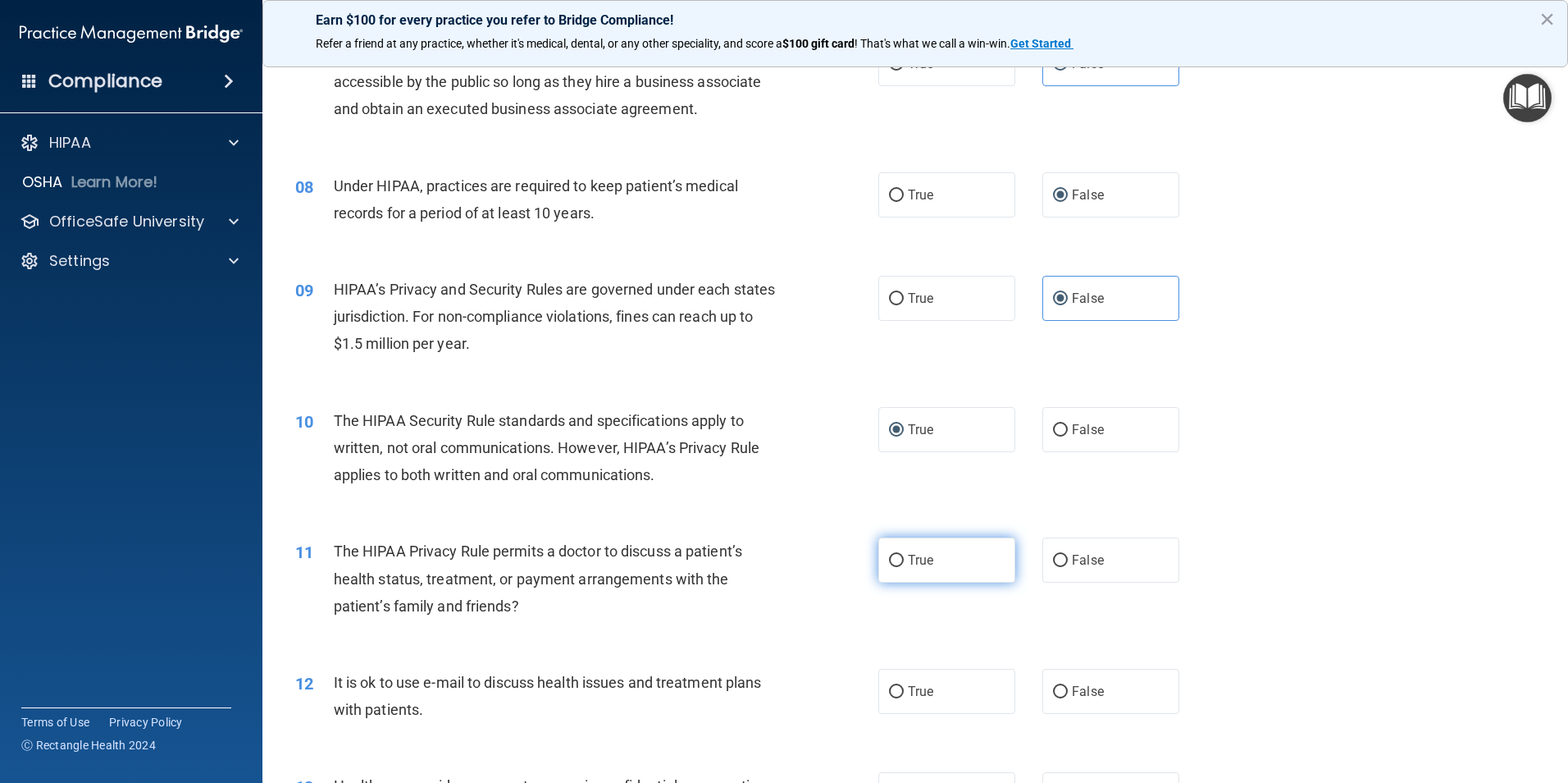
click at [890, 558] on input "True" at bounding box center [897, 561] width 15 height 12
radio input "true"
click at [892, 694] on input "True" at bounding box center [897, 692] width 15 height 12
radio input "true"
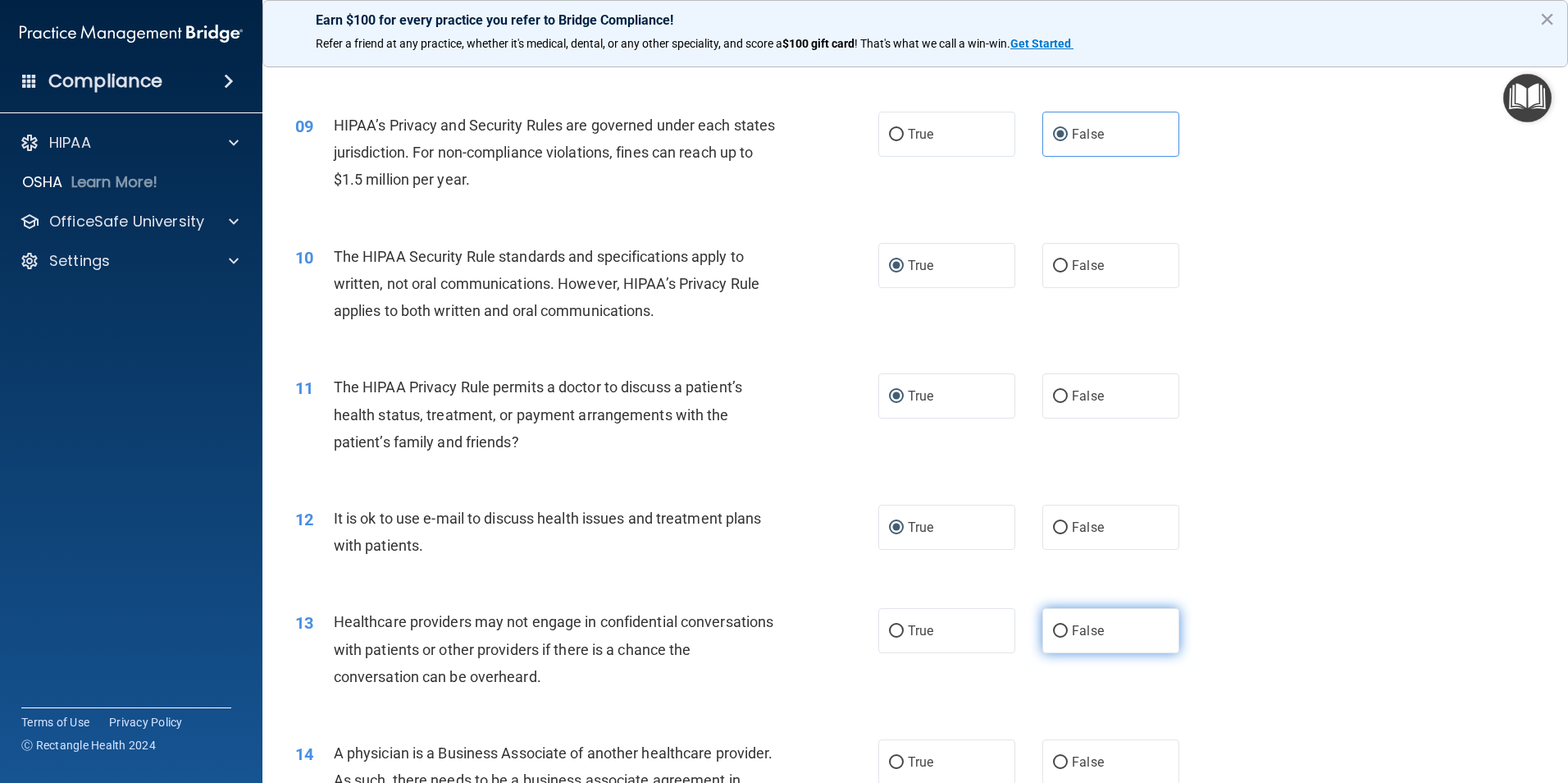
click at [1061, 635] on label "False" at bounding box center [1111, 630] width 137 height 46
click at [1061, 635] on input "False" at bounding box center [1061, 631] width 15 height 12
radio input "true"
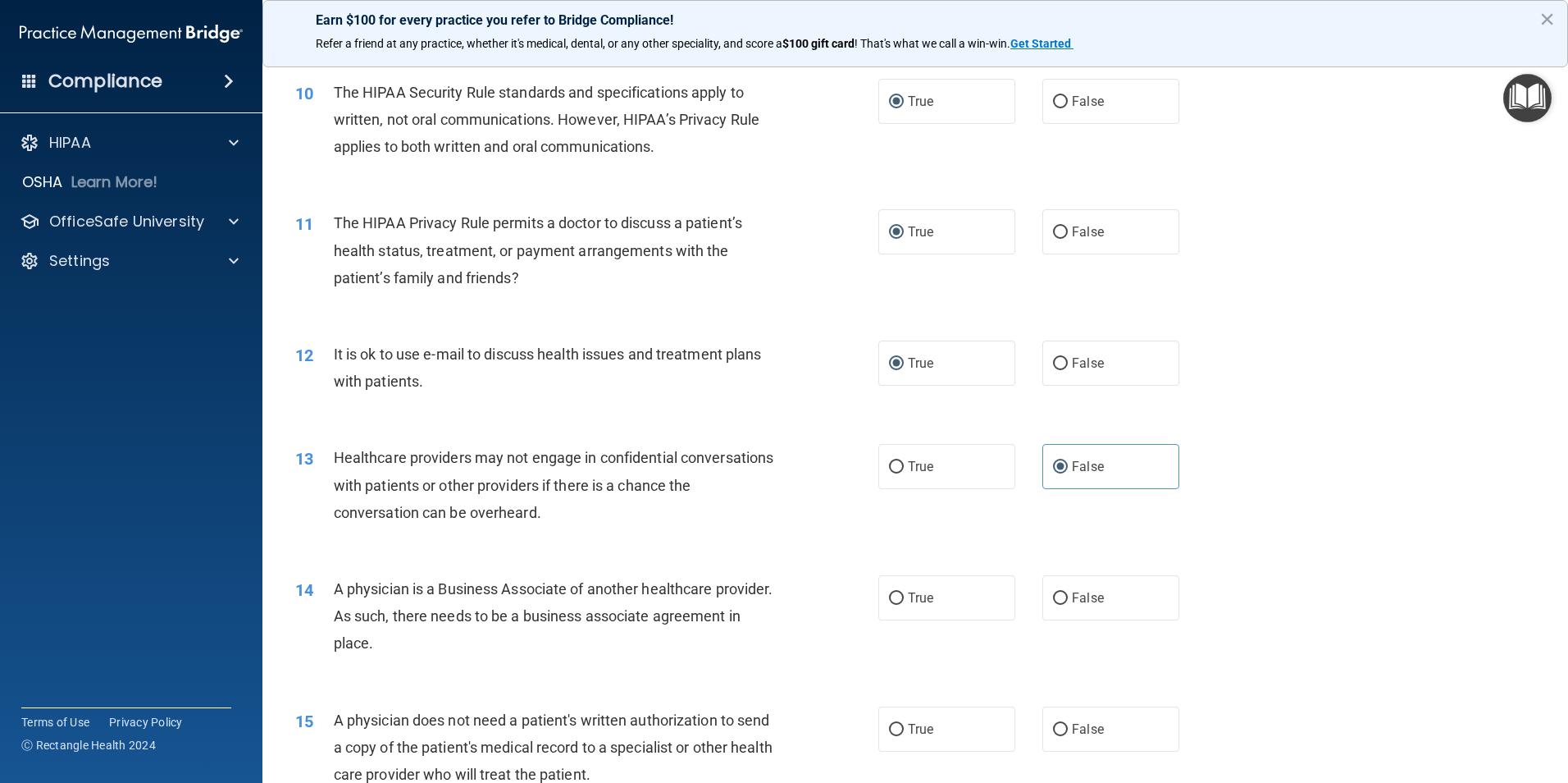
scroll to position [1231, 0]
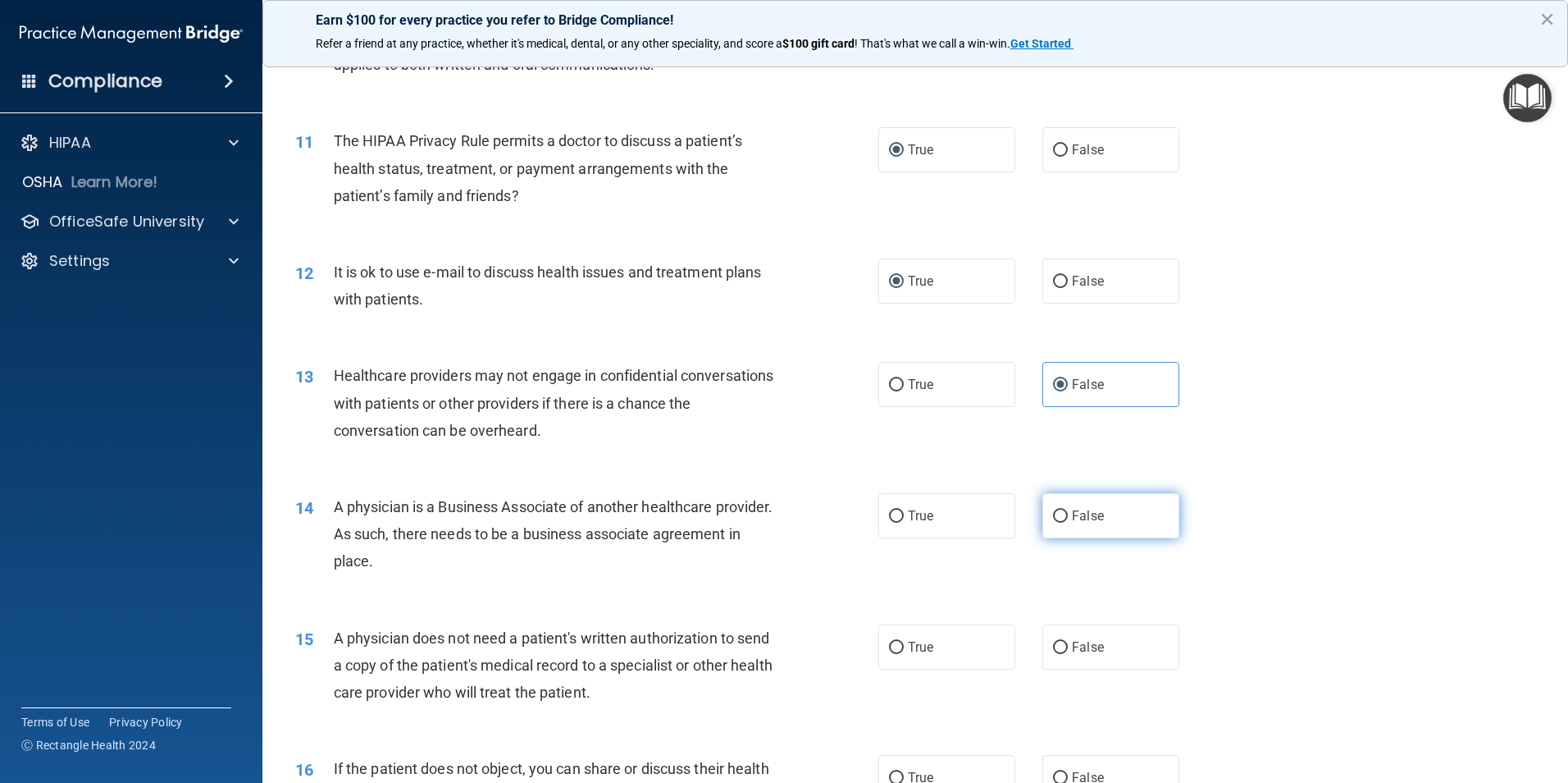
click at [1059, 518] on input "False" at bounding box center [1061, 516] width 15 height 12
radio input "true"
click at [882, 642] on label "True" at bounding box center [946, 647] width 137 height 46
click at [889, 642] on input "True" at bounding box center [897, 647] width 15 height 12
radio input "true"
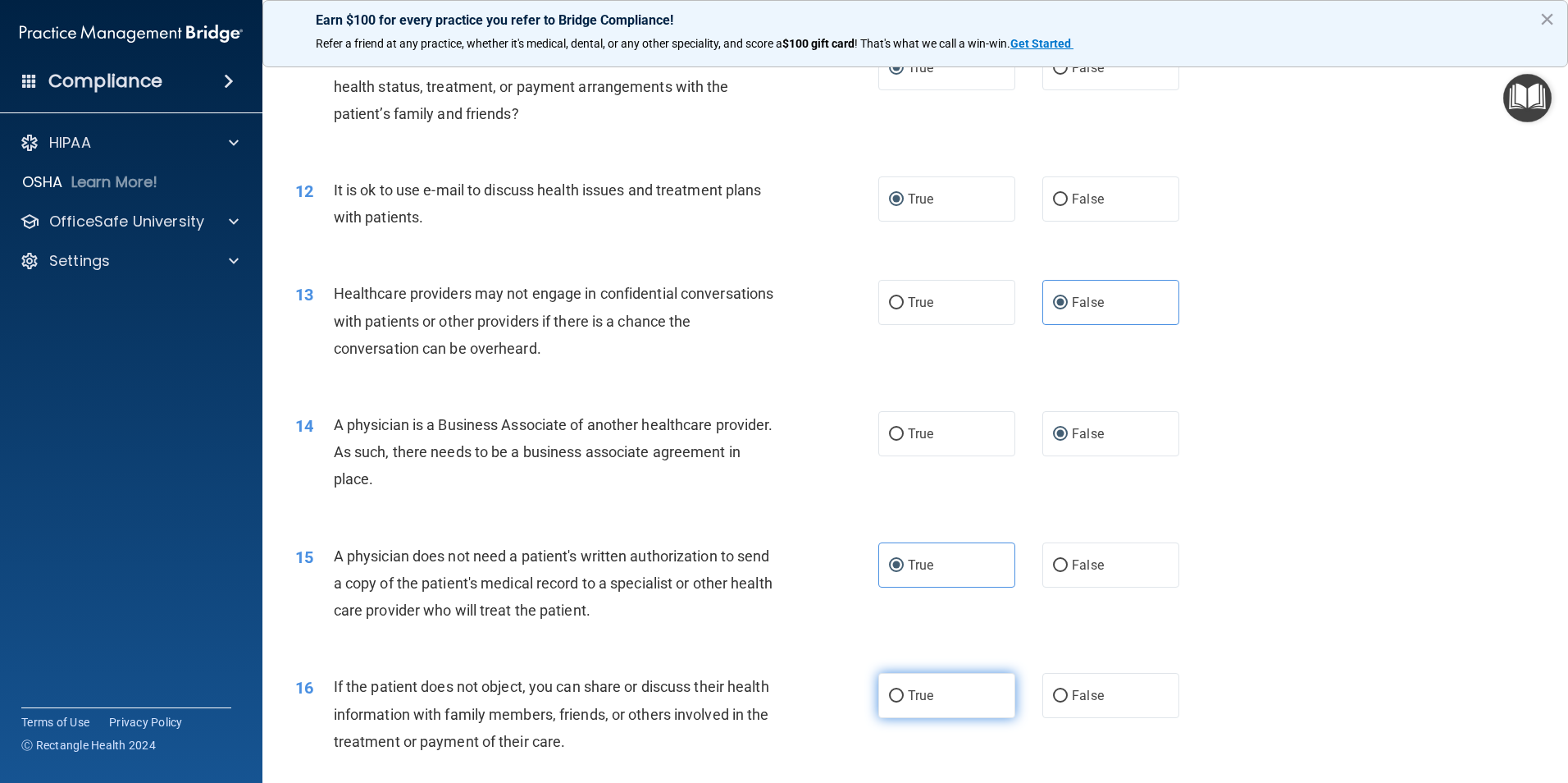
scroll to position [1395, 0]
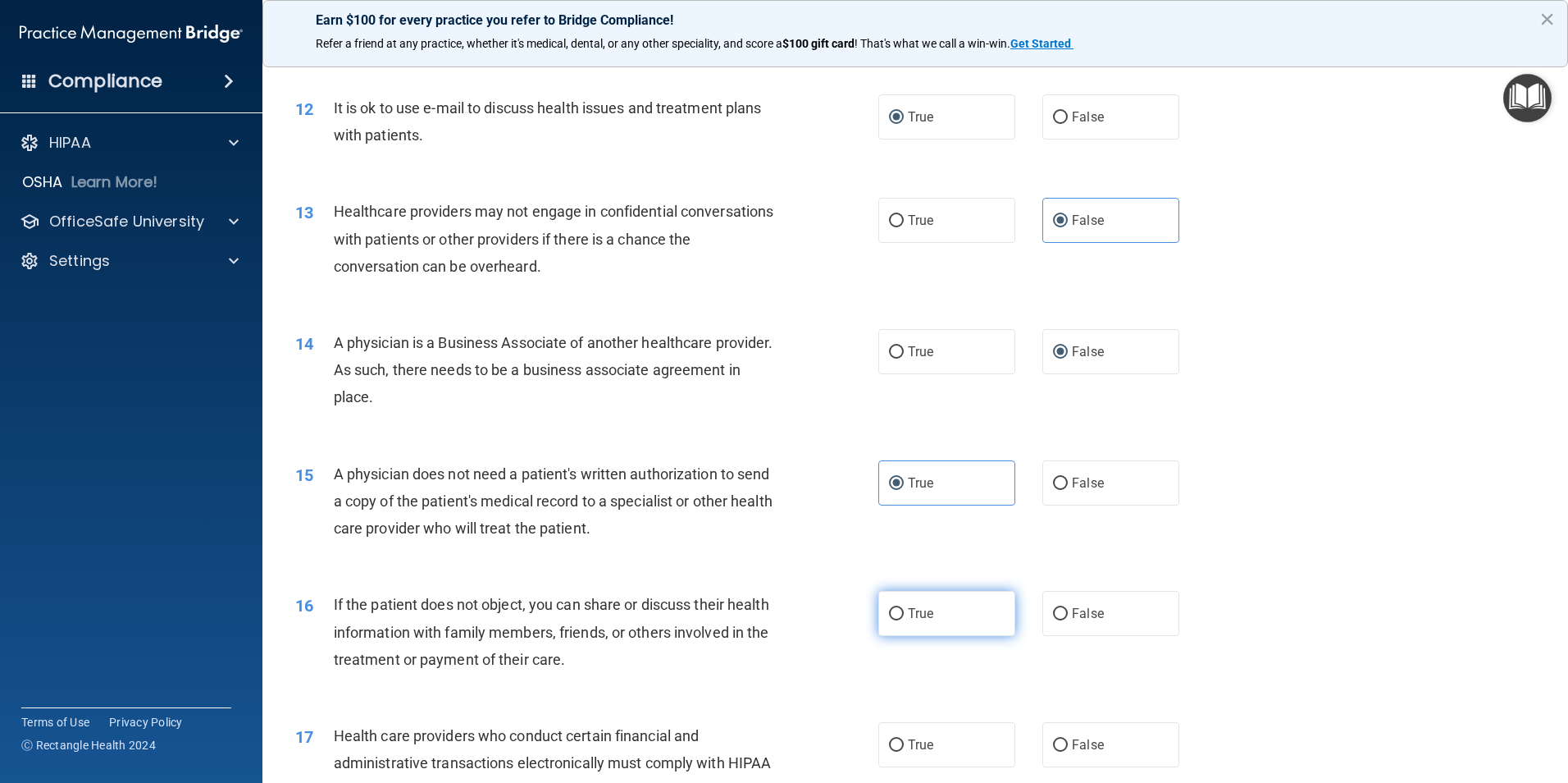
click at [889, 615] on input "True" at bounding box center [897, 614] width 15 height 12
radio input "true"
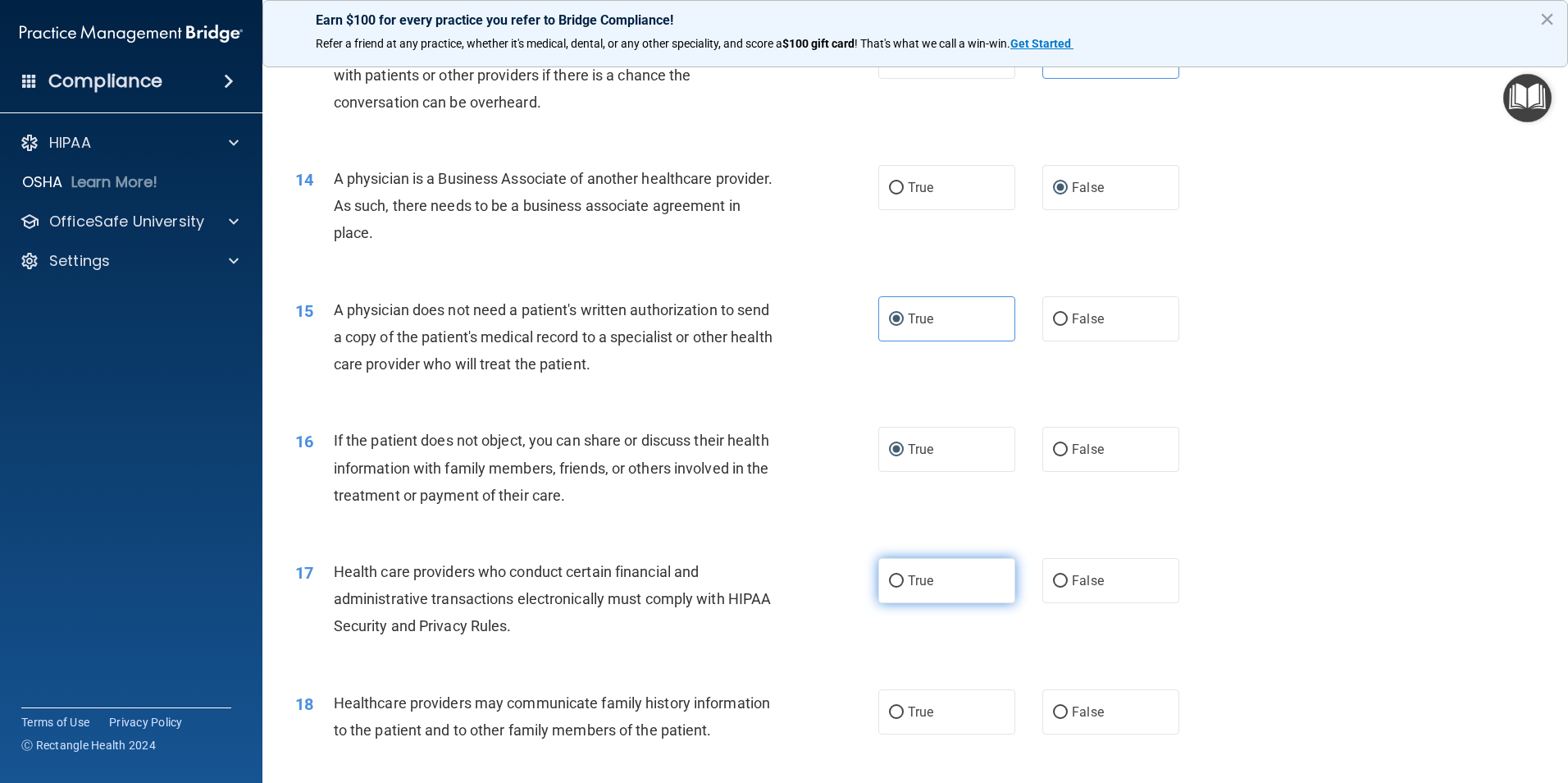
click at [894, 578] on input "True" at bounding box center [897, 581] width 15 height 12
radio input "true"
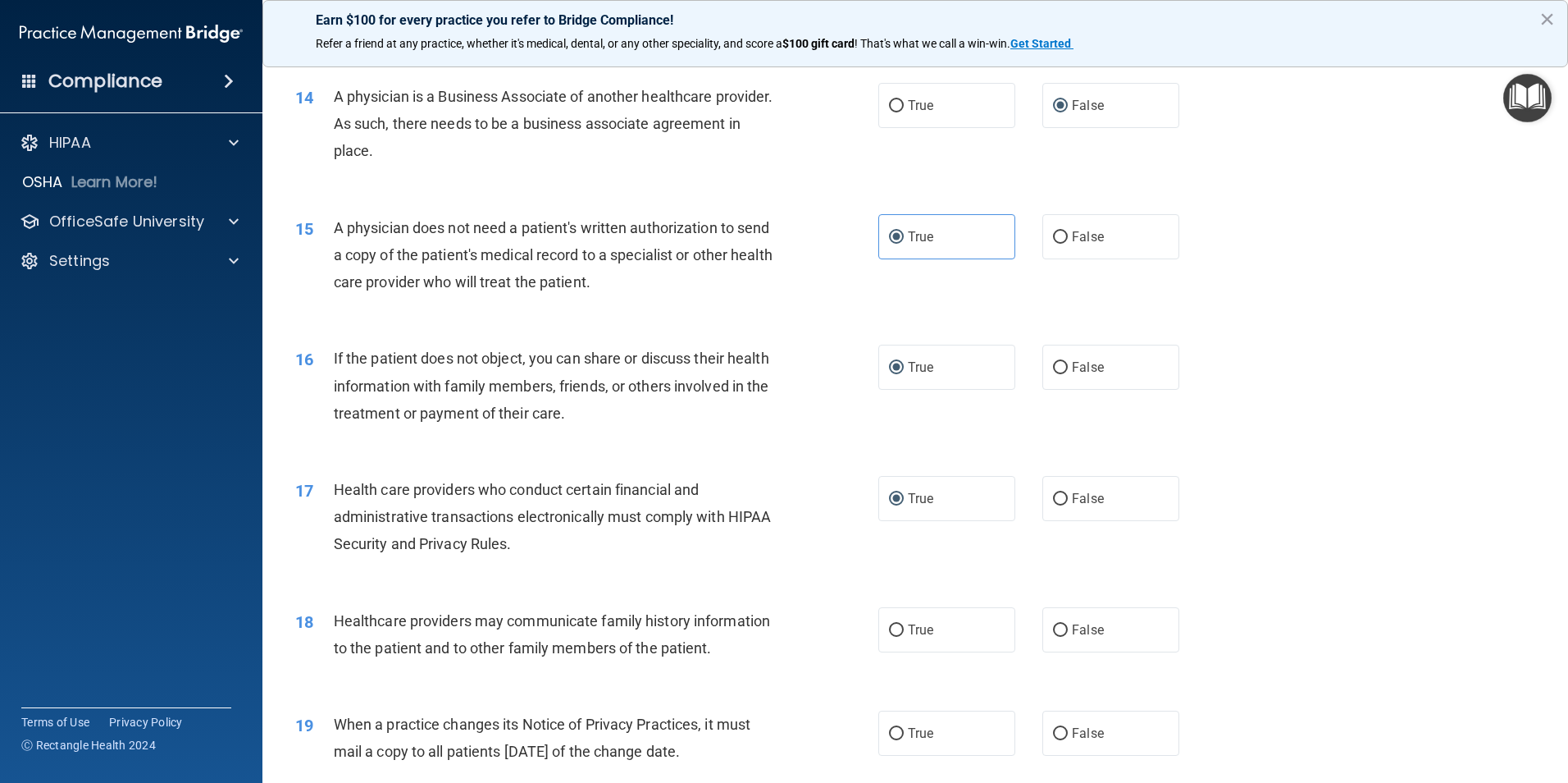
scroll to position [1723, 0]
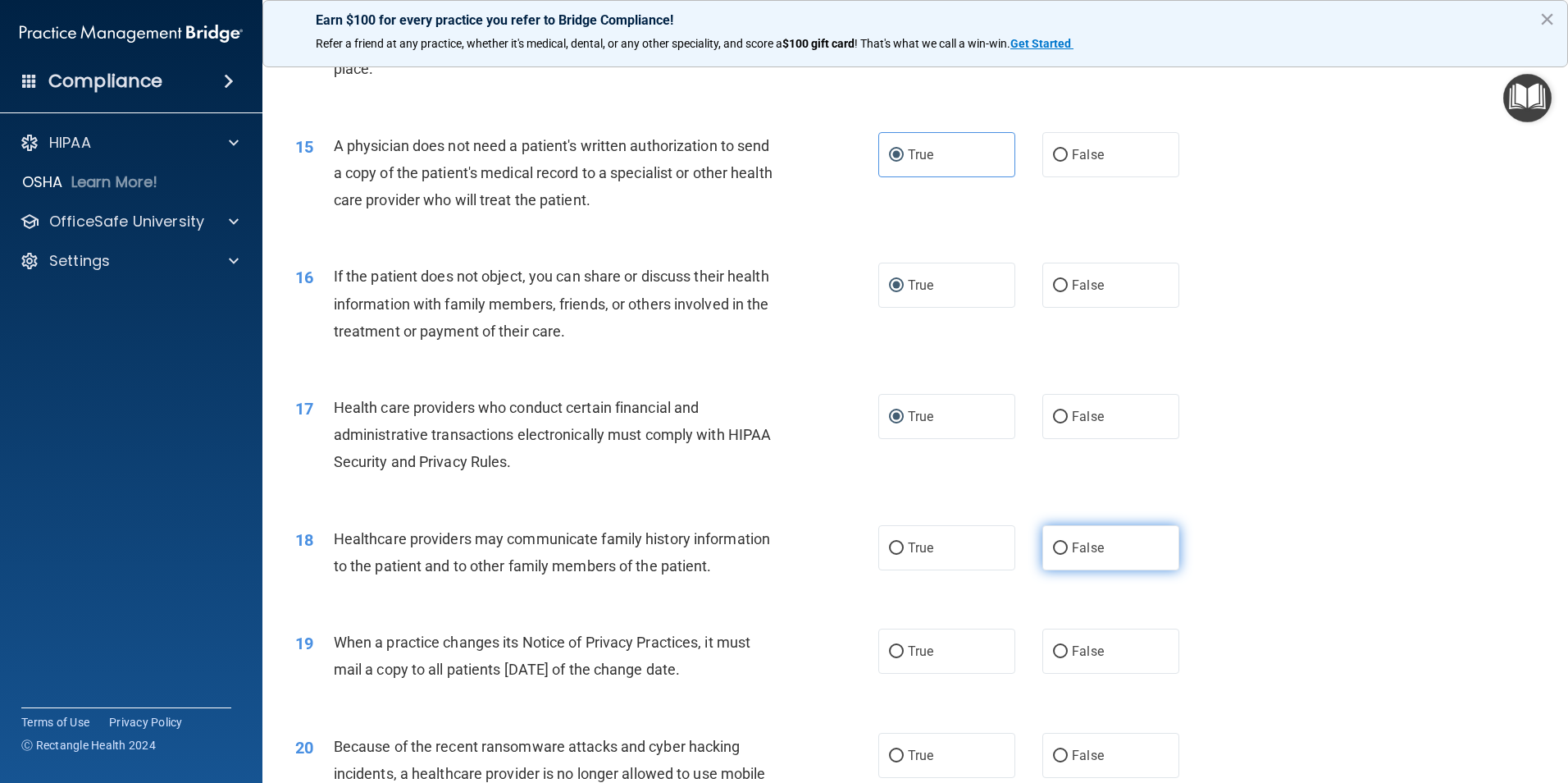
click at [1059, 547] on input "False" at bounding box center [1061, 548] width 15 height 12
radio input "true"
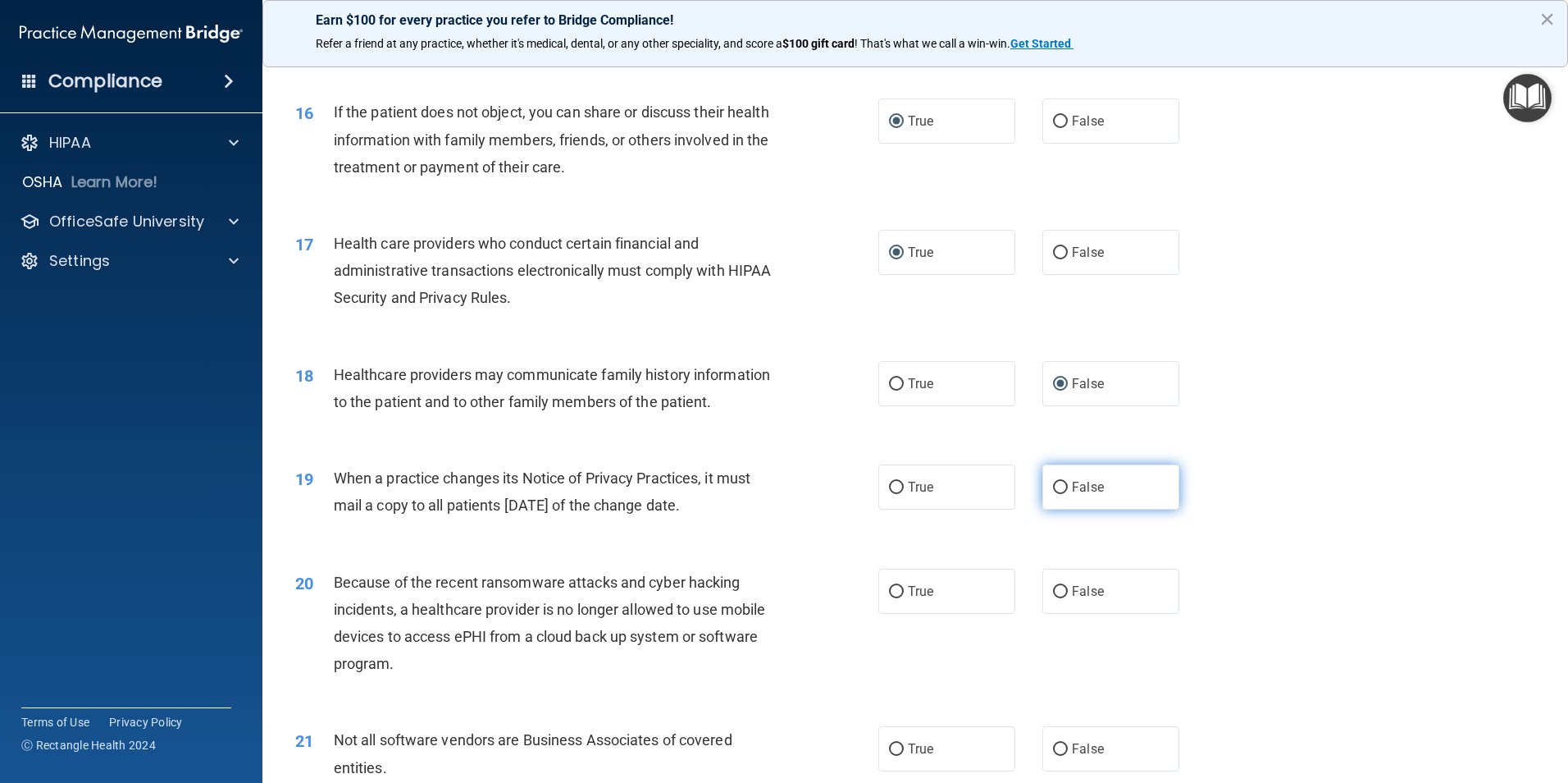
click at [1054, 492] on input "False" at bounding box center [1061, 487] width 15 height 12
radio input "true"
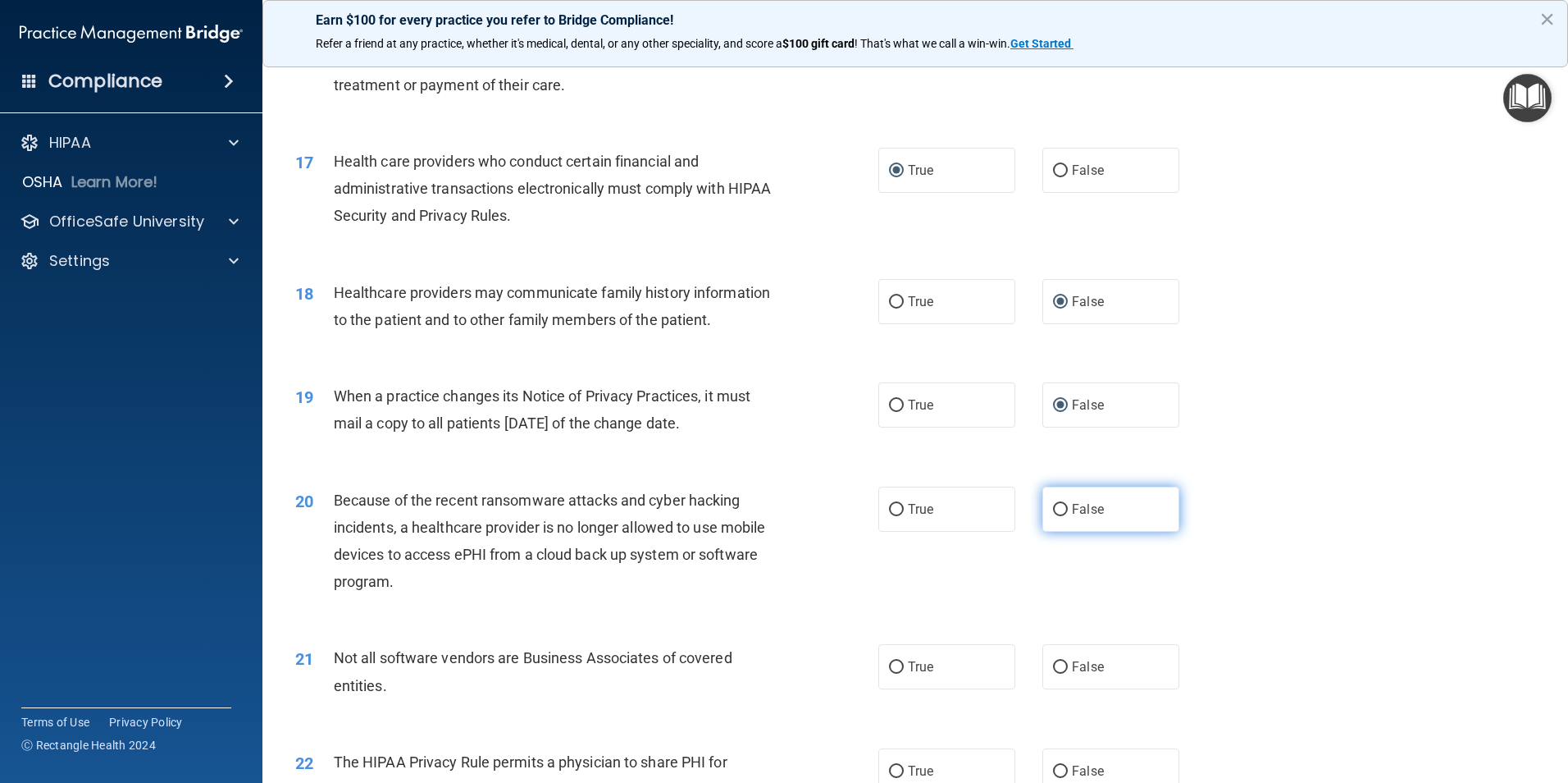
click at [1053, 510] on input "False" at bounding box center [1061, 510] width 15 height 12
radio input "true"
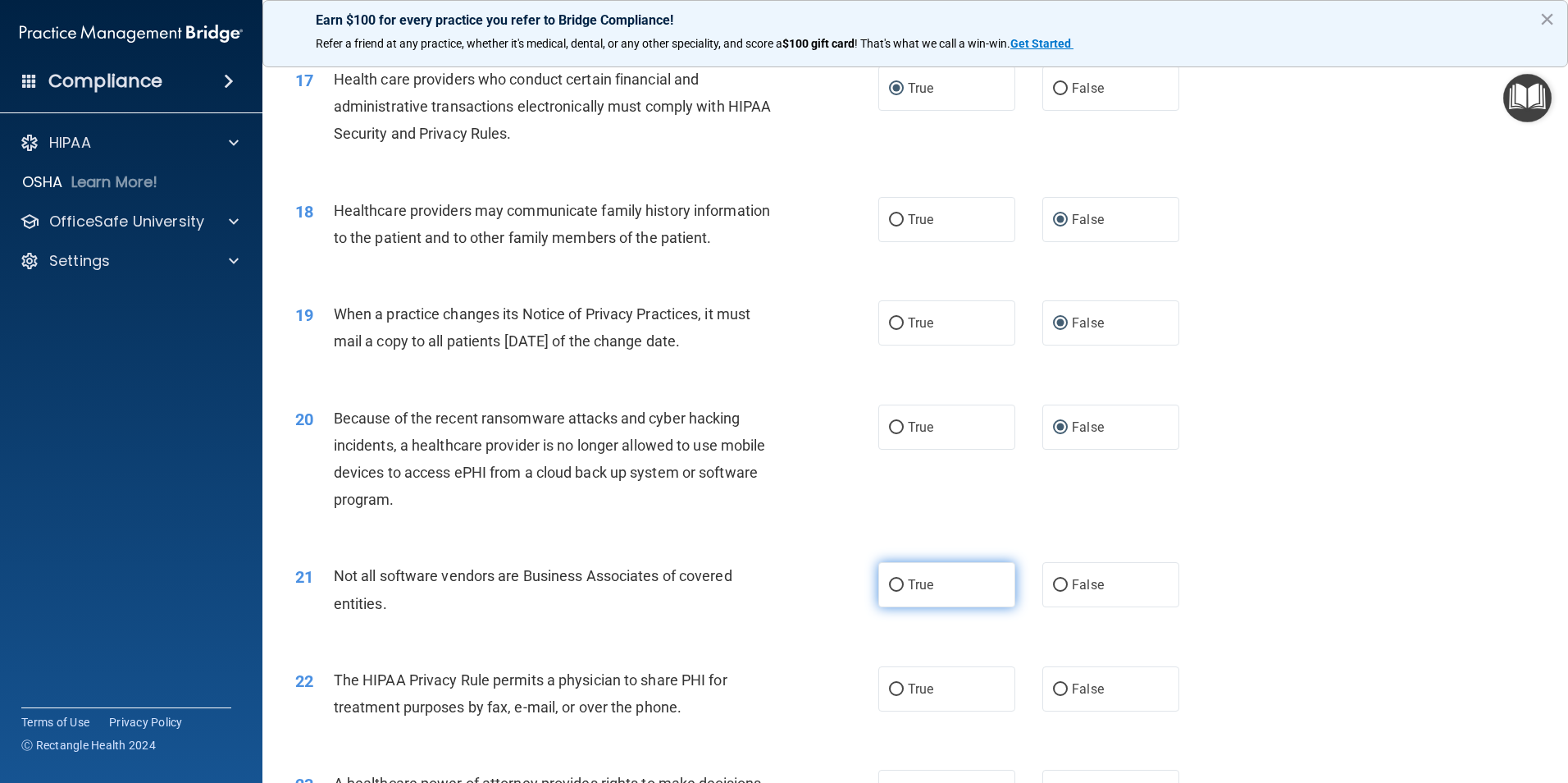
click at [889, 586] on input "True" at bounding box center [897, 585] width 15 height 12
radio input "true"
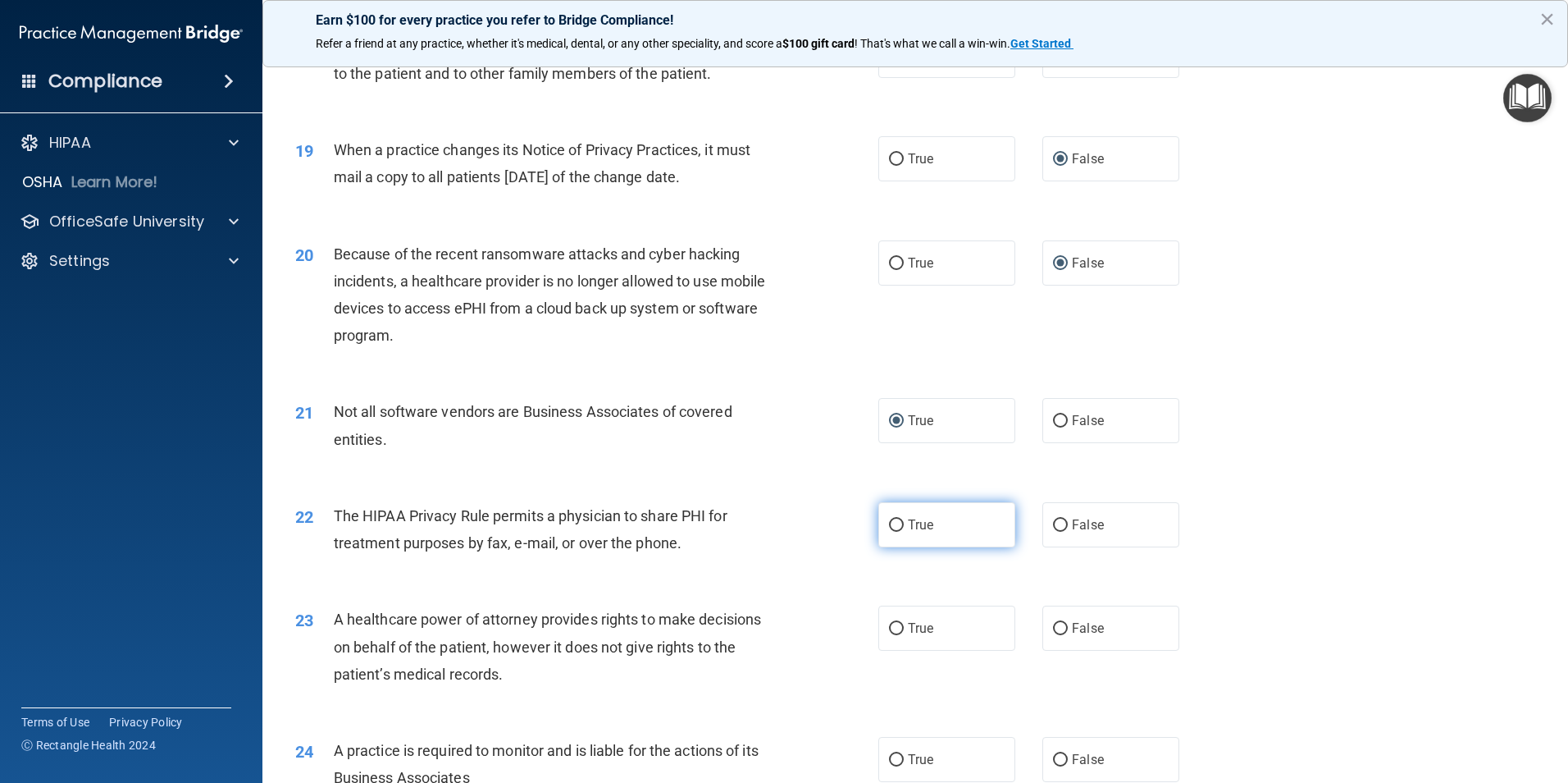
click at [889, 529] on input "True" at bounding box center [897, 525] width 15 height 12
radio input "true"
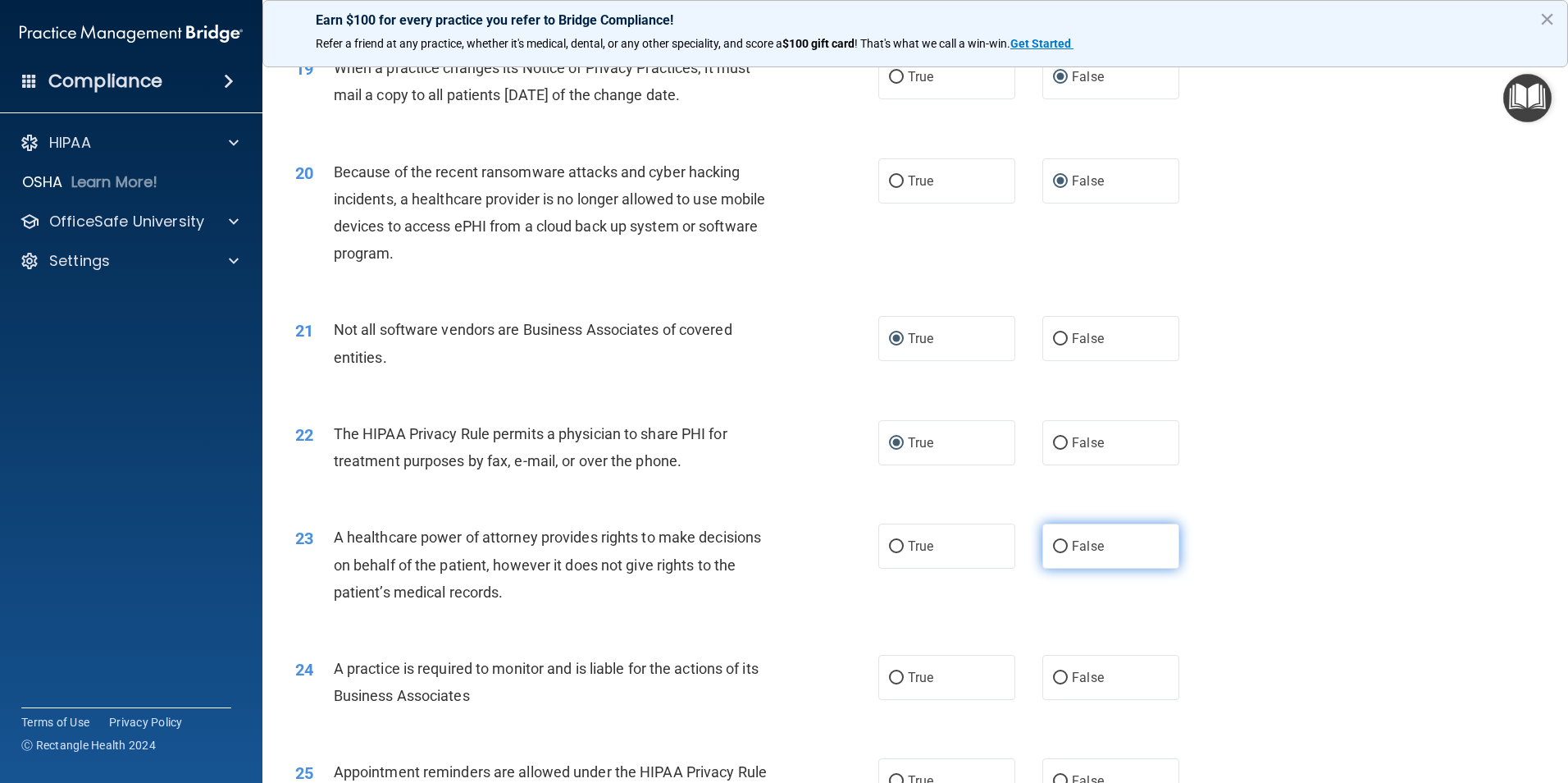
click at [1055, 541] on input "False" at bounding box center [1061, 547] width 15 height 12
radio input "true"
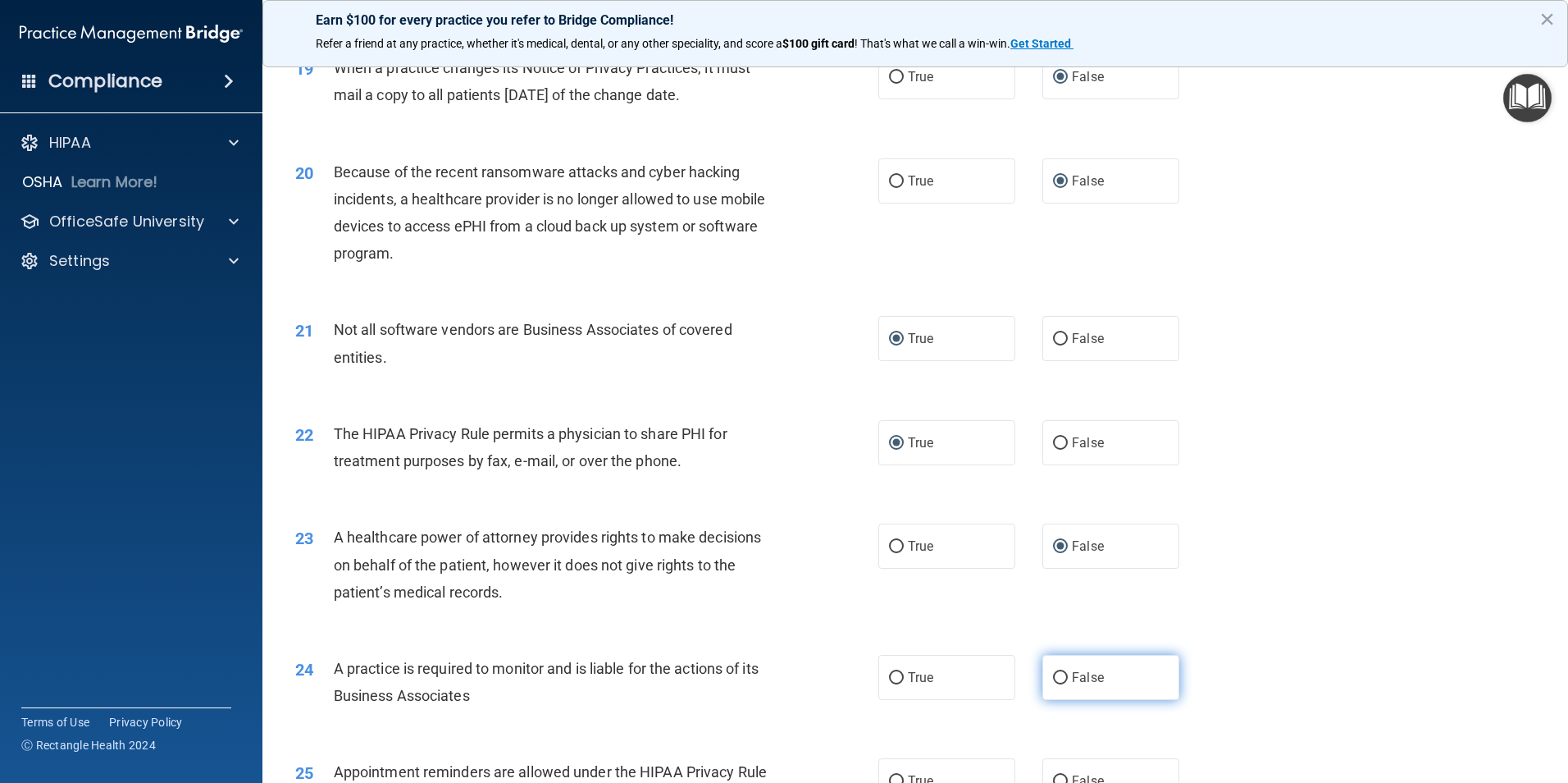
click at [1055, 672] on input "False" at bounding box center [1061, 678] width 15 height 12
radio input "true"
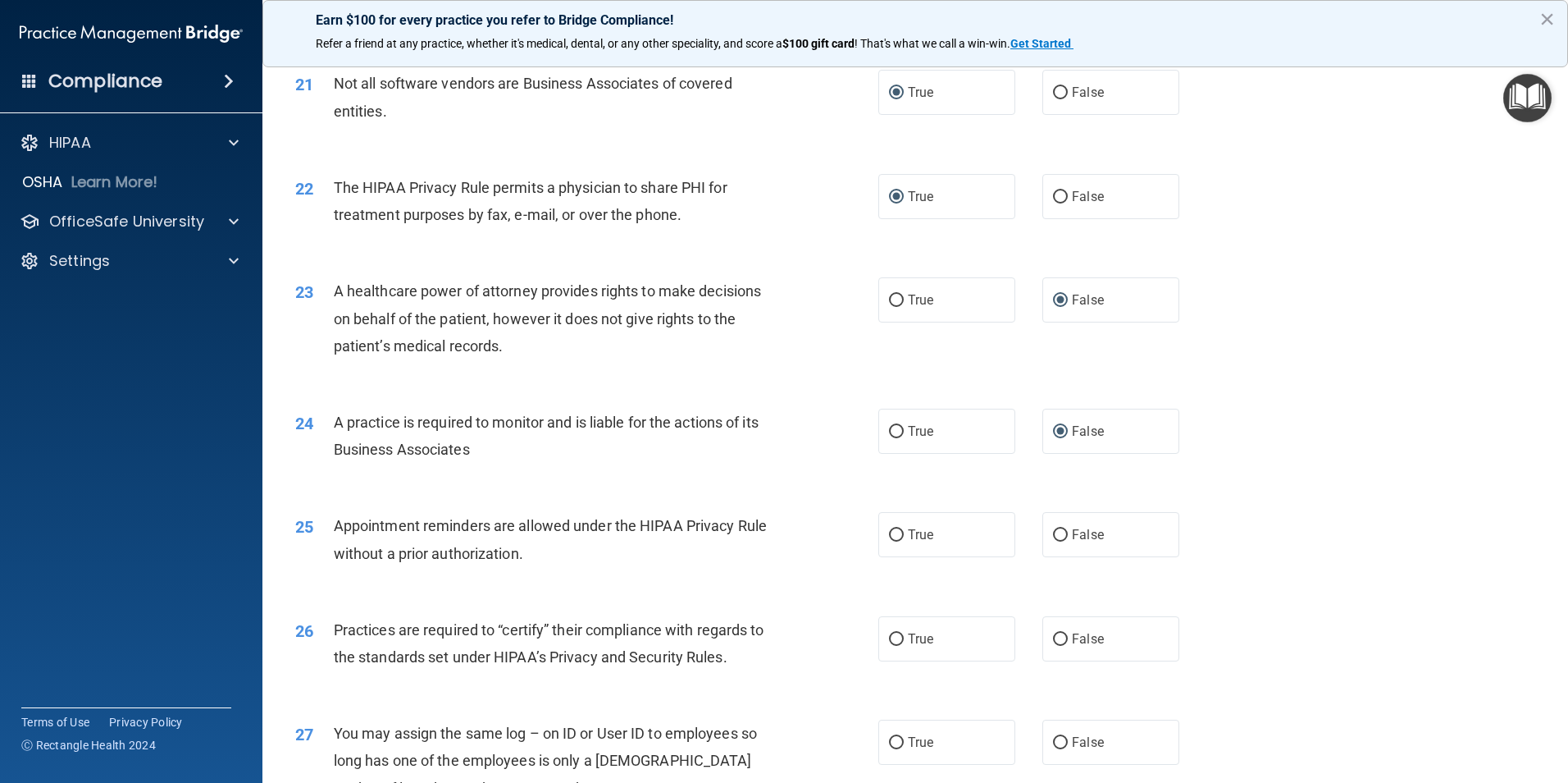
scroll to position [2708, 0]
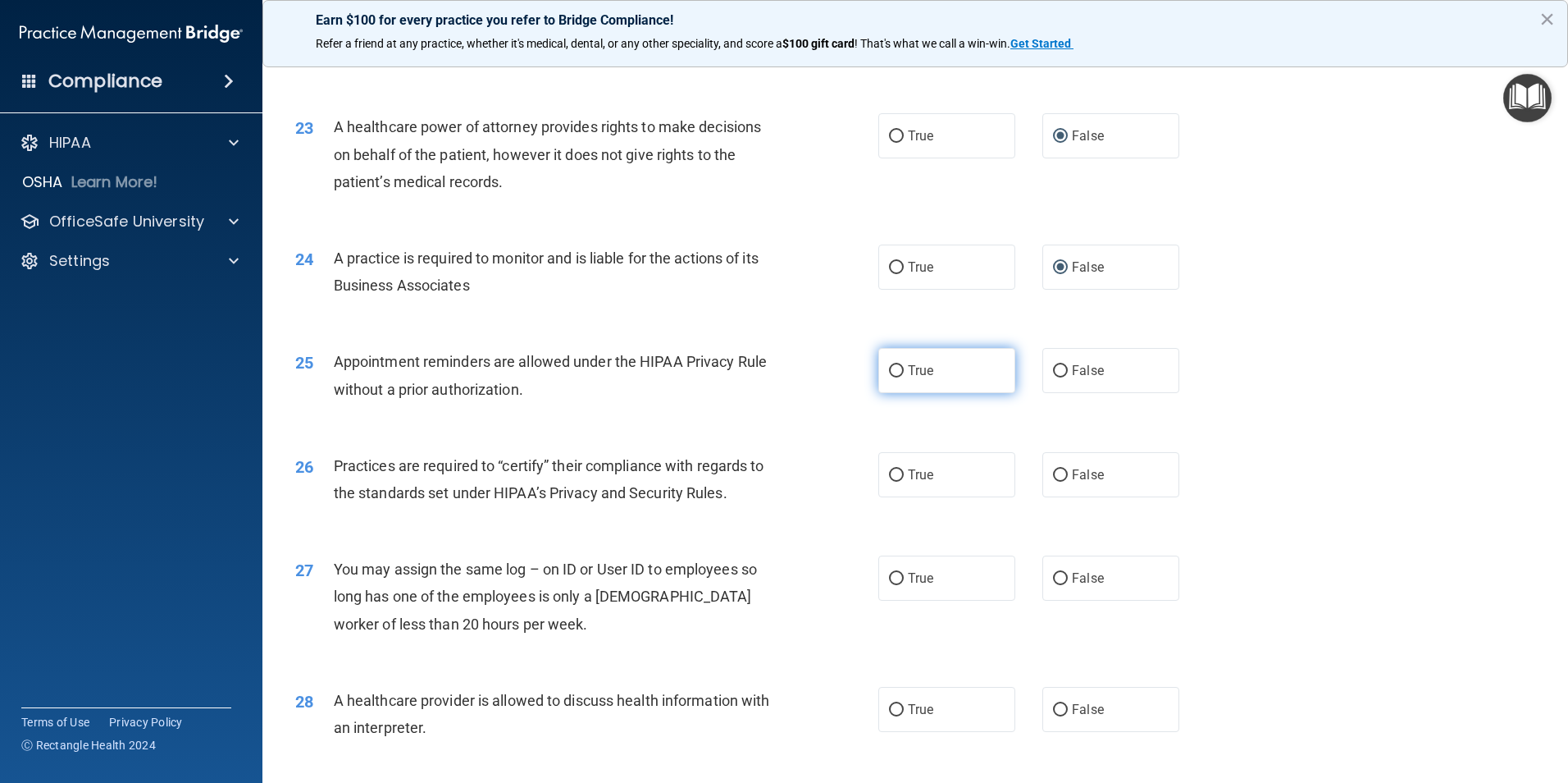
click at [887, 378] on label "True" at bounding box center [946, 370] width 137 height 46
click at [889, 378] on input "True" at bounding box center [897, 371] width 15 height 12
radio input "true"
click at [895, 477] on input "True" at bounding box center [897, 475] width 15 height 12
radio input "true"
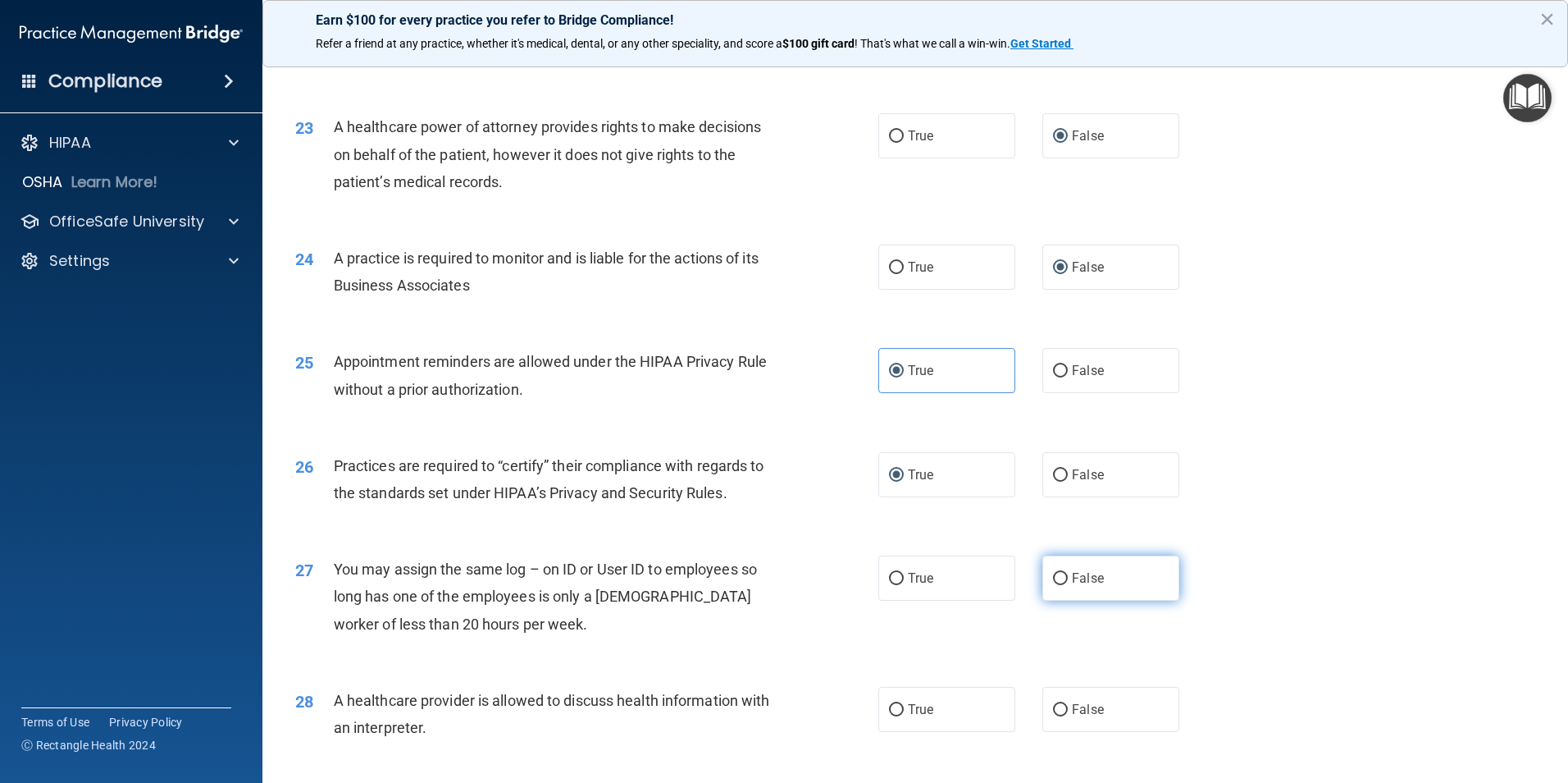
click at [1053, 573] on input "False" at bounding box center [1061, 578] width 15 height 12
radio input "true"
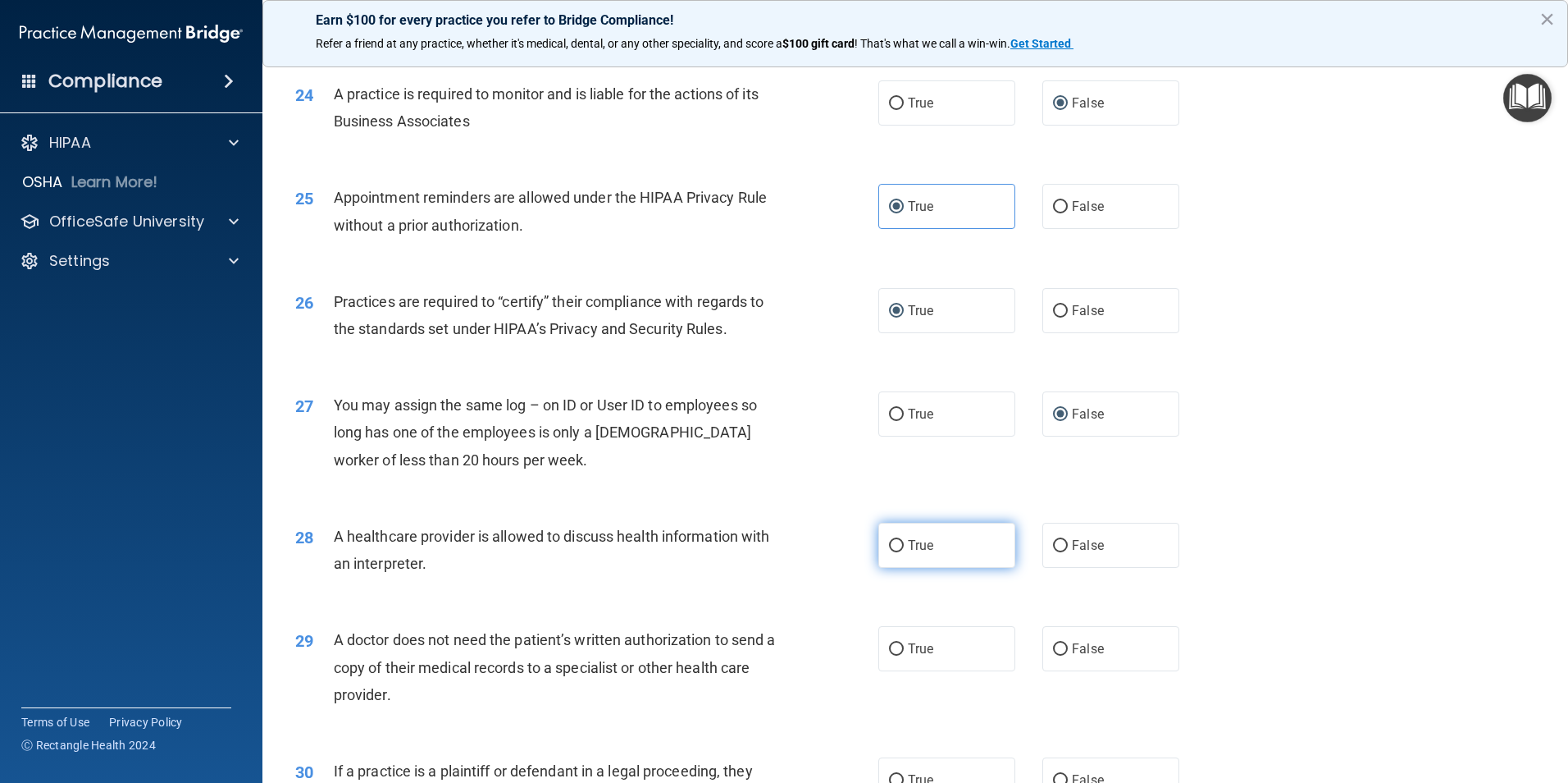
click at [889, 546] on input "True" at bounding box center [897, 546] width 15 height 12
radio input "true"
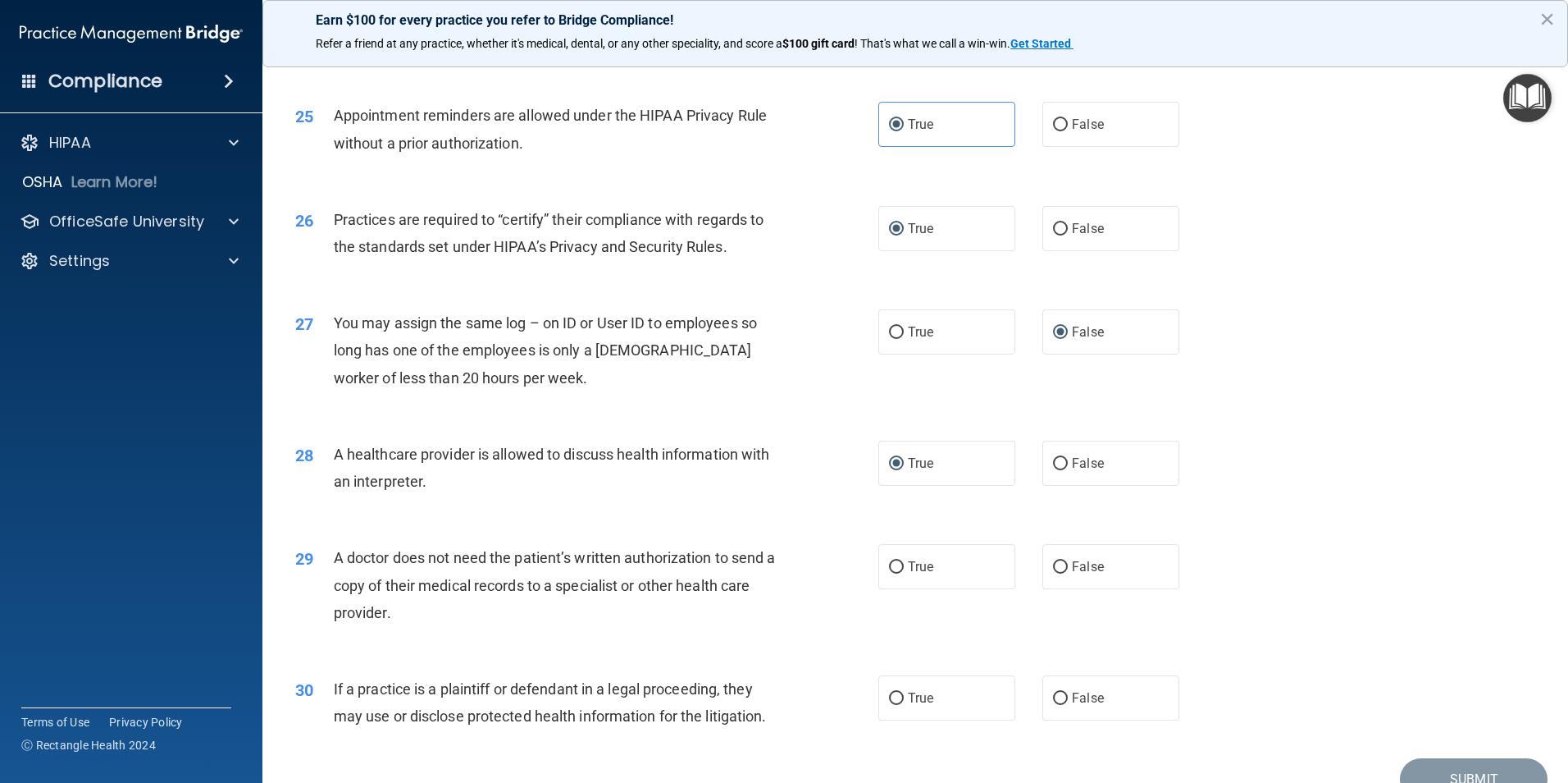
scroll to position [3036, 0]
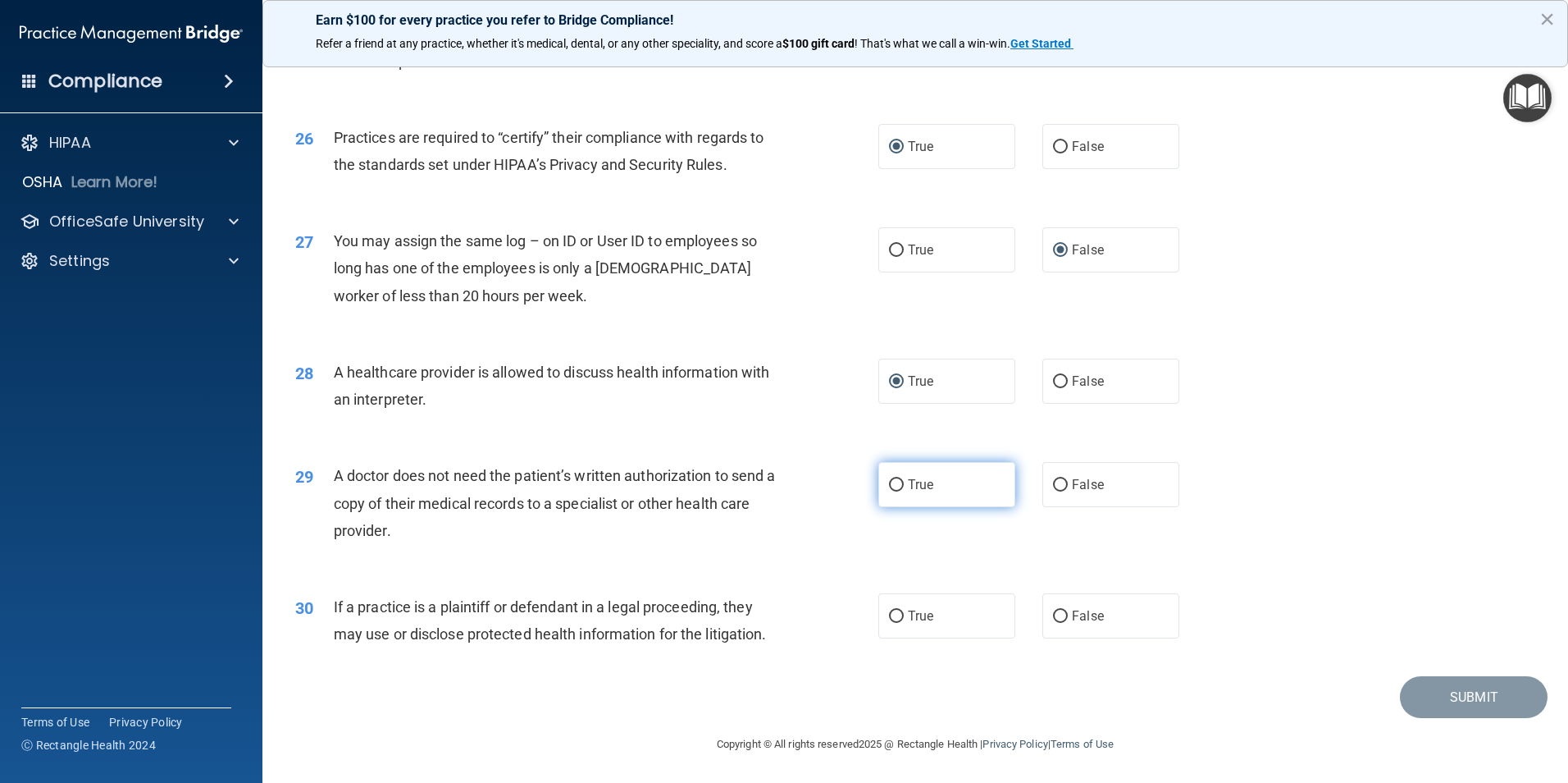
click at [896, 487] on input "True" at bounding box center [897, 484] width 15 height 12
radio input "true"
click at [1059, 479] on input "False" at bounding box center [1061, 484] width 15 height 12
radio input "true"
click at [898, 488] on label "True" at bounding box center [946, 484] width 137 height 46
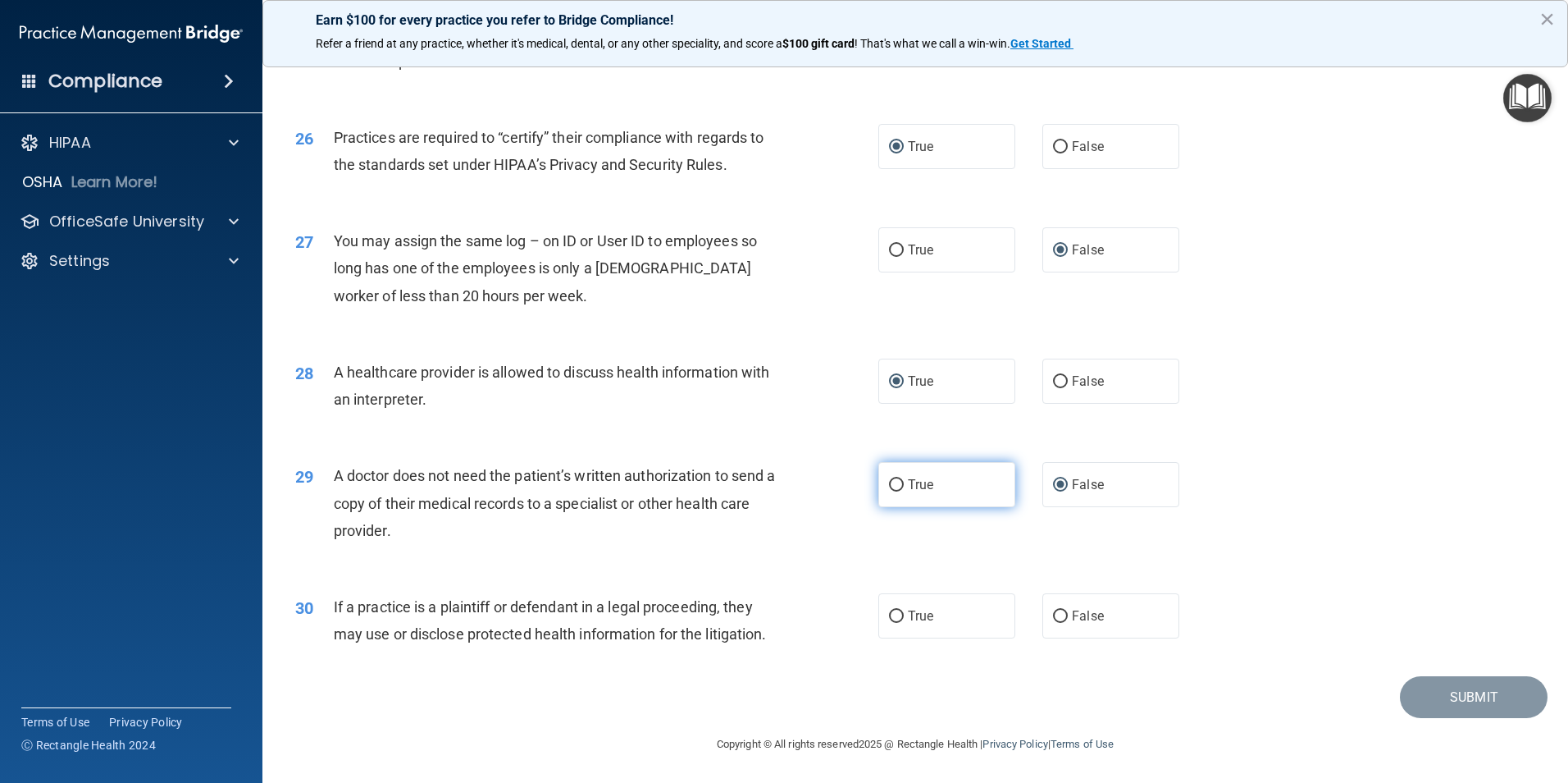
click at [898, 488] on input "True" at bounding box center [897, 484] width 15 height 12
radio input "true"
radio input "false"
click at [889, 620] on input "True" at bounding box center [897, 617] width 15 height 12
radio input "true"
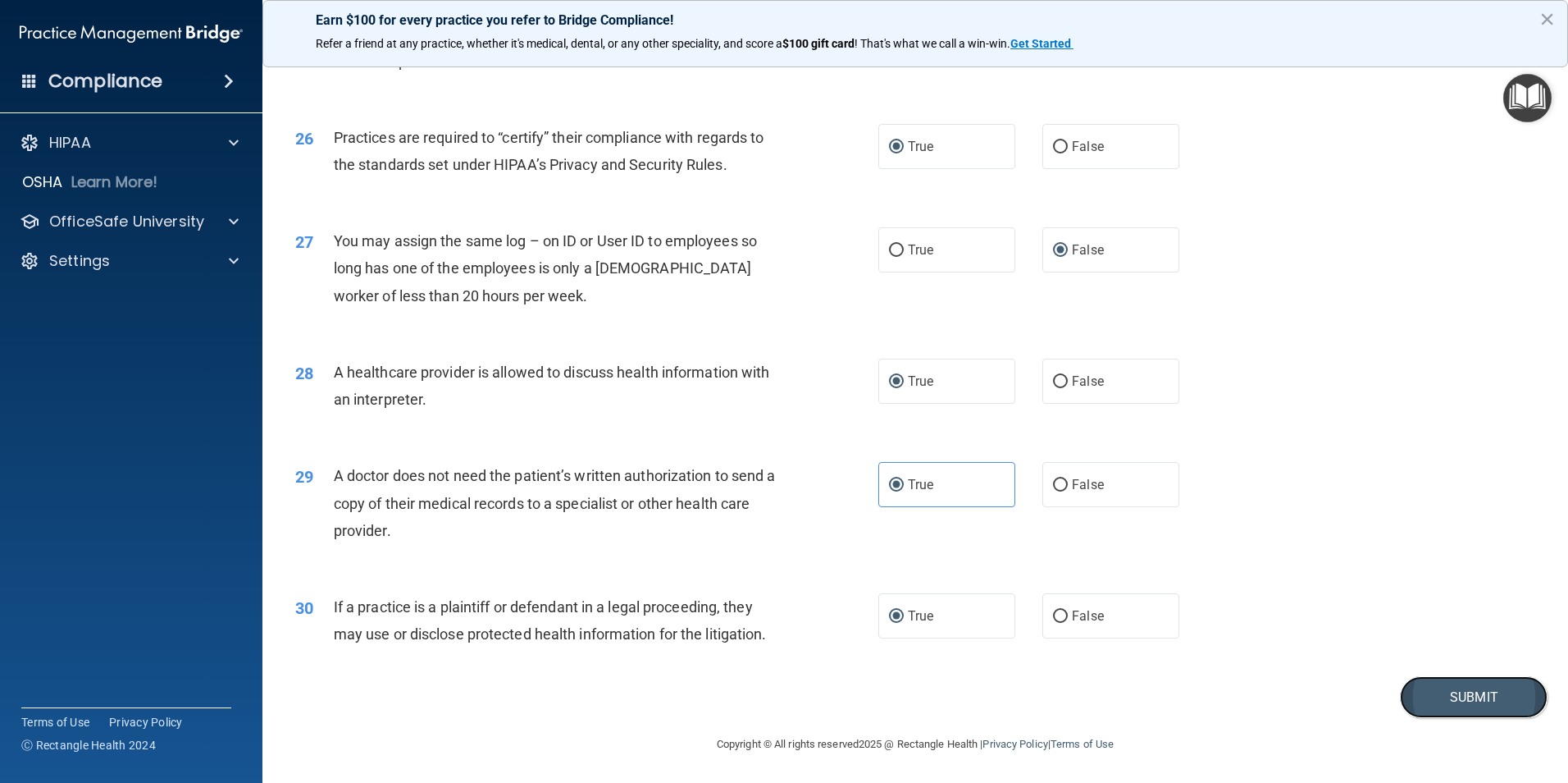
click at [1468, 699] on button "Submit" at bounding box center [1474, 697] width 148 height 42
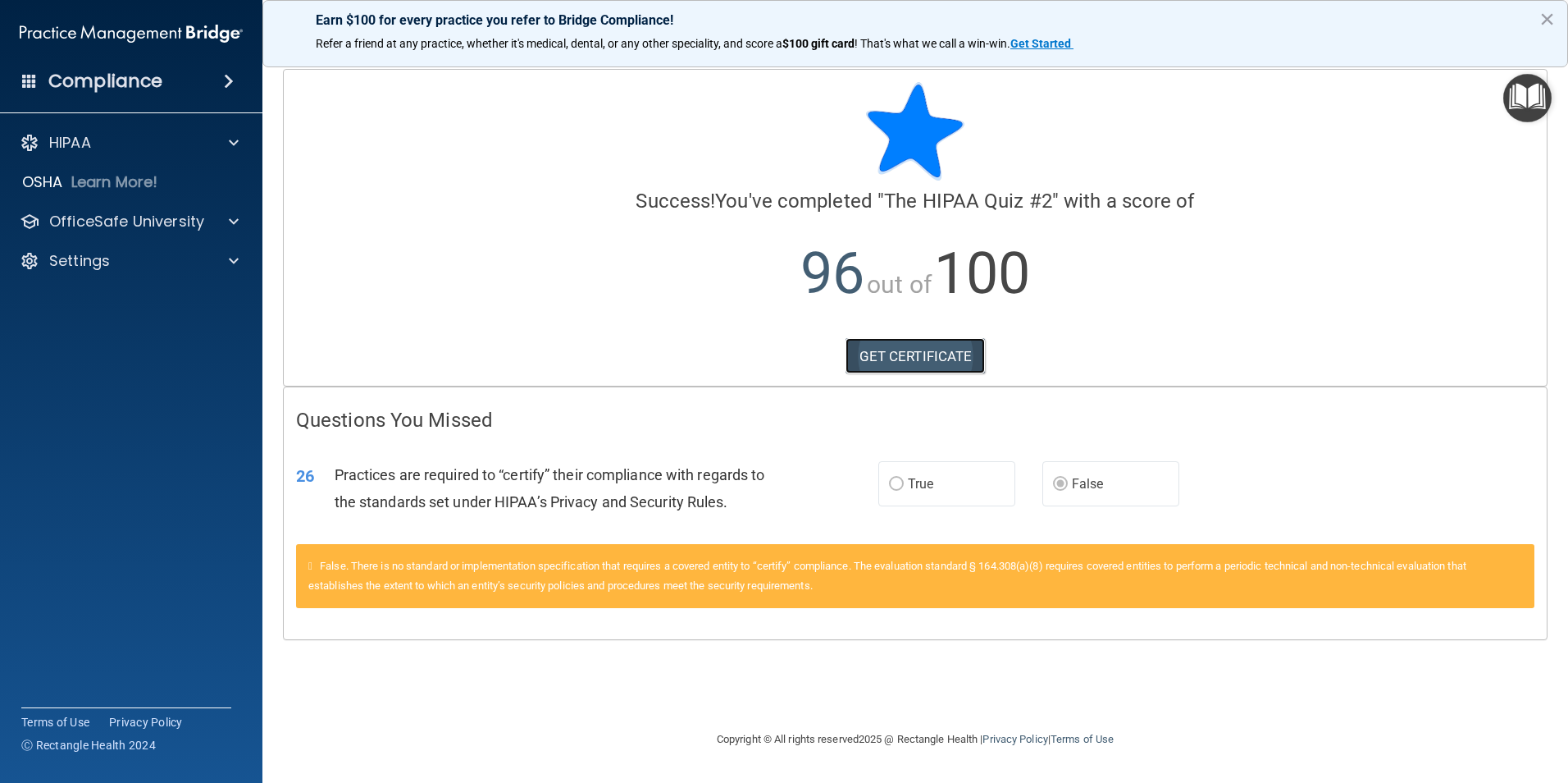
click at [873, 360] on link "GET CERTIFICATE" at bounding box center [916, 356] width 140 height 36
click at [88, 185] on p "Learn More!" at bounding box center [115, 181] width 87 height 20
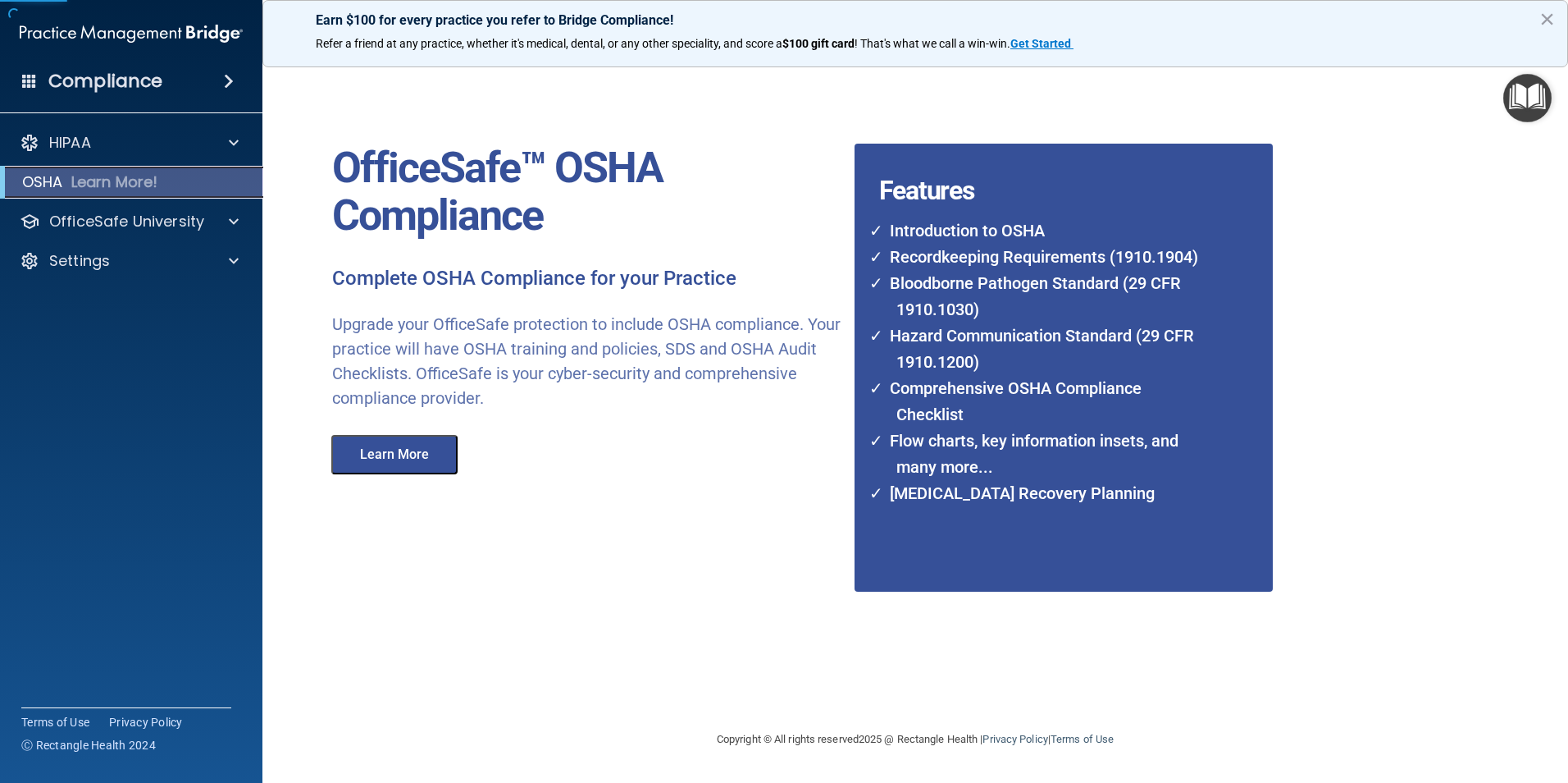
click at [88, 185] on p "Learn More!" at bounding box center [115, 181] width 87 height 20
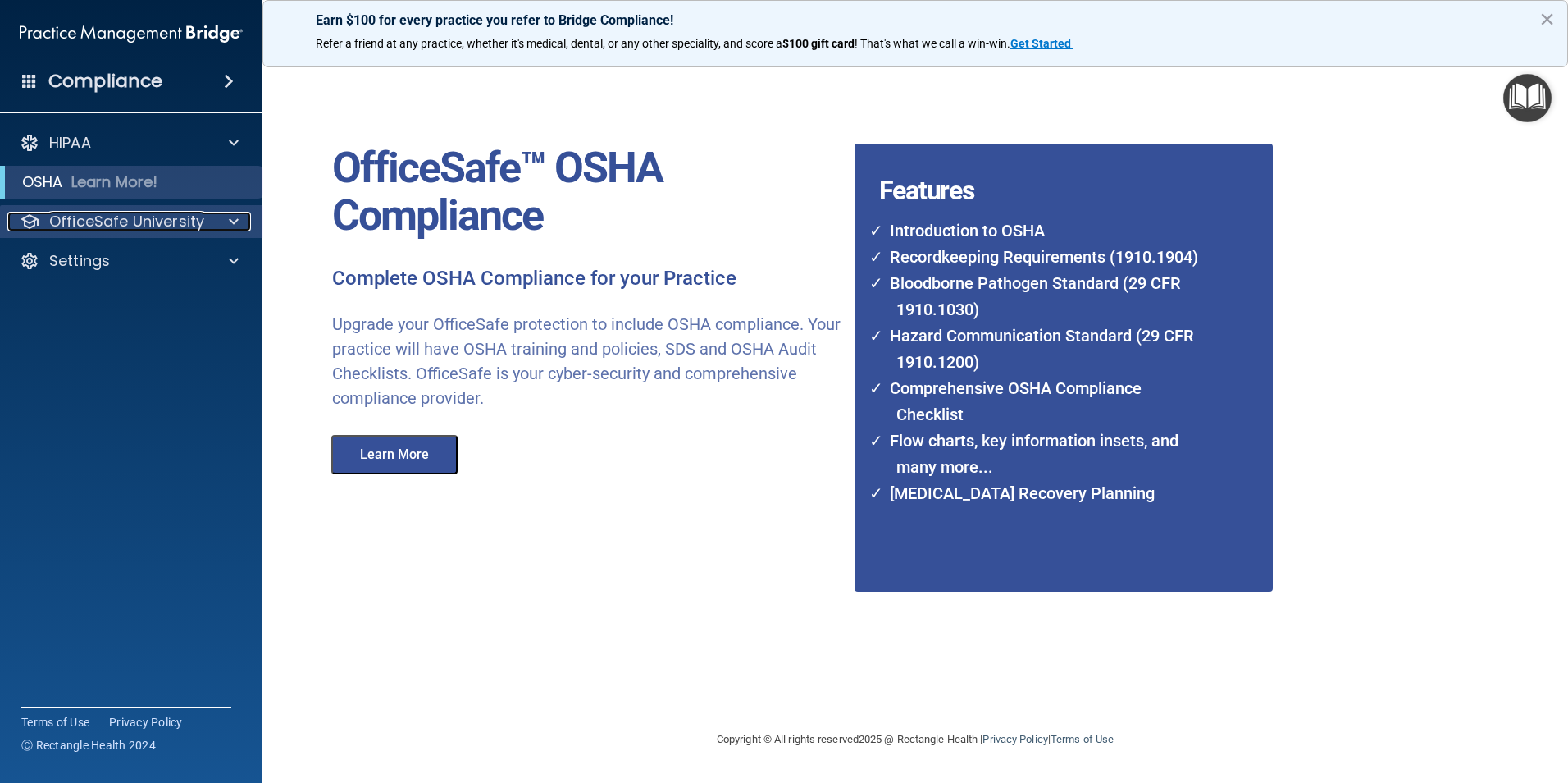
click at [87, 220] on p "OfficeSafe University" at bounding box center [126, 221] width 155 height 20
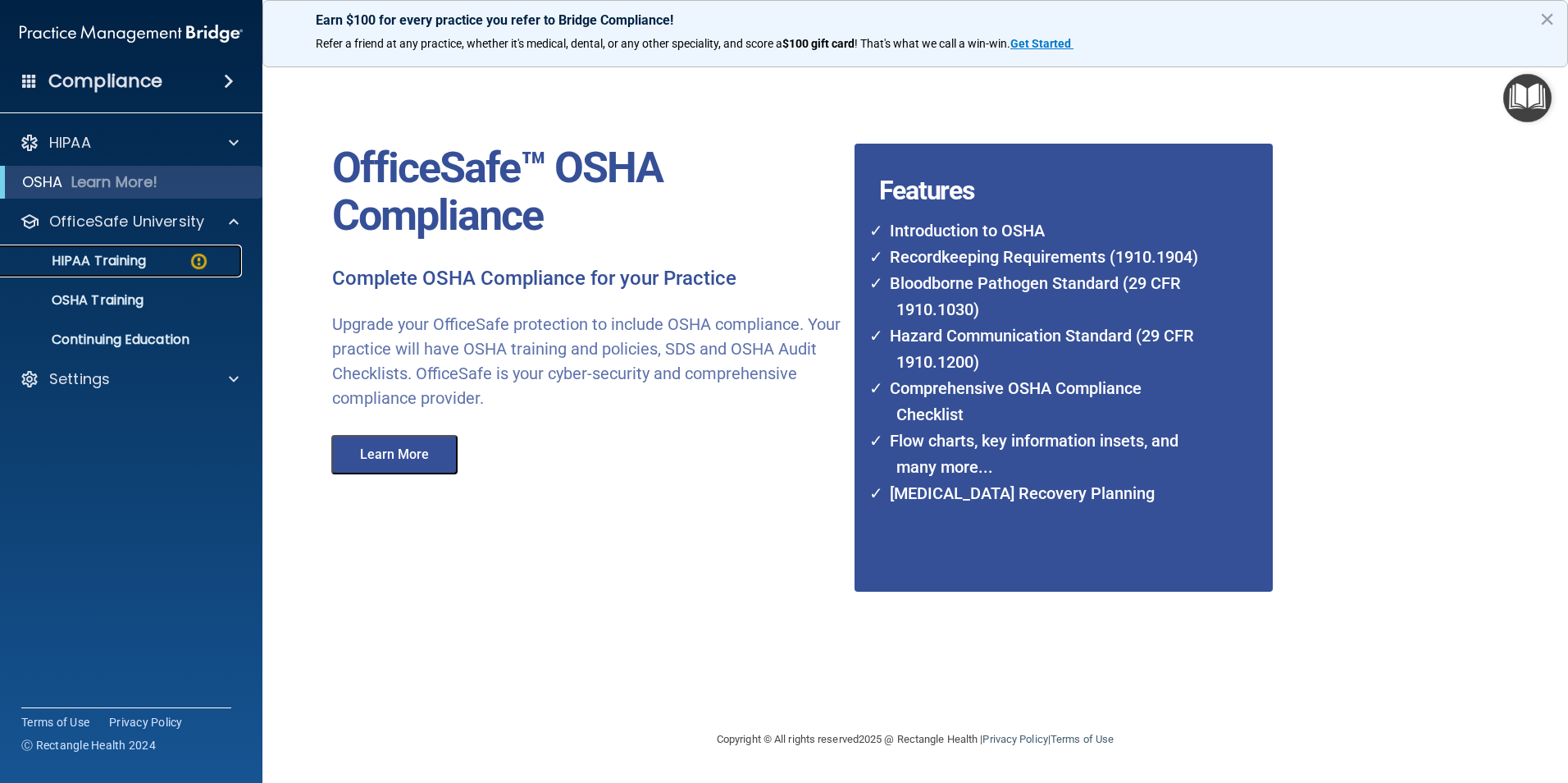
click at [101, 256] on p "HIPAA Training" at bounding box center [78, 261] width 136 height 17
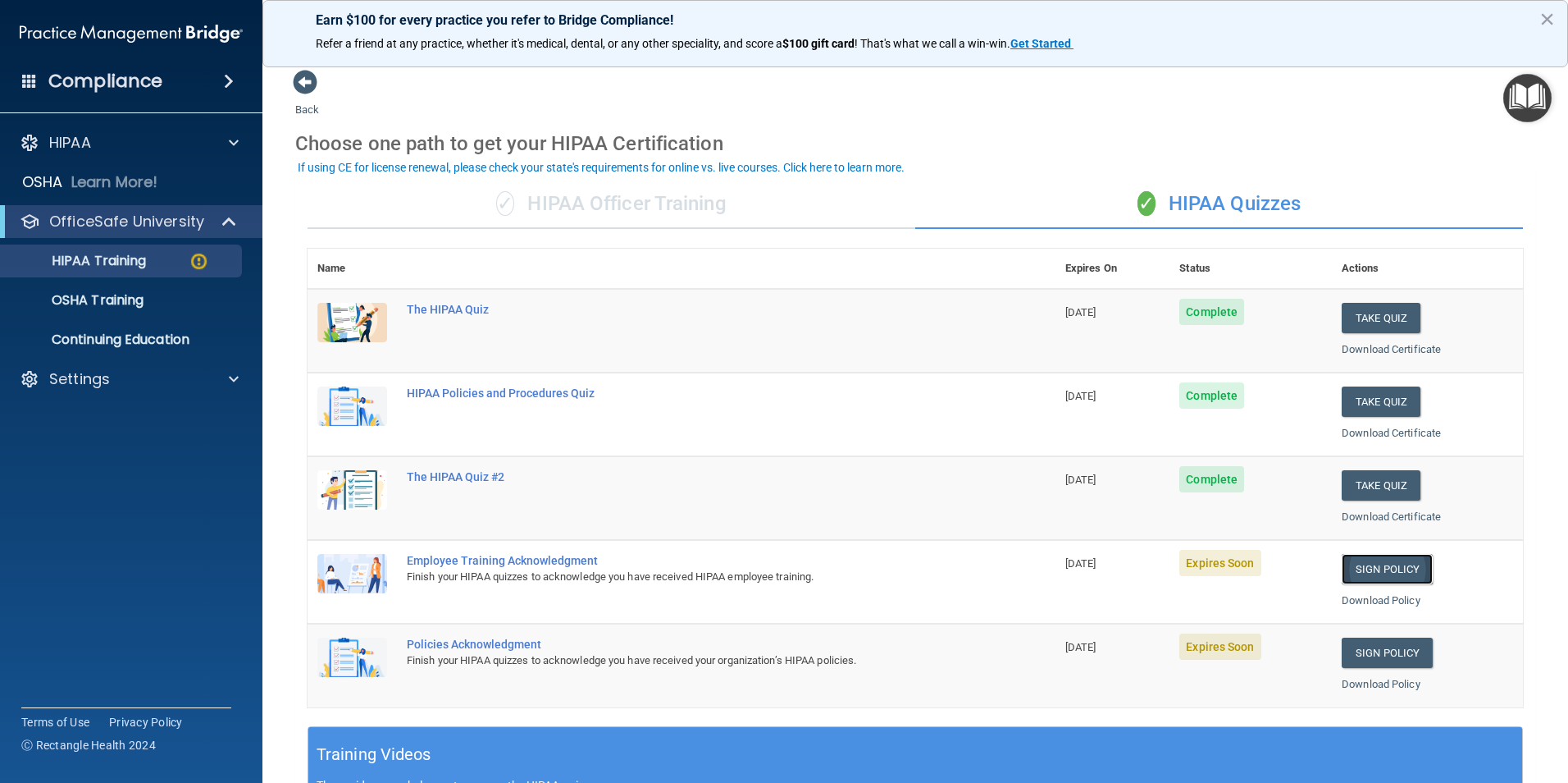
click at [1361, 565] on link "Sign Policy" at bounding box center [1388, 569] width 91 height 31
click at [1390, 576] on link "Sign Policy" at bounding box center [1388, 569] width 91 height 31
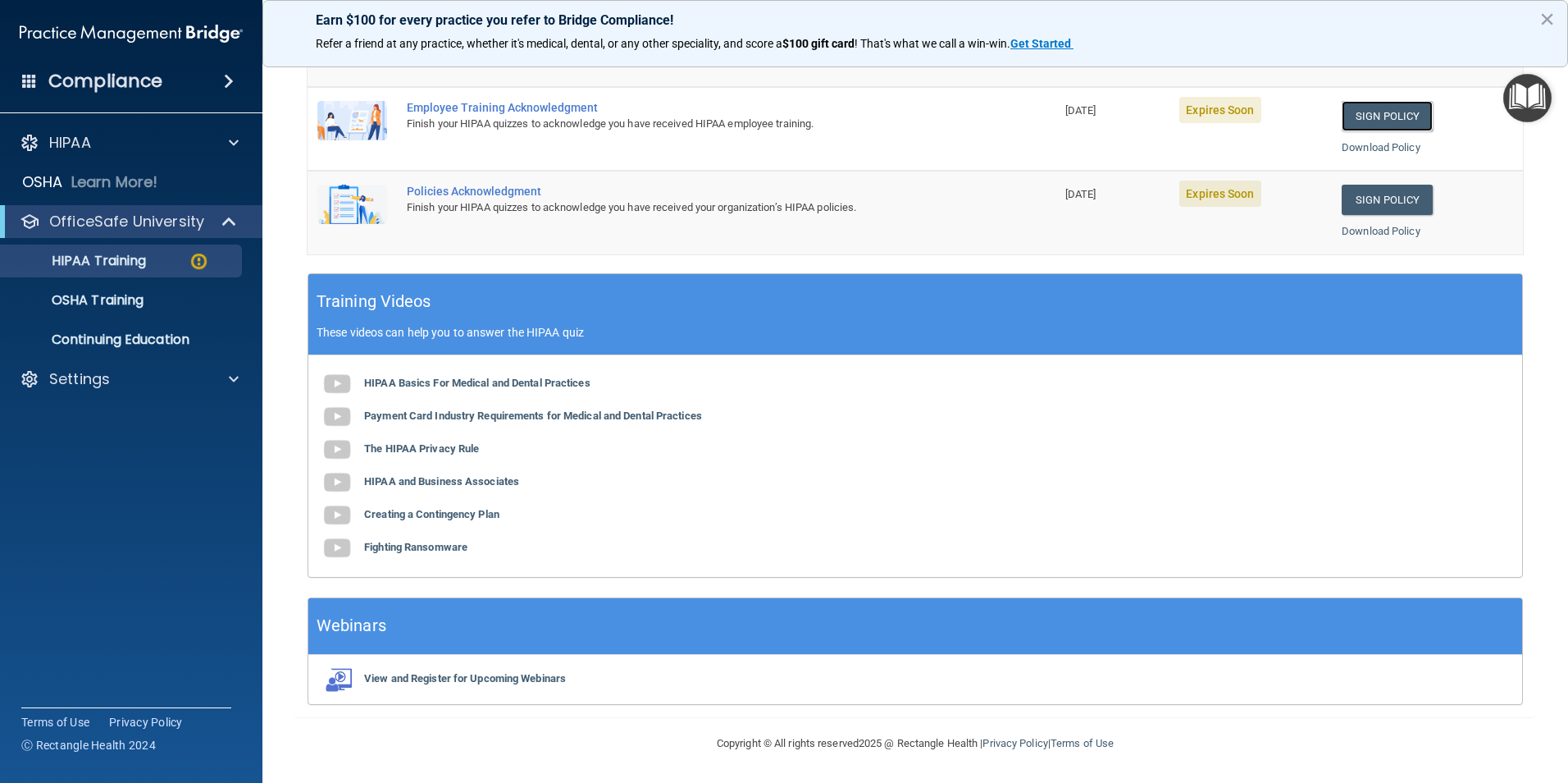
scroll to position [206, 0]
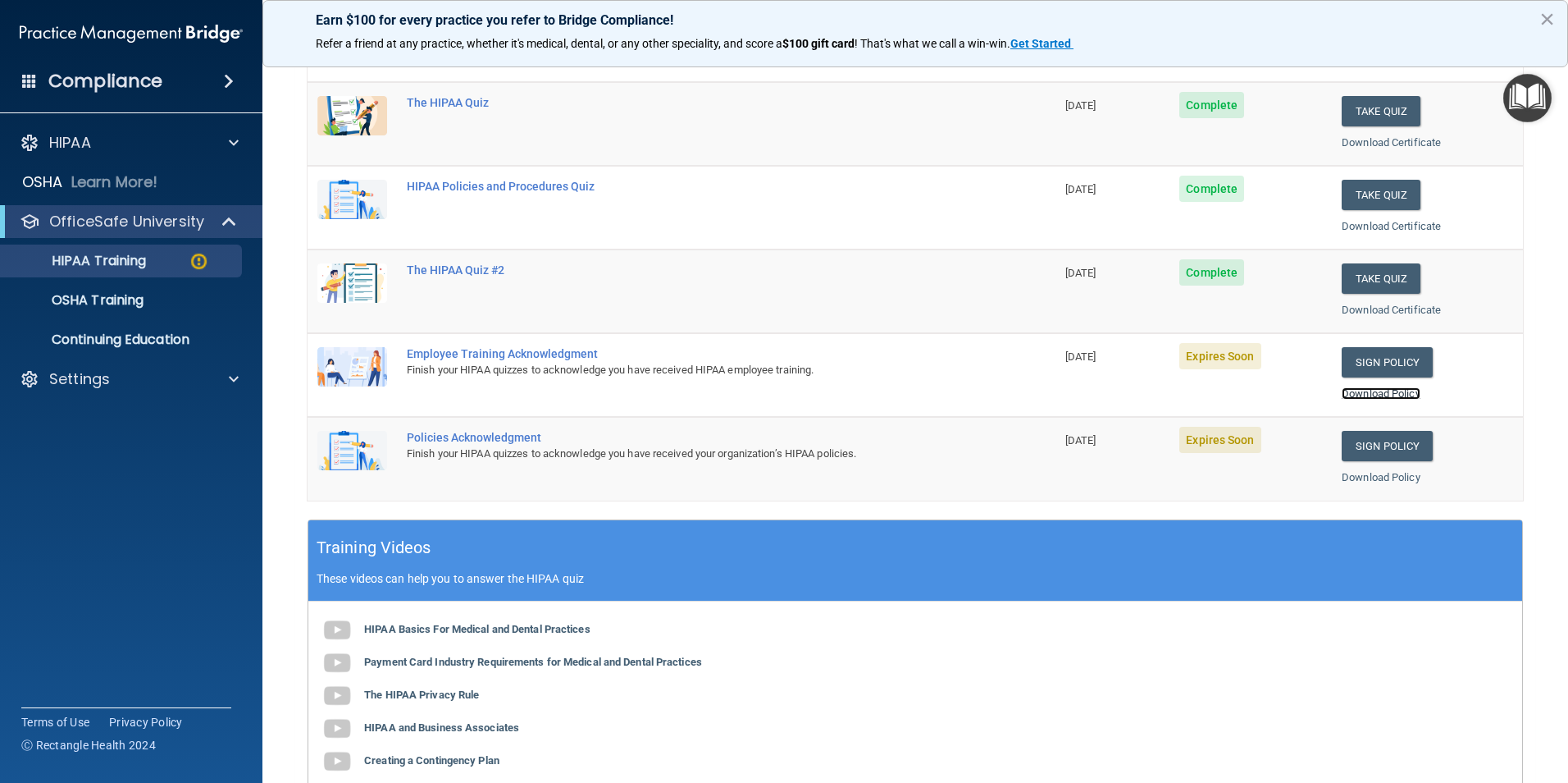
click at [1373, 392] on link "Download Policy" at bounding box center [1381, 393] width 79 height 12
click at [1371, 475] on link "Download Policy" at bounding box center [1381, 477] width 79 height 12
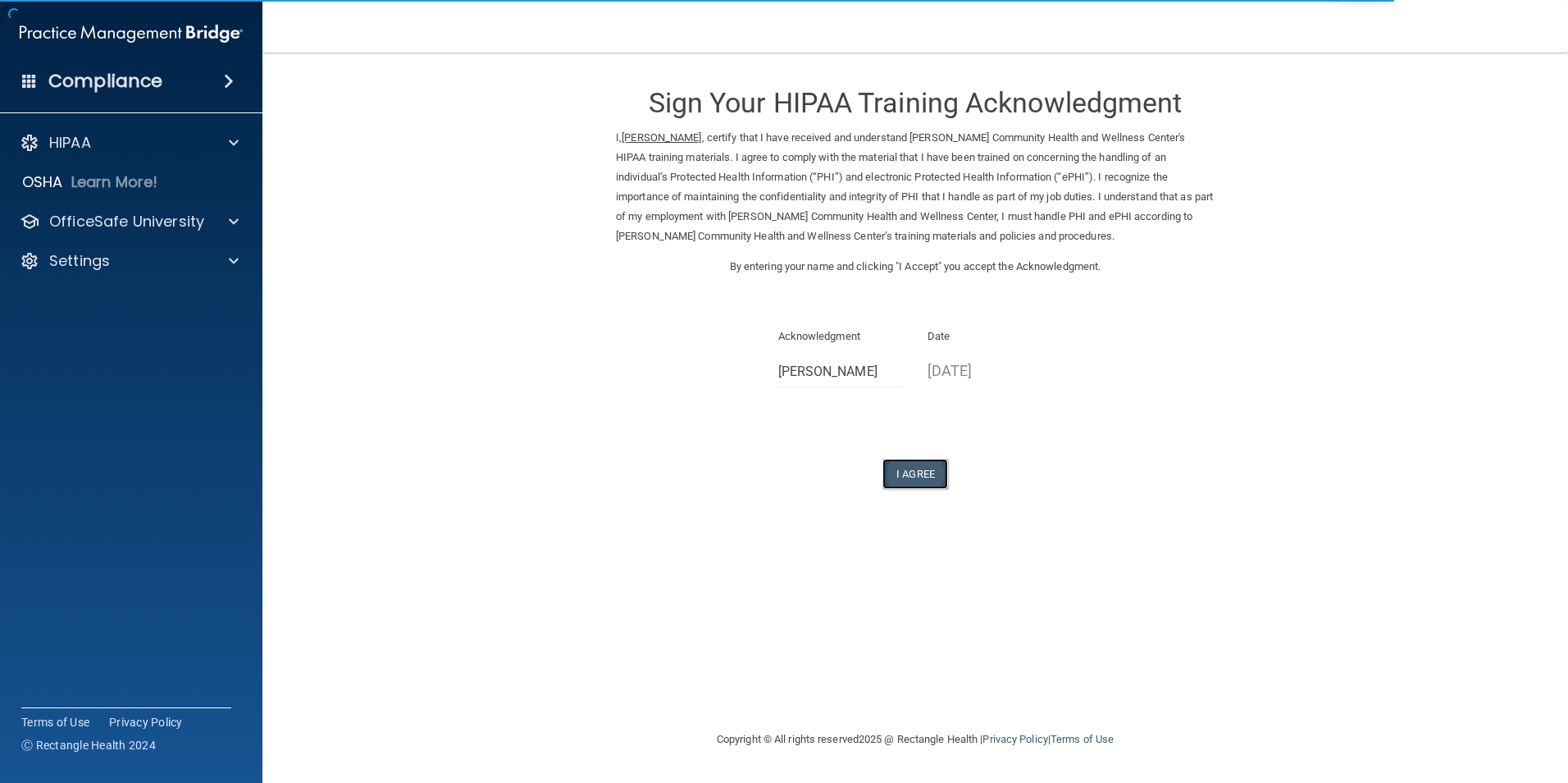
click at [924, 473] on button "I Agree" at bounding box center [916, 473] width 66 height 31
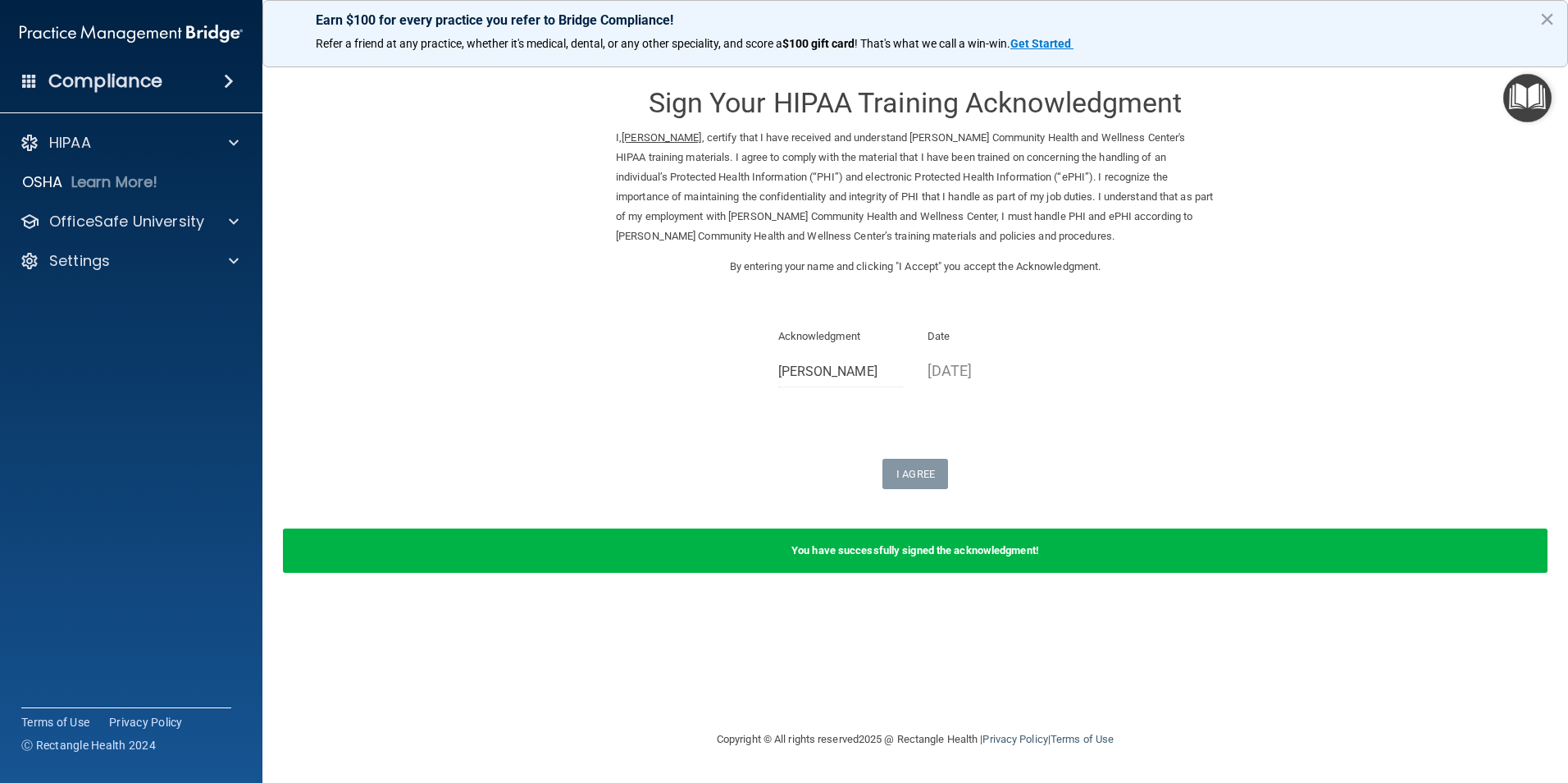
drag, startPoint x: 880, startPoint y: 333, endPoint x: 950, endPoint y: 325, distance: 70.5
click at [901, 327] on p "Acknowledgment" at bounding box center [841, 336] width 125 height 20
click at [951, 330] on p "Date" at bounding box center [990, 336] width 125 height 20
click at [114, 216] on p "OfficeSafe University" at bounding box center [126, 221] width 155 height 20
click at [115, 255] on p "HIPAA Training" at bounding box center [78, 261] width 136 height 17
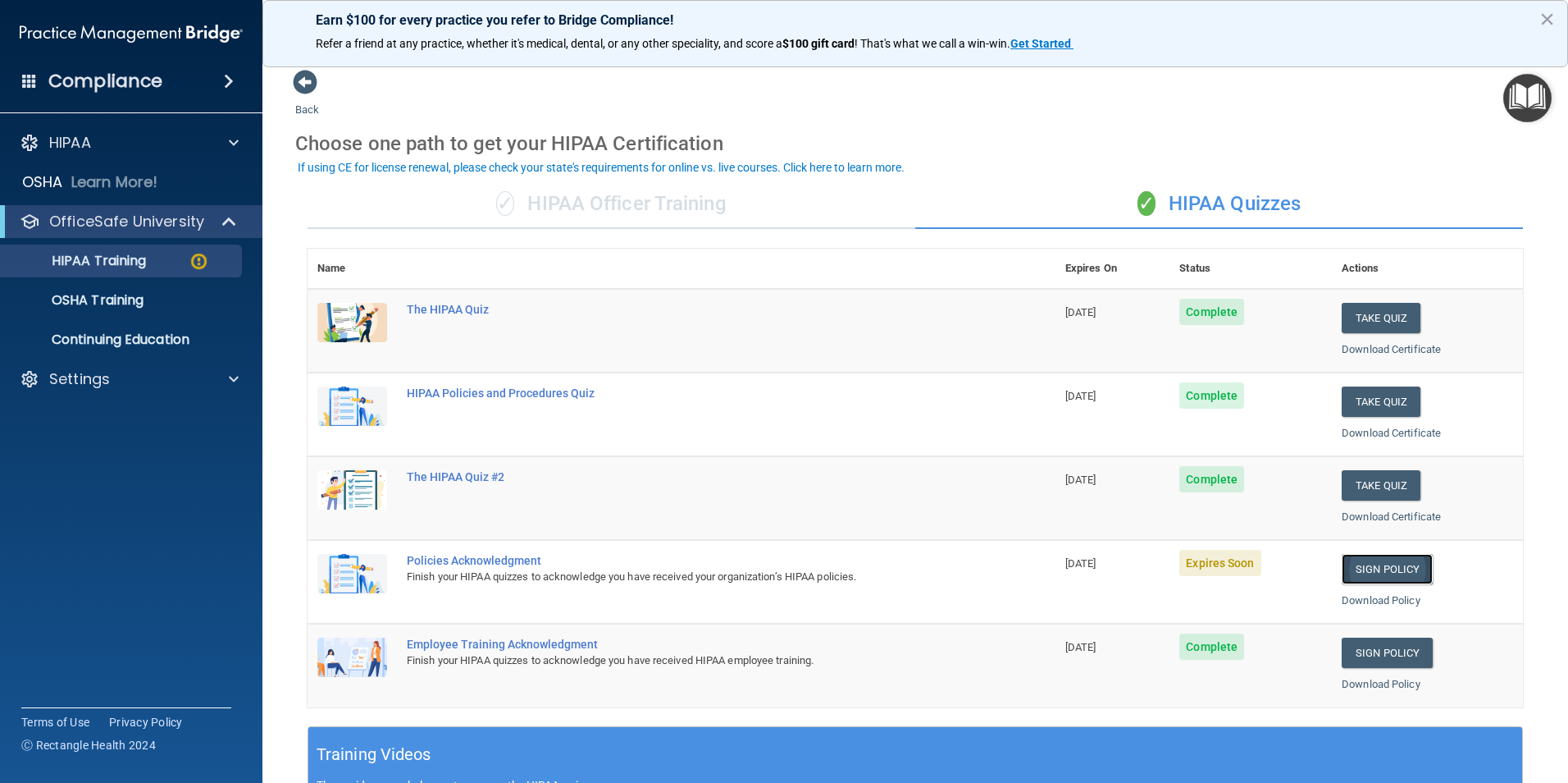
click at [1366, 565] on link "Sign Policy" at bounding box center [1388, 569] width 91 height 31
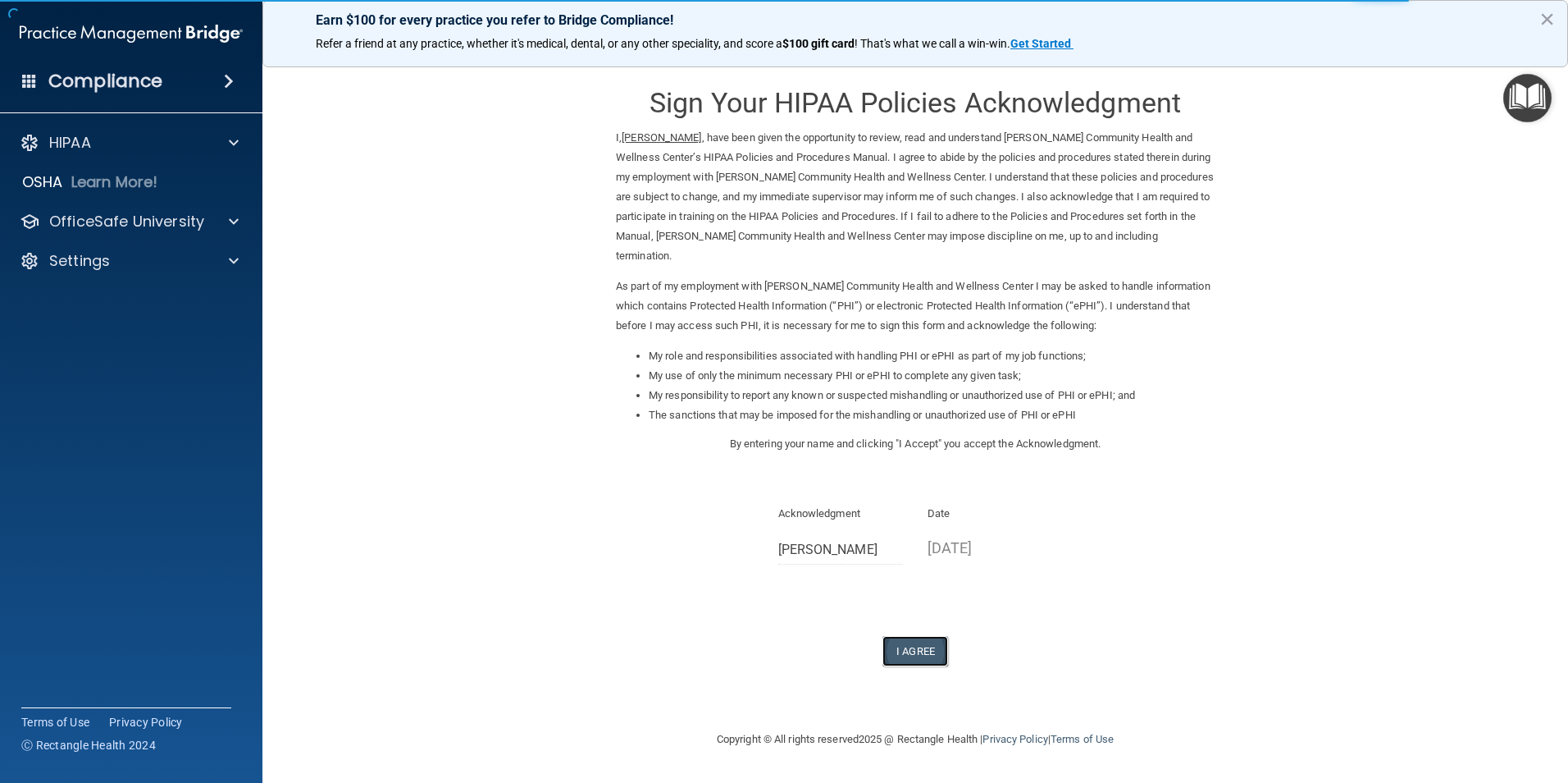
click at [912, 651] on button "I Agree" at bounding box center [916, 651] width 66 height 31
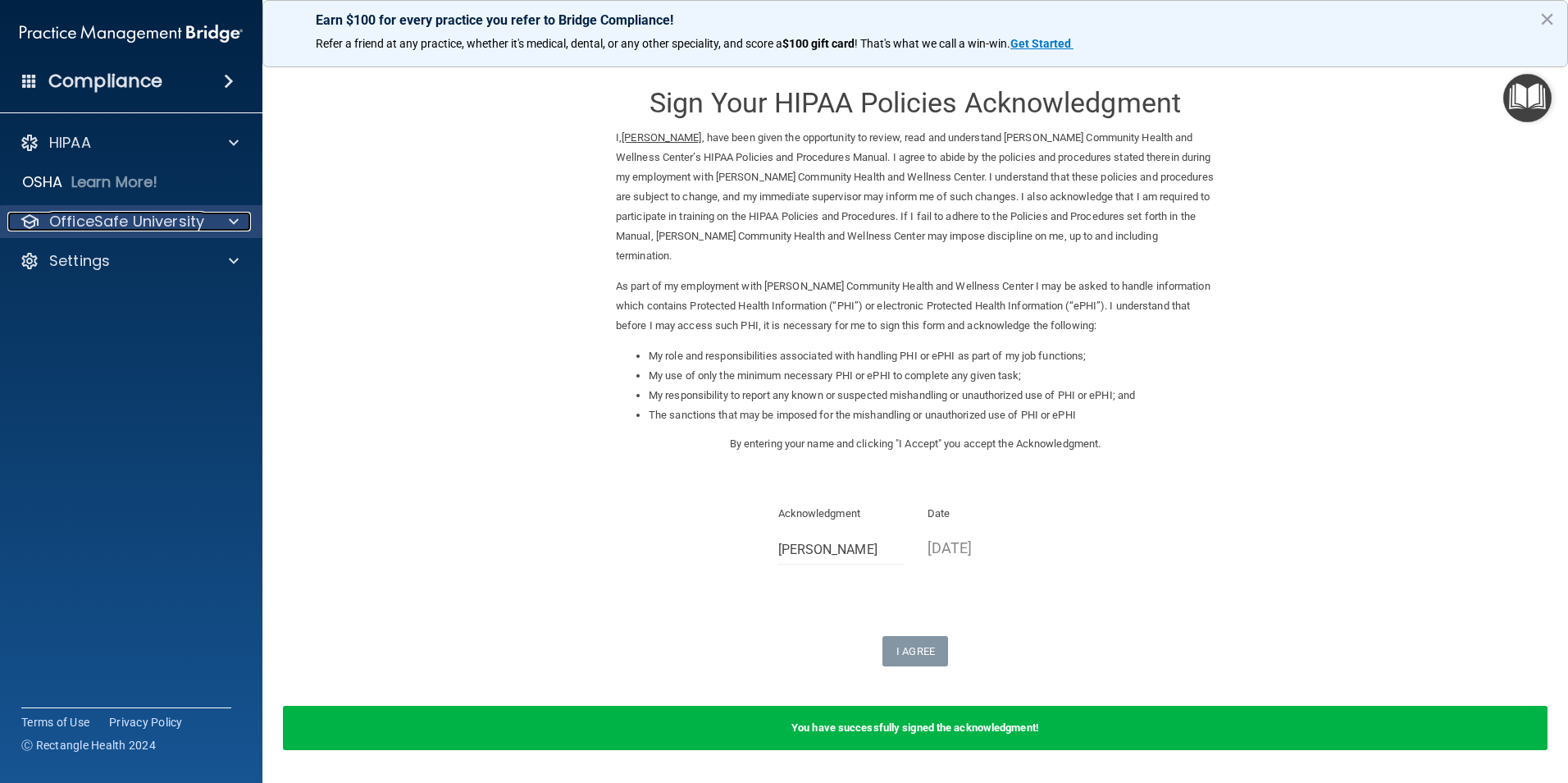
click at [113, 221] on p "OfficeSafe University" at bounding box center [126, 221] width 155 height 20
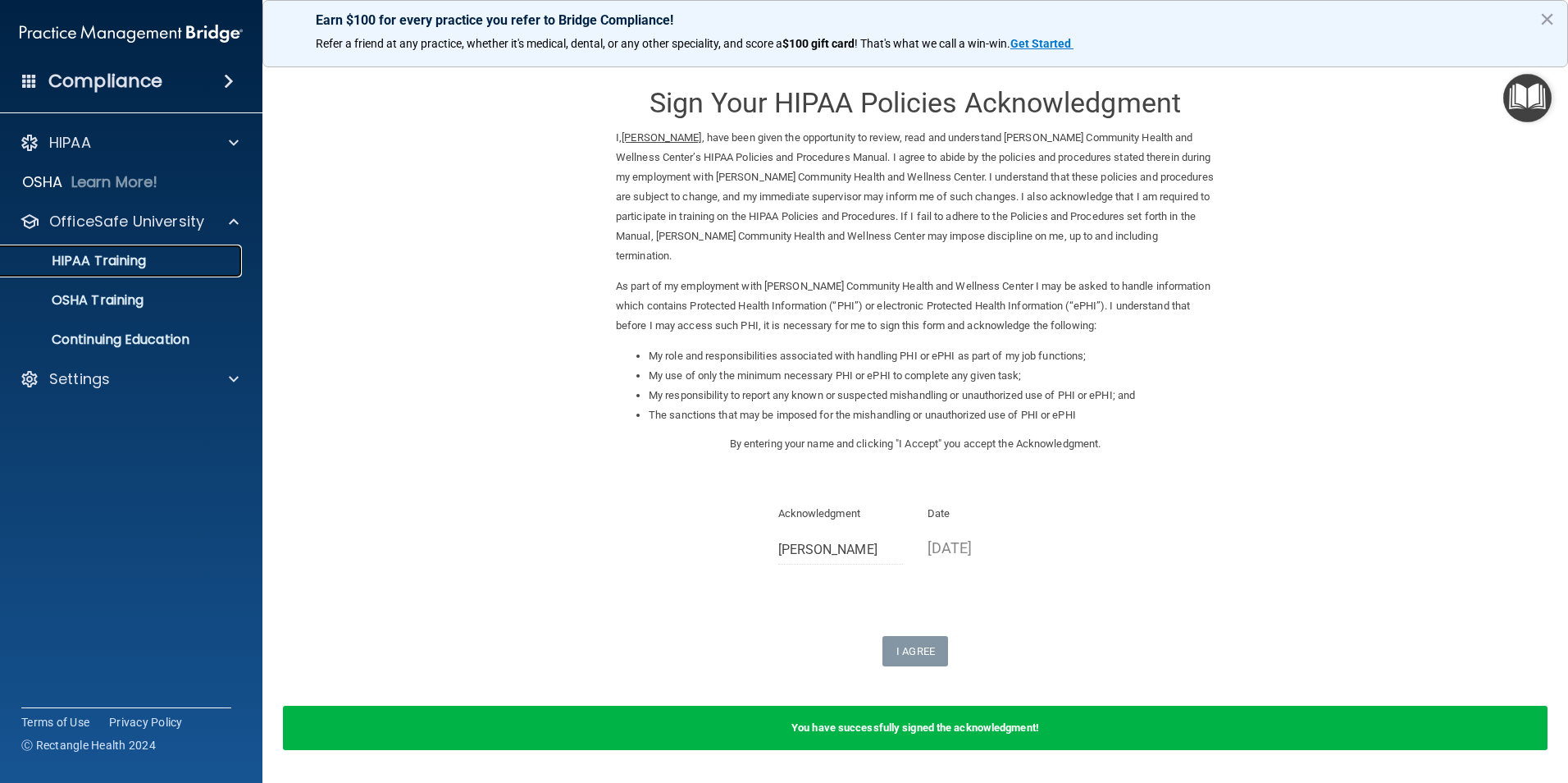
click at [105, 255] on p "HIPAA Training" at bounding box center [78, 261] width 136 height 17
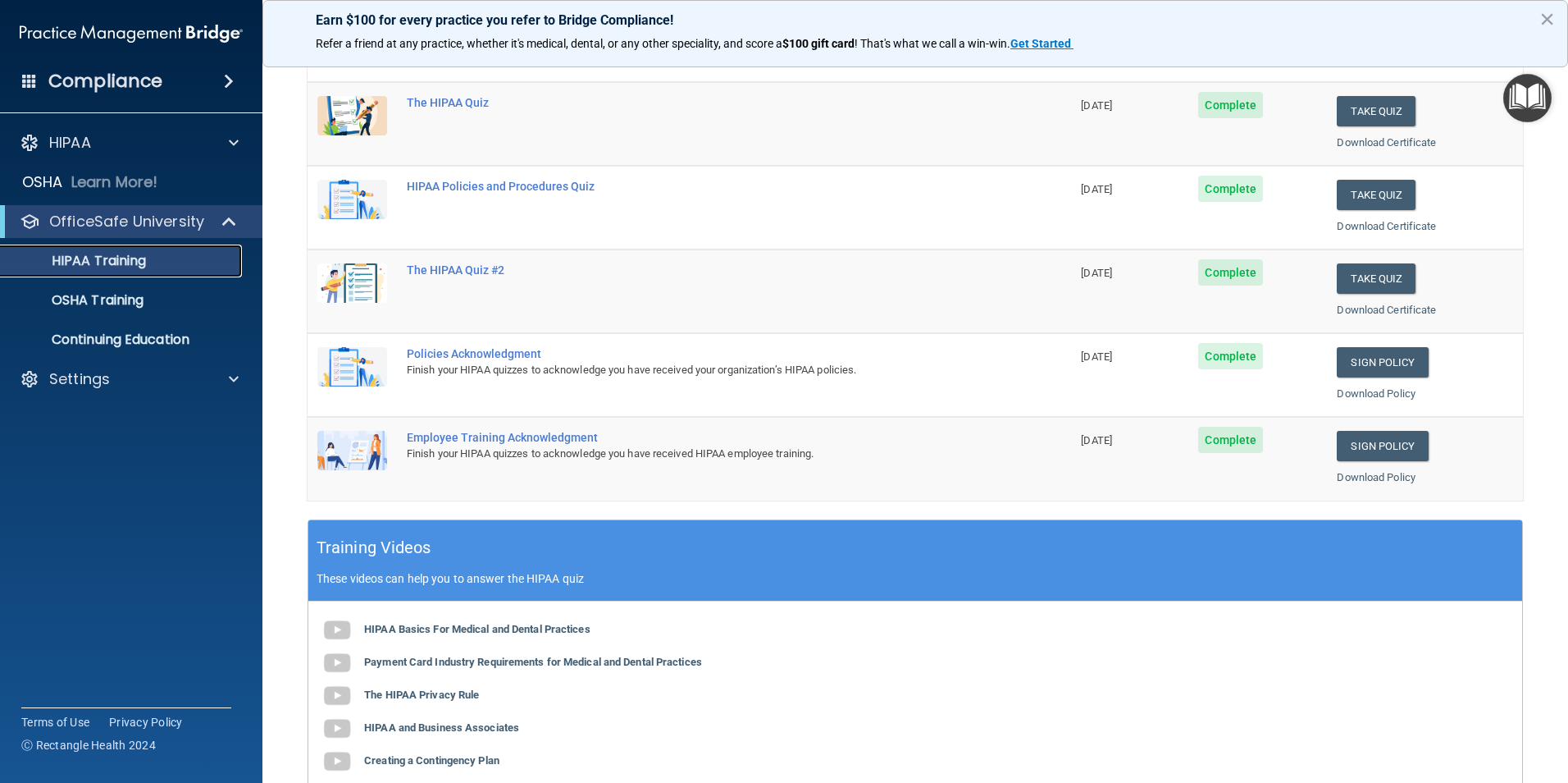
scroll to position [453, 0]
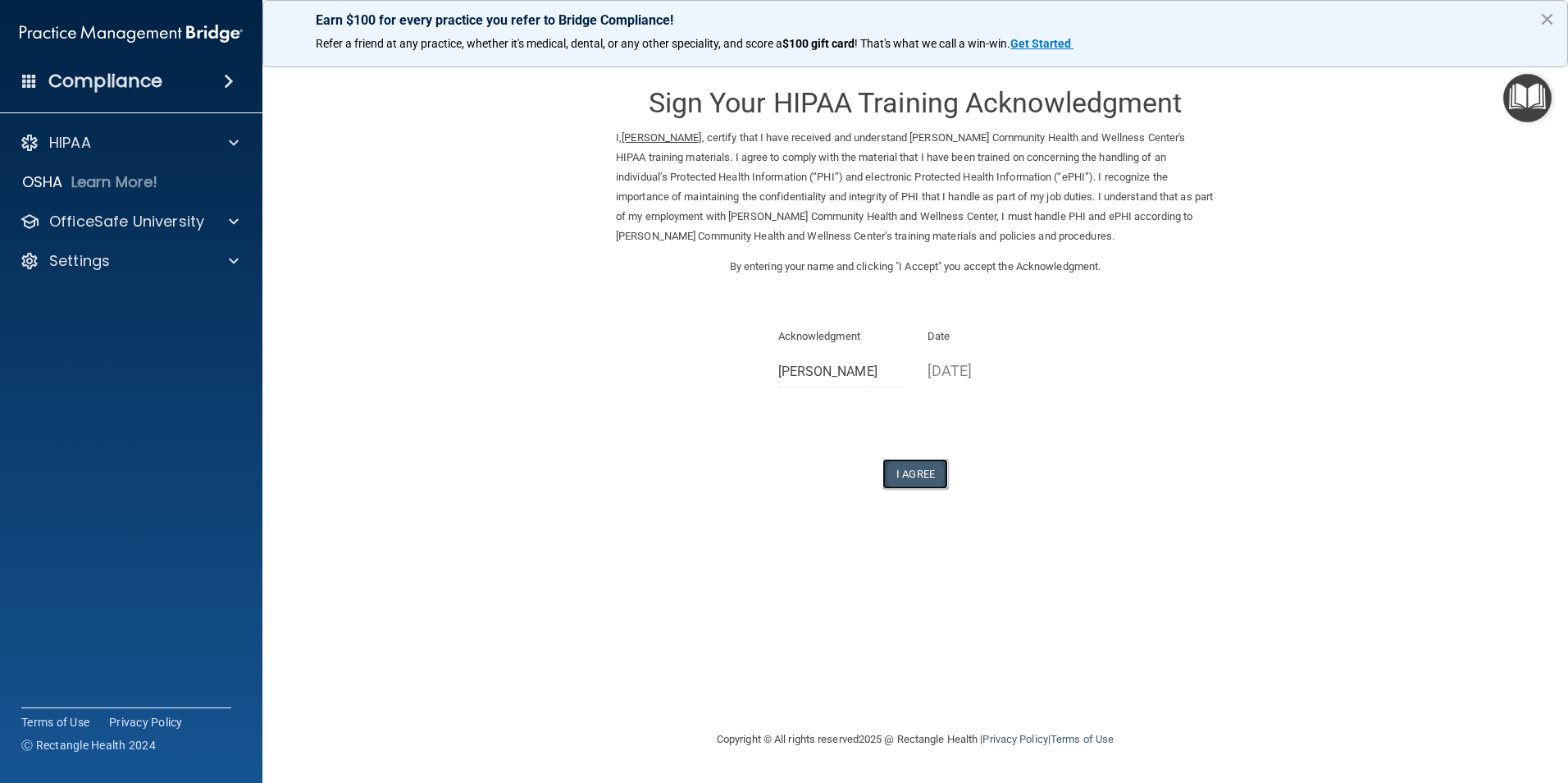
click at [919, 474] on button "I Agree" at bounding box center [916, 473] width 66 height 31
